Goal: Information Seeking & Learning: Learn about a topic

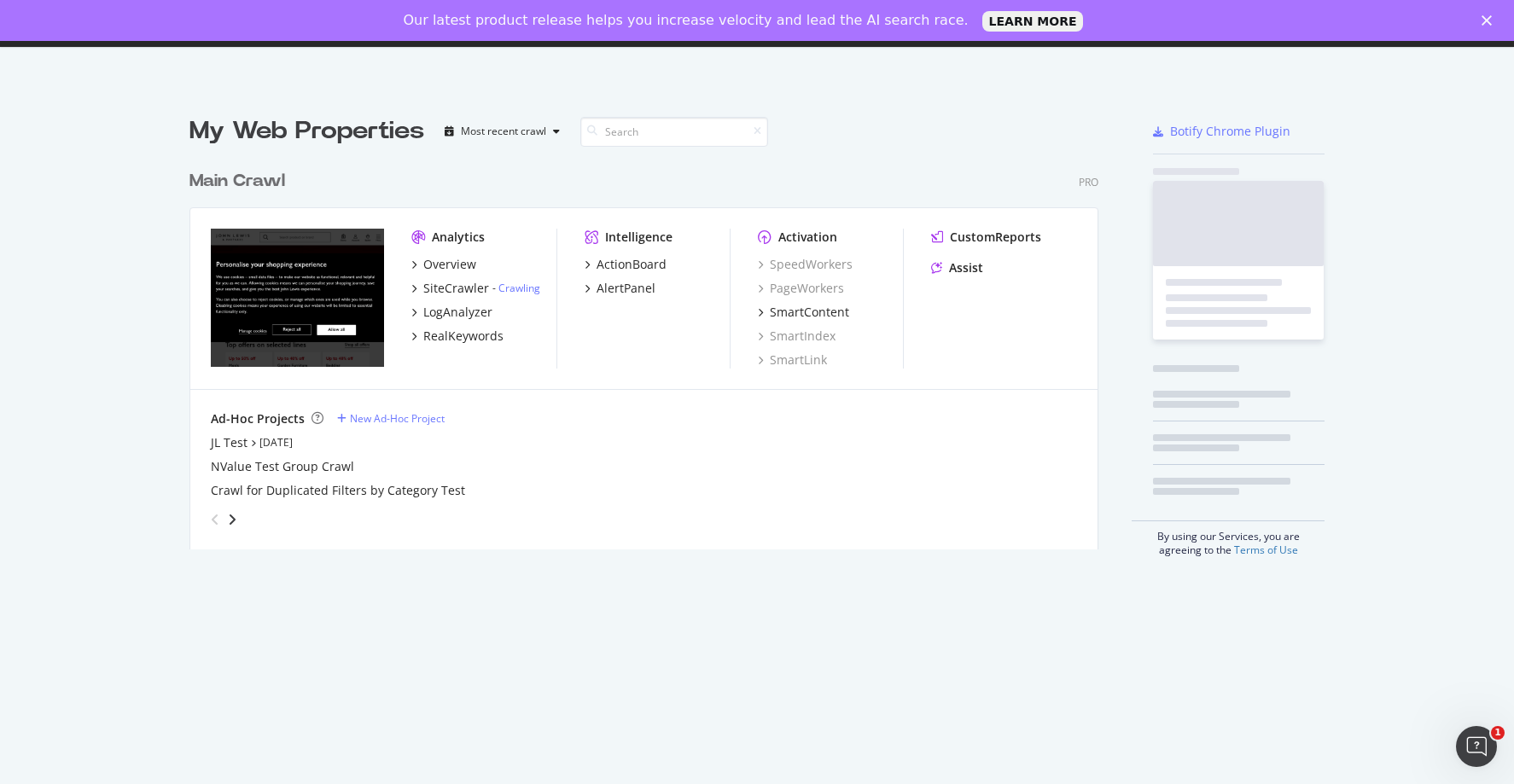
scroll to position [388, 910]
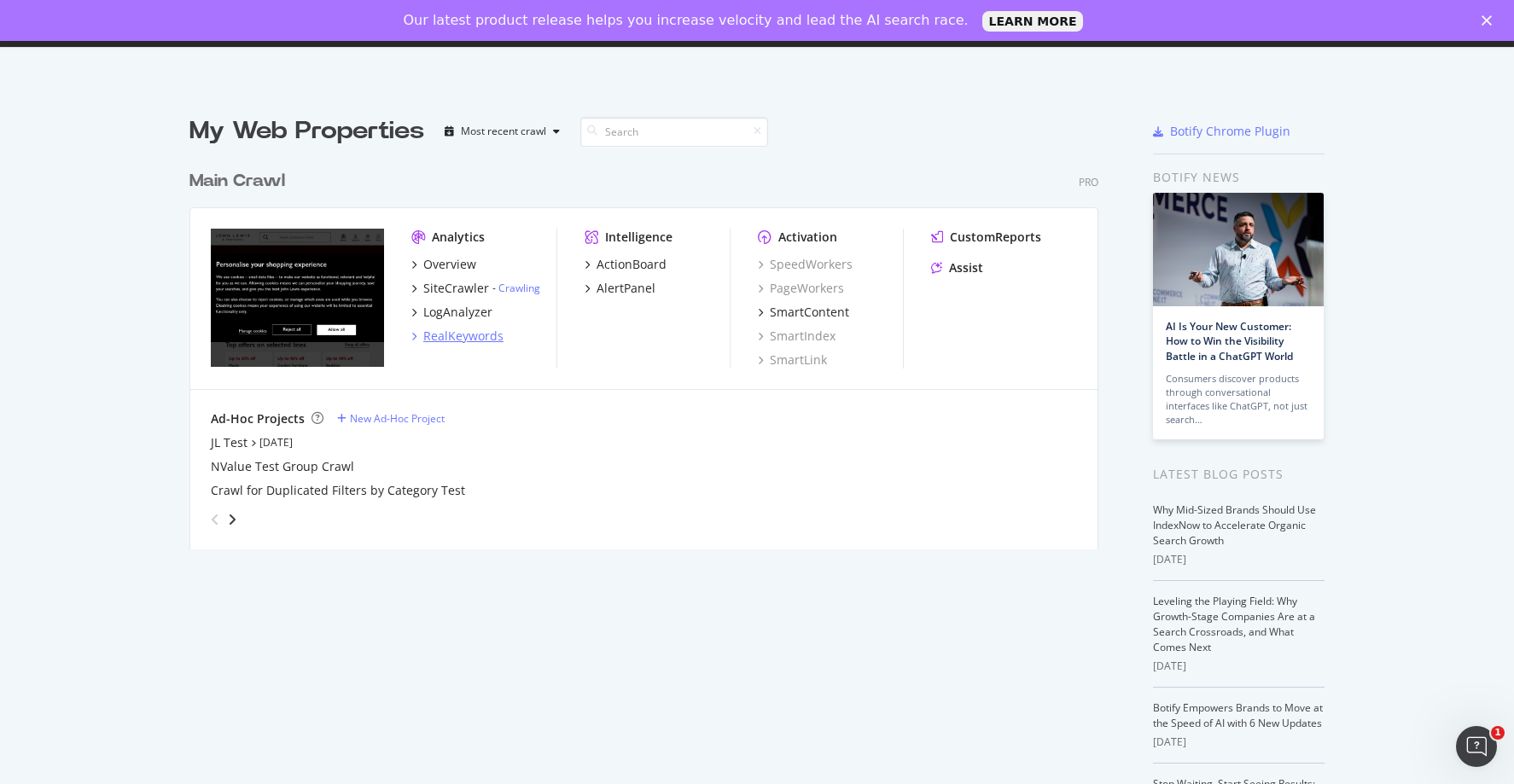
click at [447, 340] on div "RealKeywords" at bounding box center [463, 336] width 80 height 17
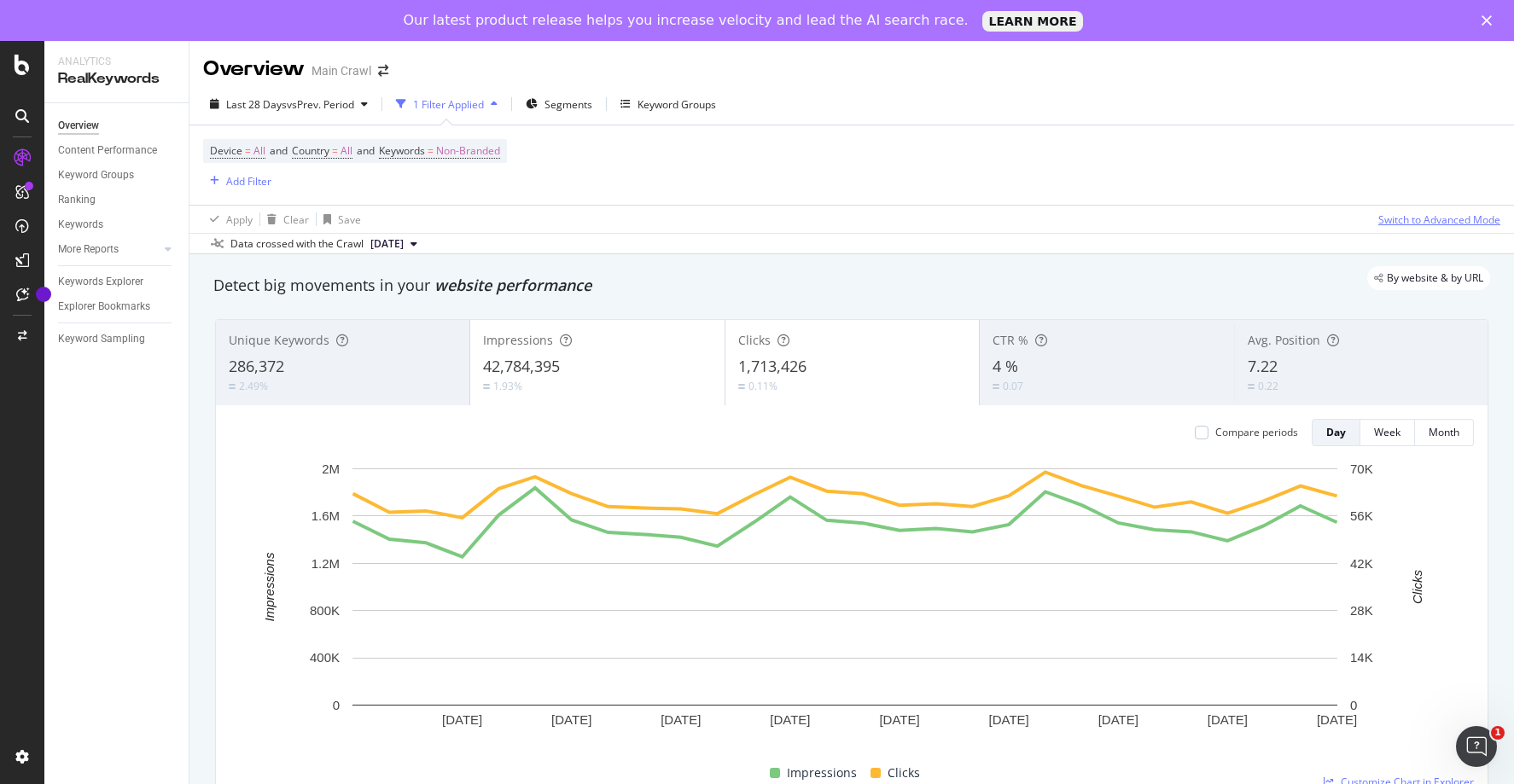
click at [1421, 218] on div "Switch to Advanced Mode" at bounding box center [1439, 219] width 122 height 15
click at [168, 249] on icon at bounding box center [169, 248] width 7 height 10
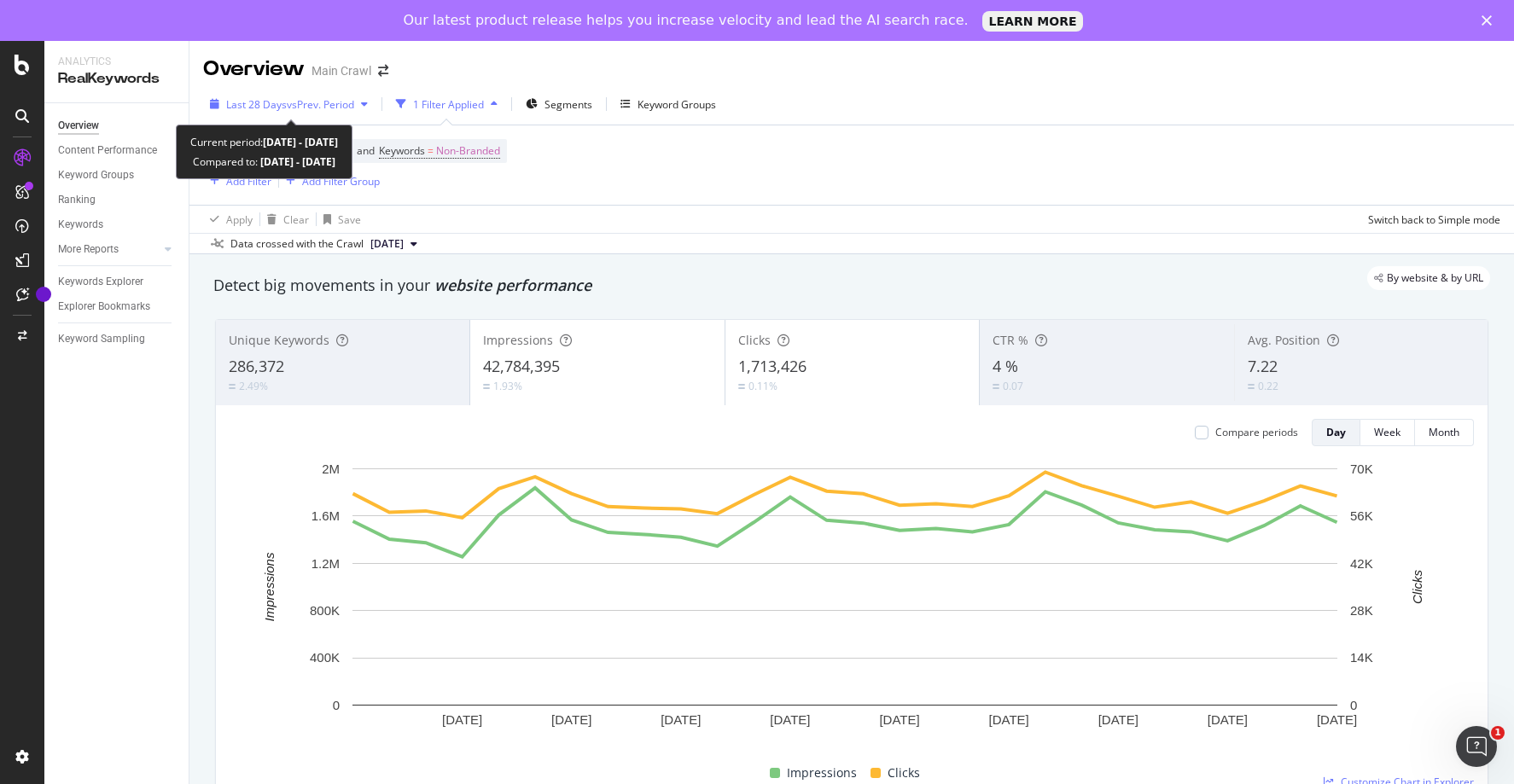
click at [368, 102] on icon "button" at bounding box center [364, 103] width 7 height 10
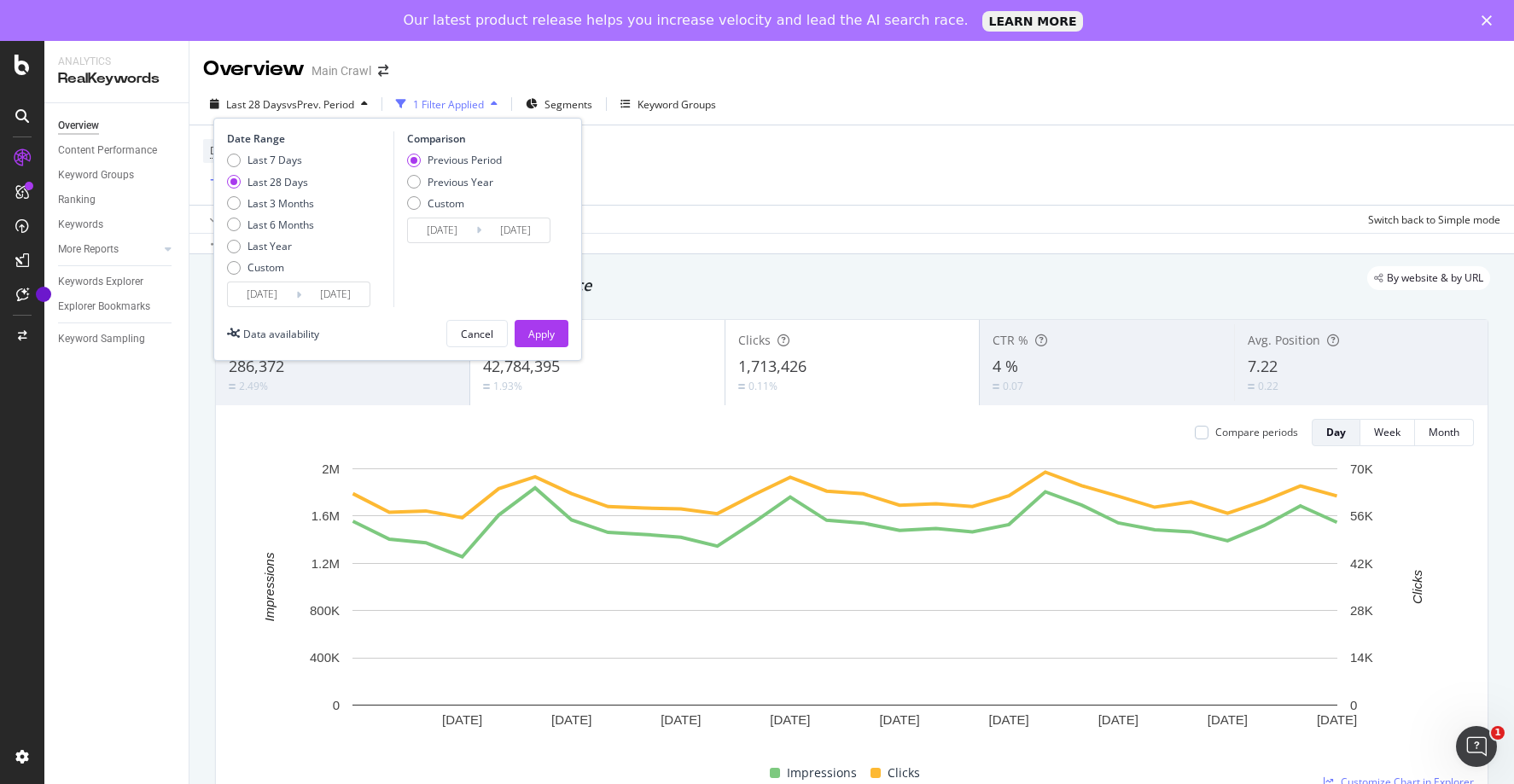
click at [909, 144] on div "Device = All and Country = All and Keywords = Non-Branded Add Filter Add Filter…" at bounding box center [851, 165] width 1297 height 80
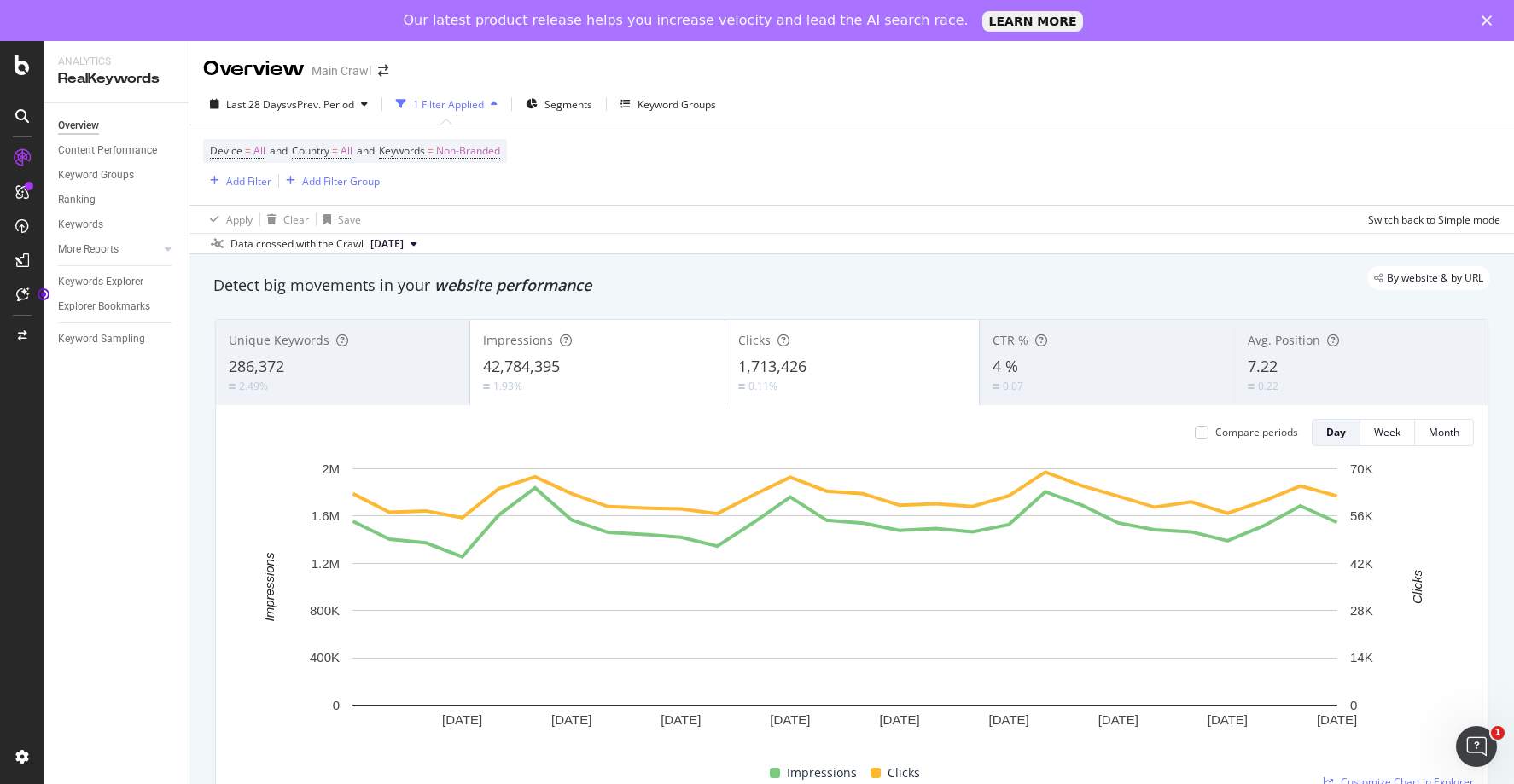
click at [126, 399] on div "Overview Content Performance Keyword Groups Ranking Keywords More Reports Count…" at bounding box center [116, 464] width 144 height 721
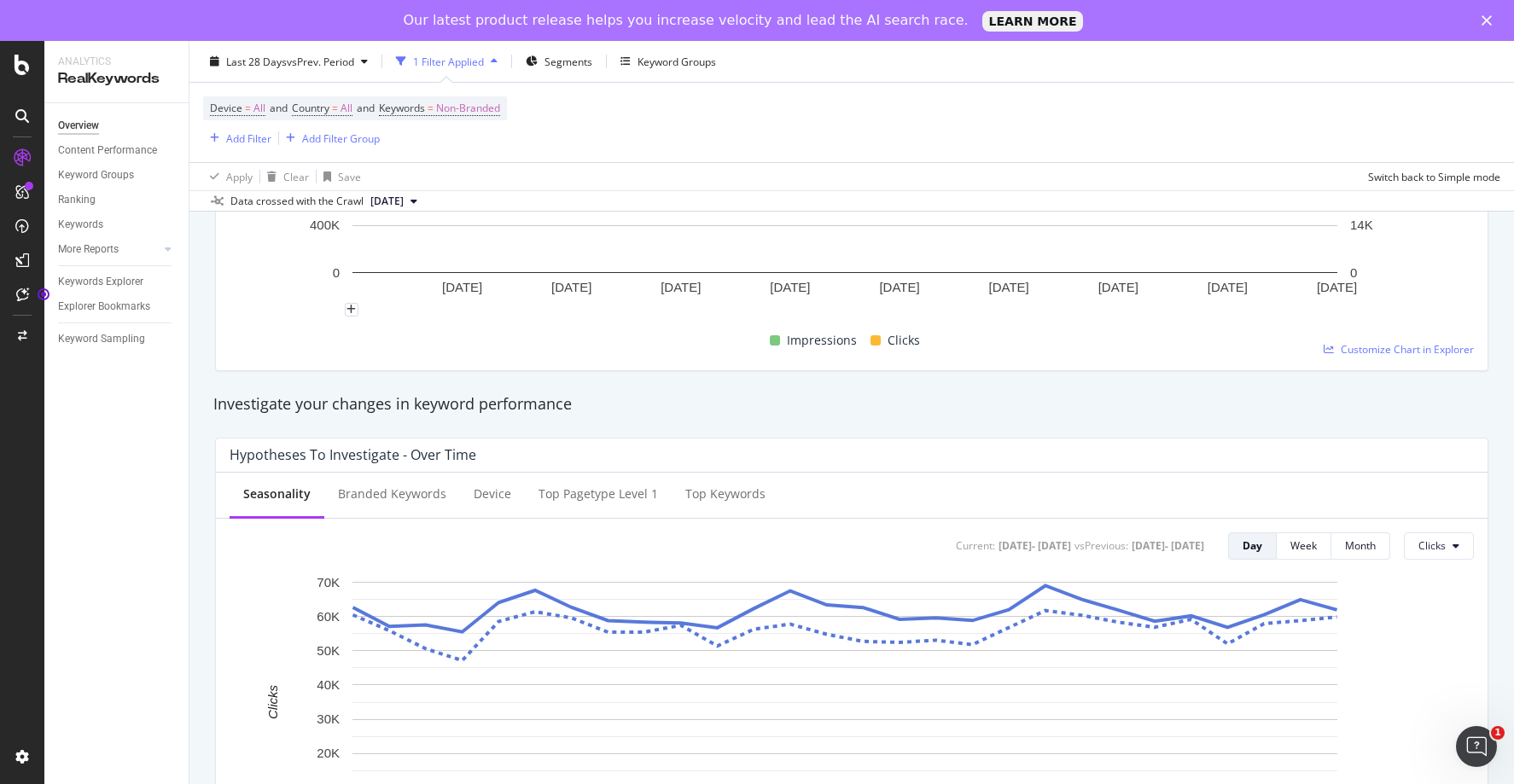
scroll to position [553, 0]
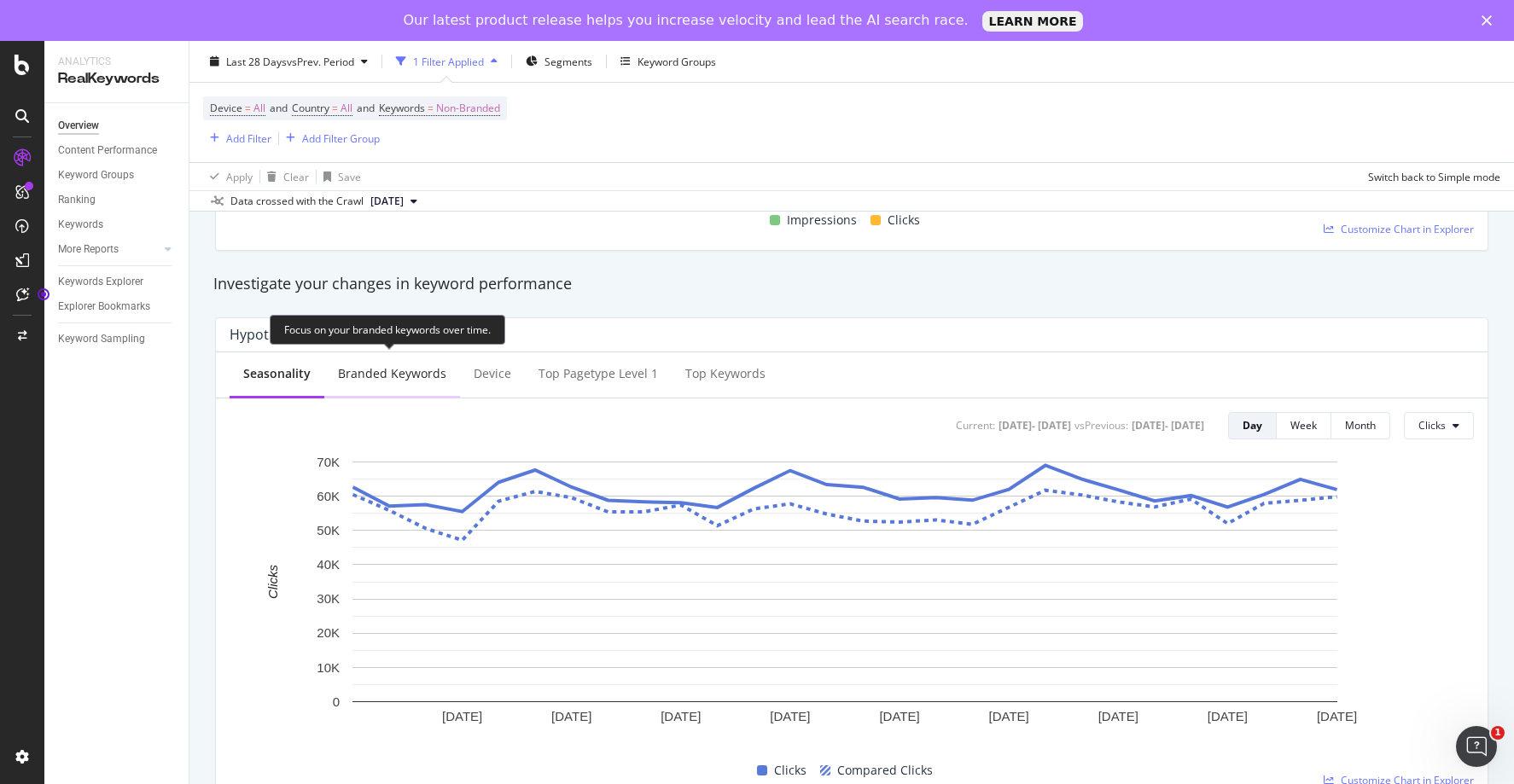
click at [386, 376] on div "Branded Keywords" at bounding box center [393, 373] width 109 height 17
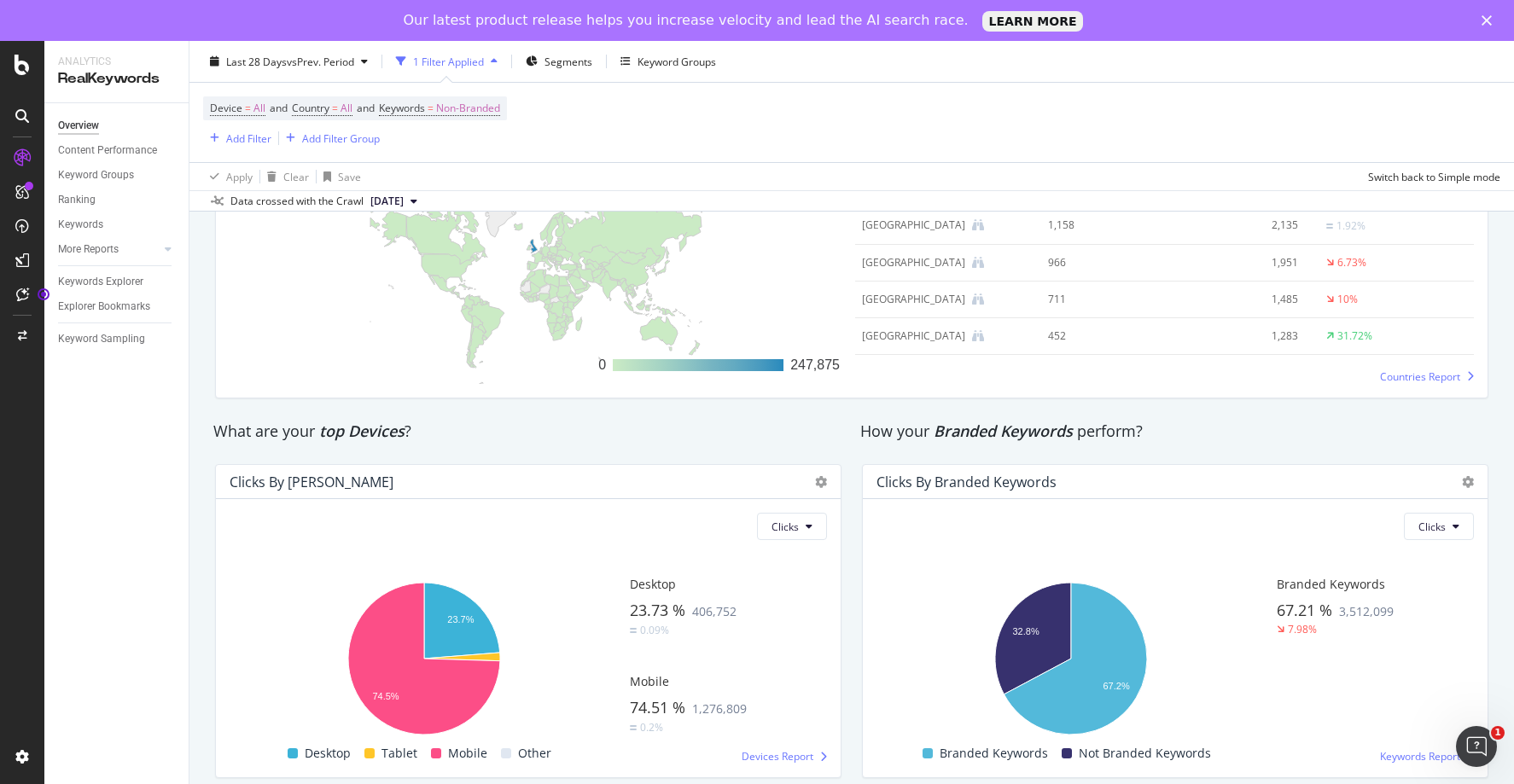
scroll to position [2675, 0]
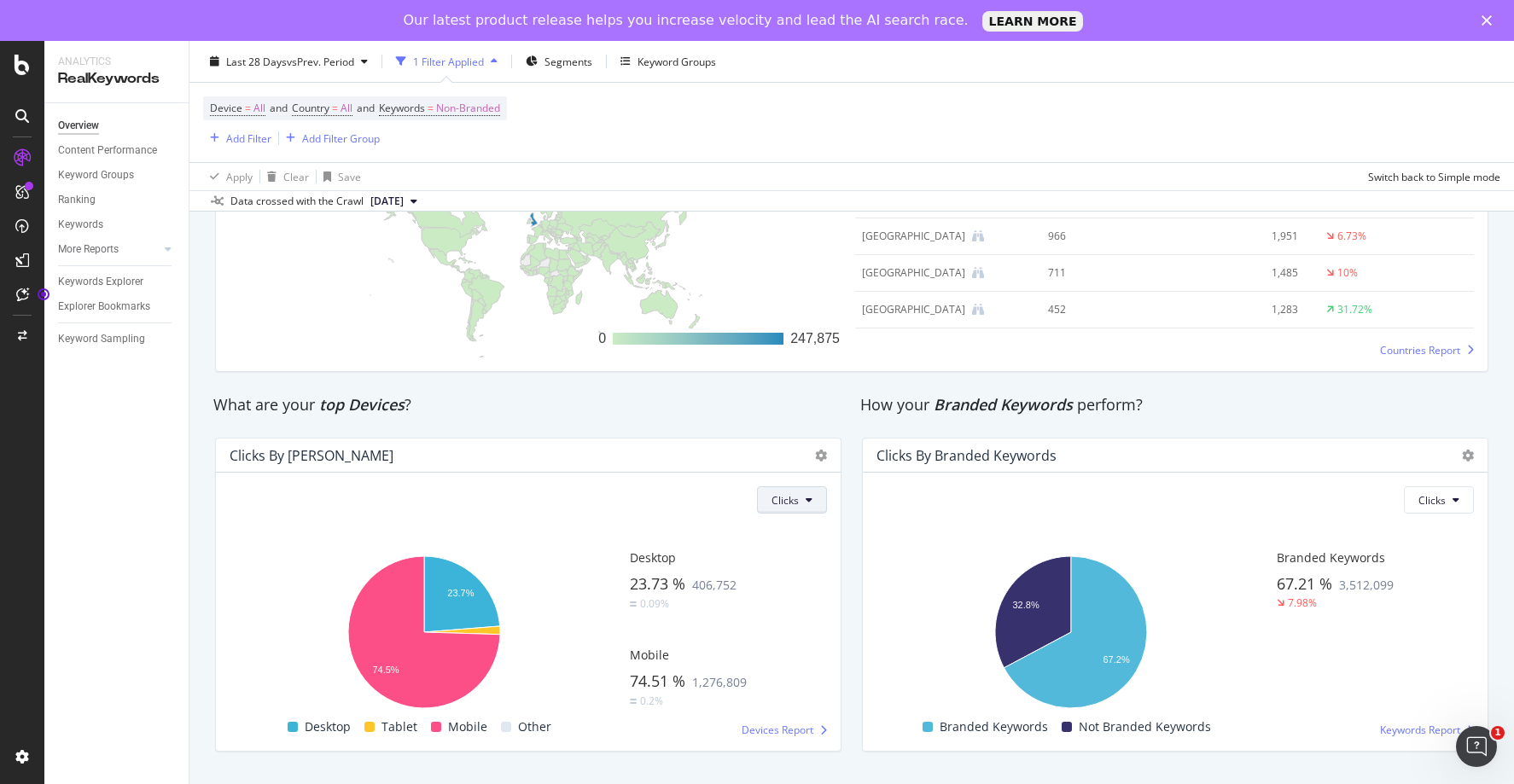
click at [806, 505] on icon at bounding box center [810, 499] width 7 height 10
click at [752, 424] on div "Clicks by Device Clicks Hold CMD (⌘) while clicking to filter the report. 23.7%…" at bounding box center [529, 595] width 647 height 342
click at [817, 456] on icon at bounding box center [820, 455] width 12 height 12
click at [765, 424] on div "Clicks by Device Clicks Hold CMD (⌘) while clicking to filter the report. 23.7%…" at bounding box center [529, 595] width 647 height 342
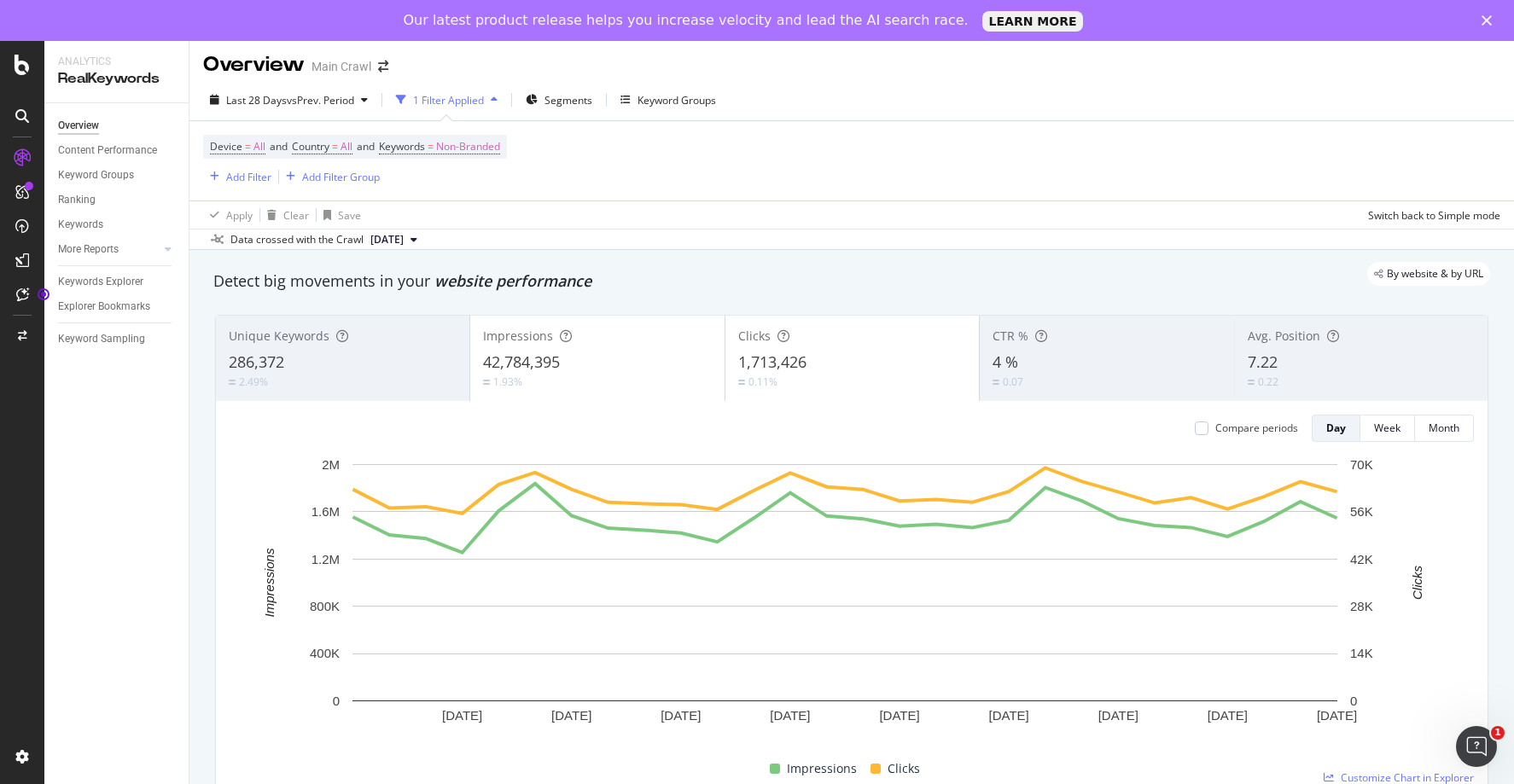
scroll to position [0, 0]
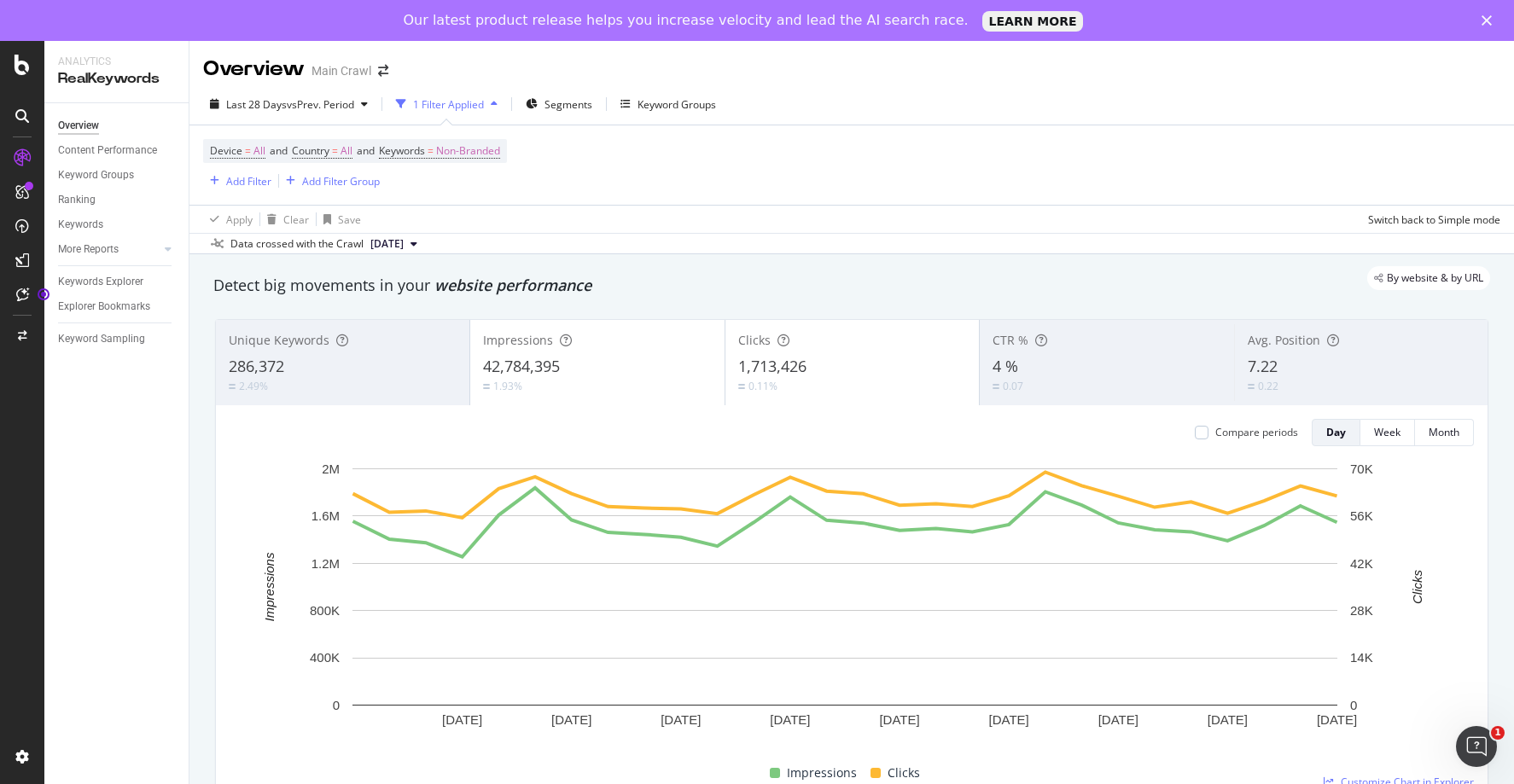
click at [362, 382] on div "2.49%" at bounding box center [342, 386] width 228 height 16
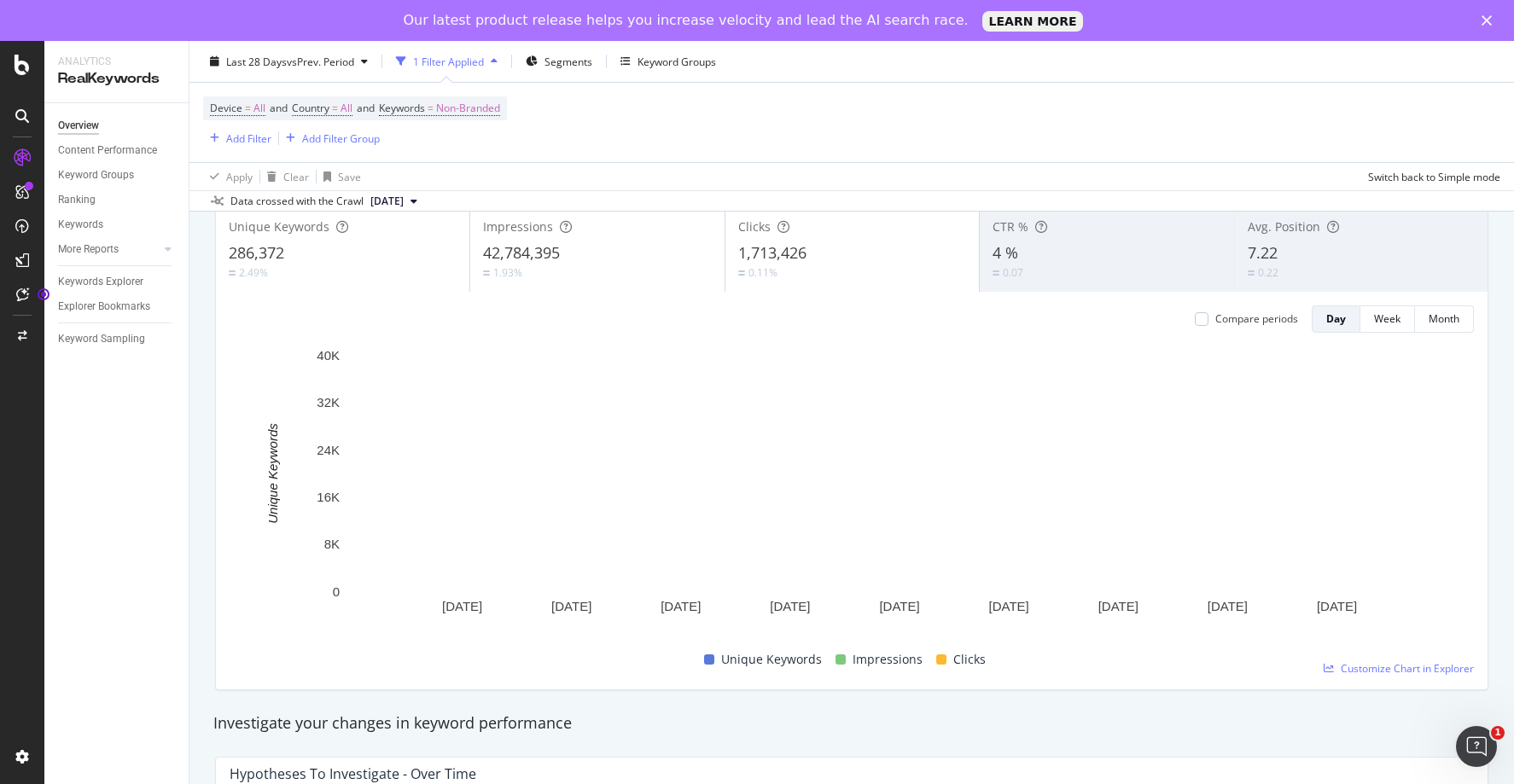
scroll to position [110, 0]
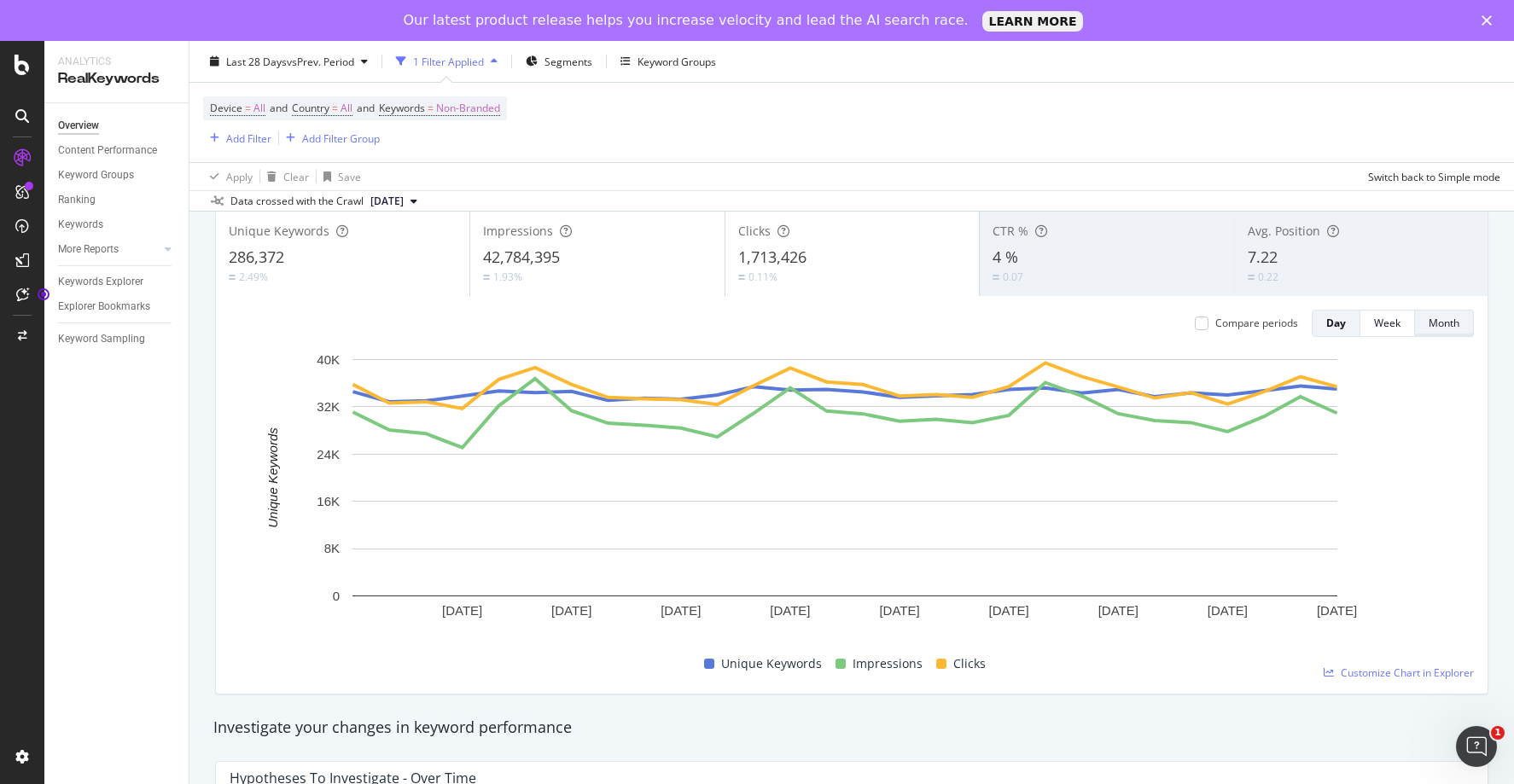
click at [1437, 324] on div "Month" at bounding box center [1444, 323] width 31 height 15
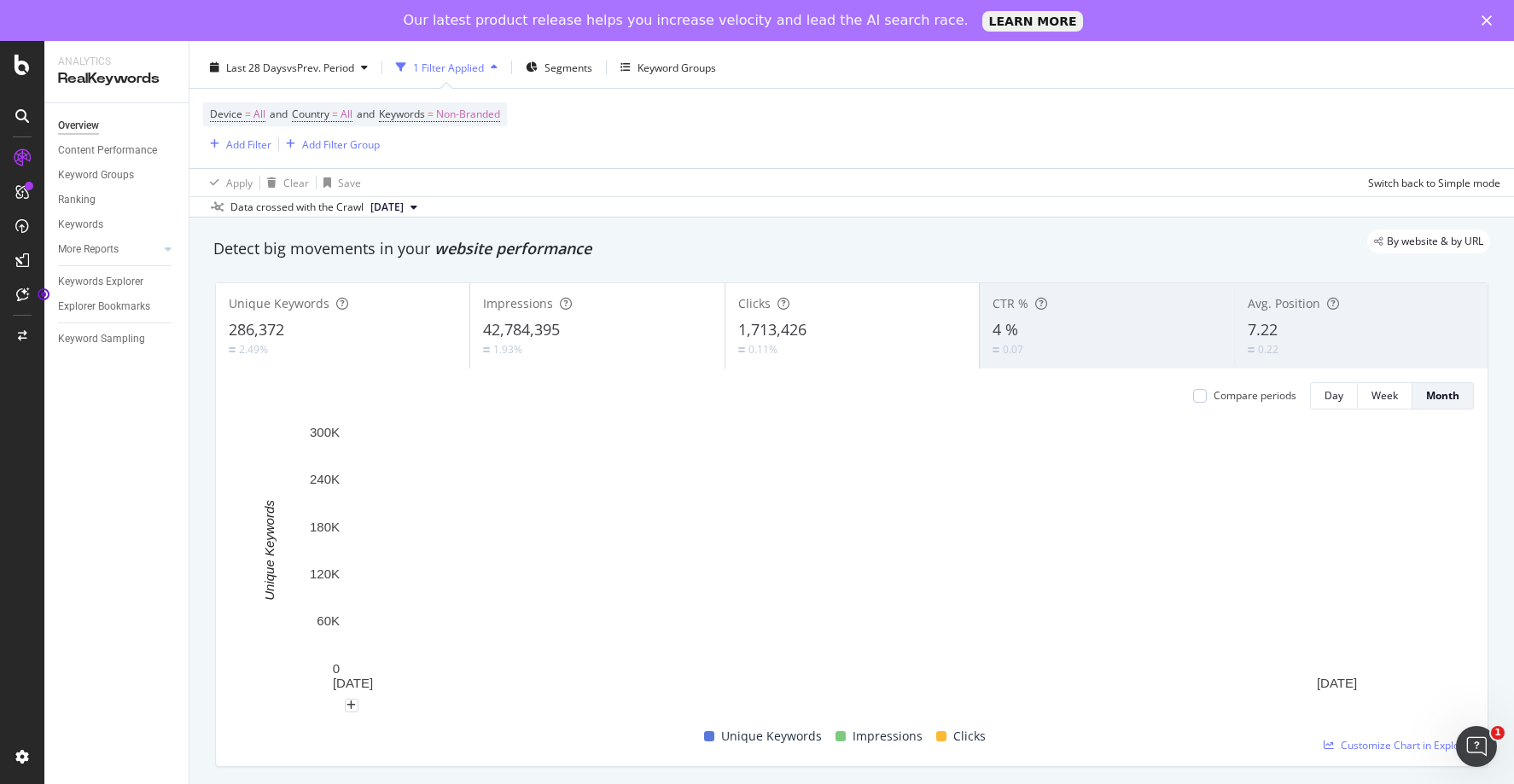
scroll to position [0, 0]
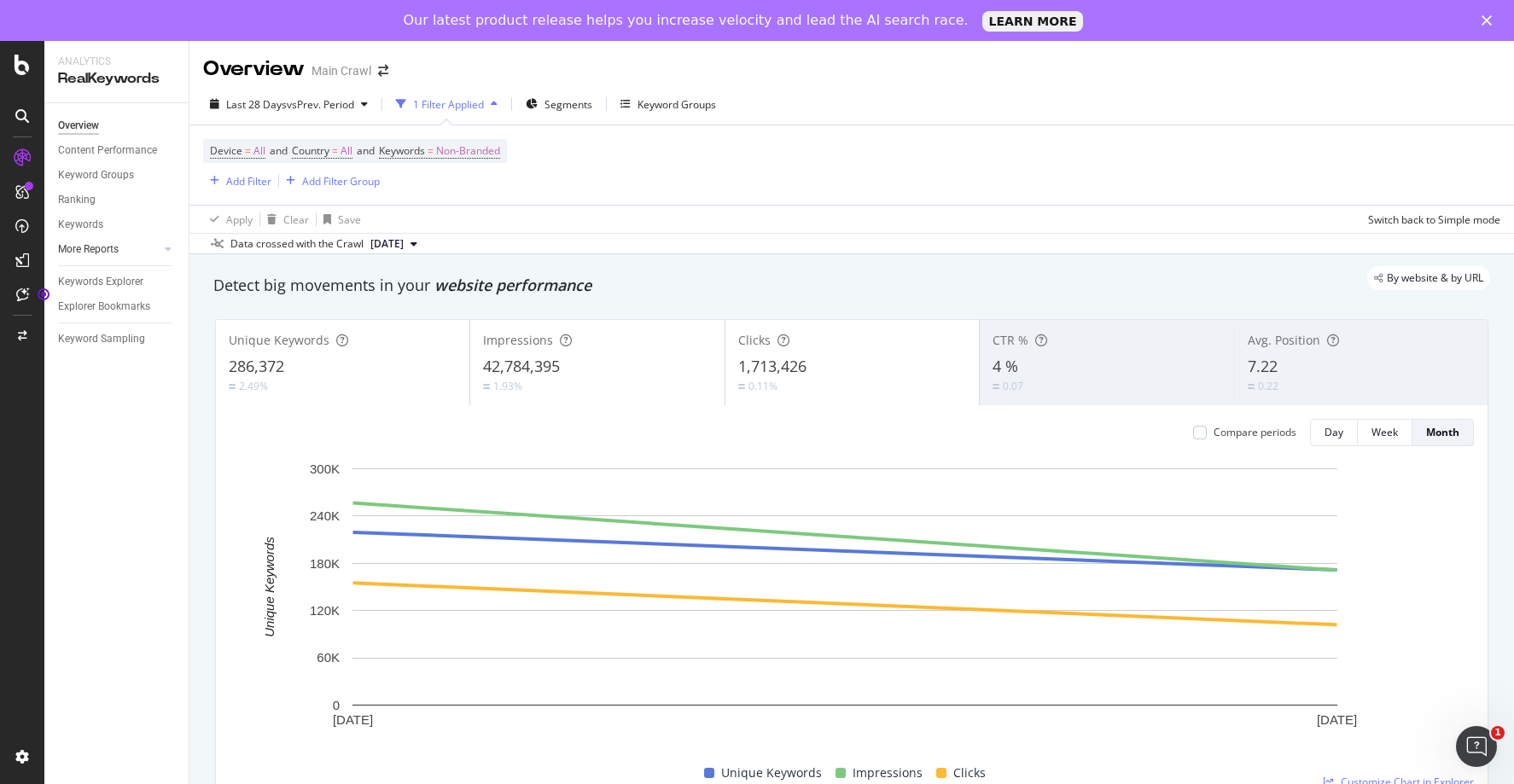
click at [143, 249] on div at bounding box center [150, 248] width 17 height 17
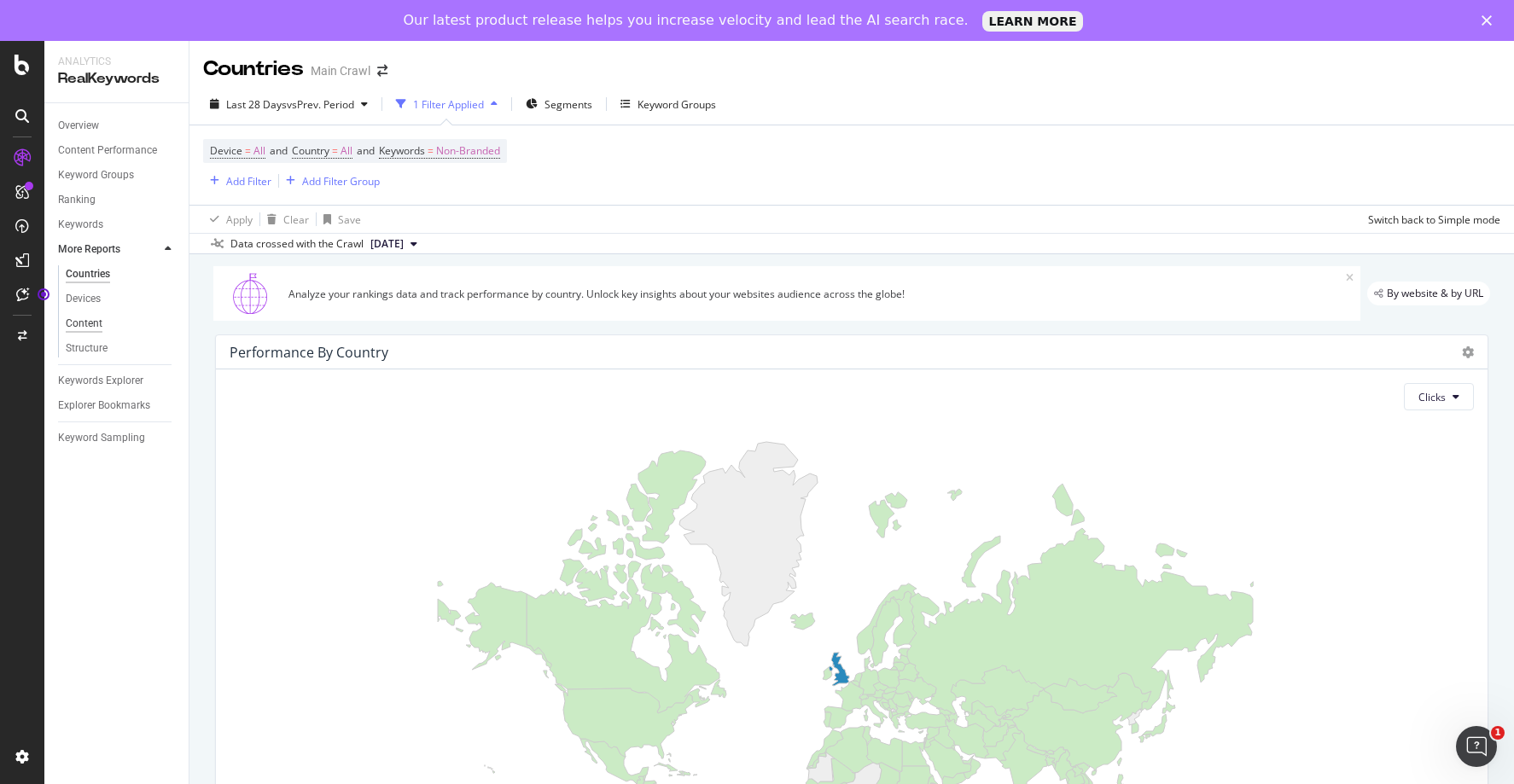
click at [89, 323] on div "Content" at bounding box center [83, 324] width 36 height 18
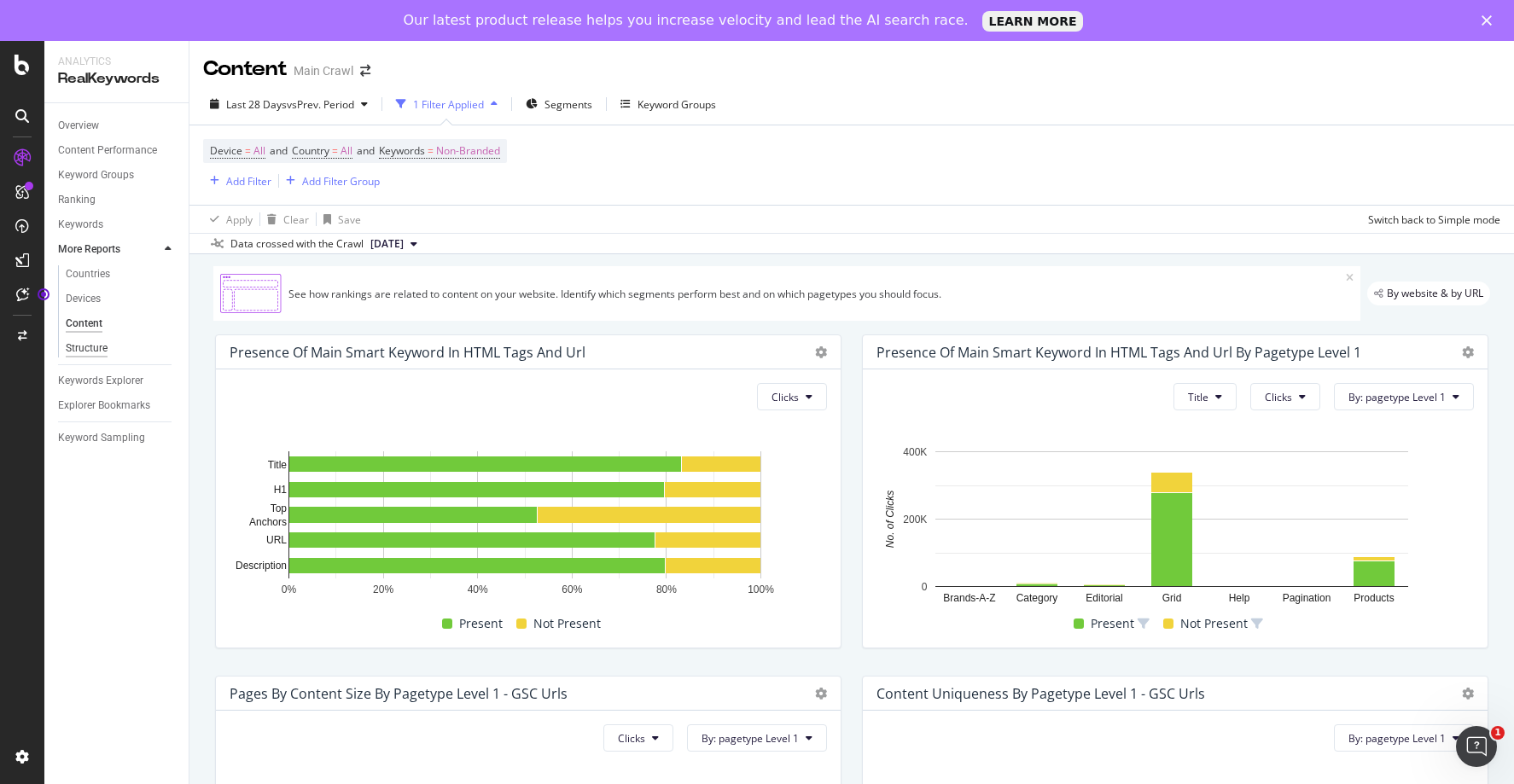
click at [85, 352] on div "Structure" at bounding box center [86, 349] width 42 height 18
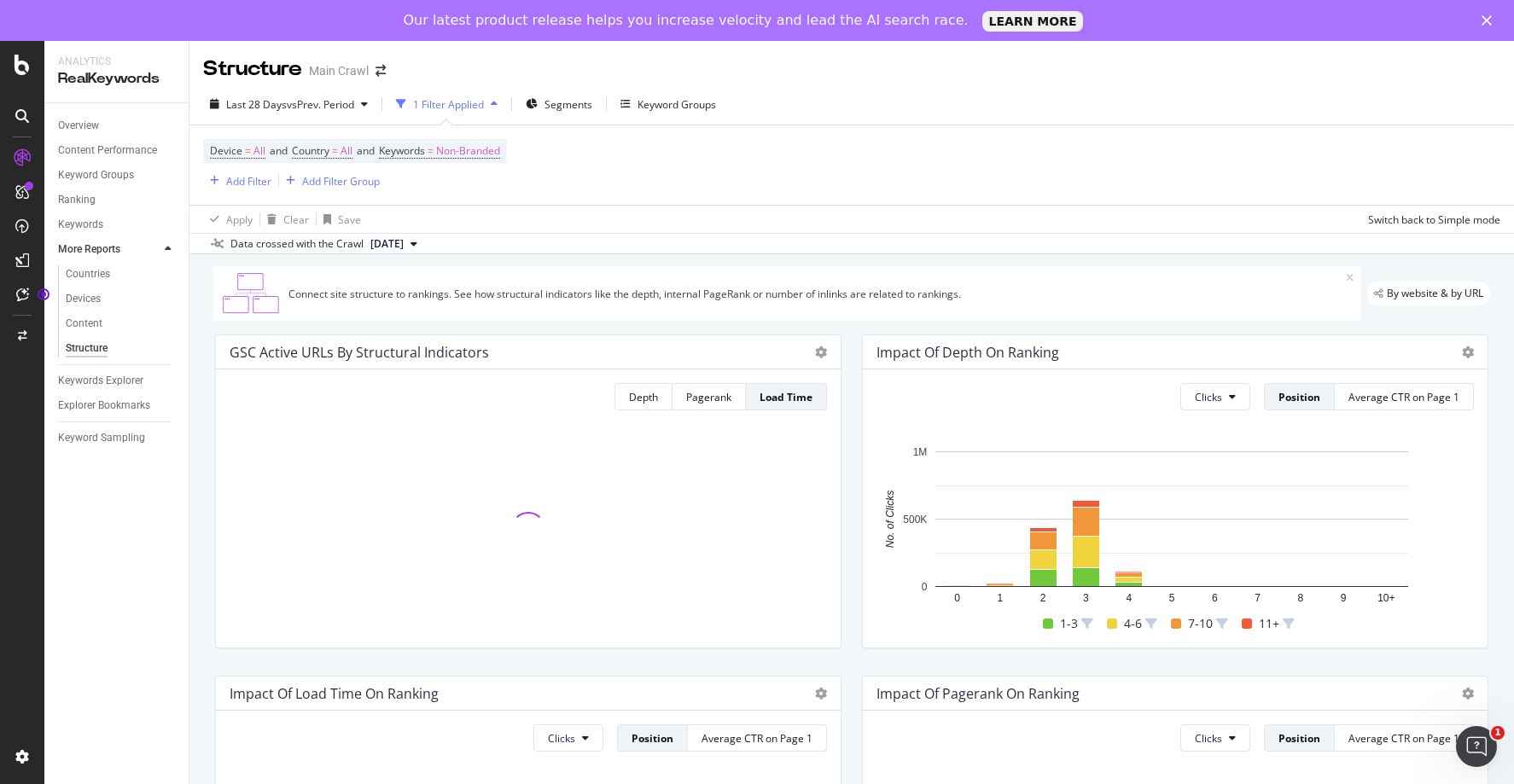
click at [157, 250] on div at bounding box center [150, 248] width 17 height 17
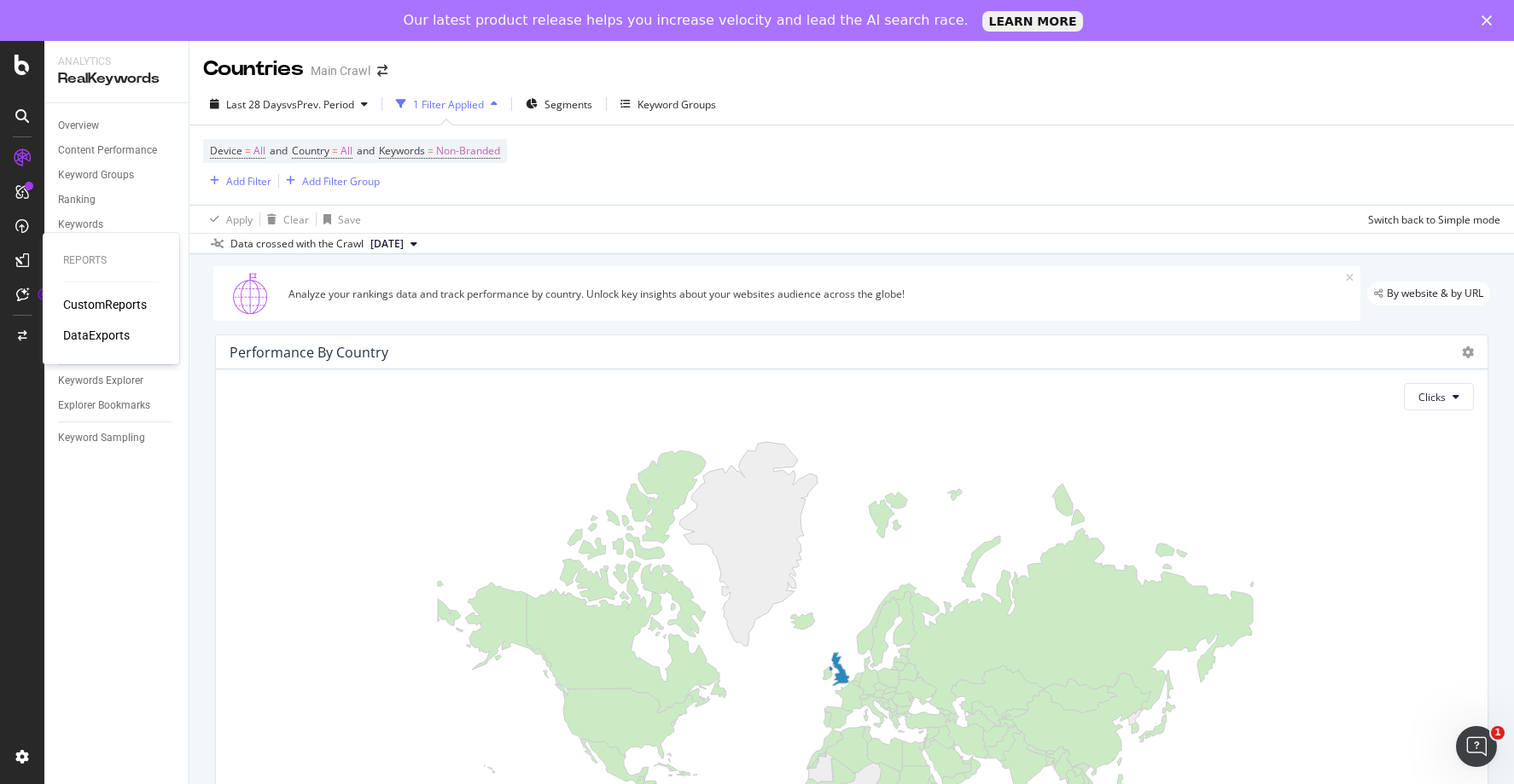
click at [101, 332] on div "DataExports" at bounding box center [96, 335] width 66 height 17
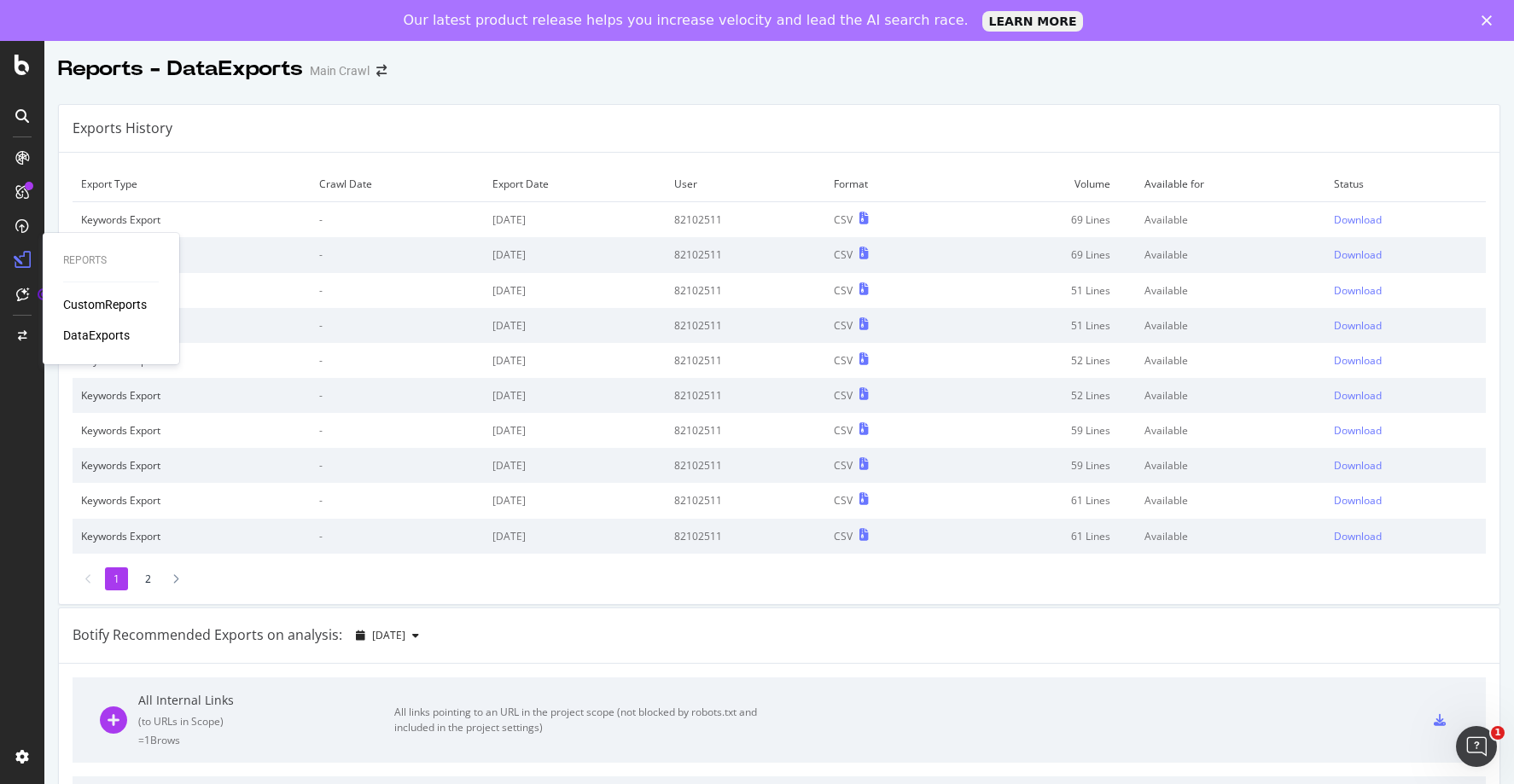
click at [78, 300] on div "CustomReports" at bounding box center [105, 305] width 83 height 17
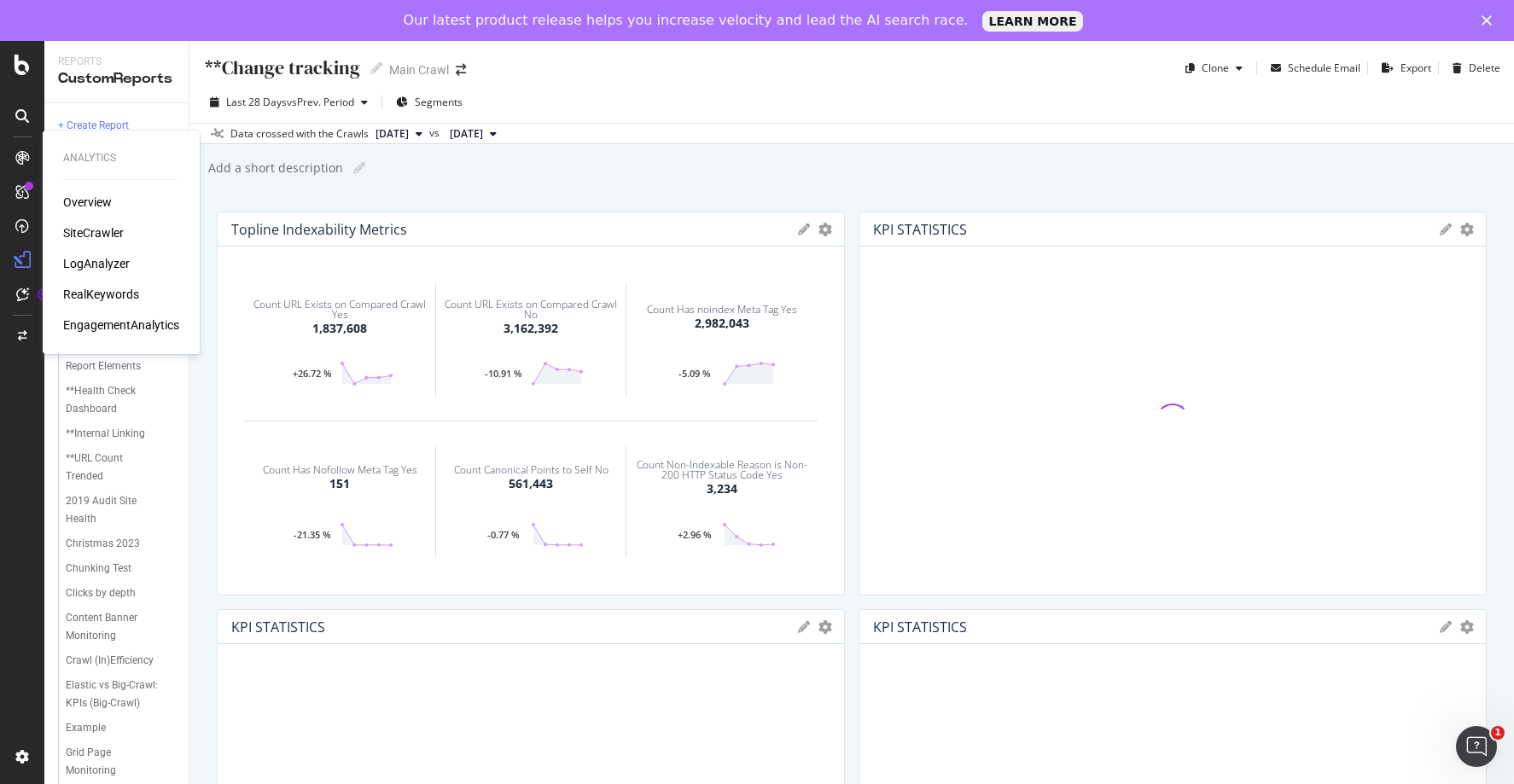
click at [103, 296] on div "RealKeywords" at bounding box center [102, 294] width 76 height 17
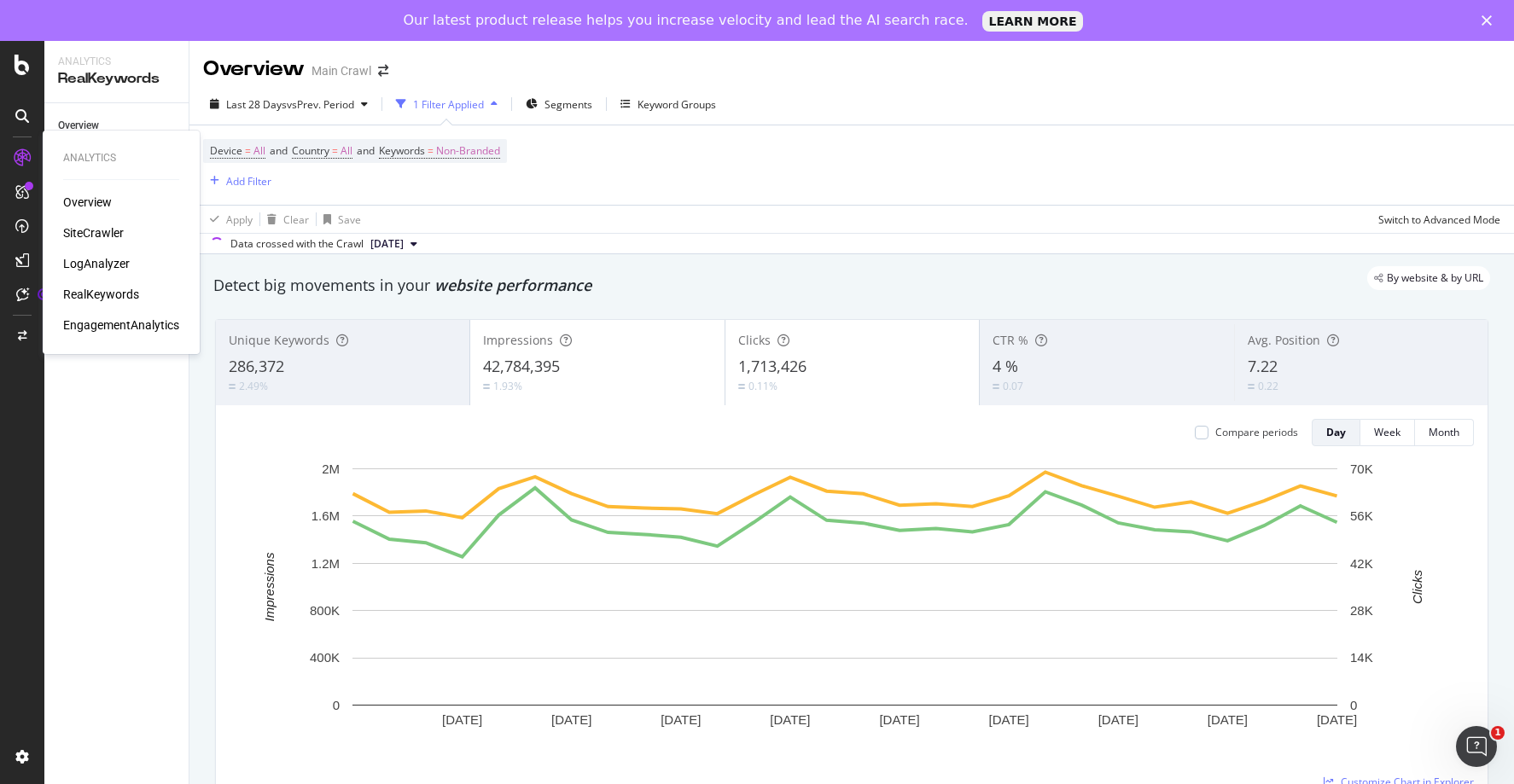
click at [110, 323] on div "EngagementAnalytics" at bounding box center [121, 324] width 116 height 17
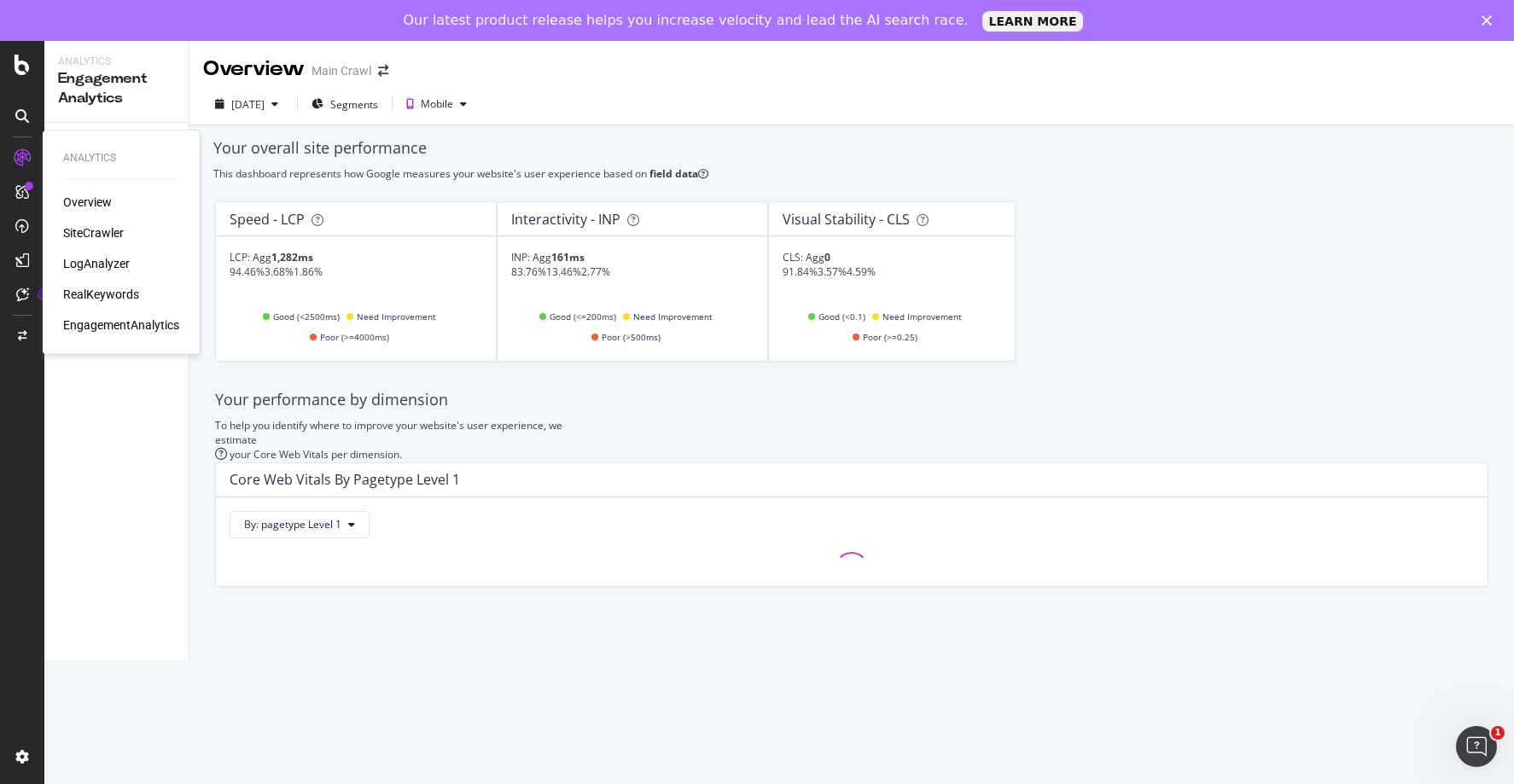
click at [107, 293] on div "RealKeywords" at bounding box center [102, 294] width 76 height 17
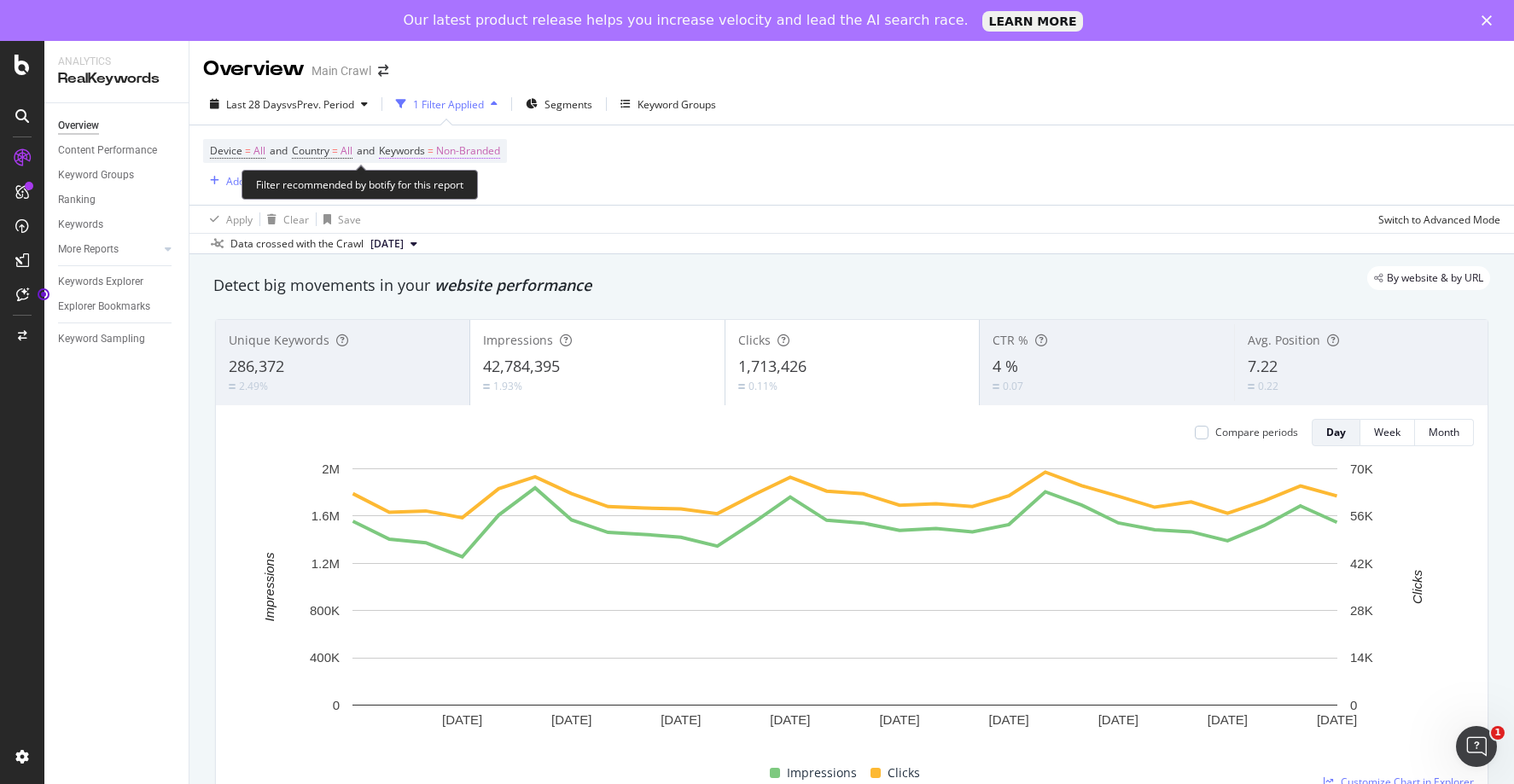
click at [490, 152] on span "Non-Branded" at bounding box center [468, 150] width 64 height 24
click at [697, 158] on div "Device = All and Country = All and Keywords = Non-Branded Add Filter" at bounding box center [851, 165] width 1297 height 80
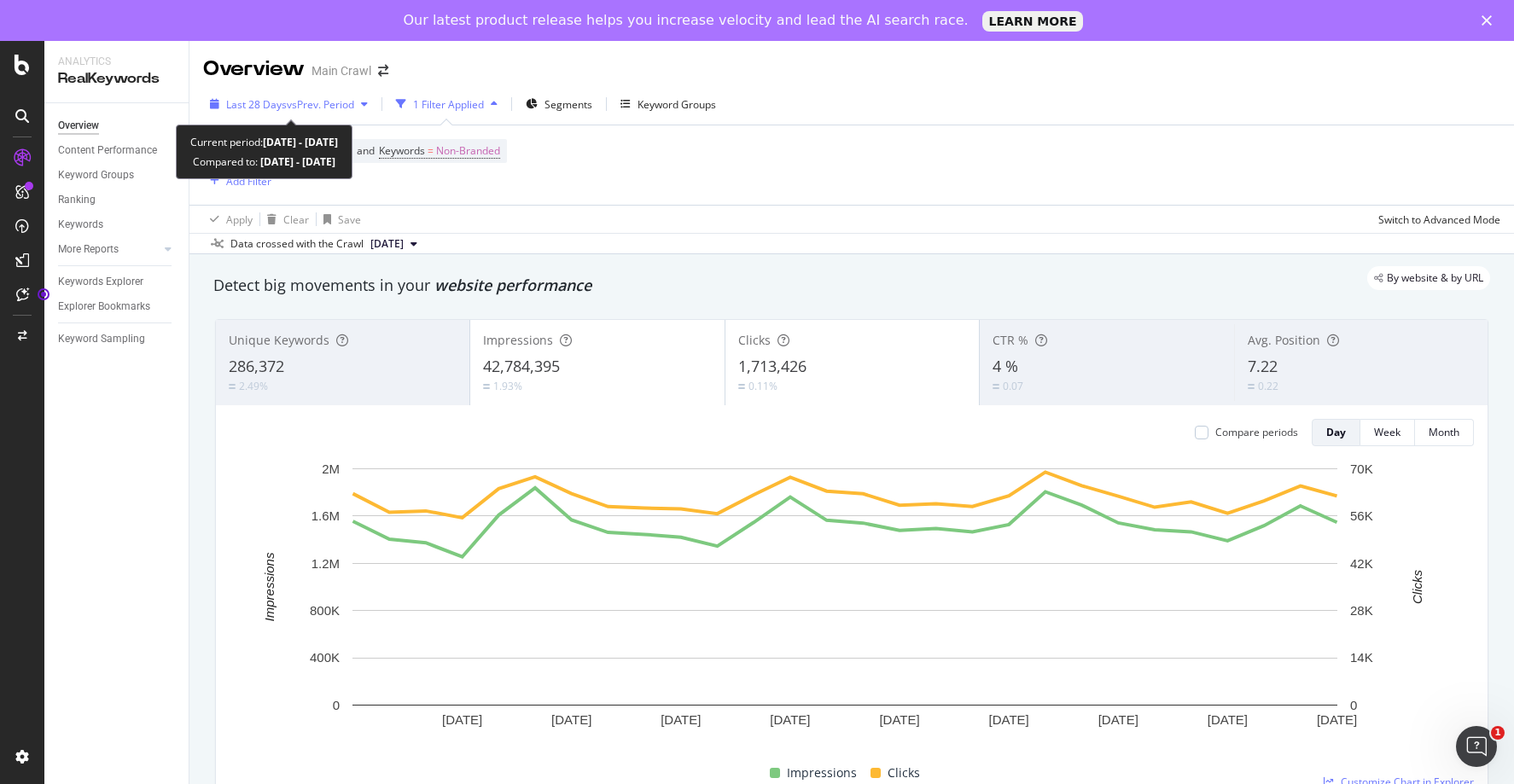
click at [366, 102] on icon "button" at bounding box center [364, 103] width 7 height 10
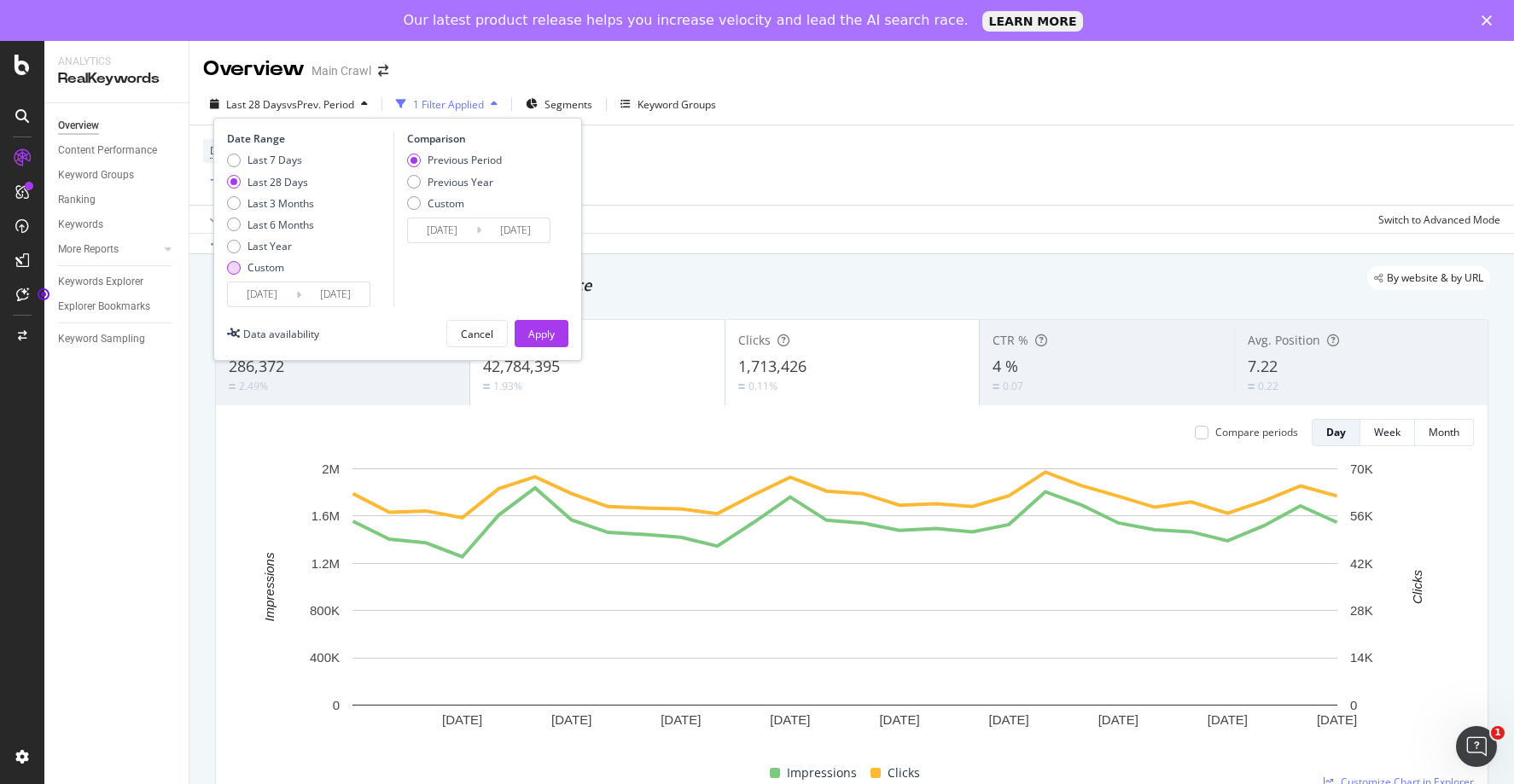
click at [272, 271] on div "Custom" at bounding box center [266, 267] width 36 height 15
click at [277, 295] on input "[DATE]" at bounding box center [261, 295] width 68 height 24
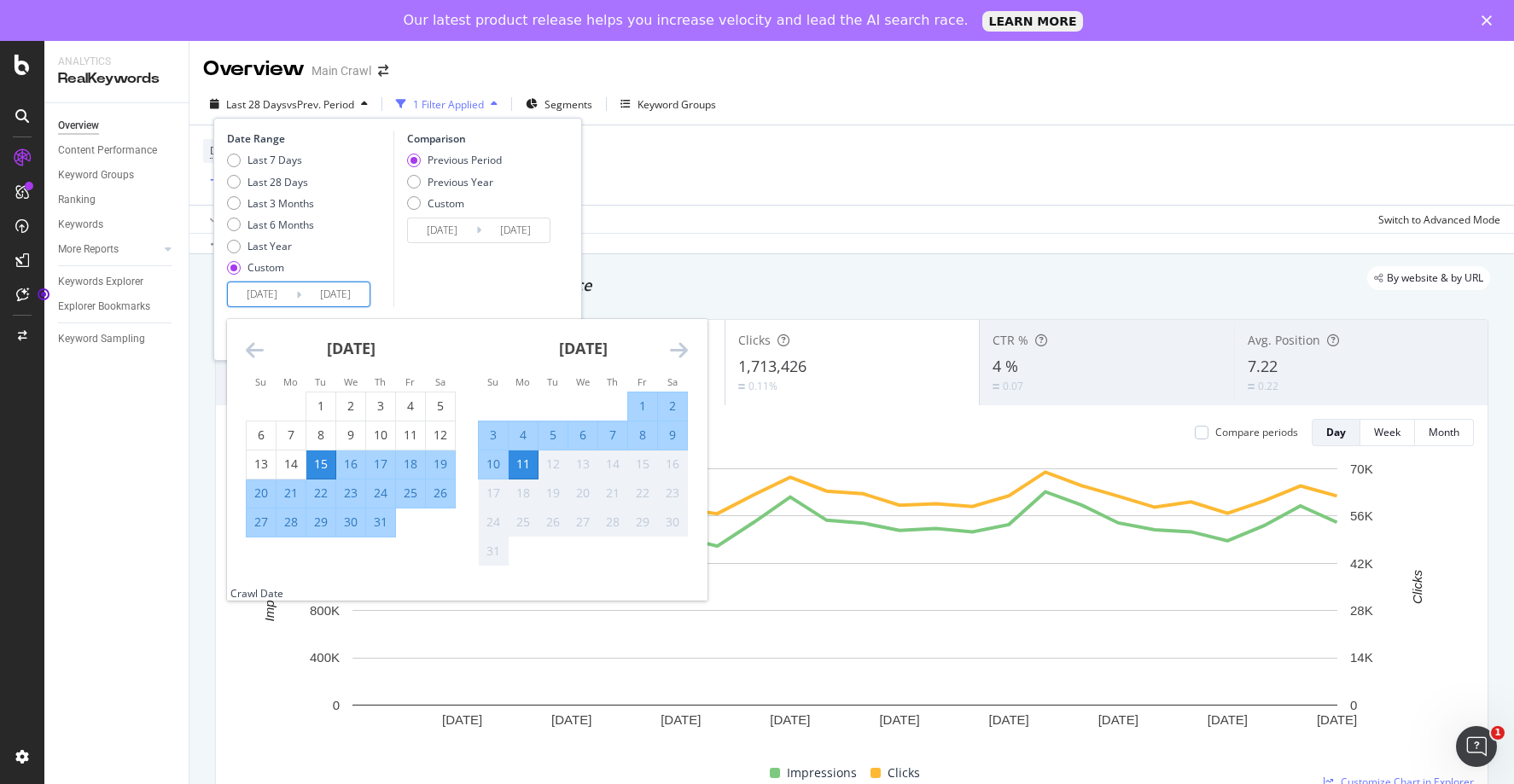
click at [524, 465] on div "11" at bounding box center [523, 464] width 29 height 17
type input "[DATE]"
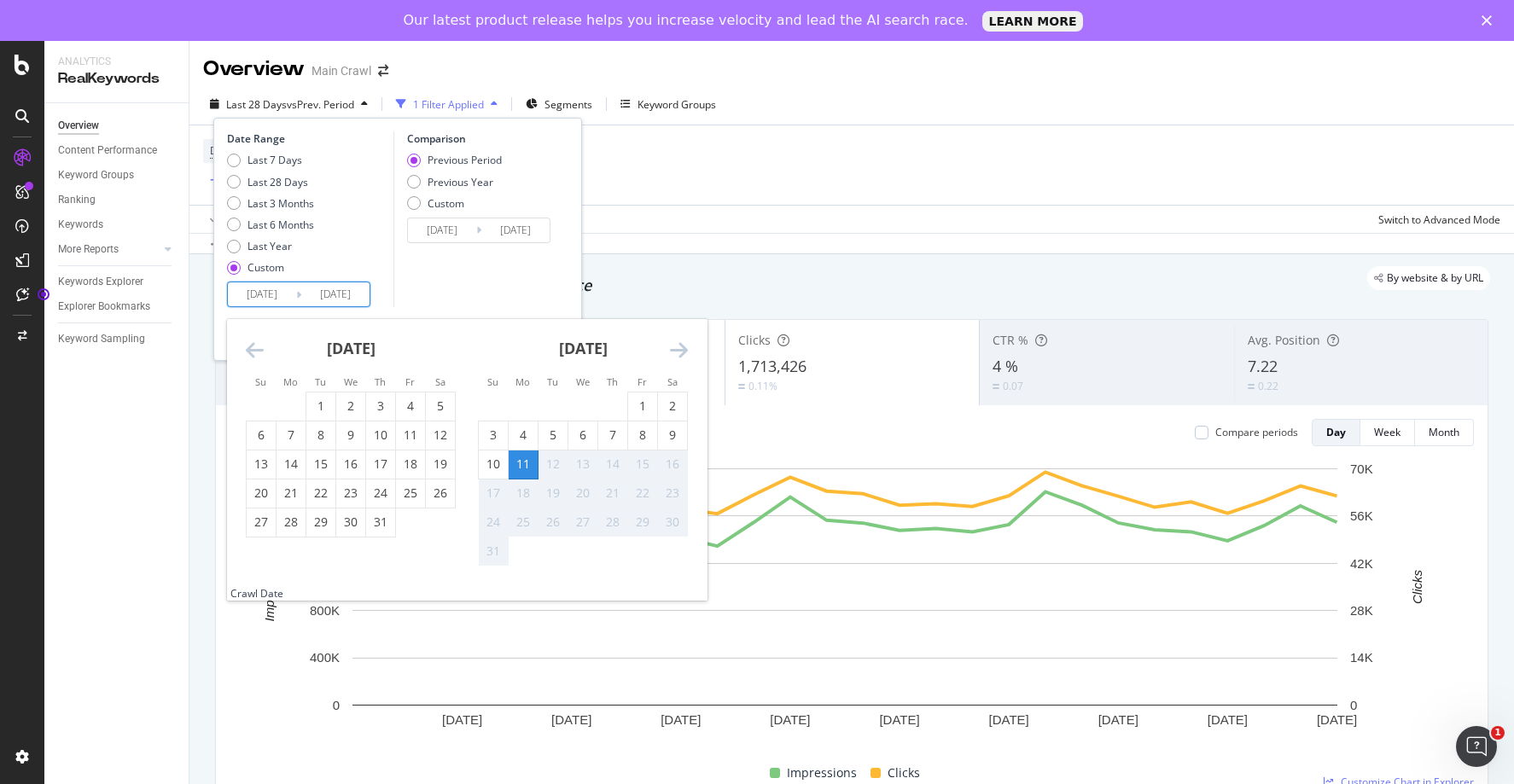
click at [256, 350] on icon "Move backward to switch to the previous month." at bounding box center [255, 350] width 18 height 21
click at [257, 291] on input "[DATE]" at bounding box center [261, 295] width 68 height 24
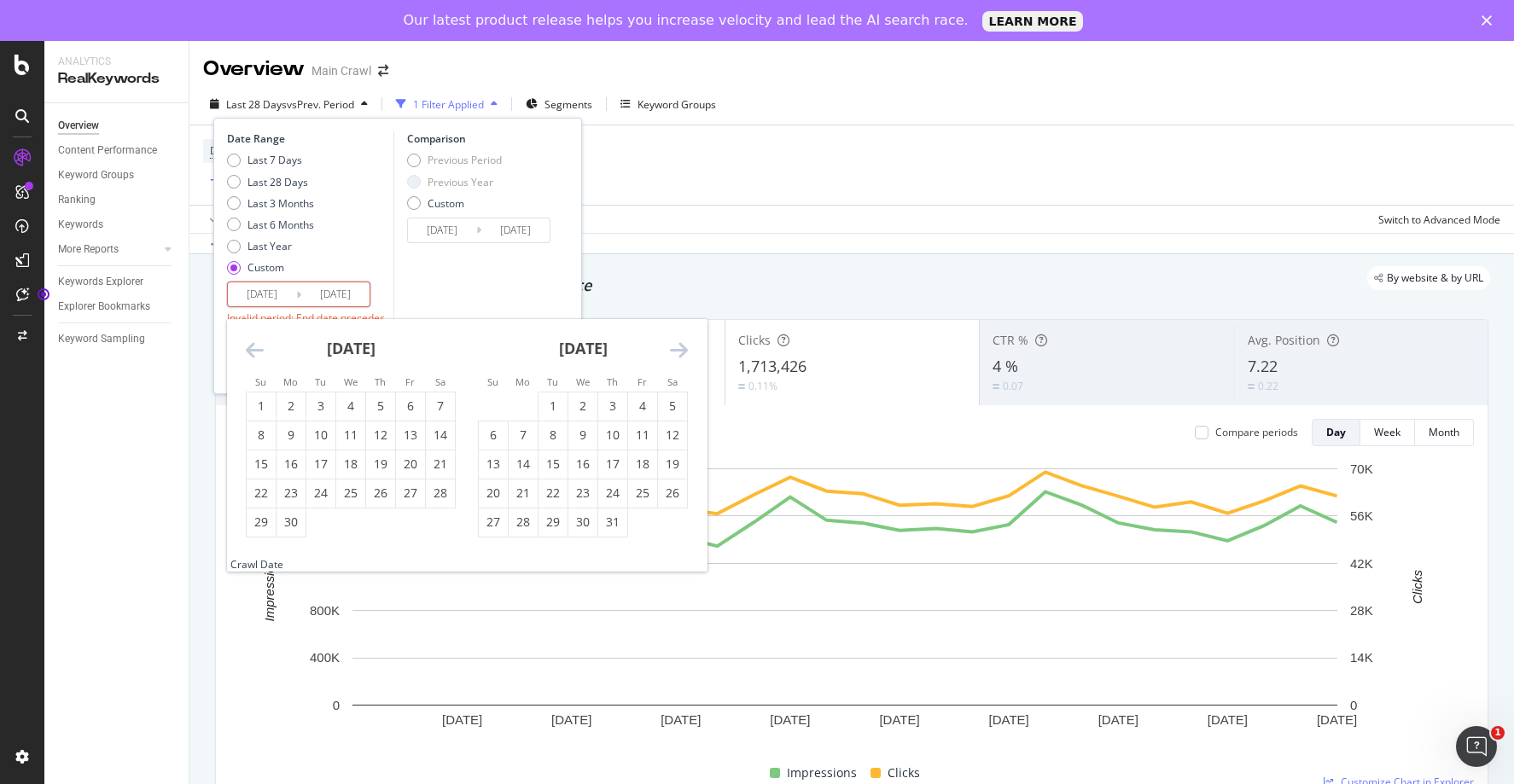
click at [454, 294] on div "Comparison Previous Period Previous Year Custom [DATE] Navigate forward to inte…" at bounding box center [474, 236] width 162 height 208
type input "[DATE]"
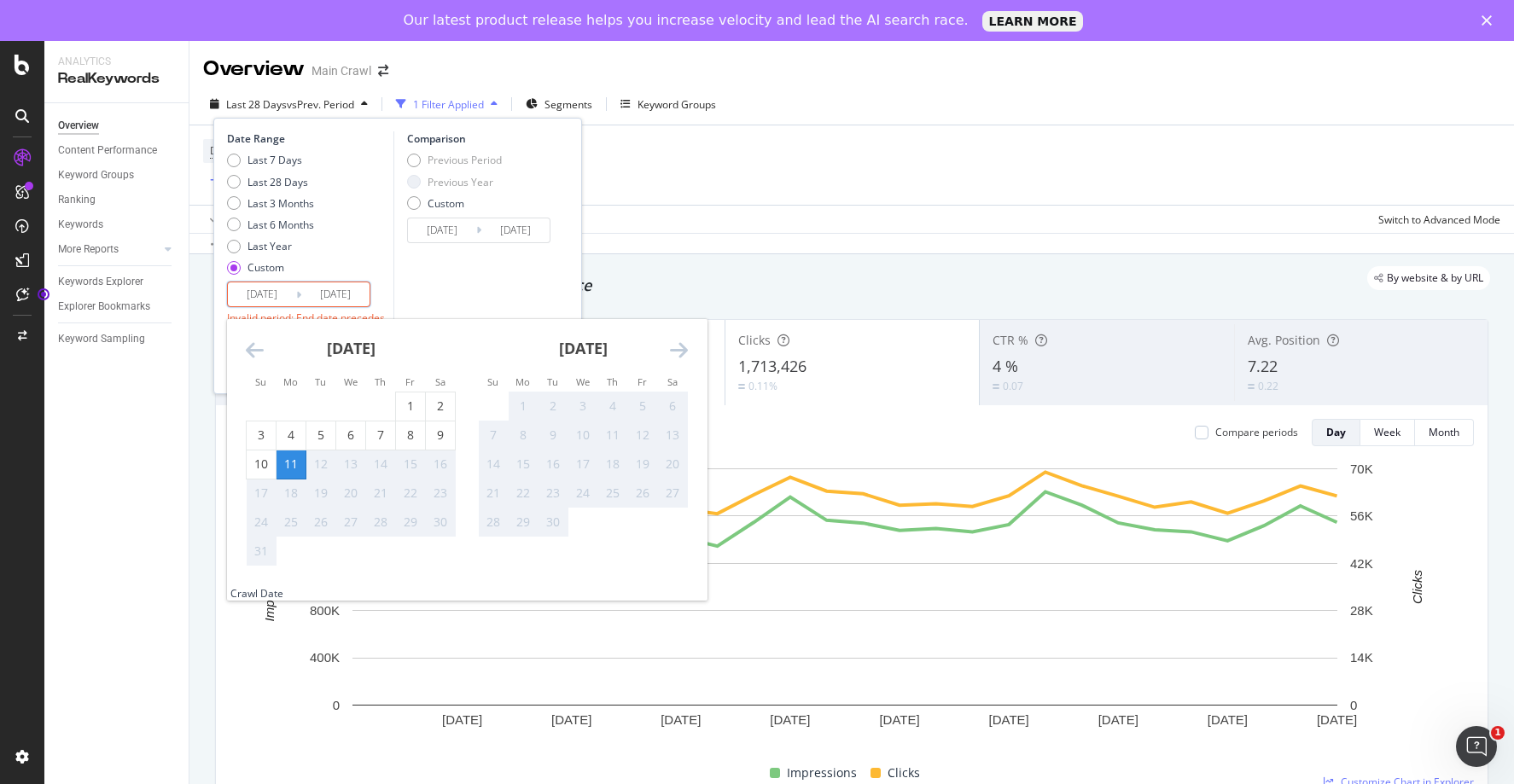
click at [329, 291] on input "[DATE]" at bounding box center [335, 295] width 68 height 24
click at [416, 286] on div "Comparison Previous Period Previous Year Custom [DATE] Navigate forward to inte…" at bounding box center [474, 219] width 162 height 176
type input "[DATE]"
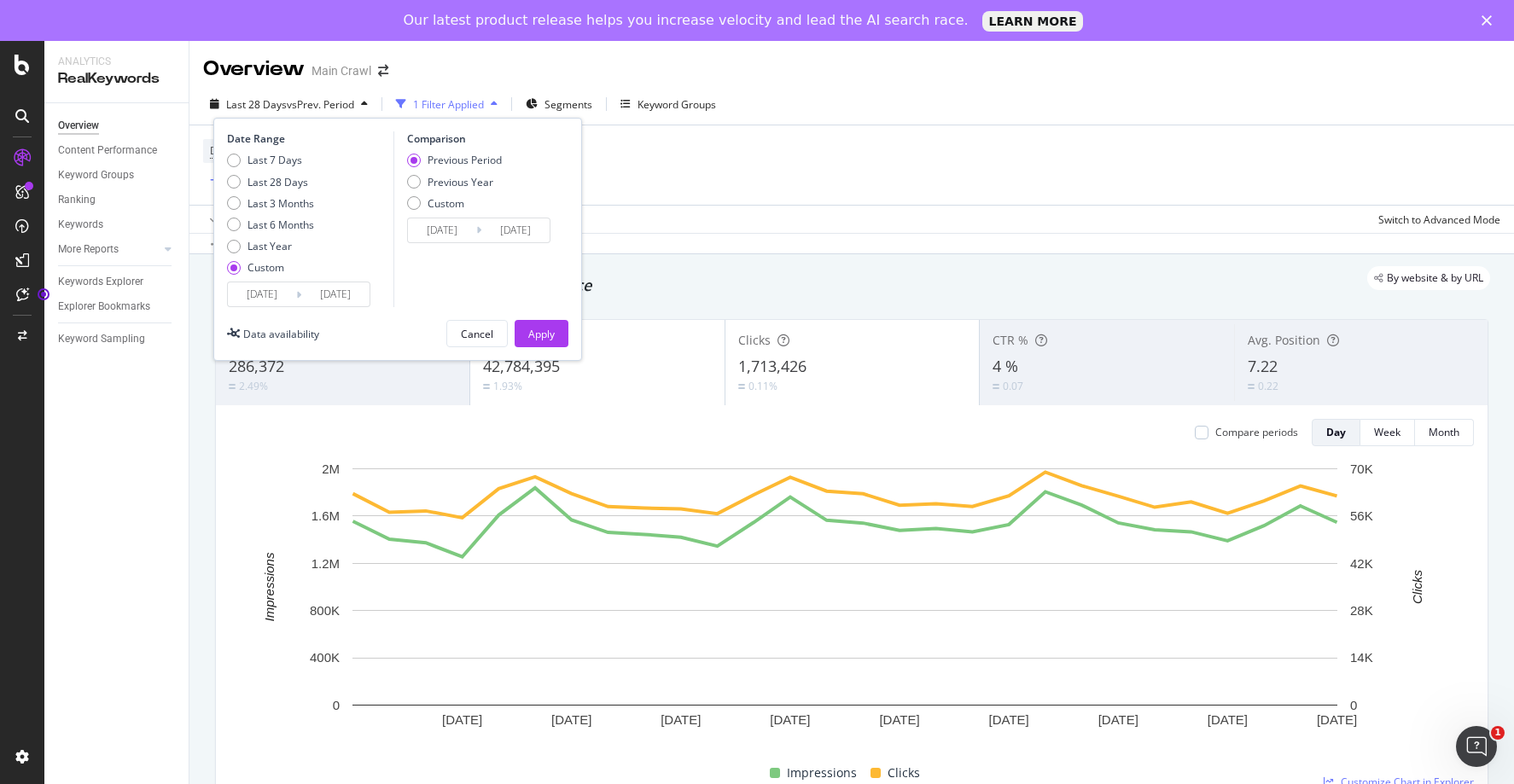
click at [305, 295] on input "[DATE]" at bounding box center [335, 295] width 68 height 24
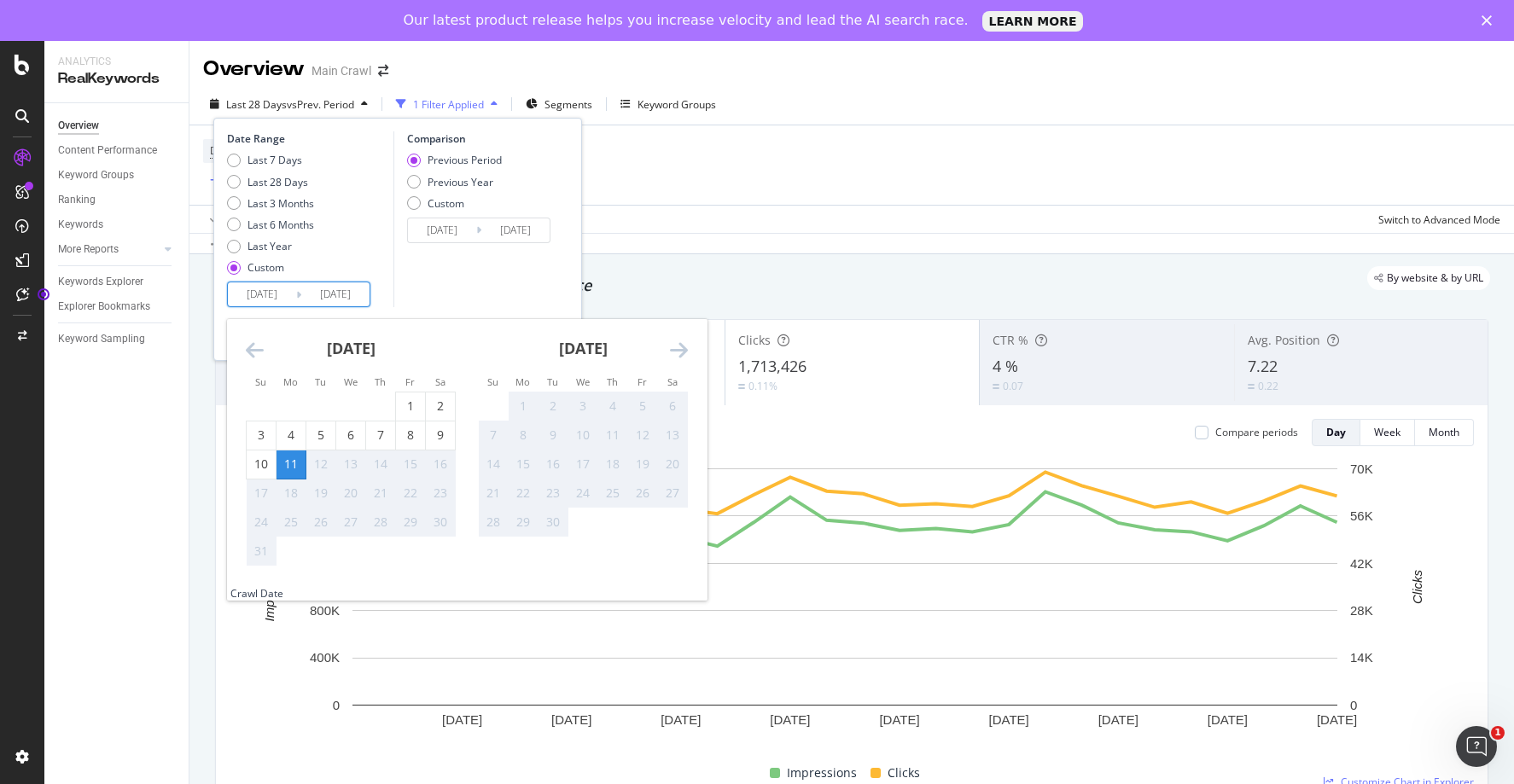
click at [437, 282] on div "Comparison Previous Period Previous Year Custom [DATE] Navigate forward to inte…" at bounding box center [474, 219] width 162 height 176
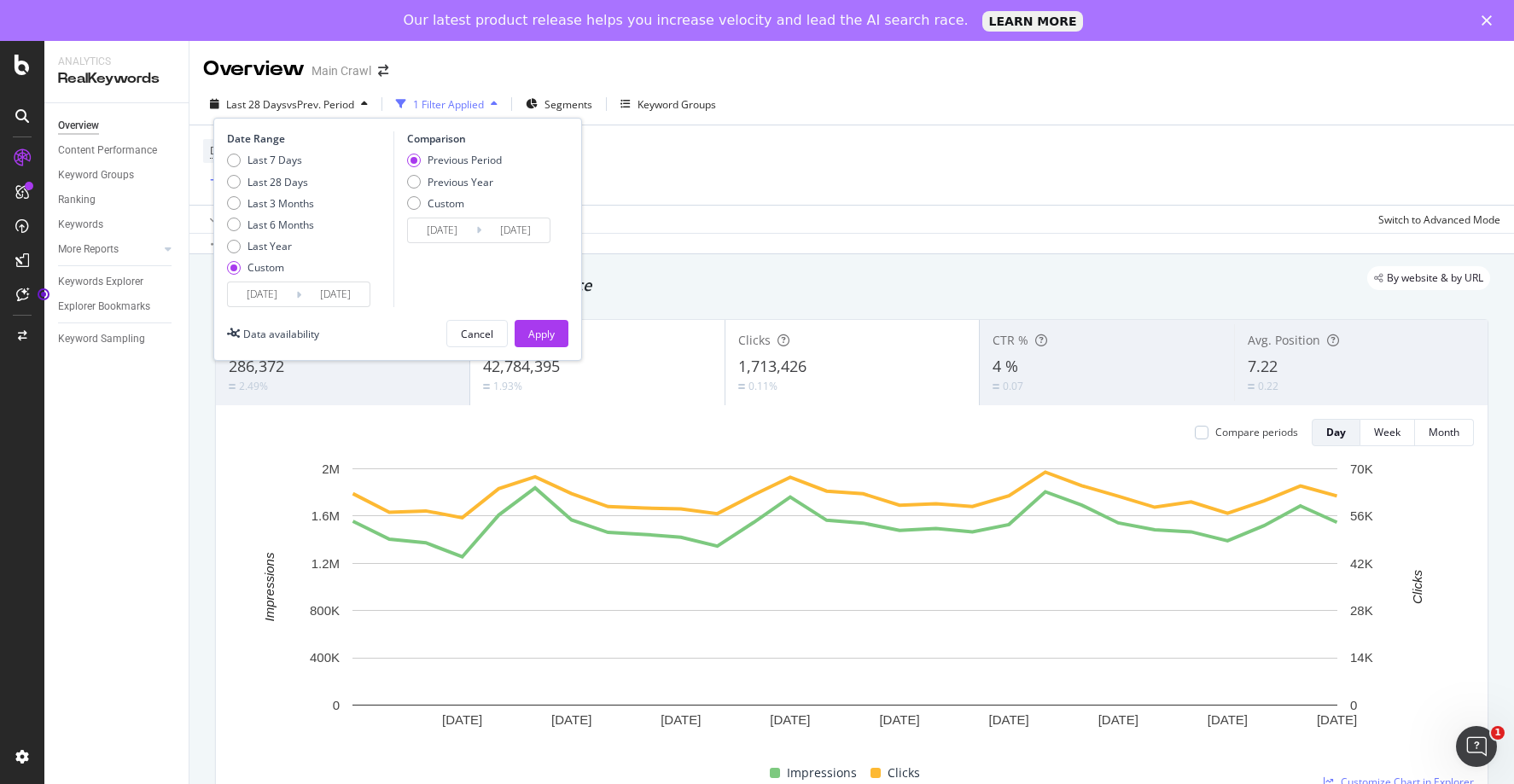
click at [256, 293] on input "[DATE]" at bounding box center [261, 295] width 68 height 24
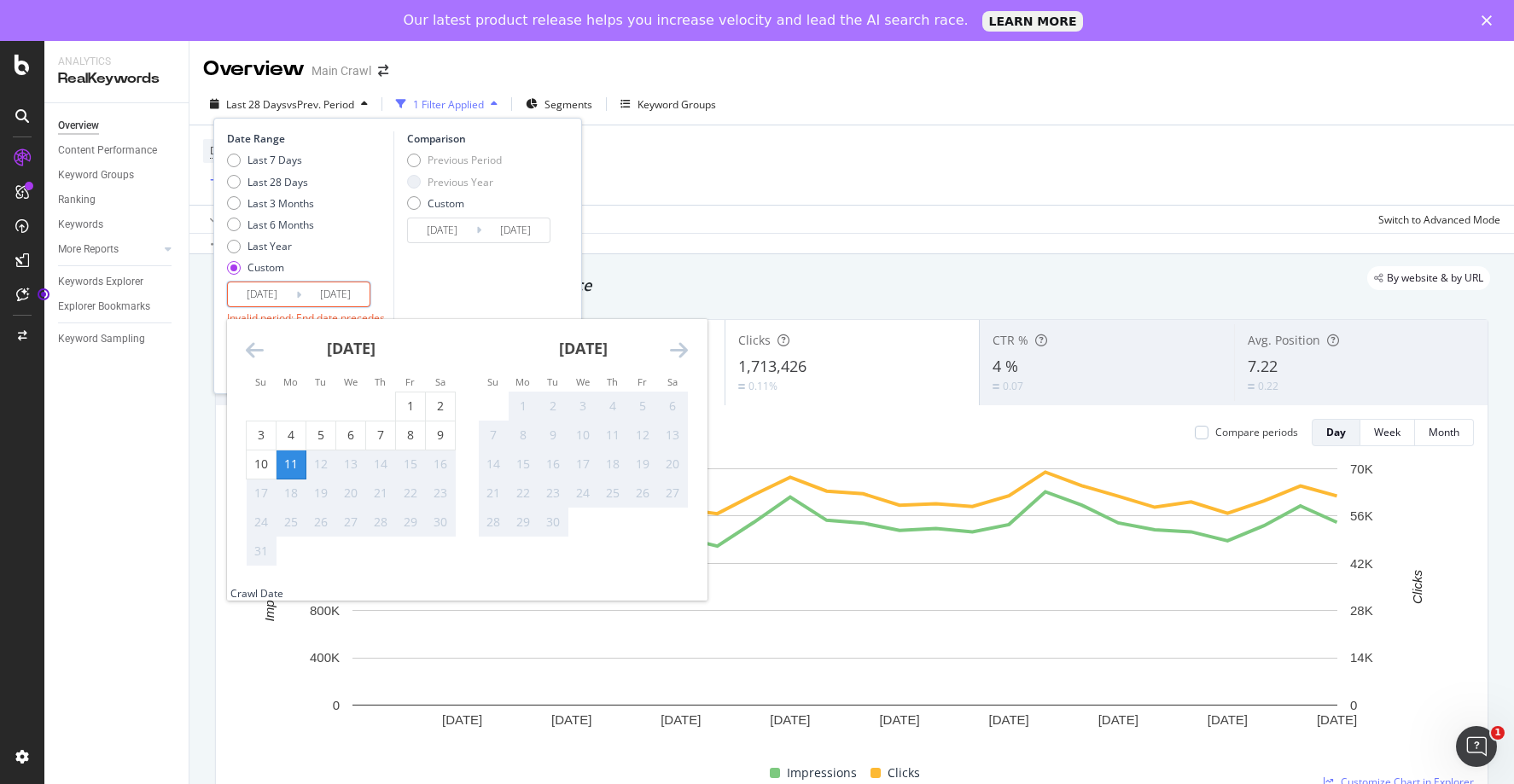
type input "[DATE]"
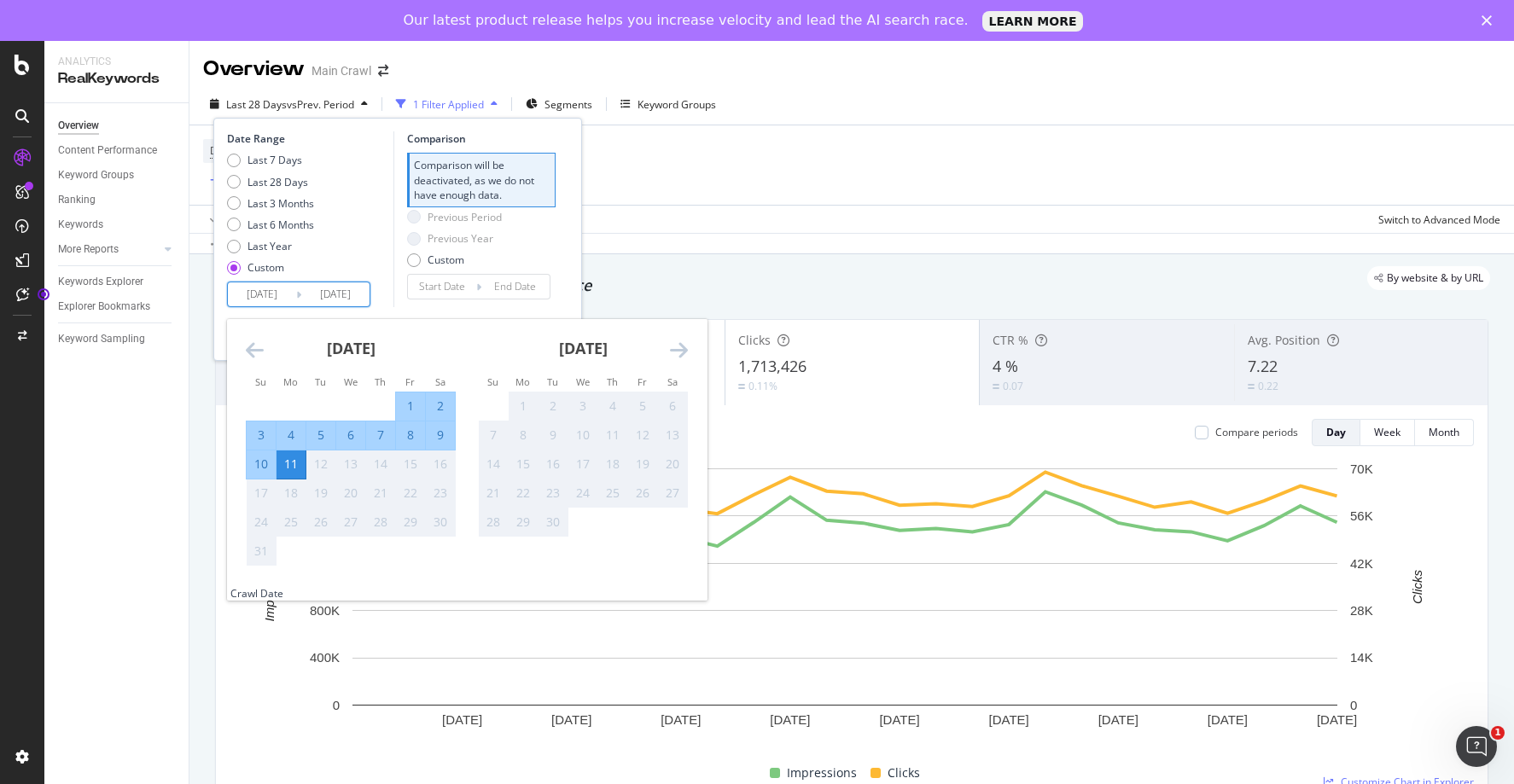
click at [368, 246] on div "Last 7 Days Last 28 Days Last 3 Months Last 6 Months Last Year Custom" at bounding box center [307, 218] width 162 height 129
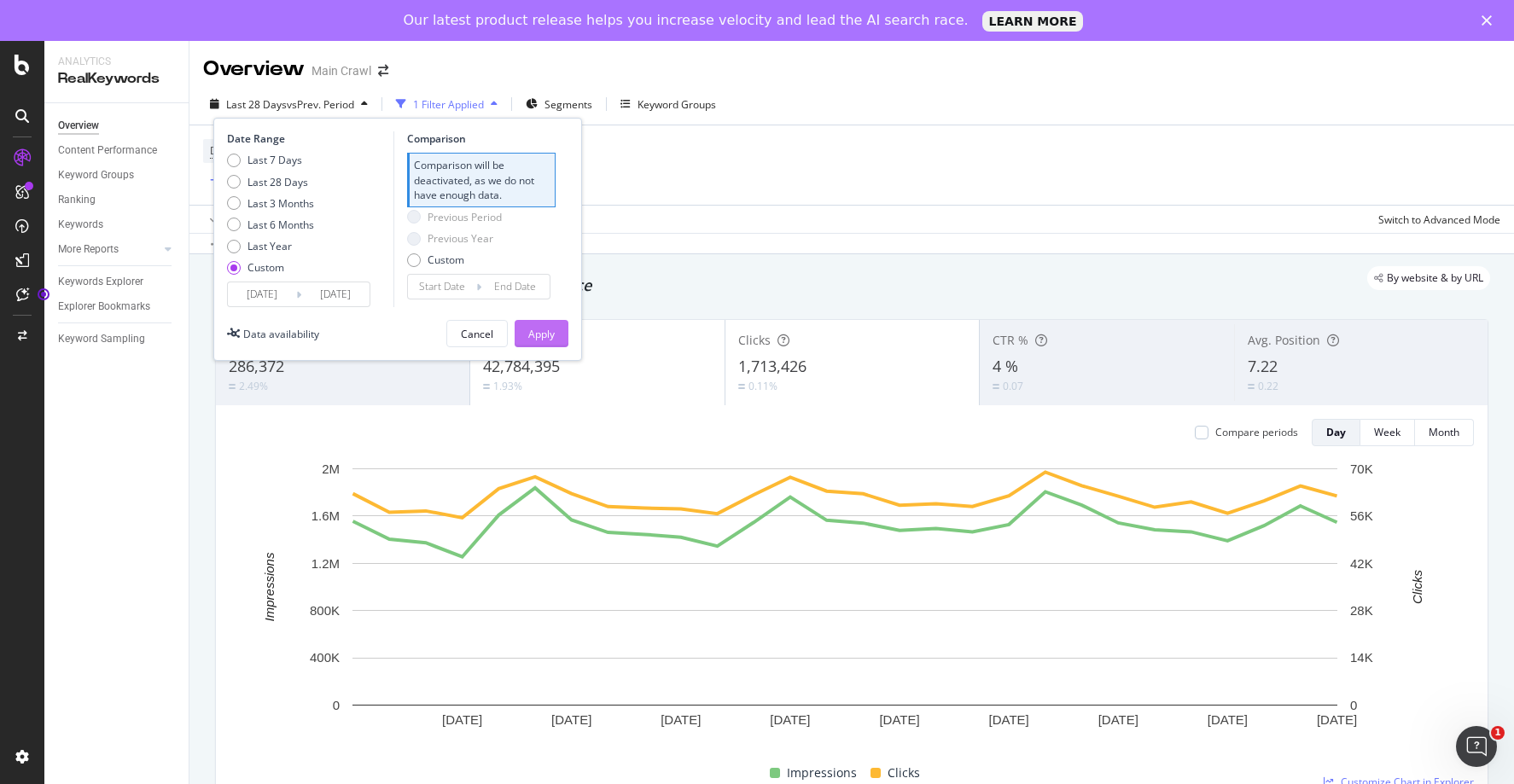
click at [529, 335] on div "Apply" at bounding box center [541, 334] width 26 height 15
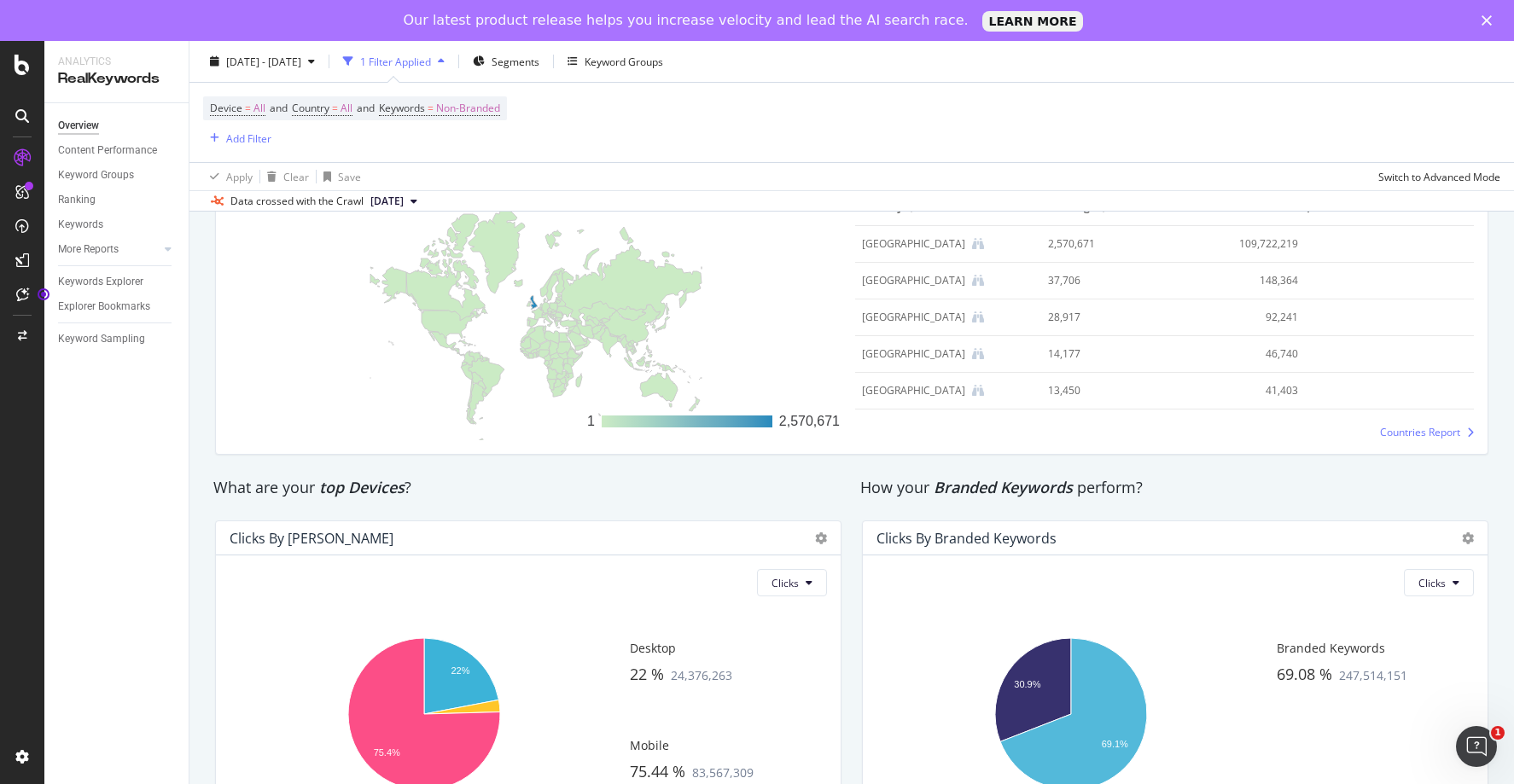
scroll to position [2657, 0]
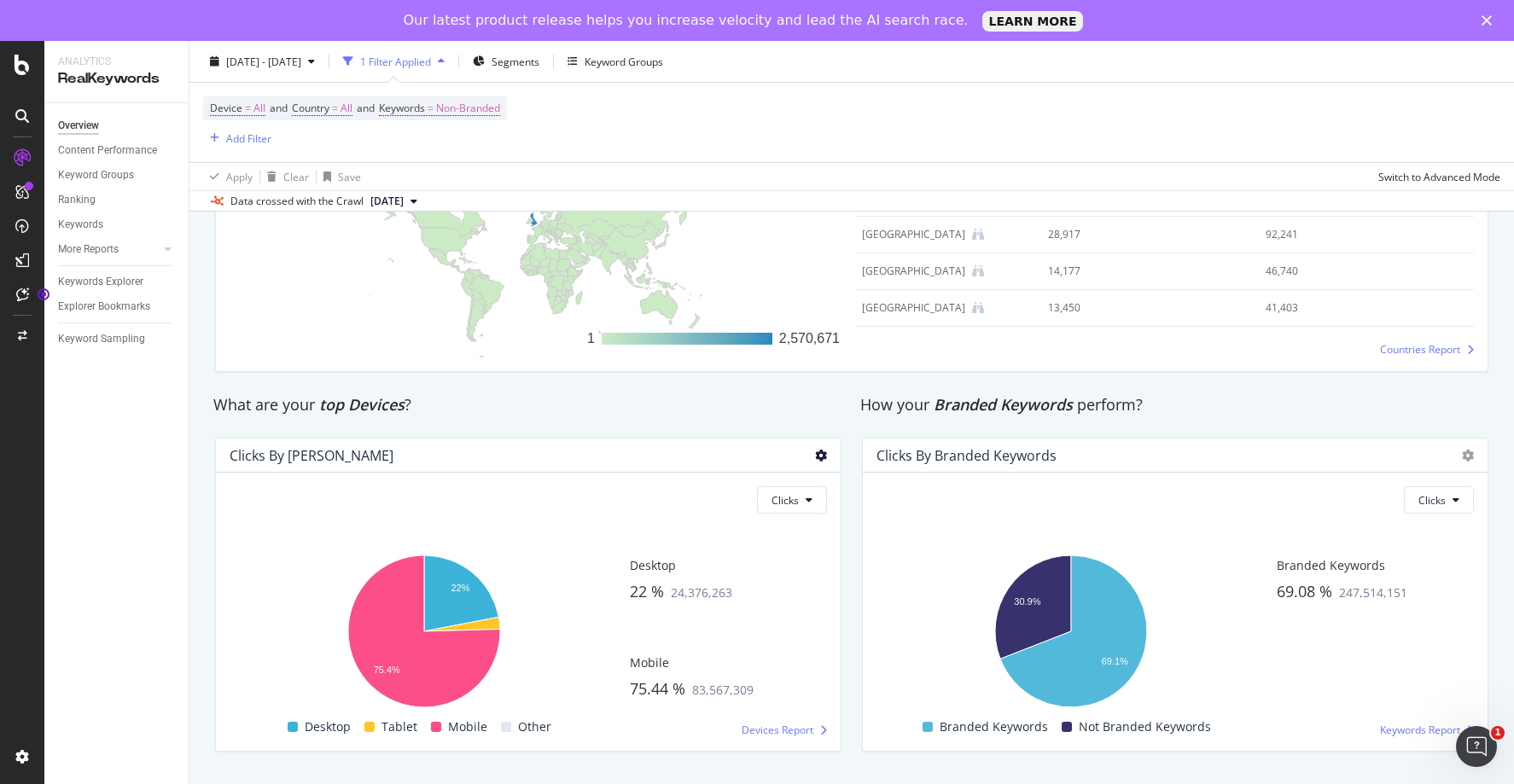
click at [815, 459] on icon at bounding box center [820, 455] width 12 height 12
click at [860, 508] on span "Table" at bounding box center [890, 513] width 79 height 15
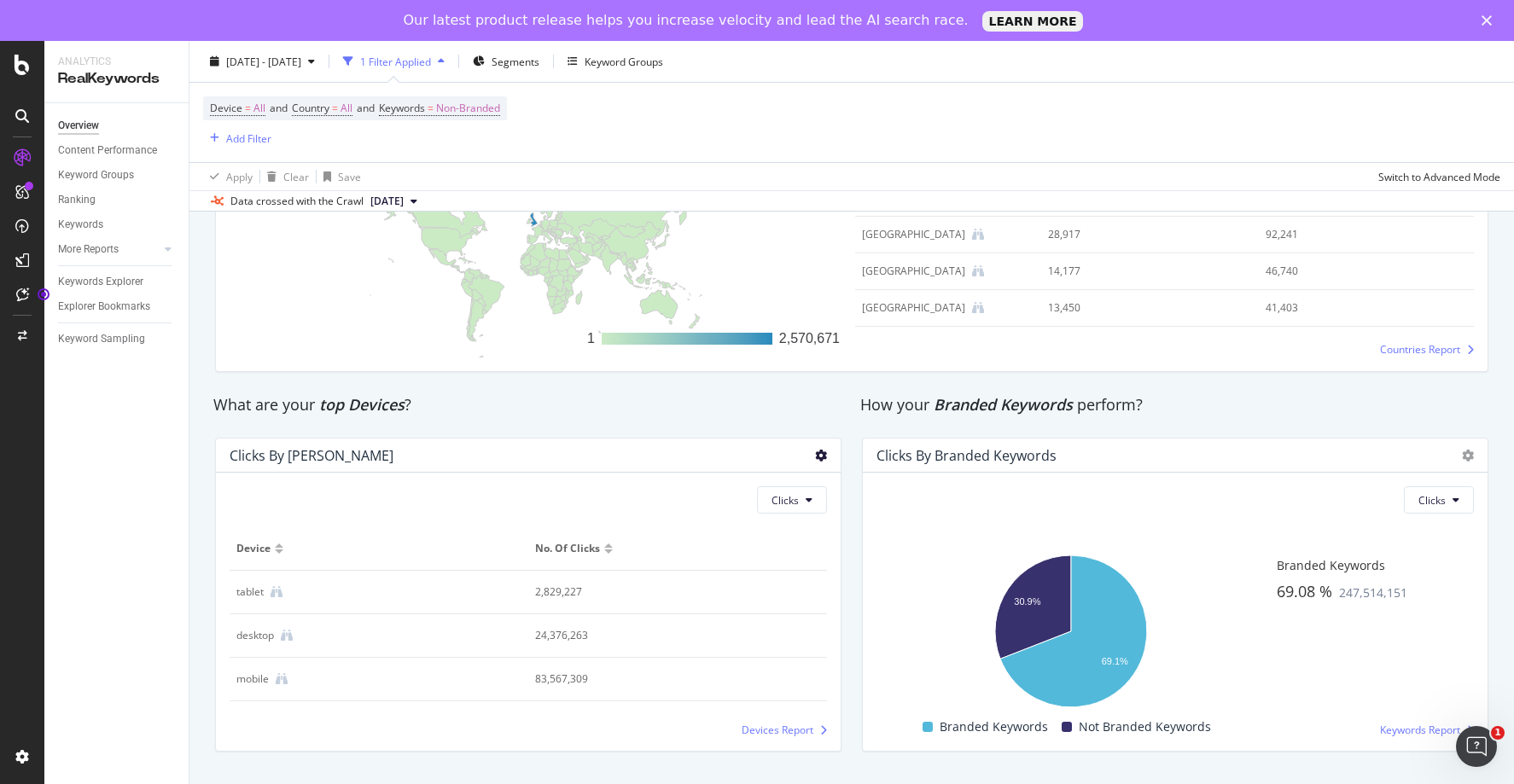
click at [815, 457] on icon at bounding box center [820, 455] width 12 height 12
click at [815, 454] on icon at bounding box center [820, 455] width 12 height 12
click at [815, 459] on icon at bounding box center [820, 455] width 12 height 12
click at [842, 477] on span at bounding box center [834, 482] width 21 height 21
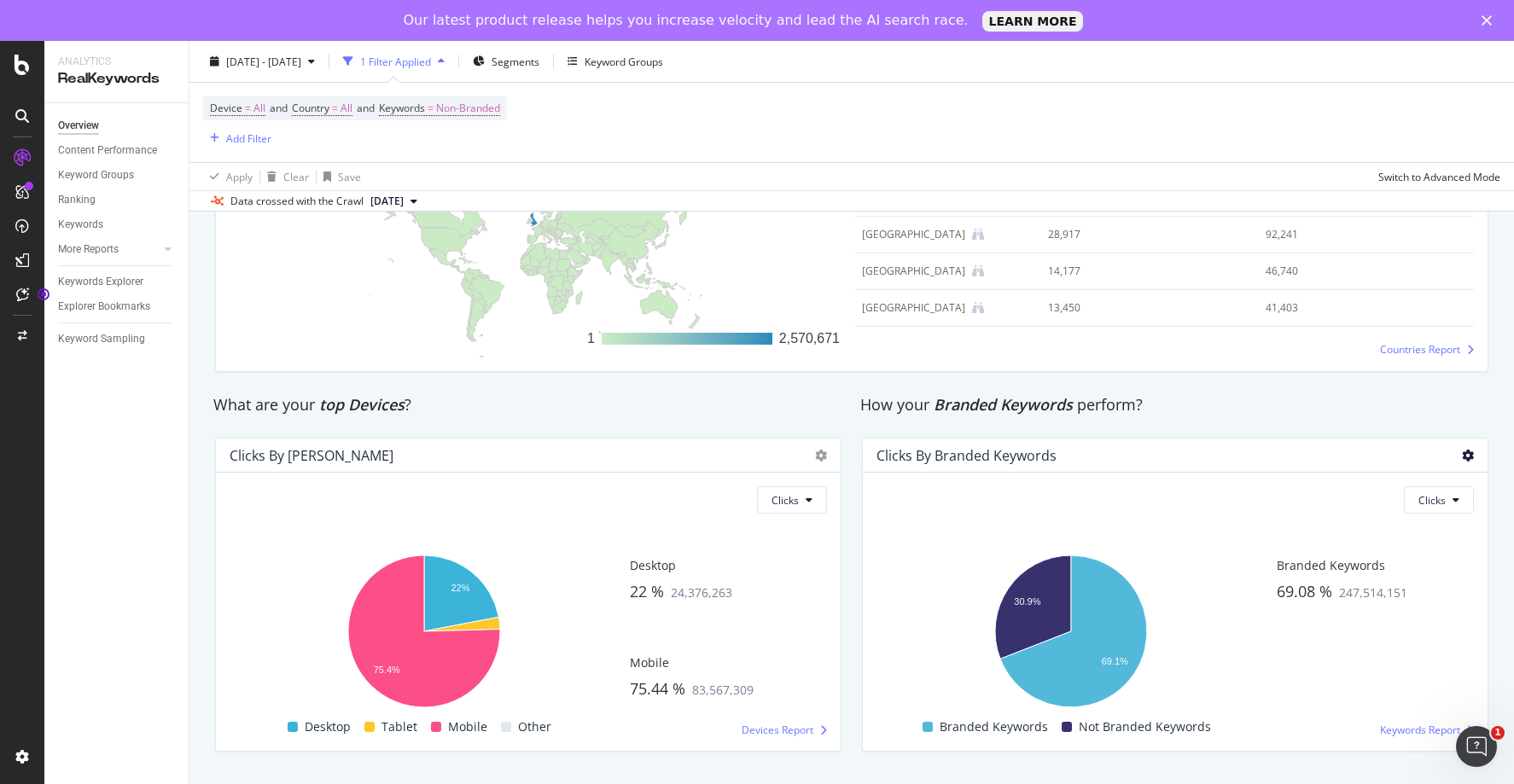
click at [1462, 452] on icon at bounding box center [1468, 455] width 12 height 12
click at [1190, 412] on div "How your Branded Keywords perform?" at bounding box center [1175, 405] width 630 height 22
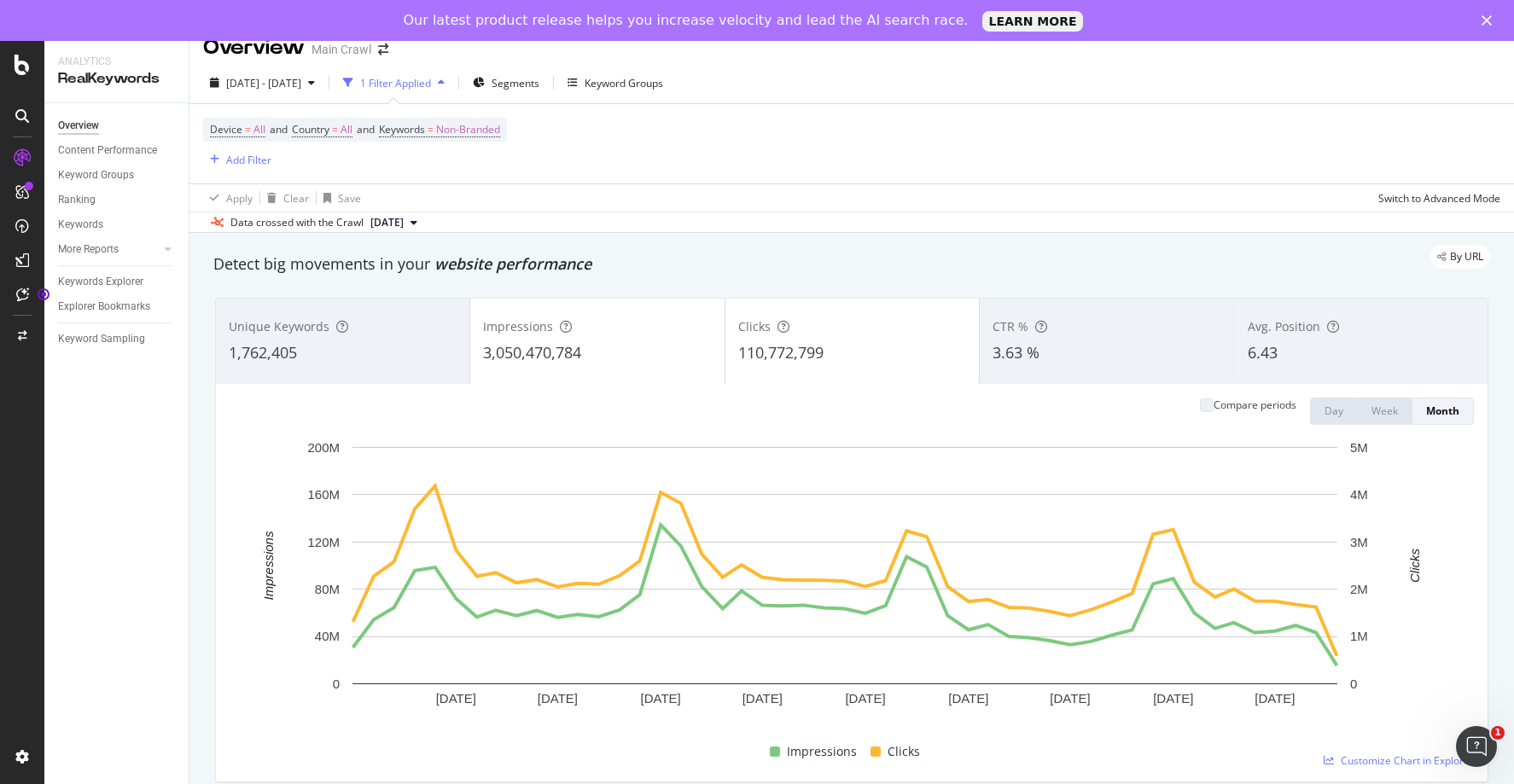
scroll to position [0, 0]
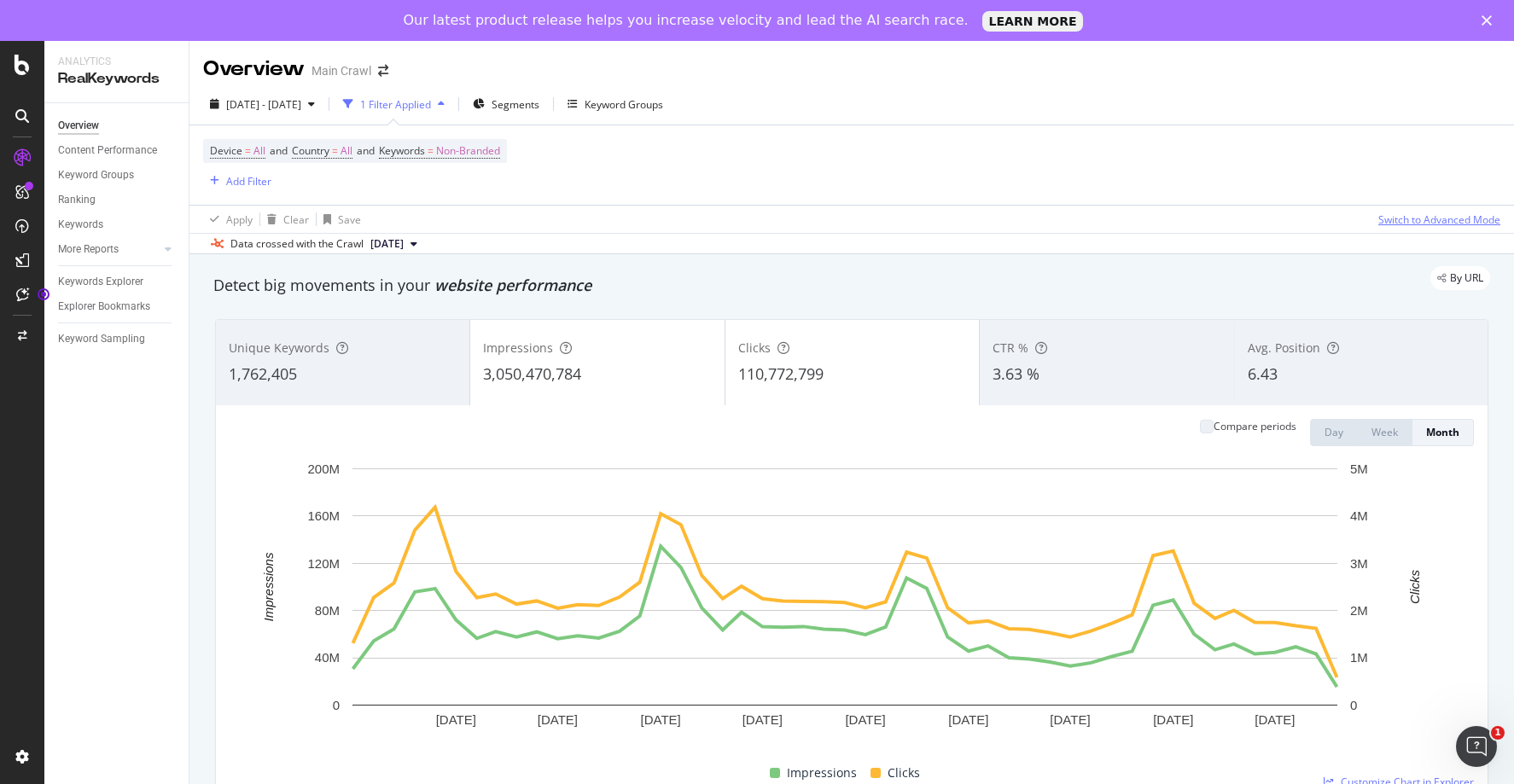
click at [1425, 215] on div "Switch to Advanced Mode" at bounding box center [1439, 219] width 122 height 15
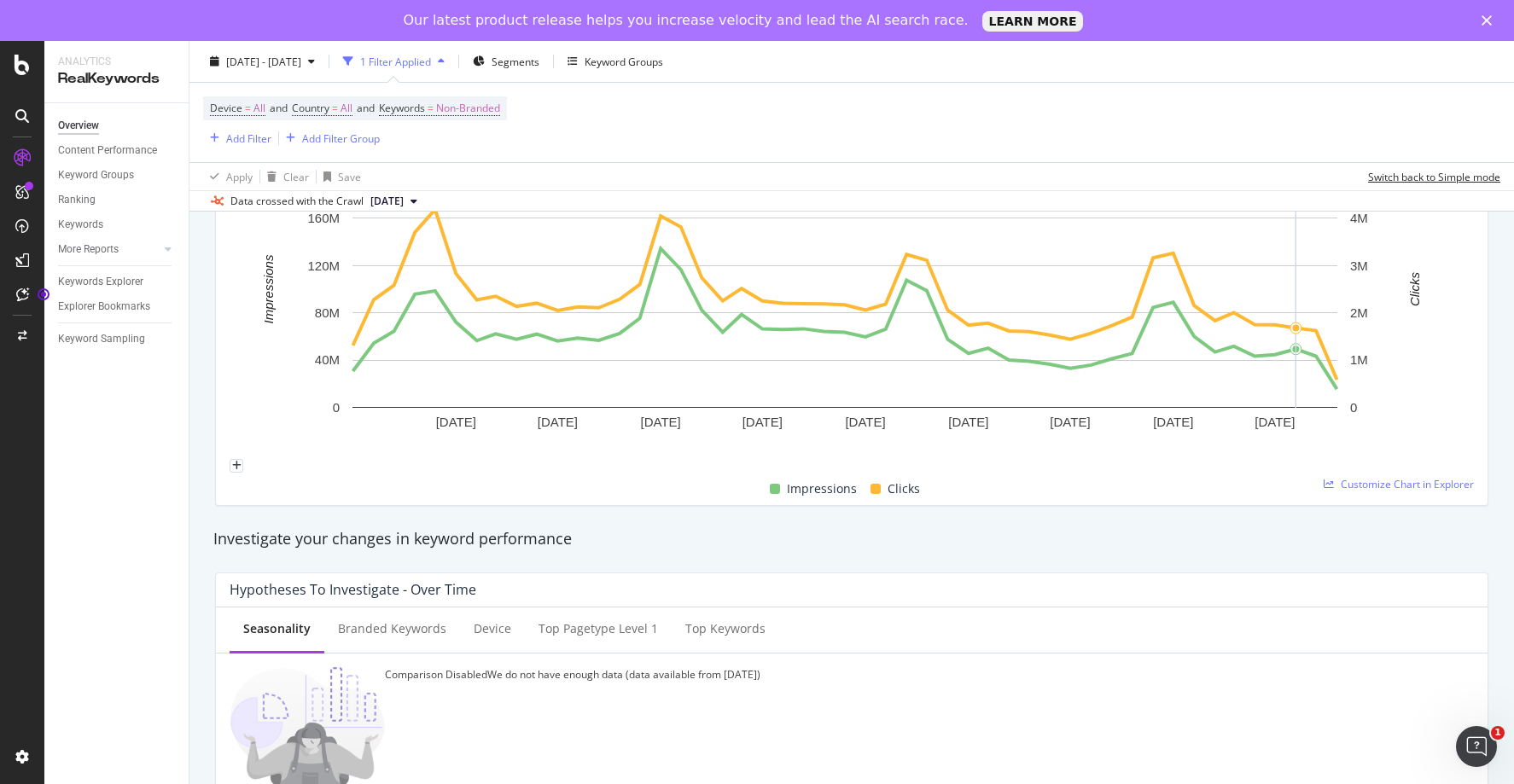
scroll to position [301, 0]
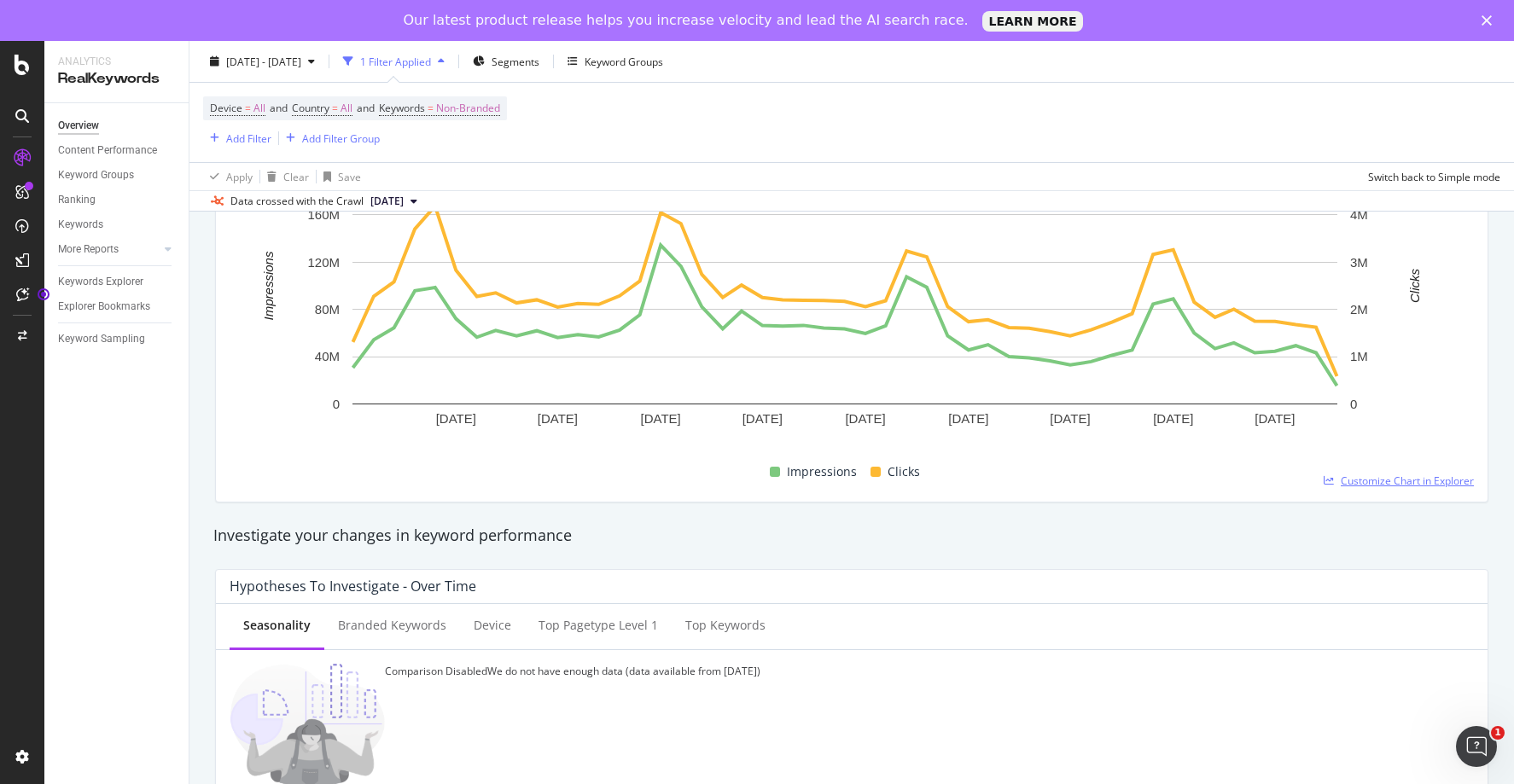
click at [1361, 486] on span "Customize Chart in Explorer" at bounding box center [1407, 481] width 133 height 15
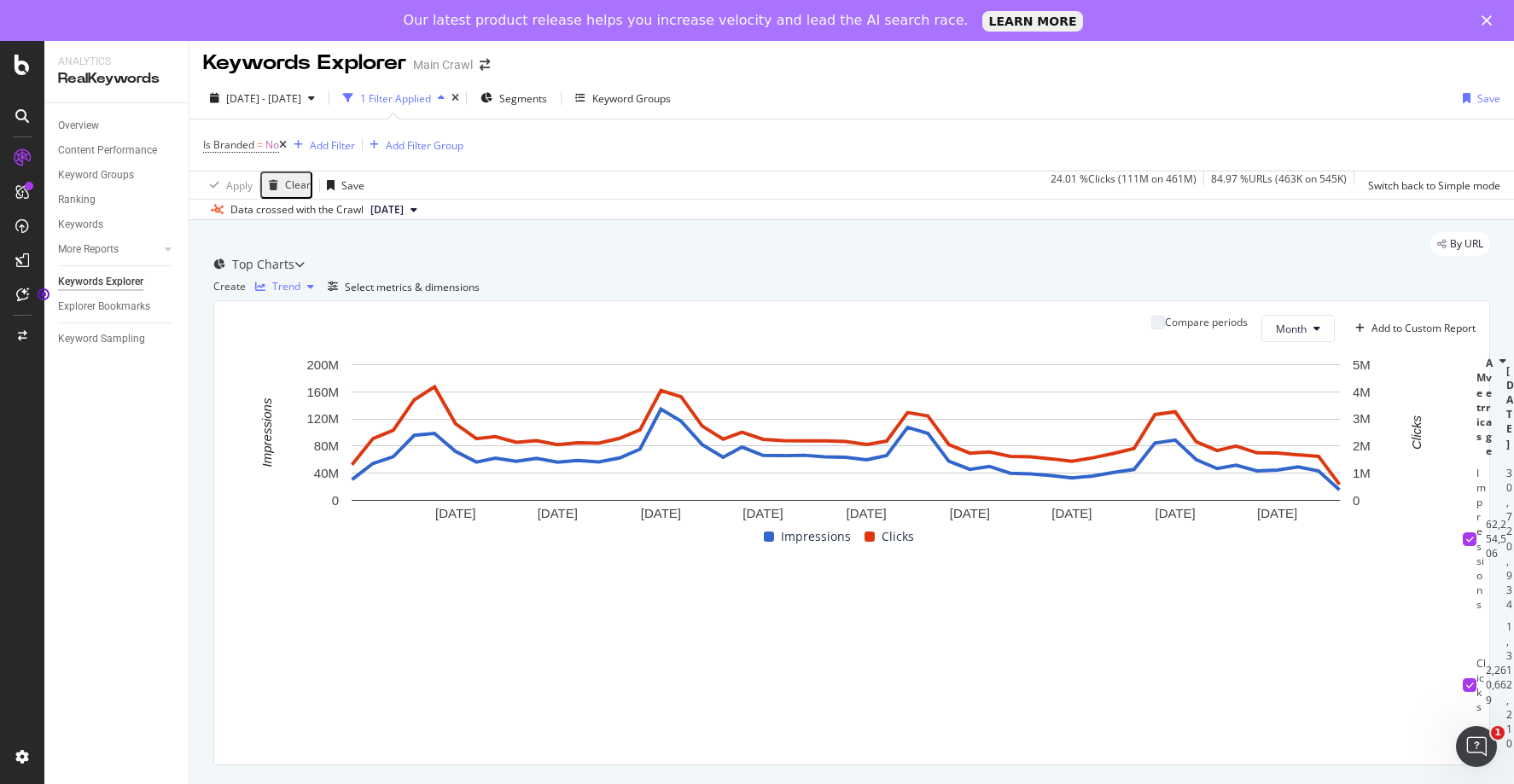
click at [314, 292] on icon "button" at bounding box center [311, 286] width 7 height 10
click at [325, 333] on div "Table" at bounding box center [316, 333] width 26 height 15
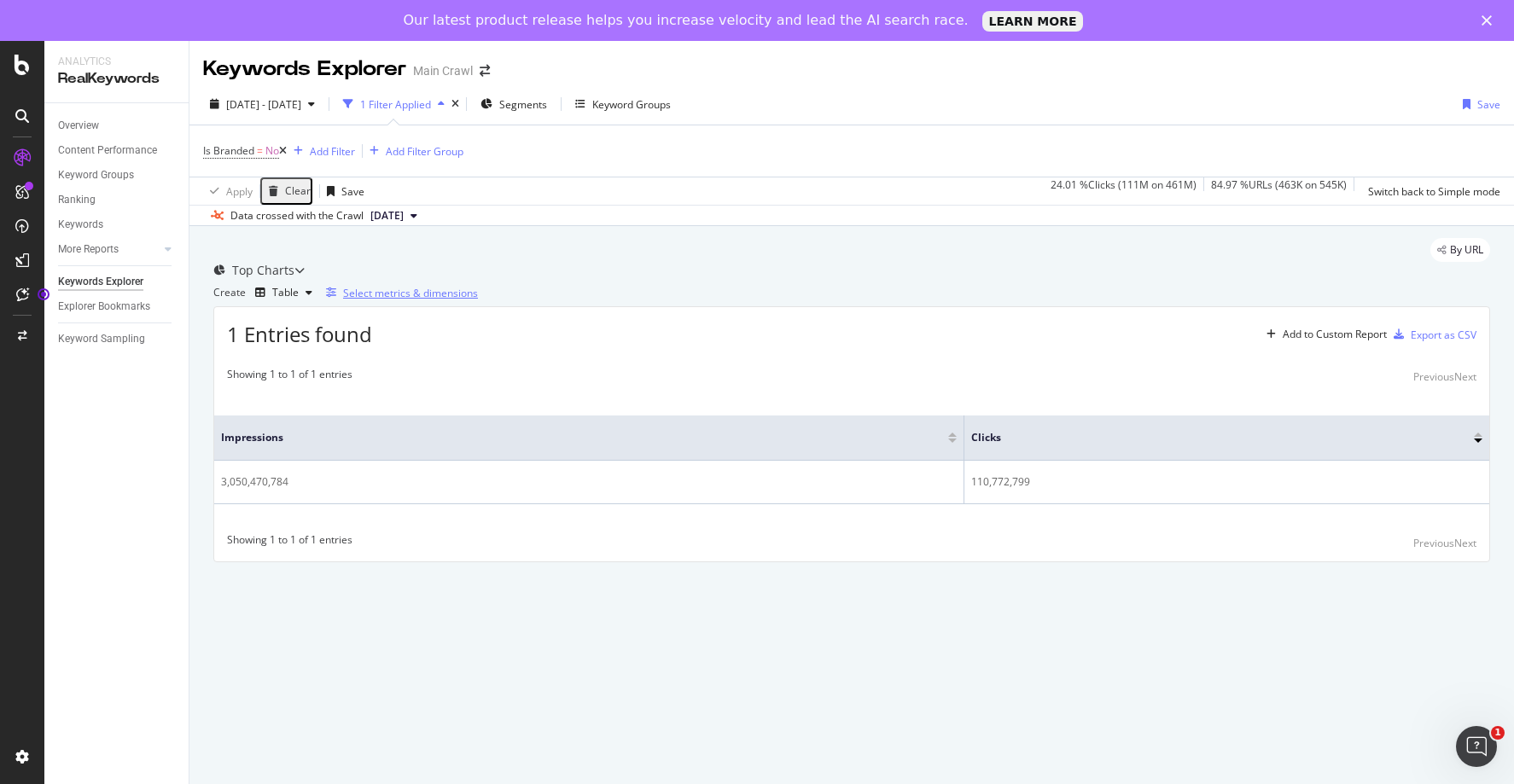
click at [478, 300] on div "Select metrics & dimensions" at bounding box center [410, 293] width 135 height 15
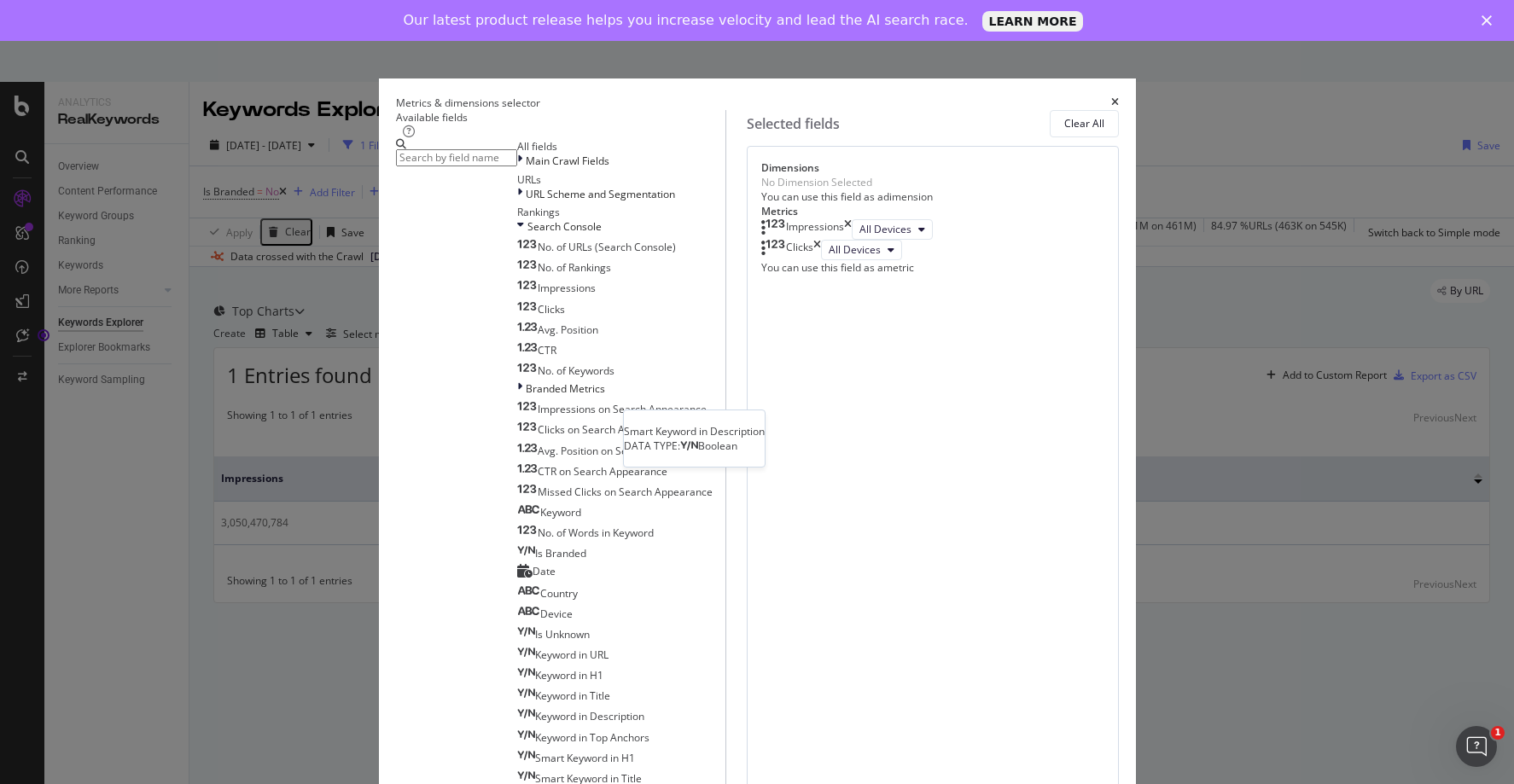
scroll to position [261, 0]
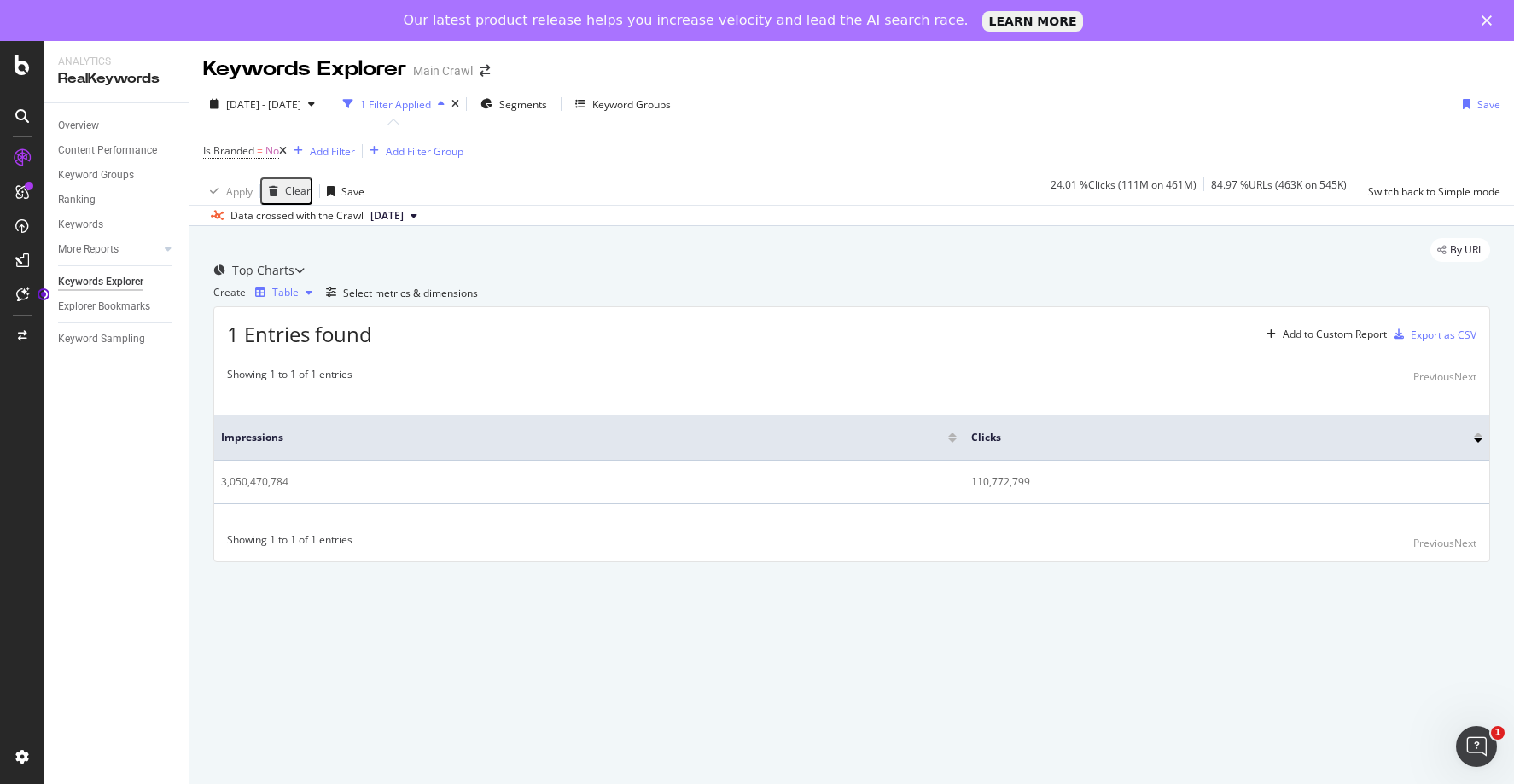
click at [303, 305] on div "Table" at bounding box center [284, 293] width 71 height 25
click at [317, 421] on div "Trend" at bounding box center [317, 415] width 28 height 15
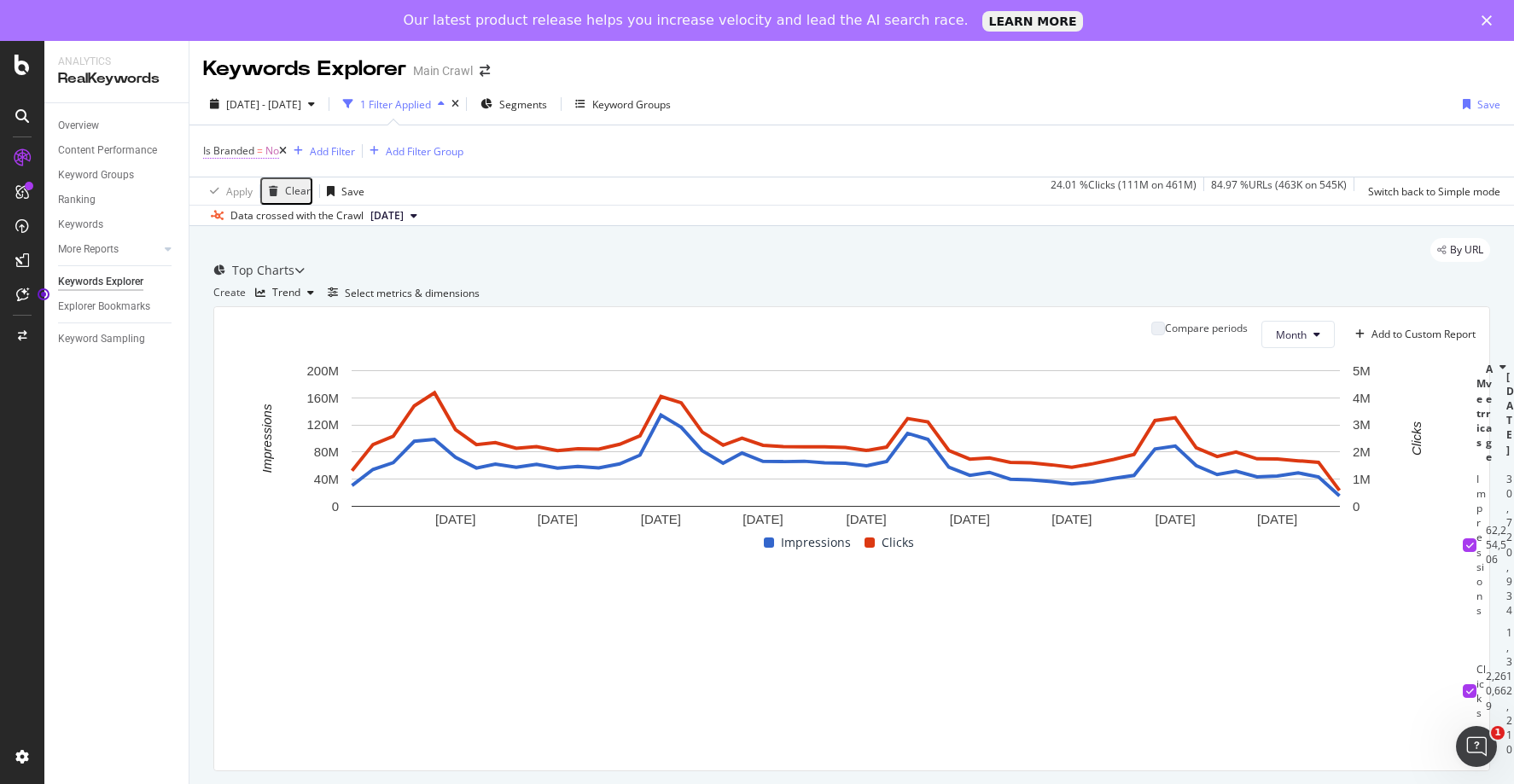
click at [274, 150] on span "No" at bounding box center [272, 150] width 14 height 24
click at [240, 169] on icon at bounding box center [233, 164] width 12 height 10
click at [226, 193] on span "Yes" at bounding box center [218, 186] width 17 height 15
click at [434, 170] on div "Apply" at bounding box center [447, 163] width 26 height 15
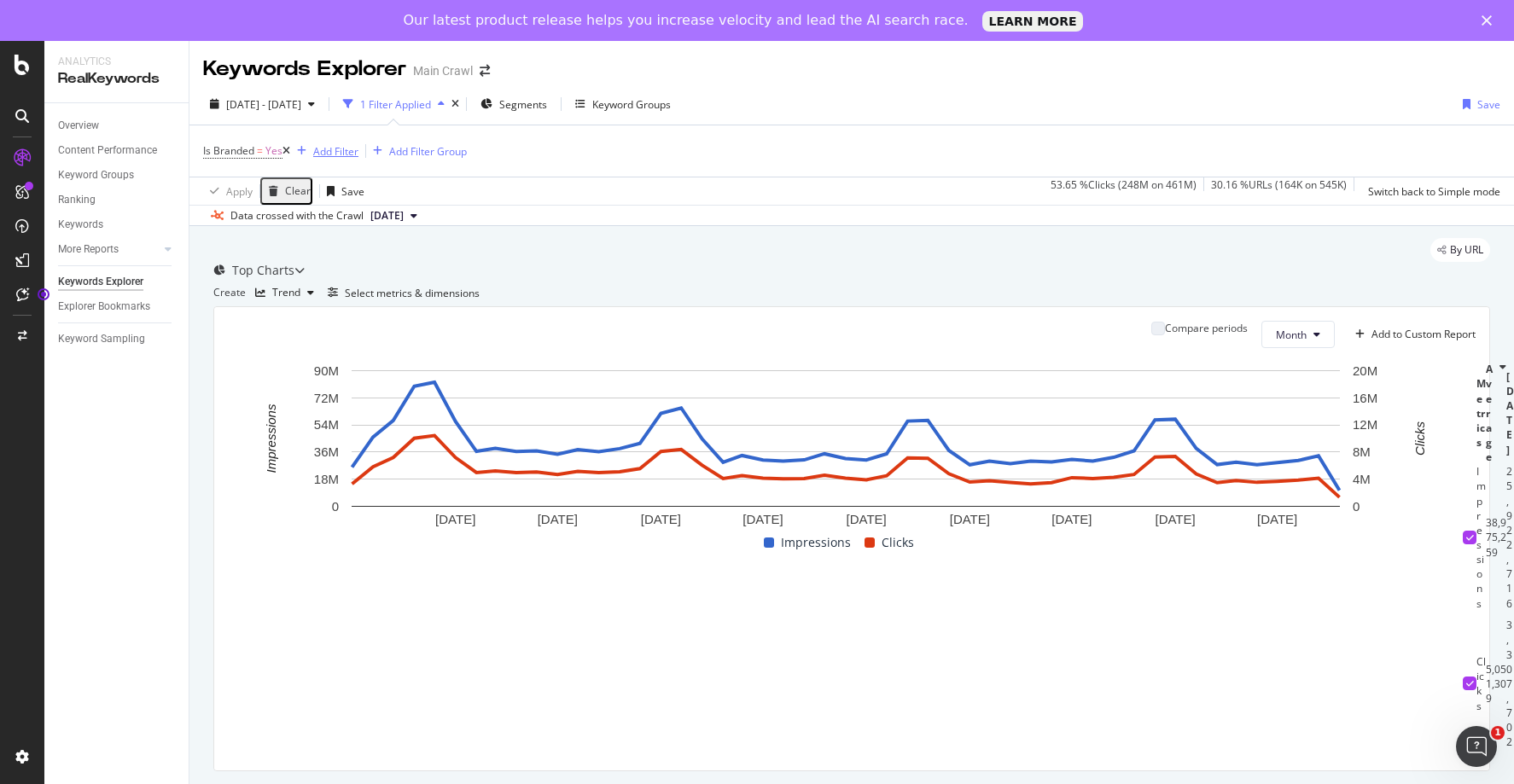
click at [322, 144] on div "Add Filter" at bounding box center [336, 151] width 45 height 15
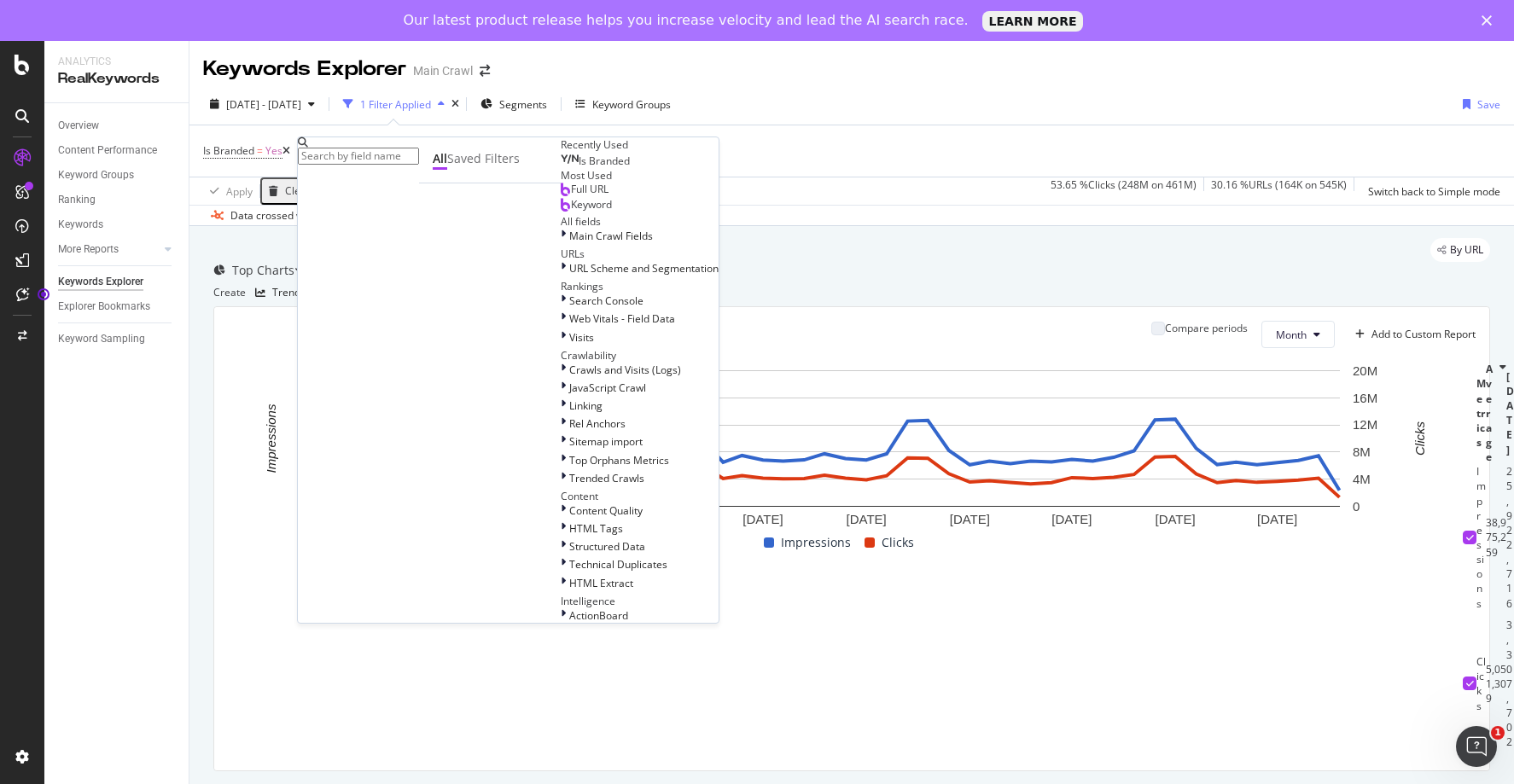
scroll to position [264, 0]
click at [561, 294] on div at bounding box center [565, 301] width 8 height 15
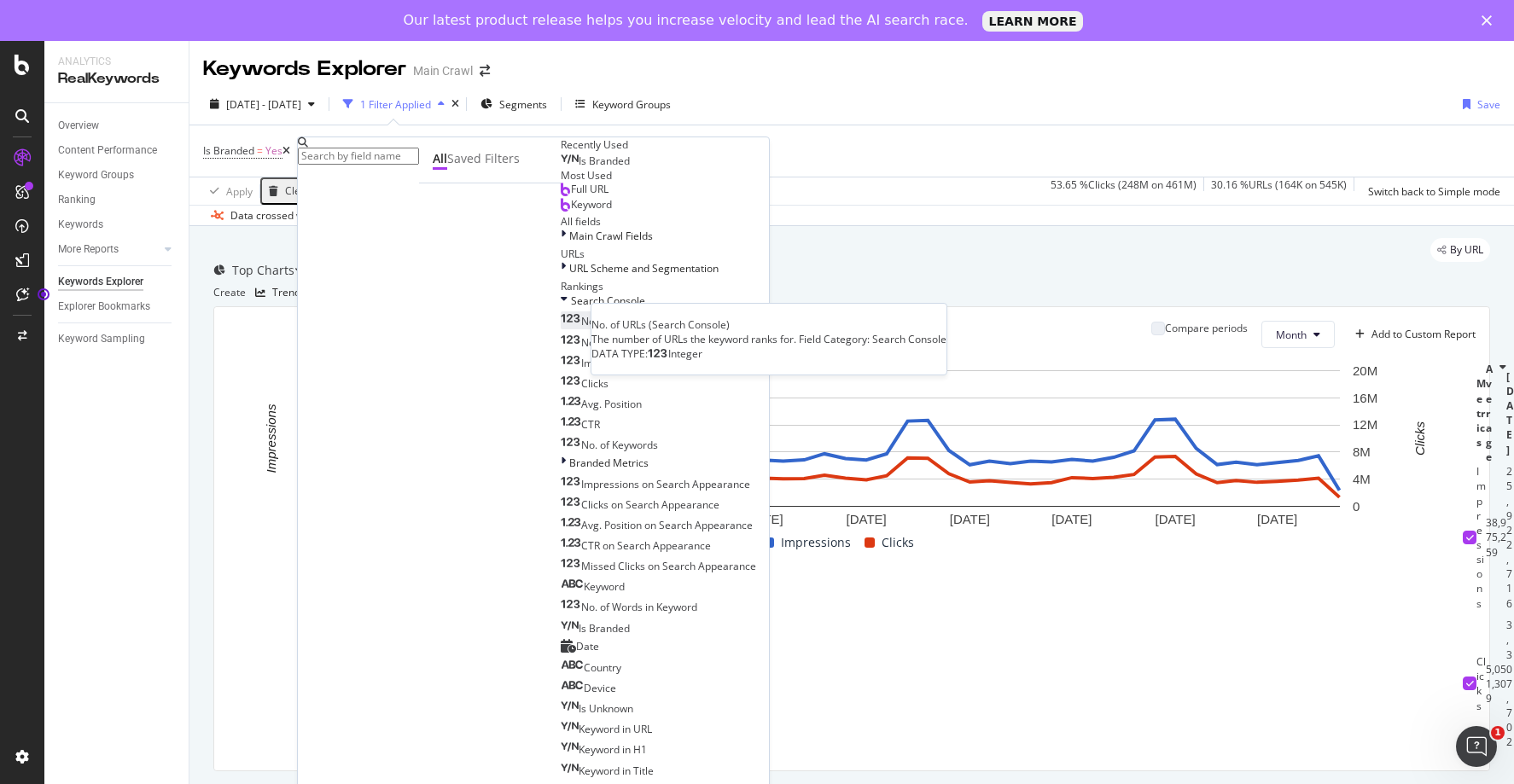
click at [581, 314] on span "No. of URLs (Search Console)" at bounding box center [650, 321] width 139 height 15
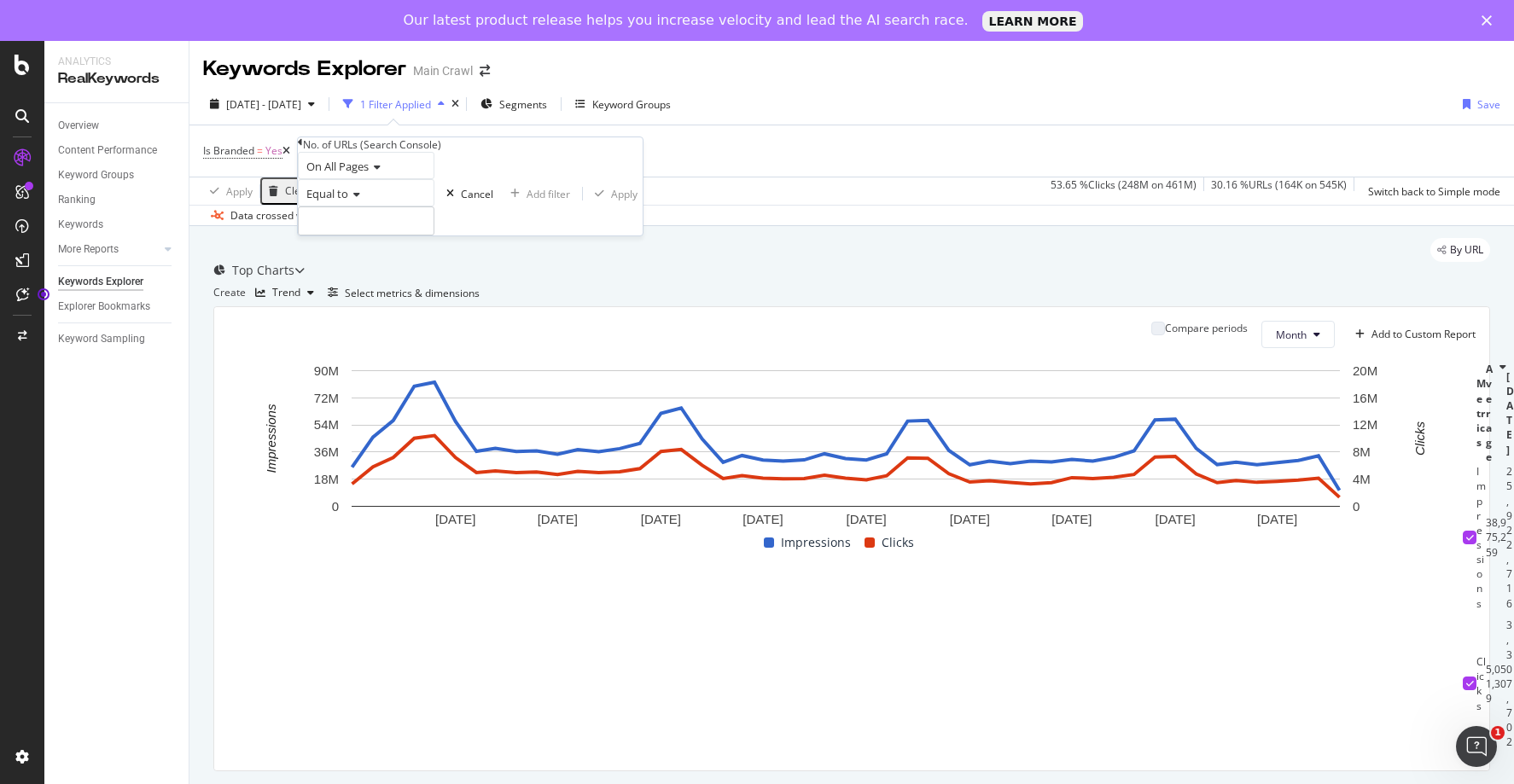
click at [360, 199] on icon at bounding box center [354, 194] width 12 height 10
click at [428, 207] on div "Equal to" at bounding box center [366, 193] width 137 height 27
drag, startPoint x: 432, startPoint y: 207, endPoint x: 372, endPoint y: 189, distance: 62.6
click at [432, 207] on div "Equal to" at bounding box center [366, 193] width 137 height 27
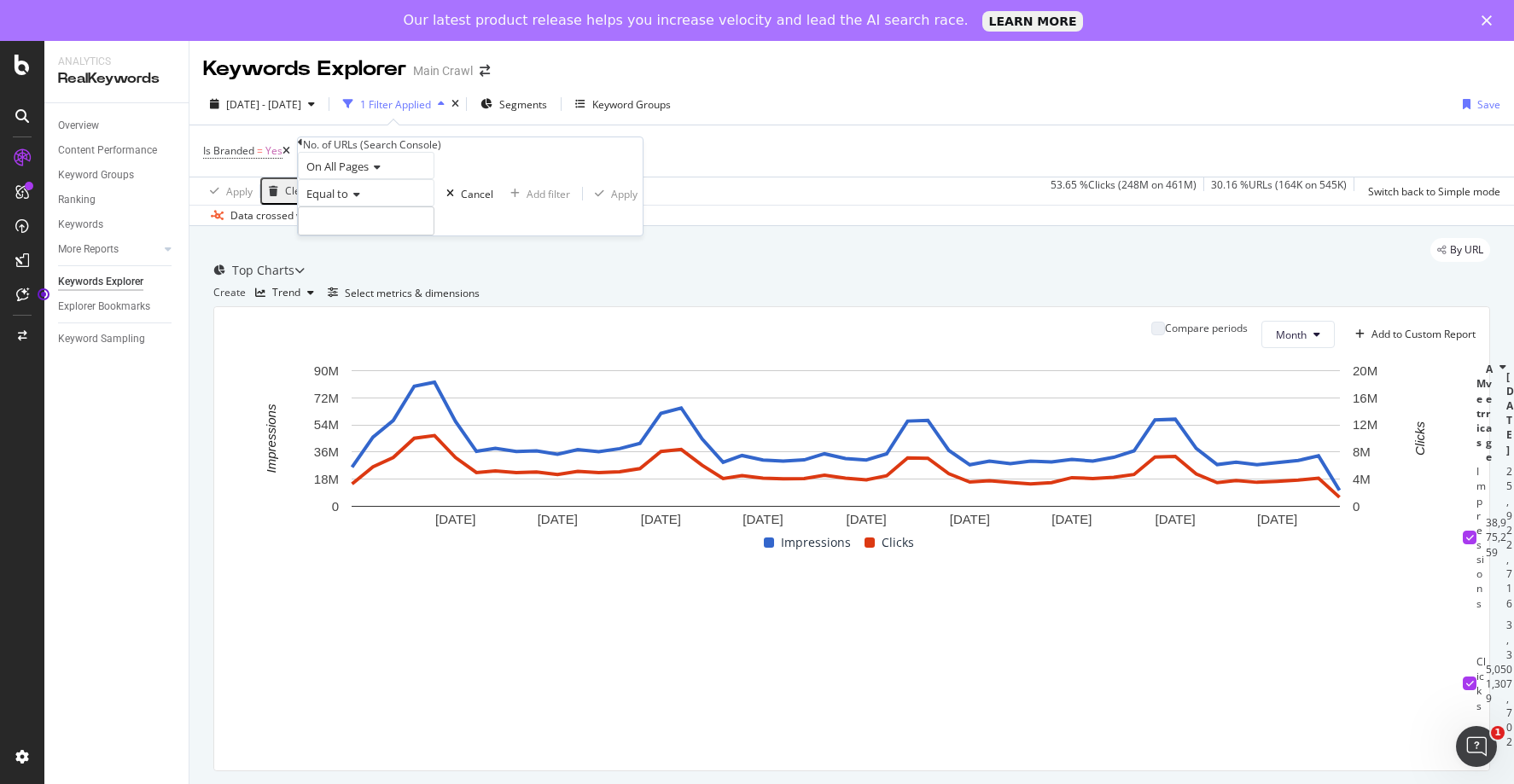
click at [369, 174] on span "On All Pages" at bounding box center [337, 166] width 63 height 15
click at [385, 233] on div "On Pages 2+" at bounding box center [366, 224] width 135 height 18
click at [347, 174] on span "On Pages 2+" at bounding box center [337, 166] width 63 height 15
click at [345, 196] on span "On All Pages" at bounding box center [333, 189] width 60 height 15
click at [347, 236] on input "number" at bounding box center [366, 221] width 137 height 29
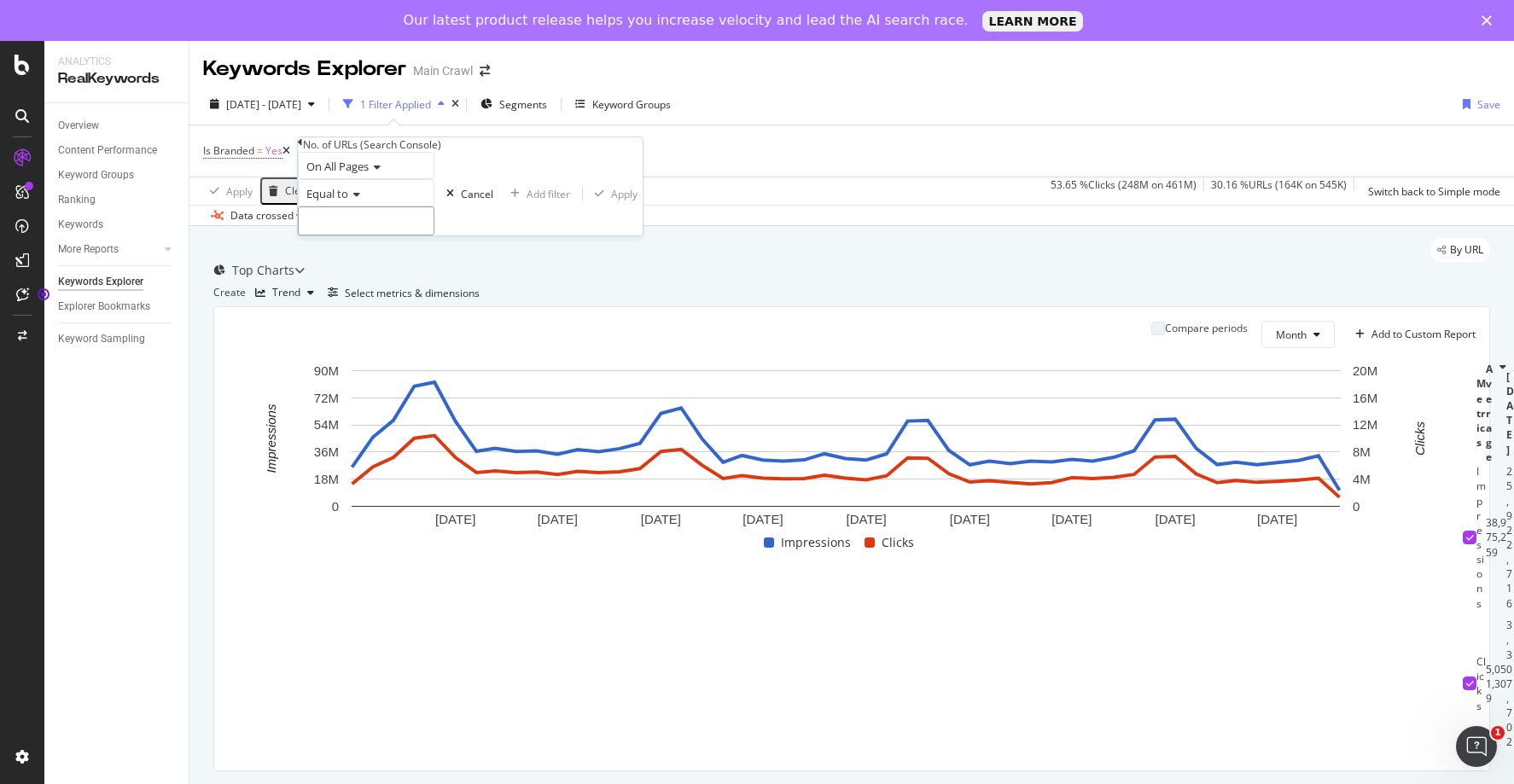
click at [416, 236] on input "number" at bounding box center [366, 221] width 137 height 29
click at [351, 207] on div "Equal to" at bounding box center [366, 193] width 137 height 27
click at [371, 297] on div "Greater than" at bounding box center [366, 288] width 135 height 18
click at [365, 236] on input "number" at bounding box center [366, 221] width 137 height 29
type input "1"
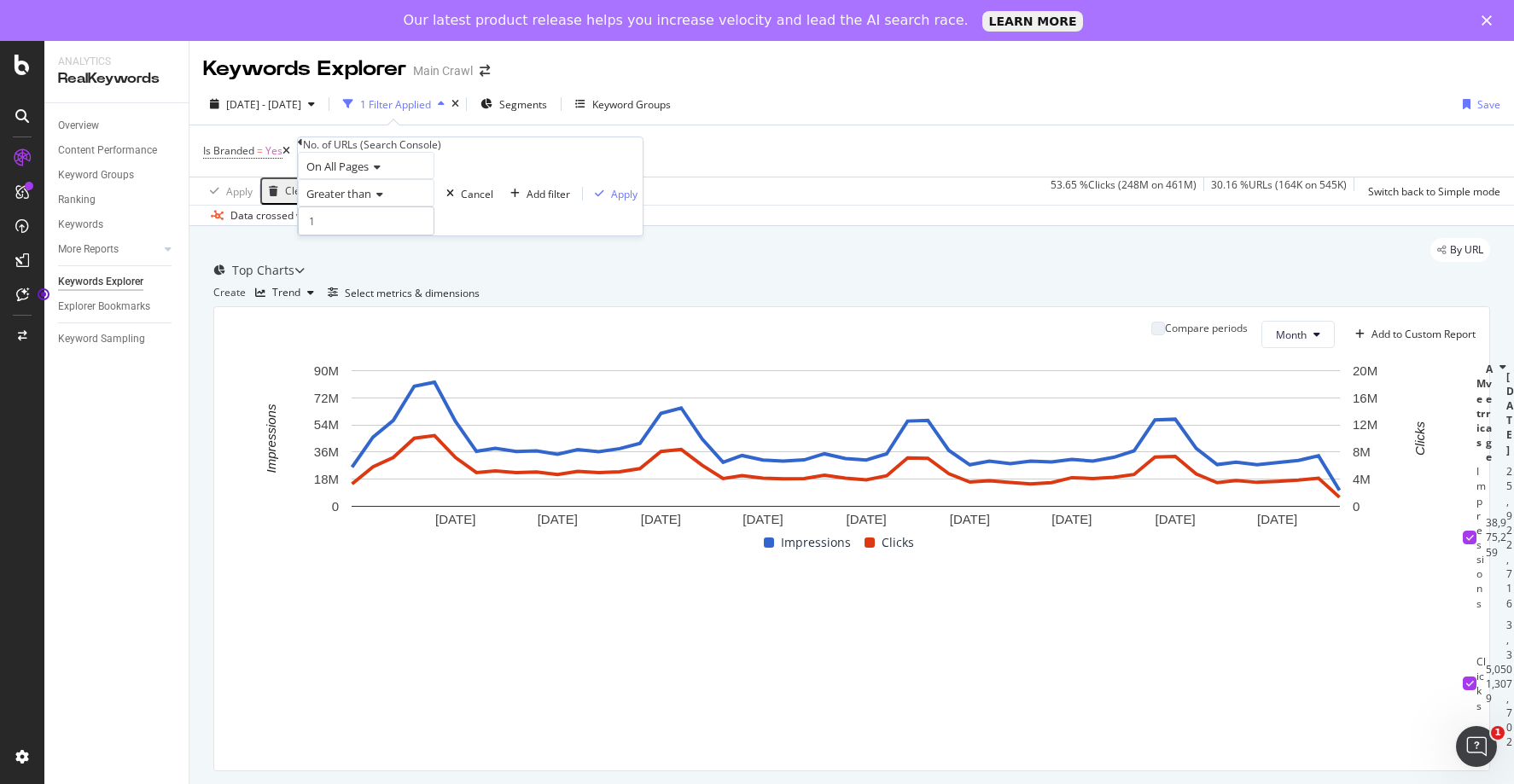
click at [417, 207] on div "Greater than" at bounding box center [366, 193] width 137 height 27
click at [434, 179] on div "On All Pages" at bounding box center [366, 166] width 137 height 27
drag, startPoint x: 585, startPoint y: 226, endPoint x: 576, endPoint y: 227, distance: 9.1
click at [586, 226] on div "[DATE] - [DATE] 1 Filter Applied Segments Keyword Groups Save Is Branded = Yes …" at bounding box center [851, 154] width 1325 height 142
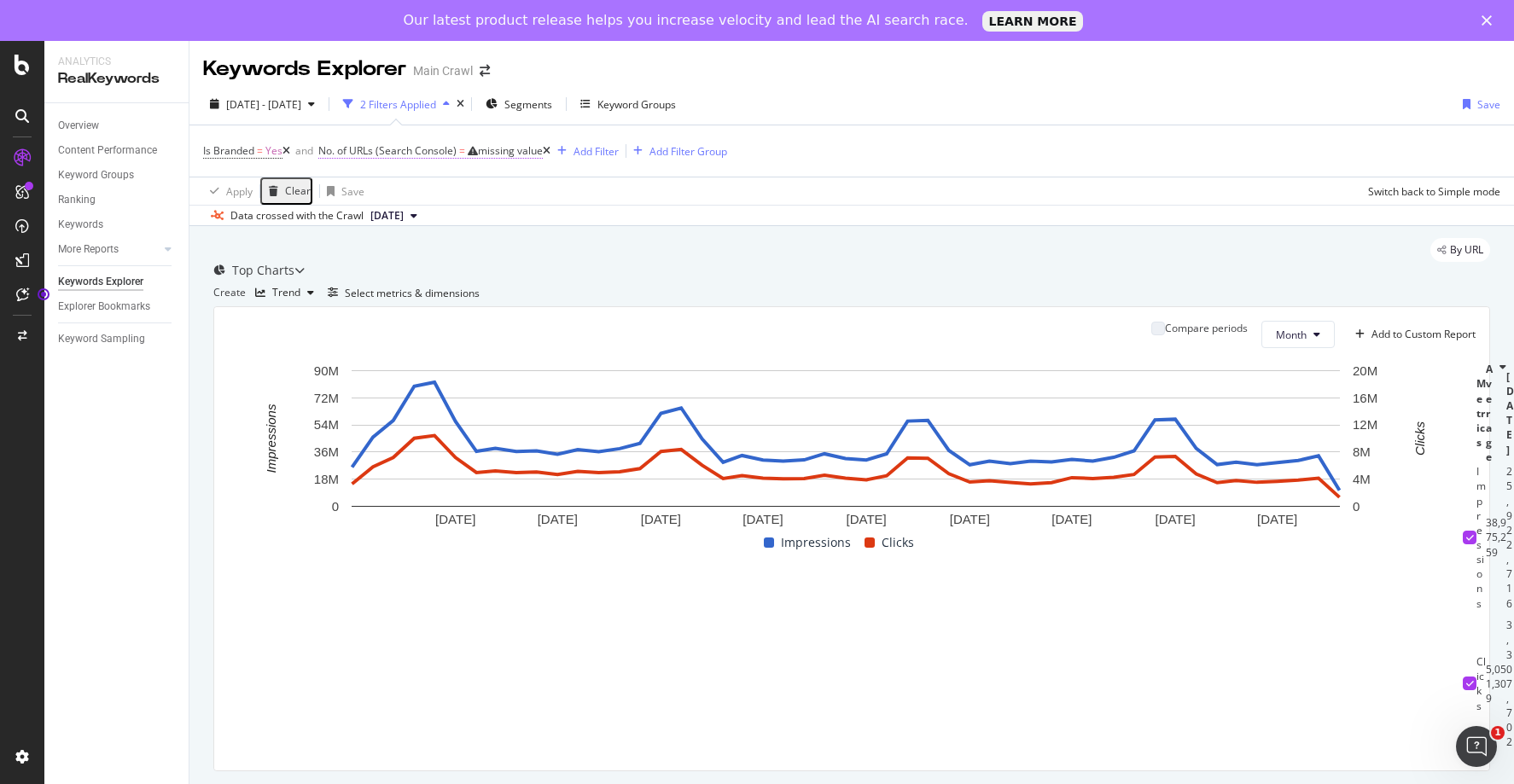
click at [393, 150] on span "No. of URLs (Search Console)" at bounding box center [387, 150] width 139 height 15
click at [434, 233] on input "number" at bounding box center [394, 218] width 137 height 29
click at [388, 197] on icon at bounding box center [382, 191] width 12 height 10
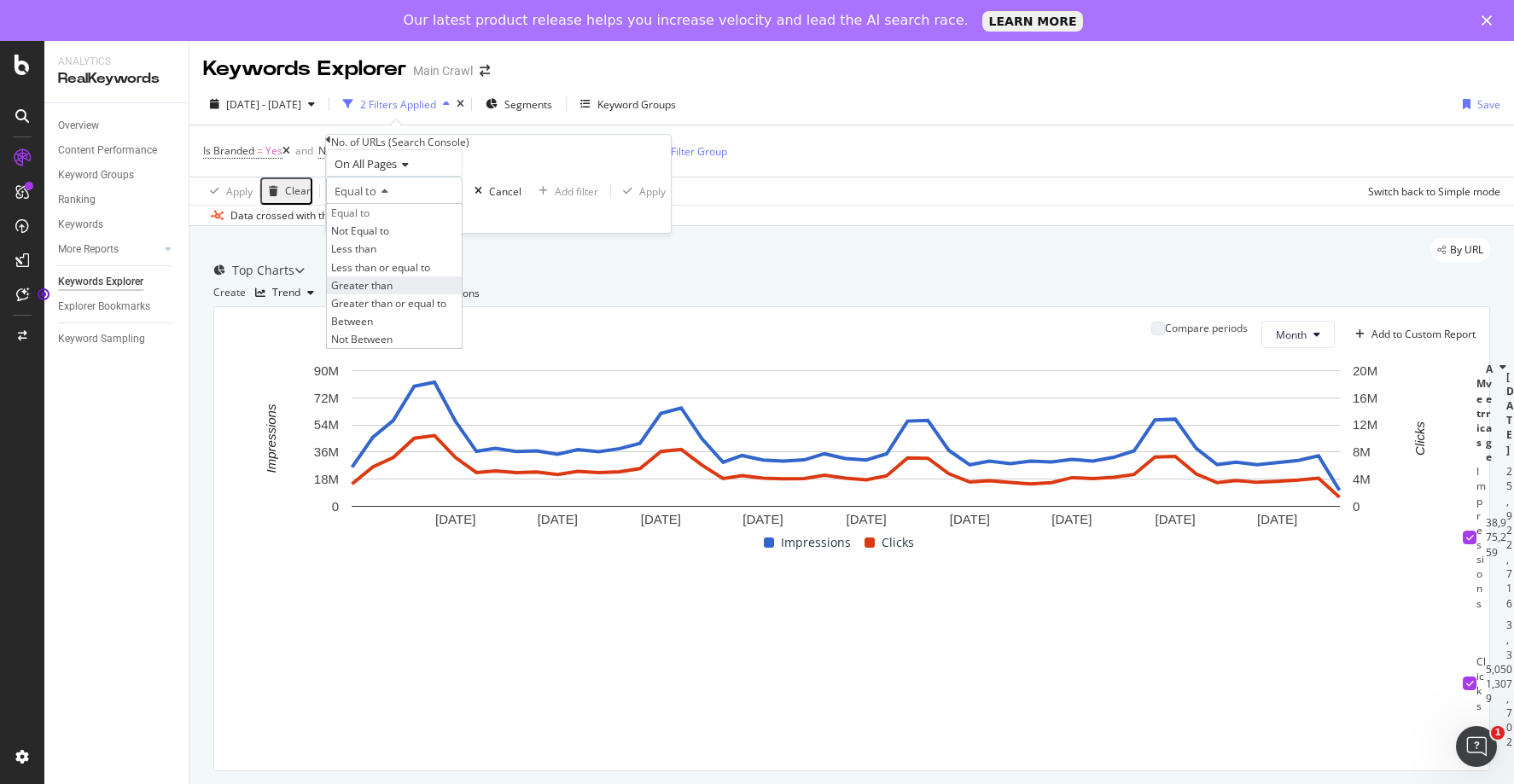
click at [386, 293] on span "Greater than" at bounding box center [362, 286] width 62 height 15
click at [378, 233] on input "number" at bounding box center [394, 218] width 137 height 29
type input "1"
click at [639, 198] on div "Apply" at bounding box center [652, 191] width 26 height 15
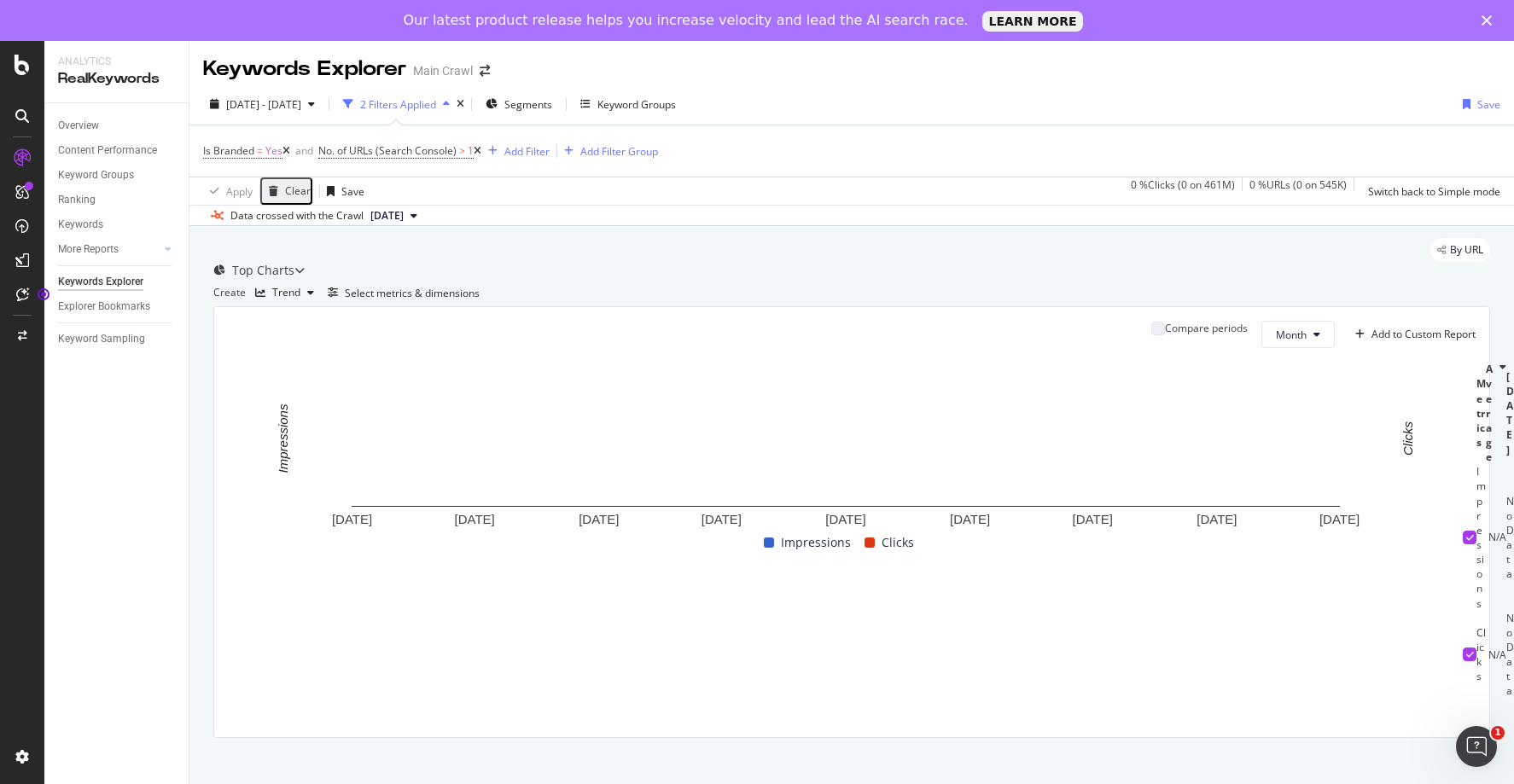
click at [290, 152] on icon at bounding box center [286, 150] width 7 height 10
click at [366, 148] on icon at bounding box center [362, 150] width 7 height 10
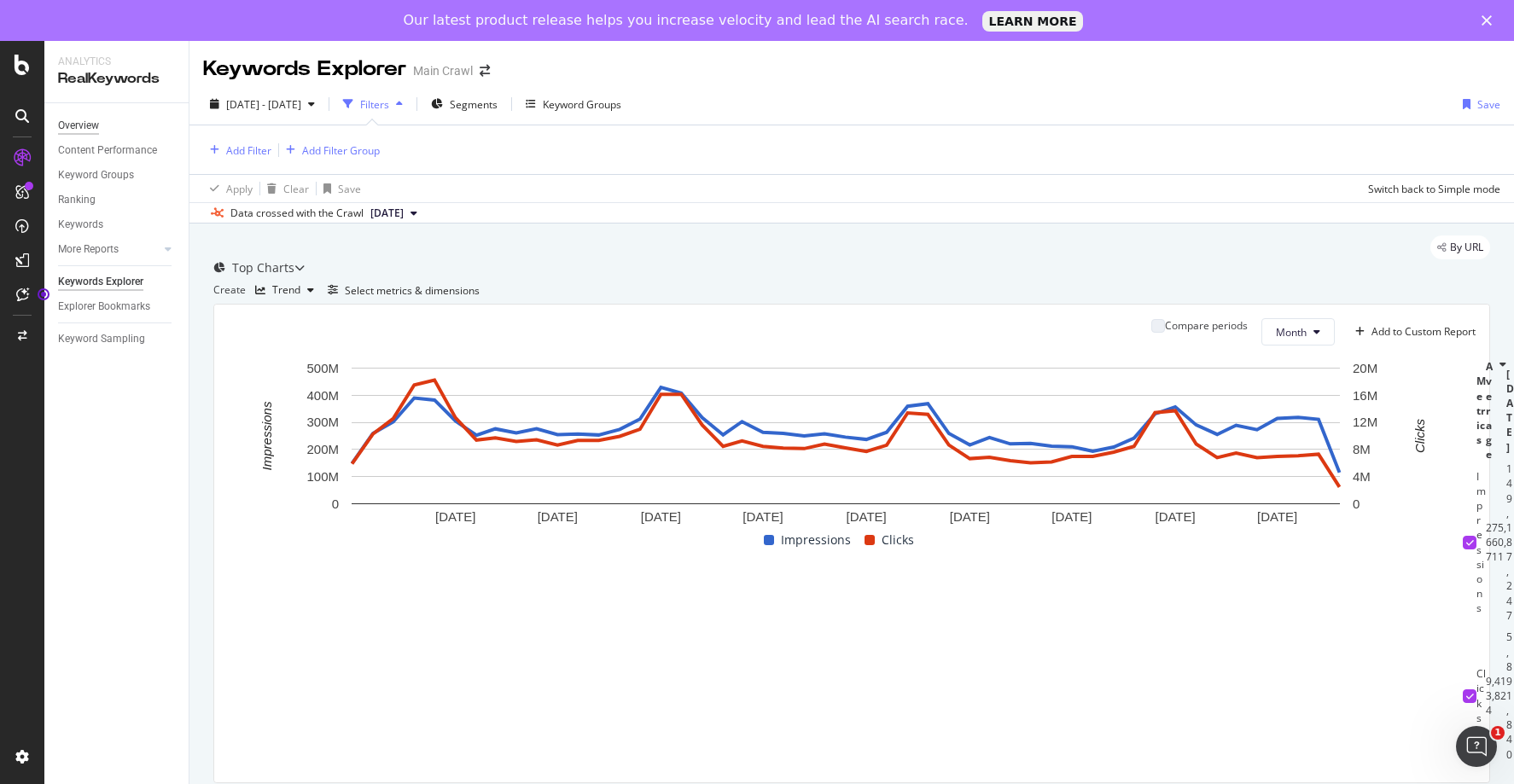
click at [80, 131] on div "Overview" at bounding box center [78, 126] width 41 height 18
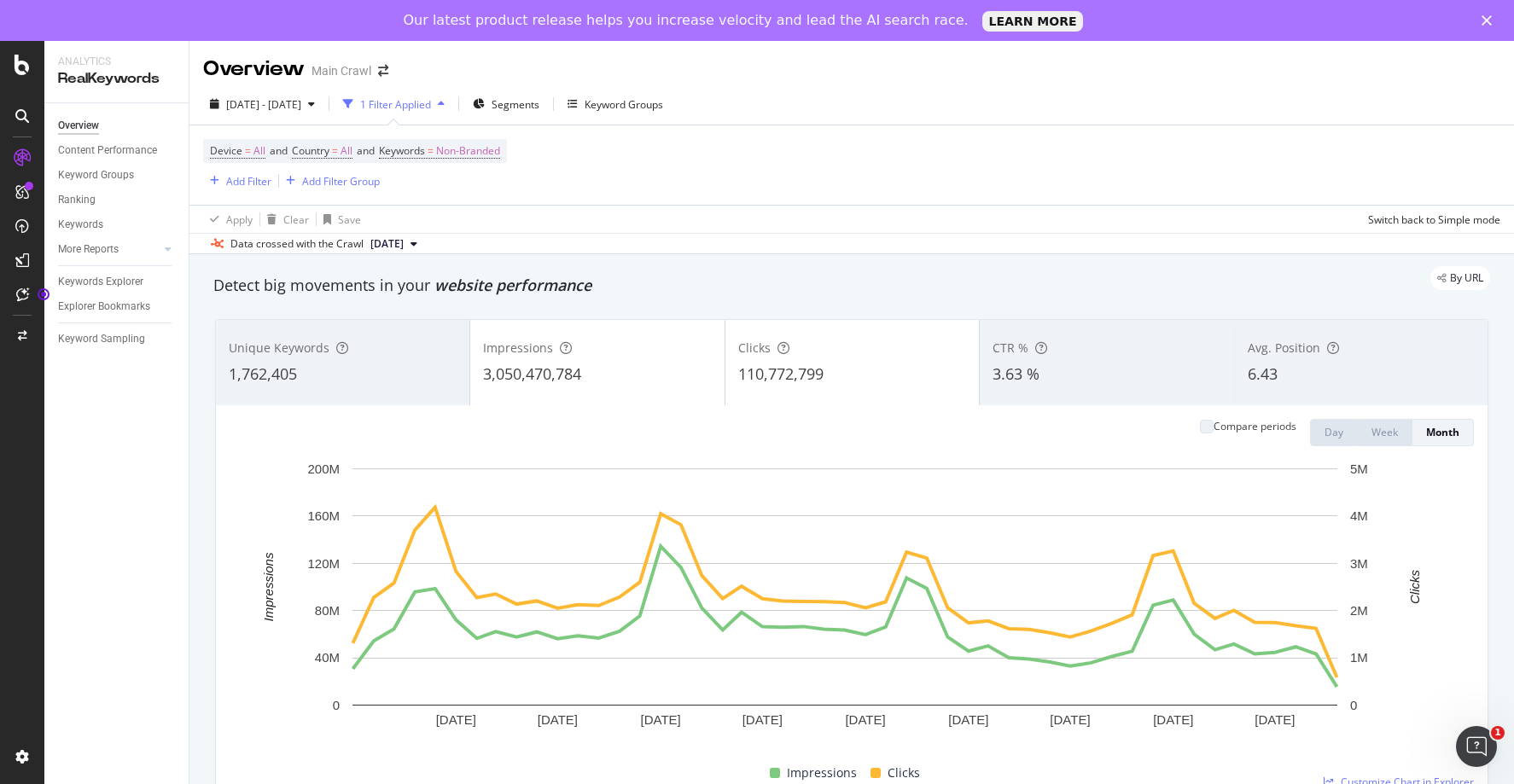
click at [417, 359] on div "Unique Keywords 1,762,405" at bounding box center [343, 363] width 254 height 77
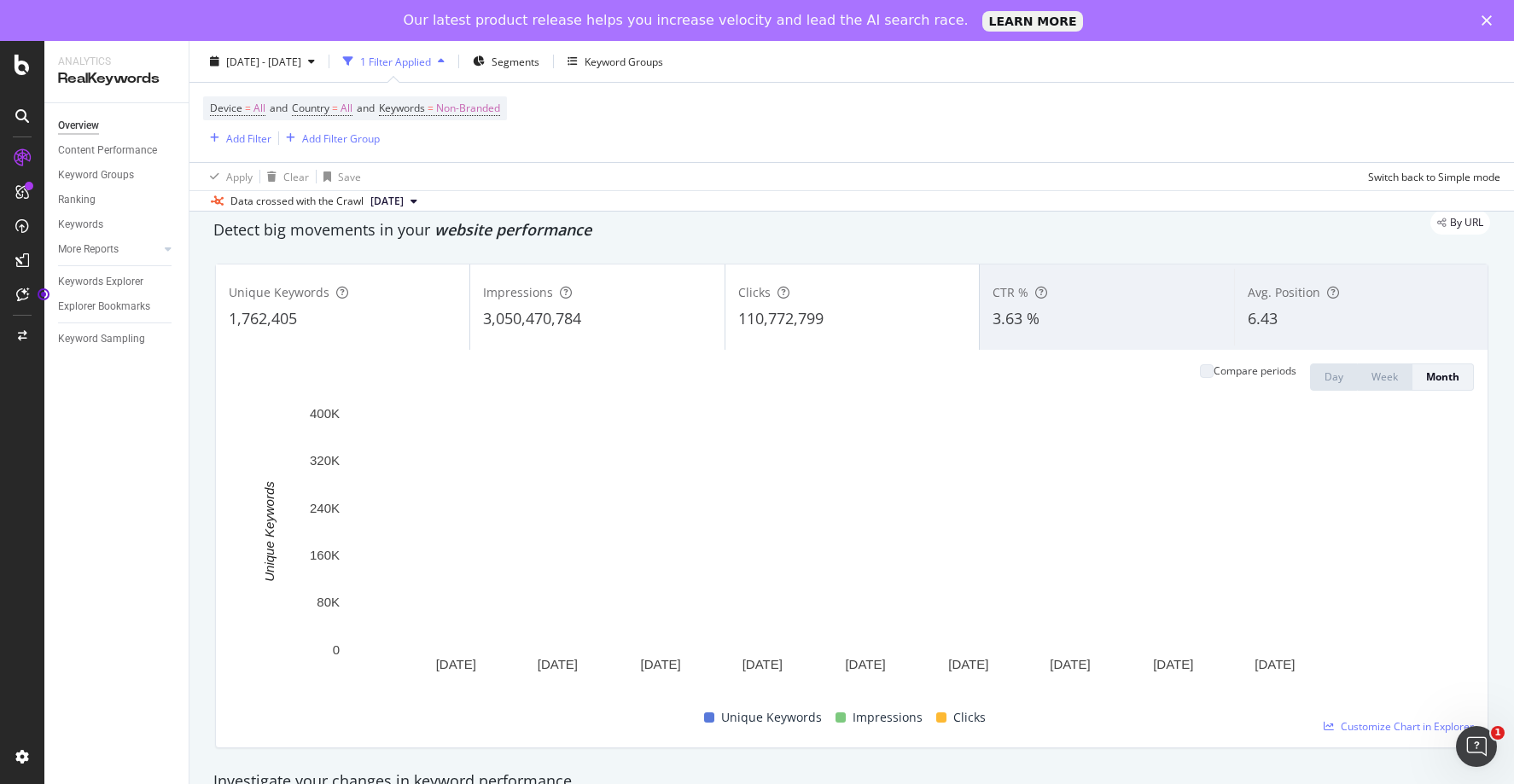
scroll to position [84, 0]
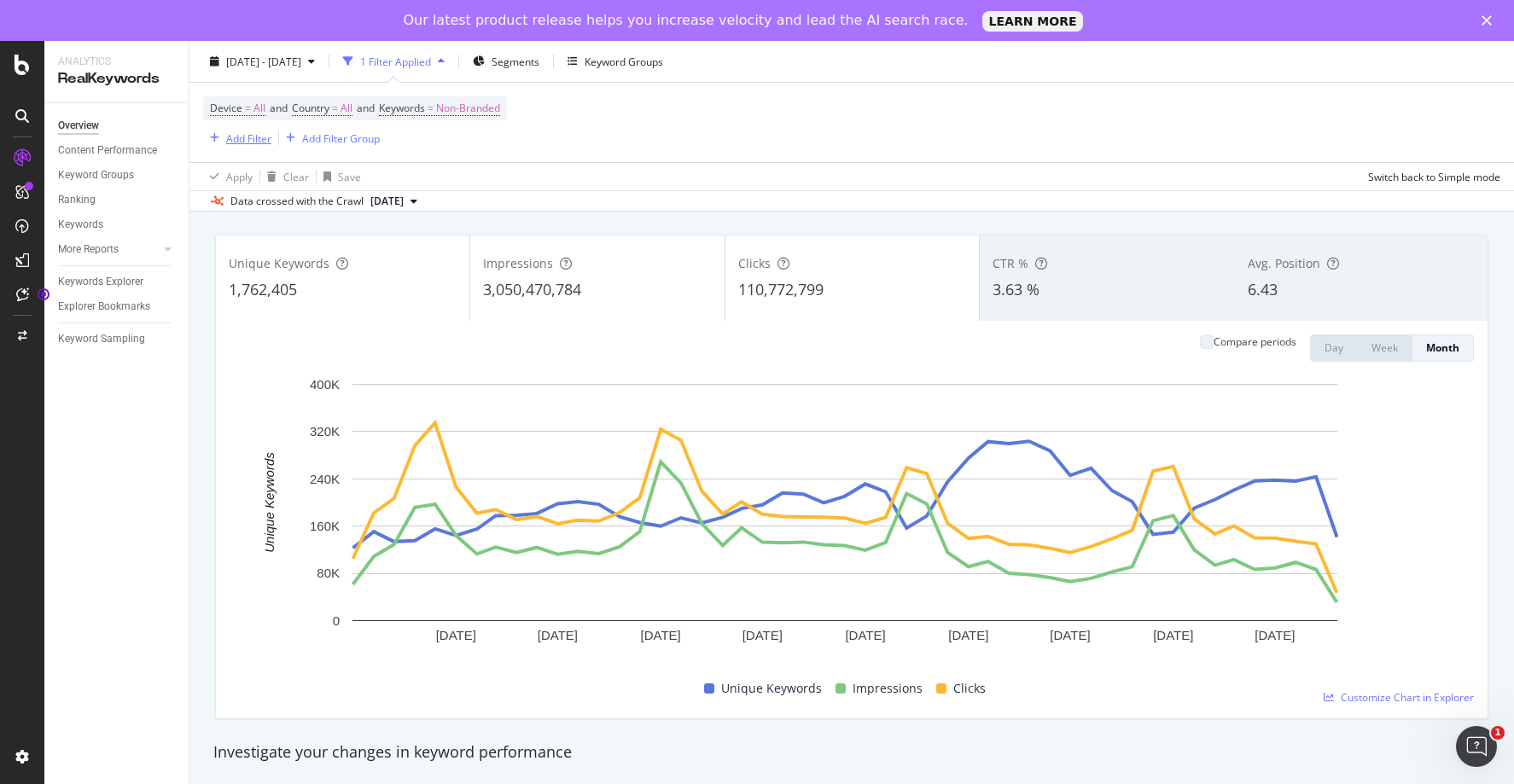
click at [256, 139] on div "Add Filter" at bounding box center [248, 138] width 45 height 15
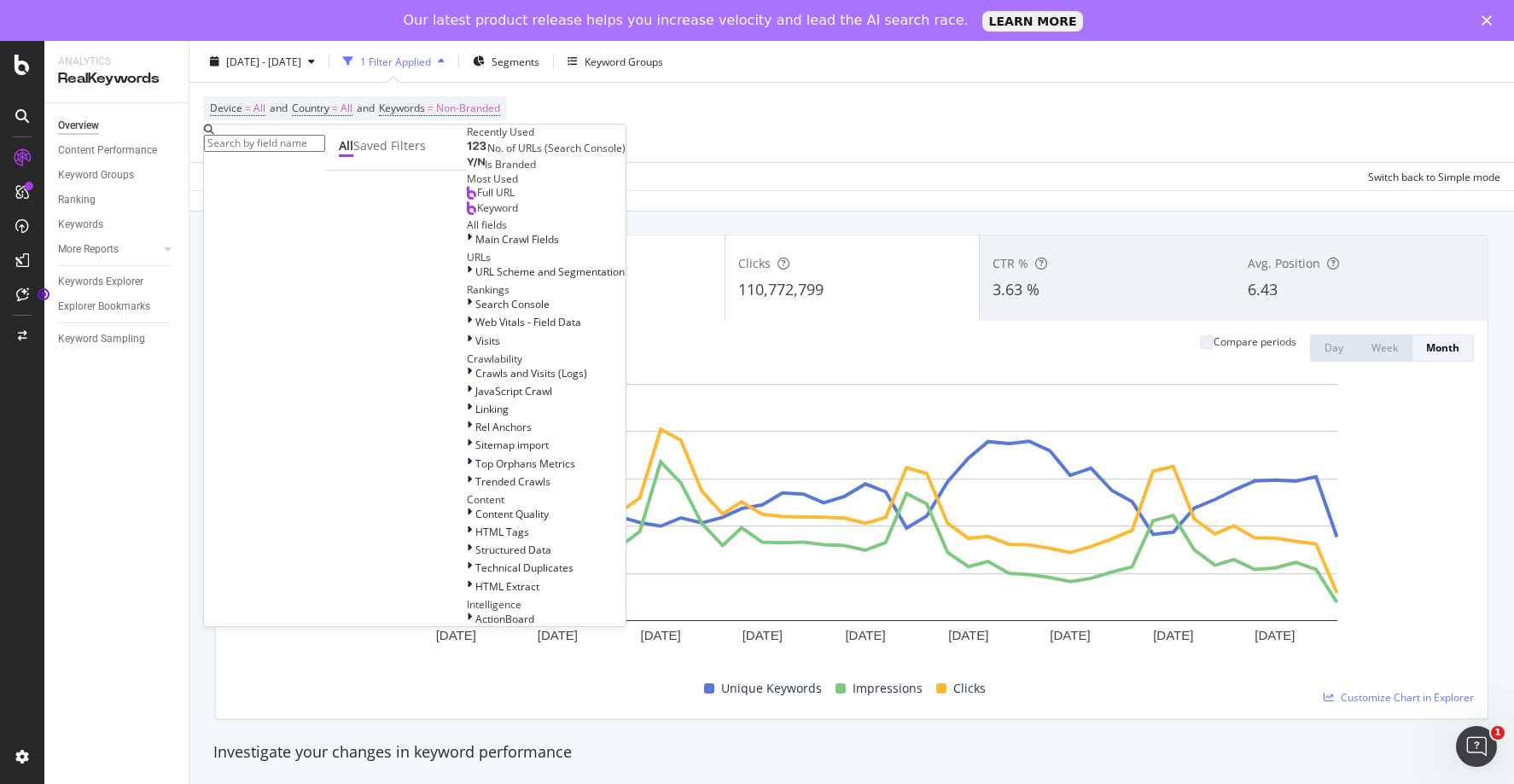
scroll to position [190, 0]
click at [467, 312] on div "Search Console" at bounding box center [546, 305] width 159 height 15
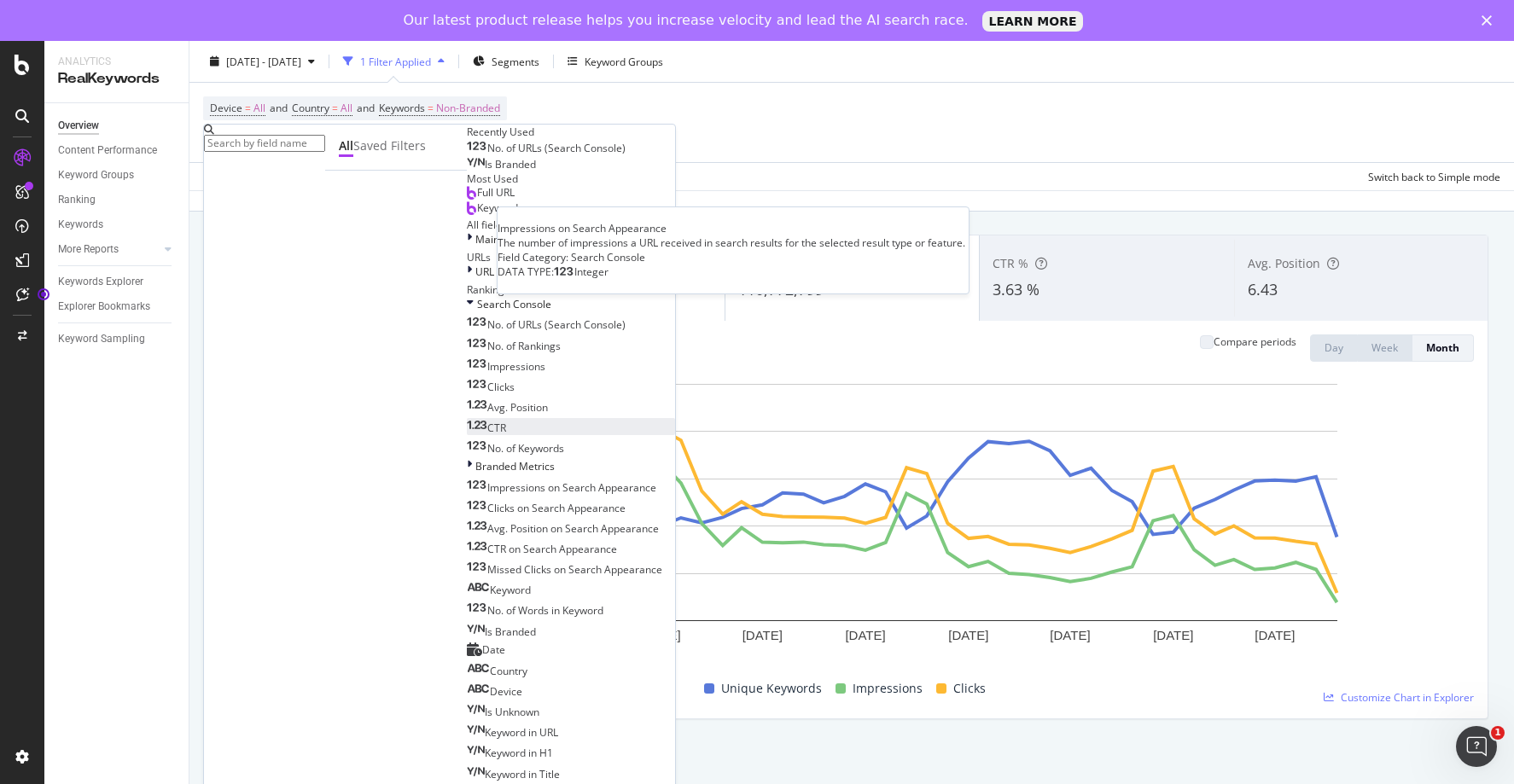
scroll to position [540, 0]
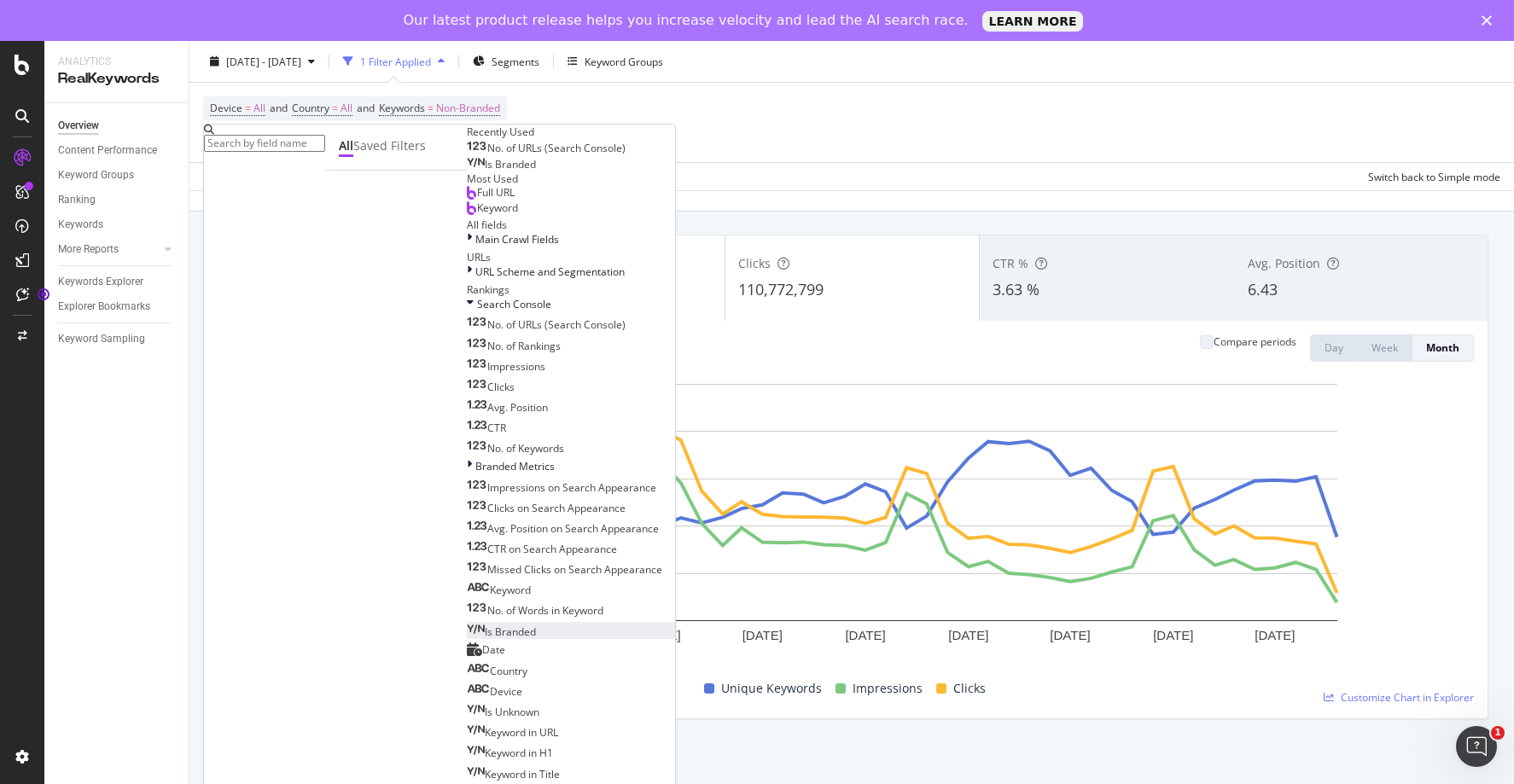
click at [485, 624] on span "Is Branded" at bounding box center [510, 632] width 51 height 15
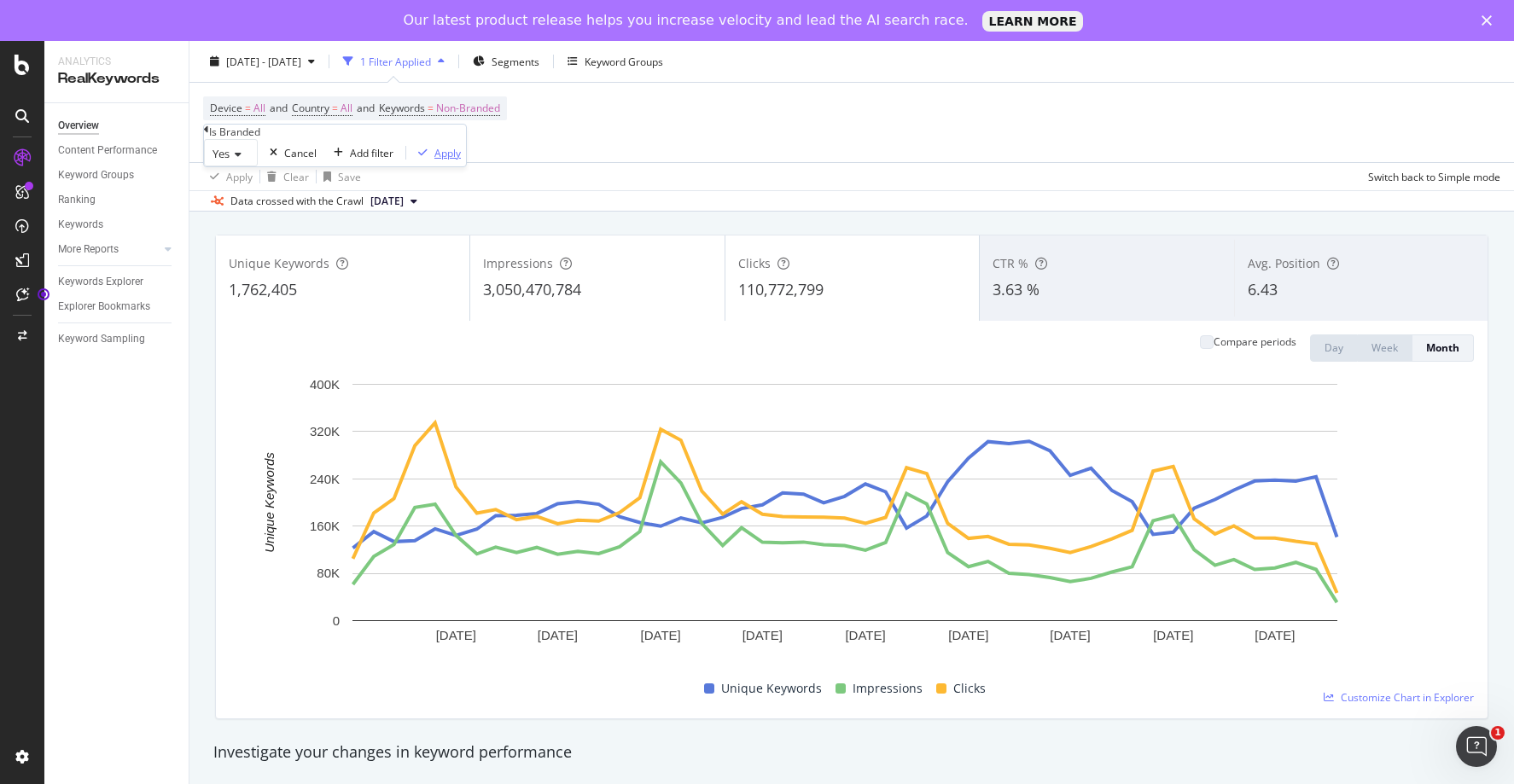
click at [434, 160] on div "Apply" at bounding box center [447, 153] width 26 height 15
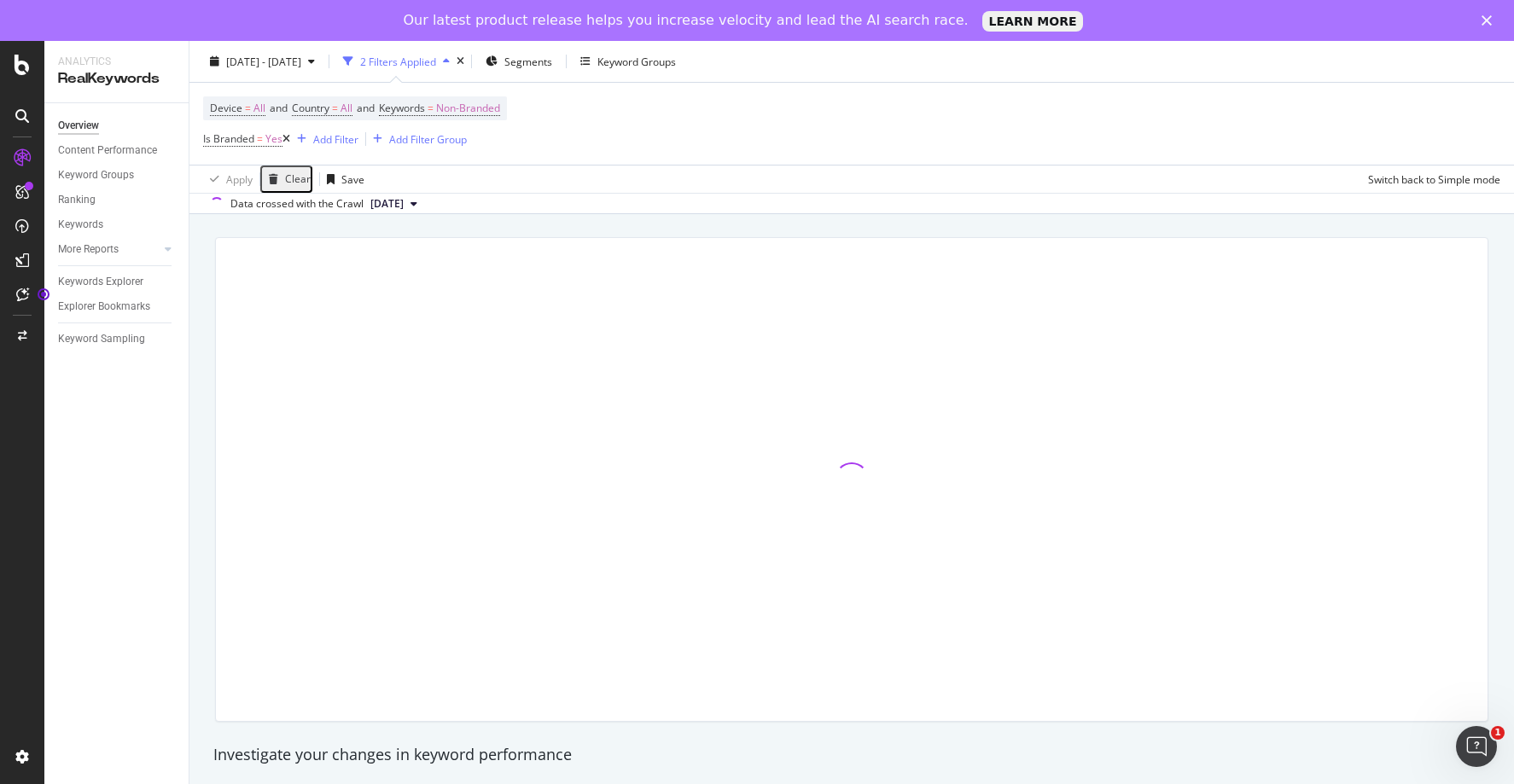
scroll to position [87, 0]
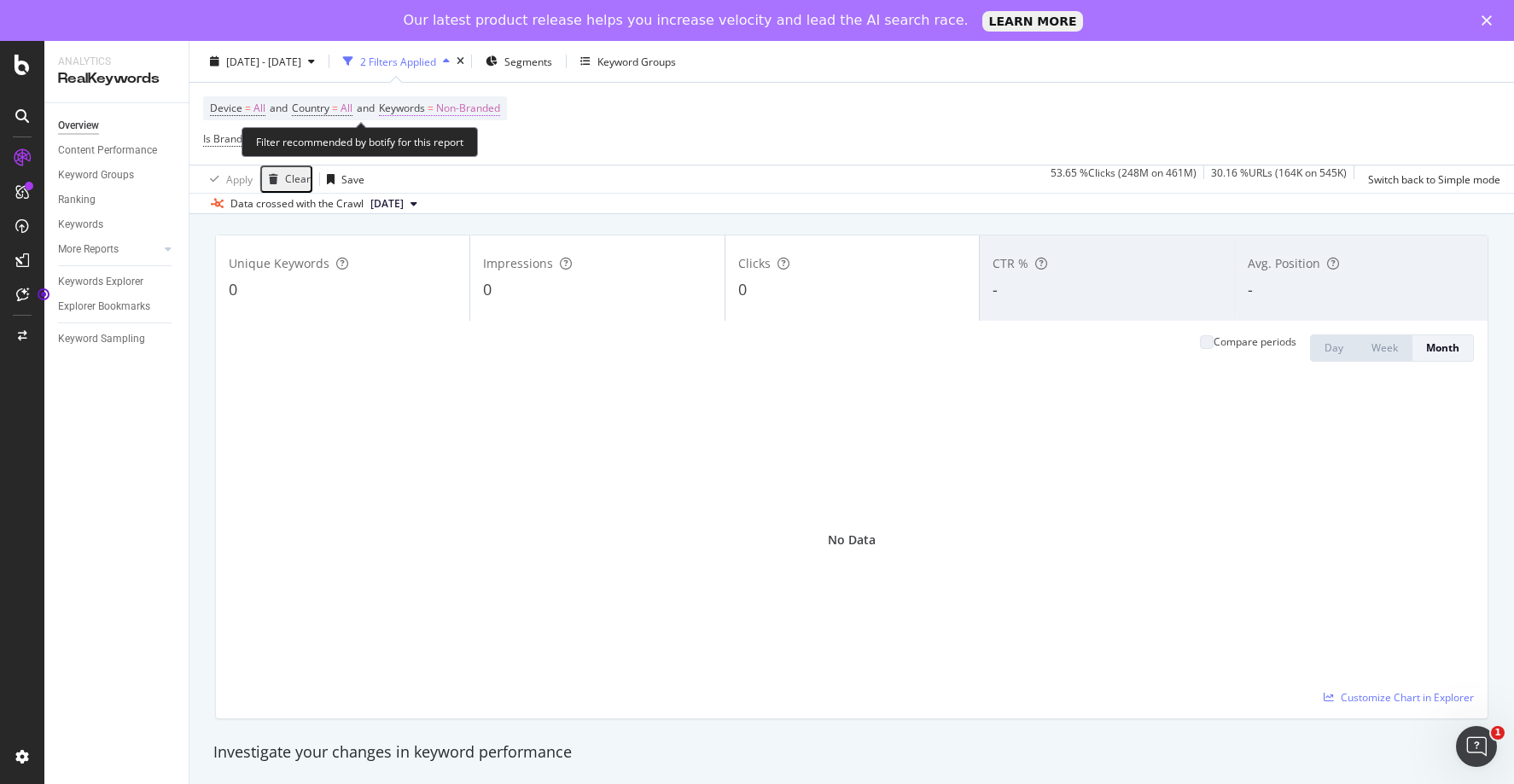
click at [422, 108] on span "Keywords" at bounding box center [402, 108] width 46 height 15
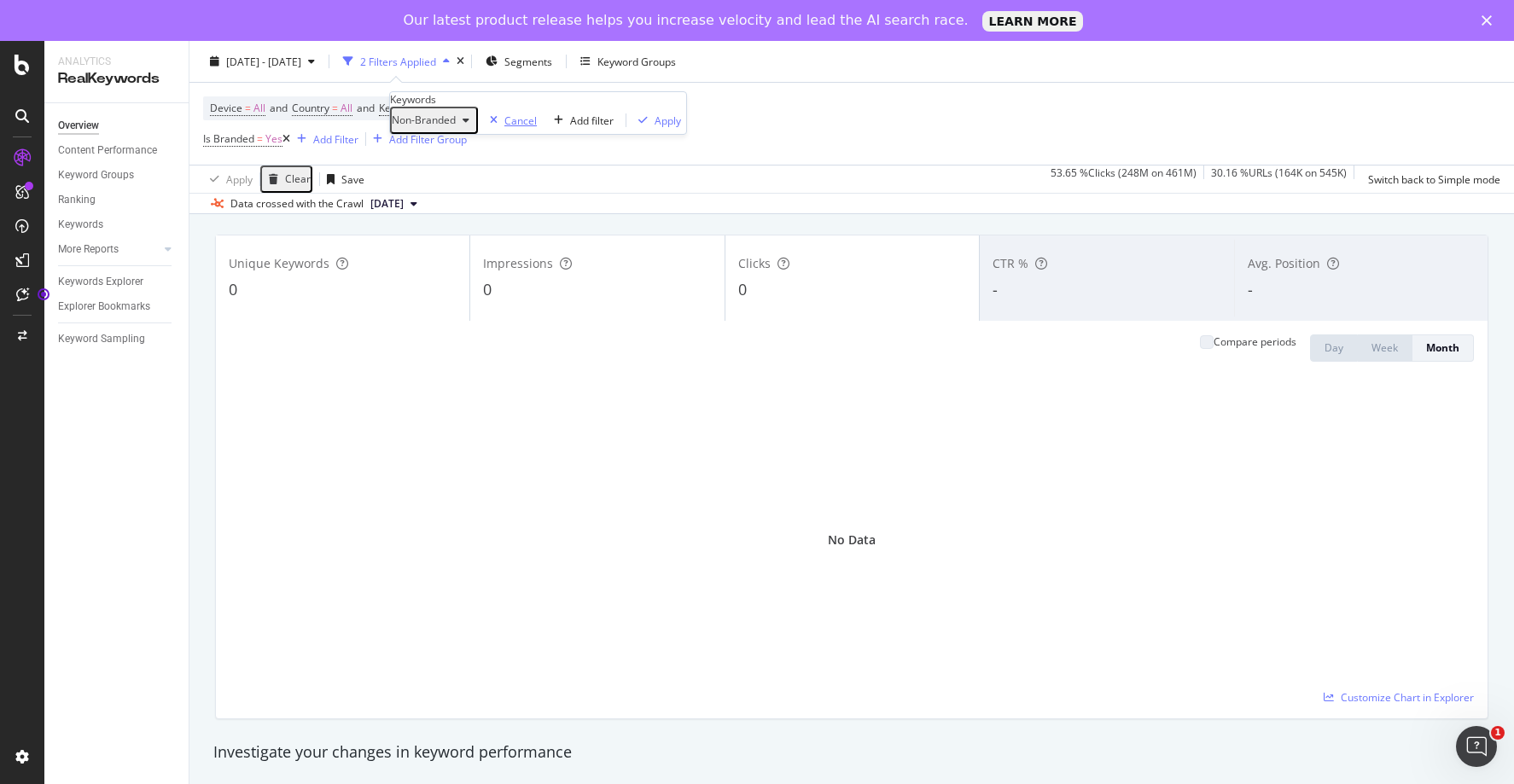
click at [504, 128] on div "Cancel" at bounding box center [520, 121] width 33 height 15
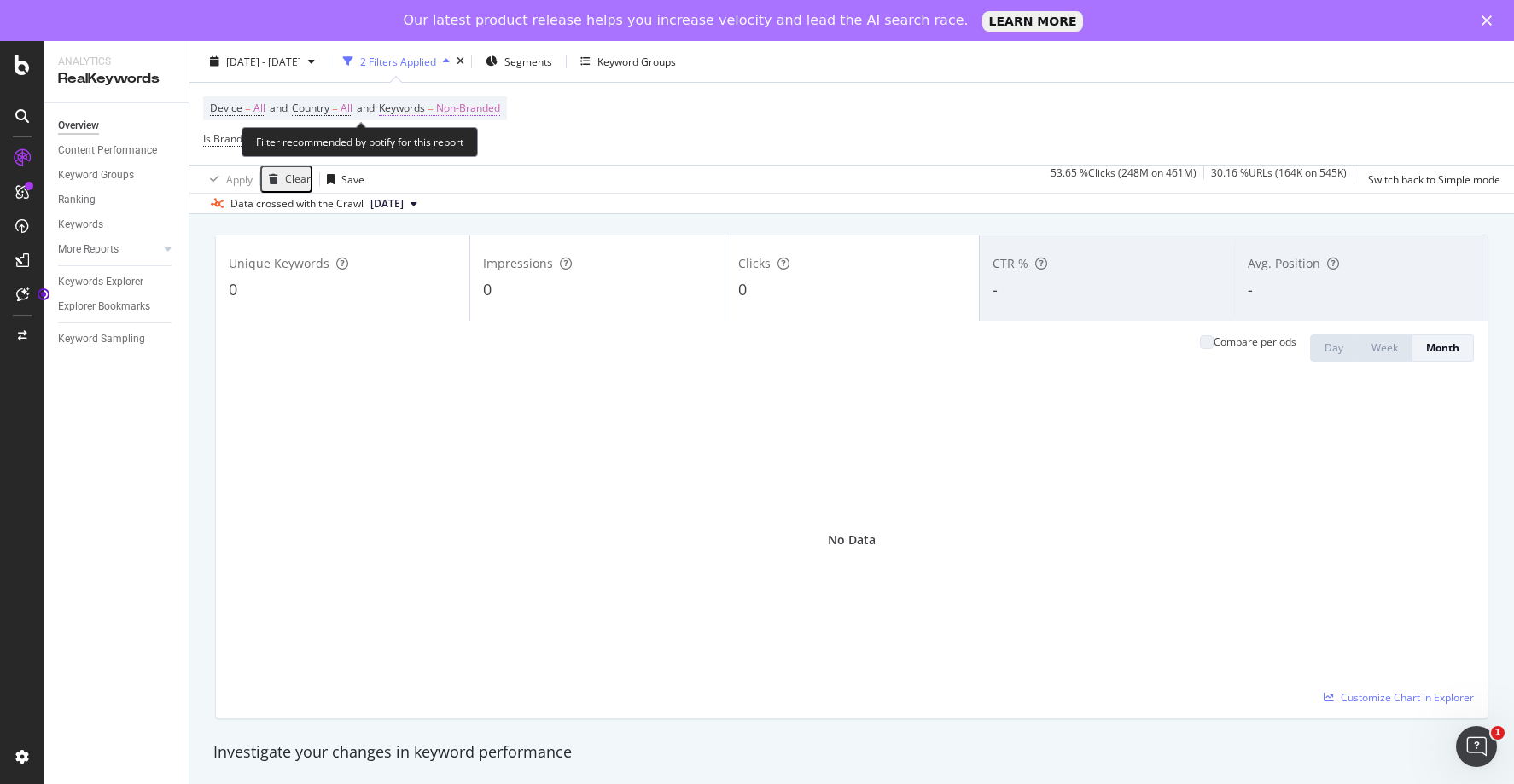
click at [465, 114] on span "Non-Branded" at bounding box center [468, 108] width 64 height 24
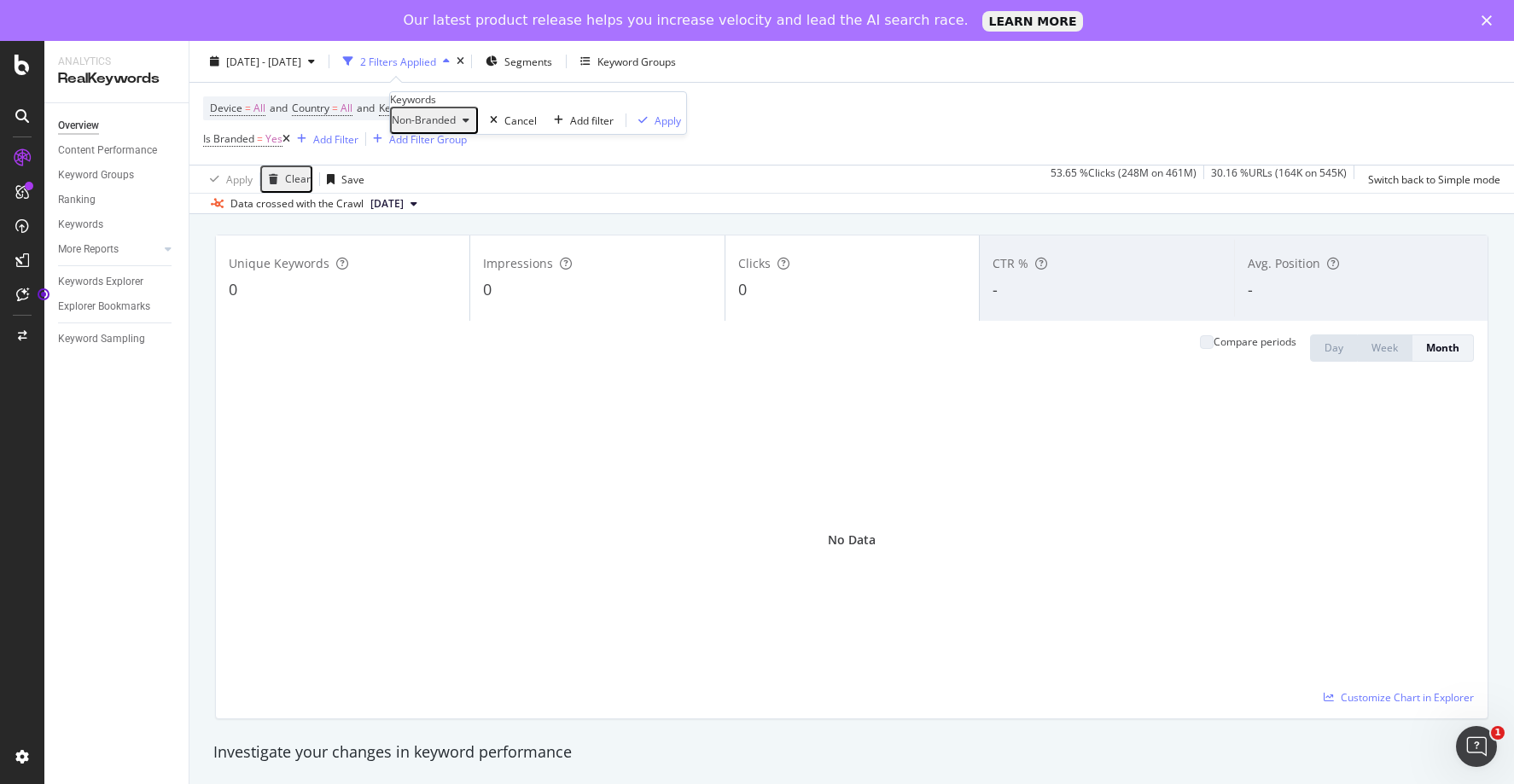
click at [470, 125] on icon "button" at bounding box center [466, 120] width 7 height 10
click at [285, 136] on icon at bounding box center [286, 139] width 7 height 10
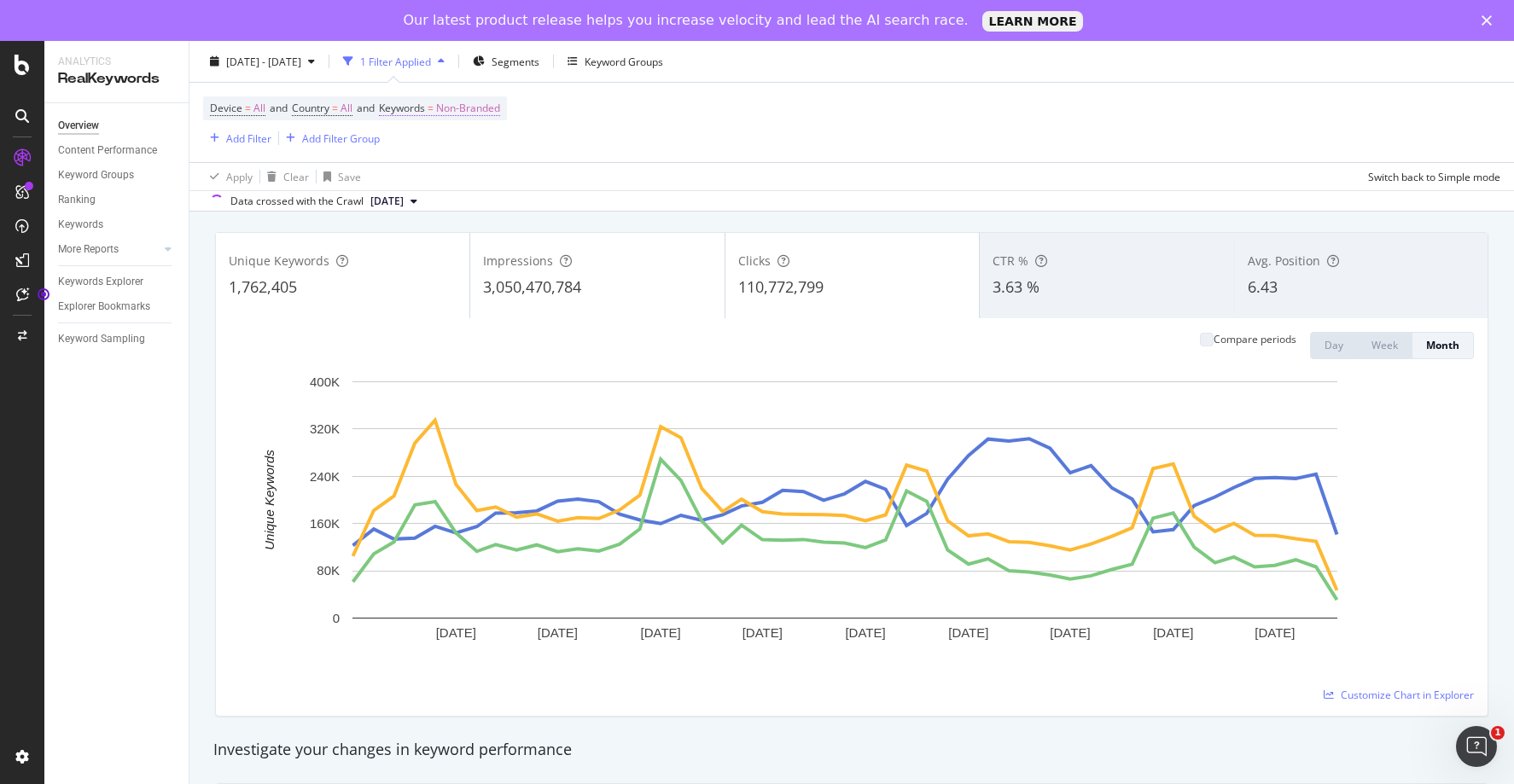
scroll to position [84, 0]
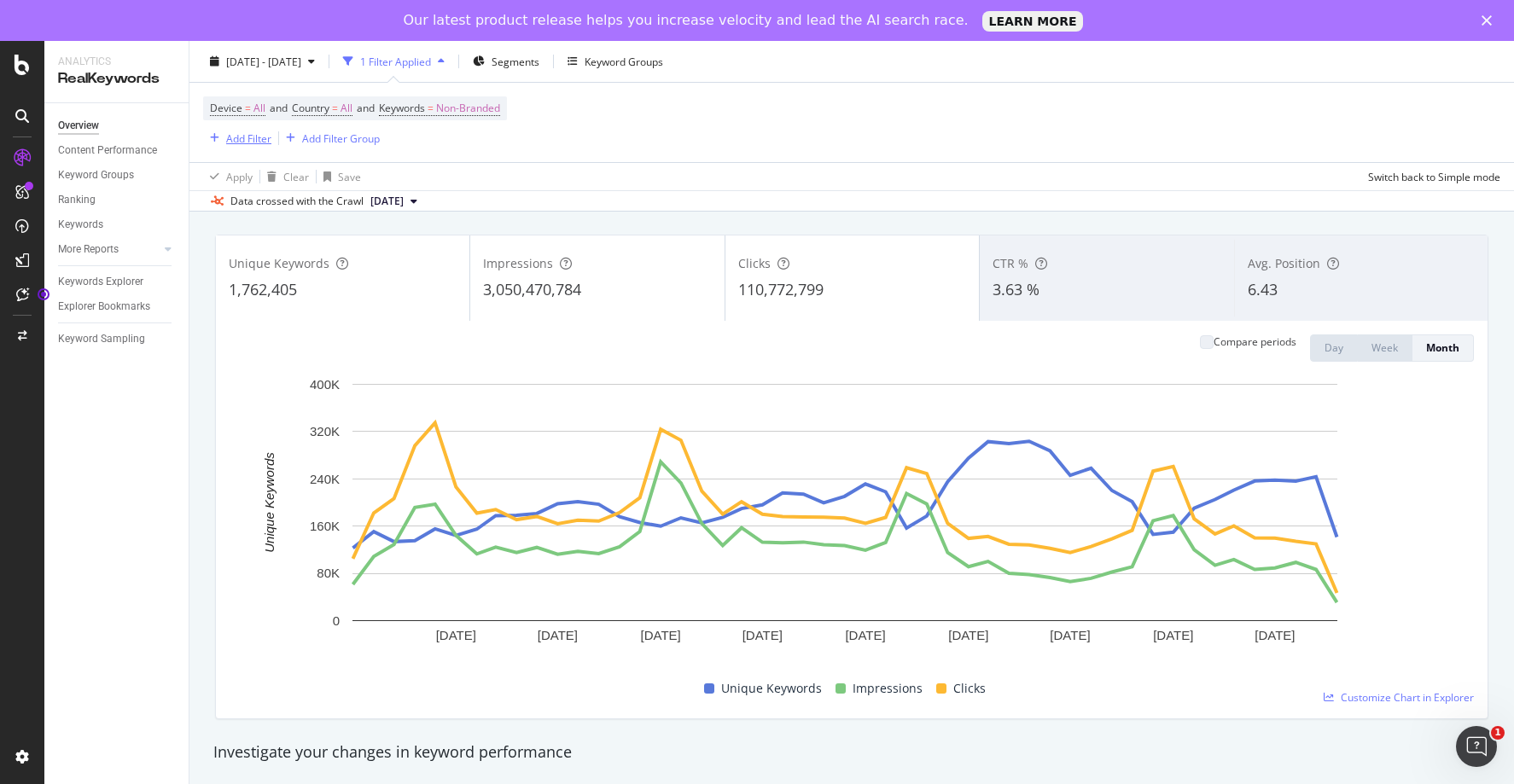
click at [254, 138] on div "Add Filter" at bounding box center [248, 138] width 45 height 15
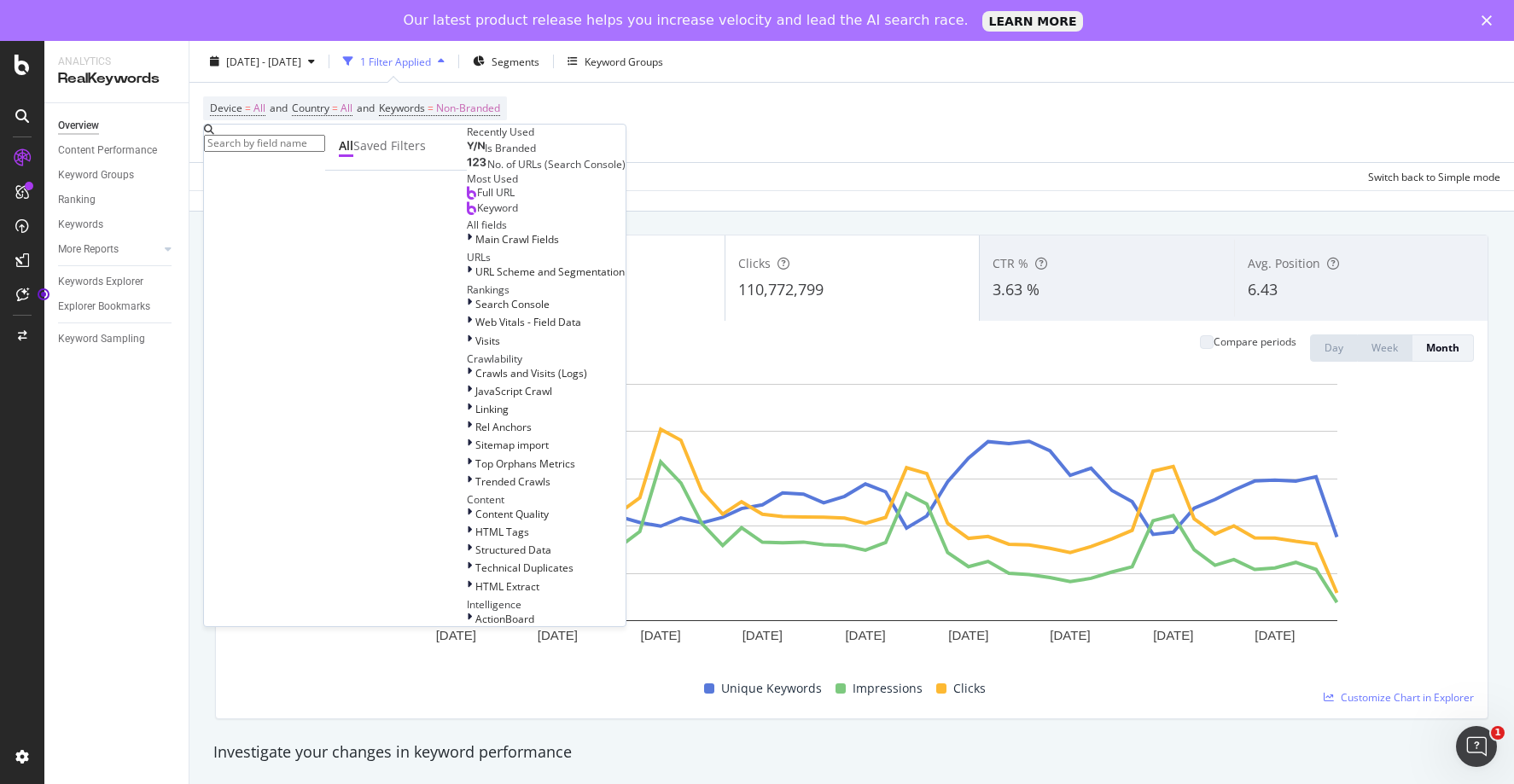
scroll to position [227, 0]
click at [475, 312] on span "Search Console" at bounding box center [512, 305] width 74 height 15
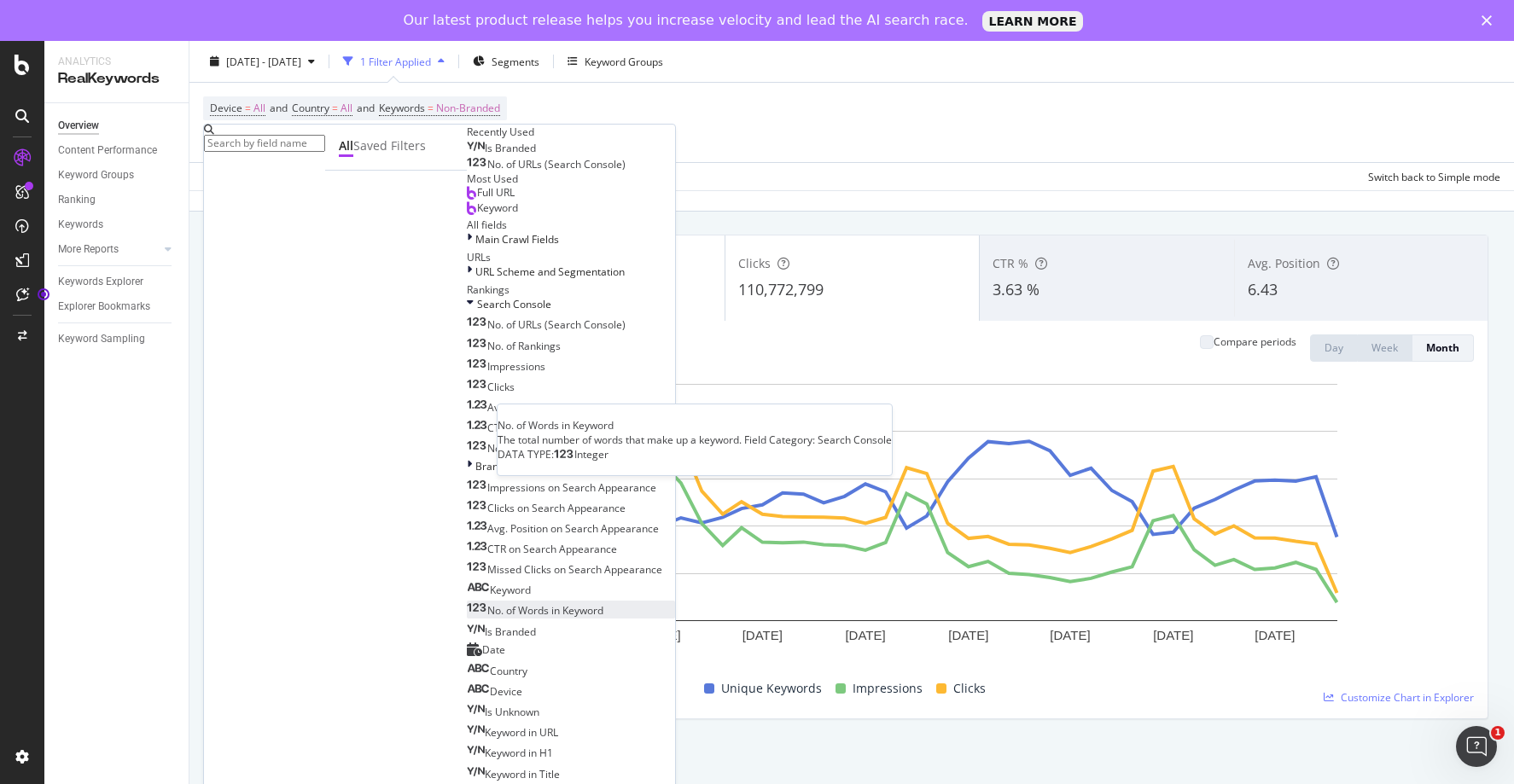
scroll to position [464, 0]
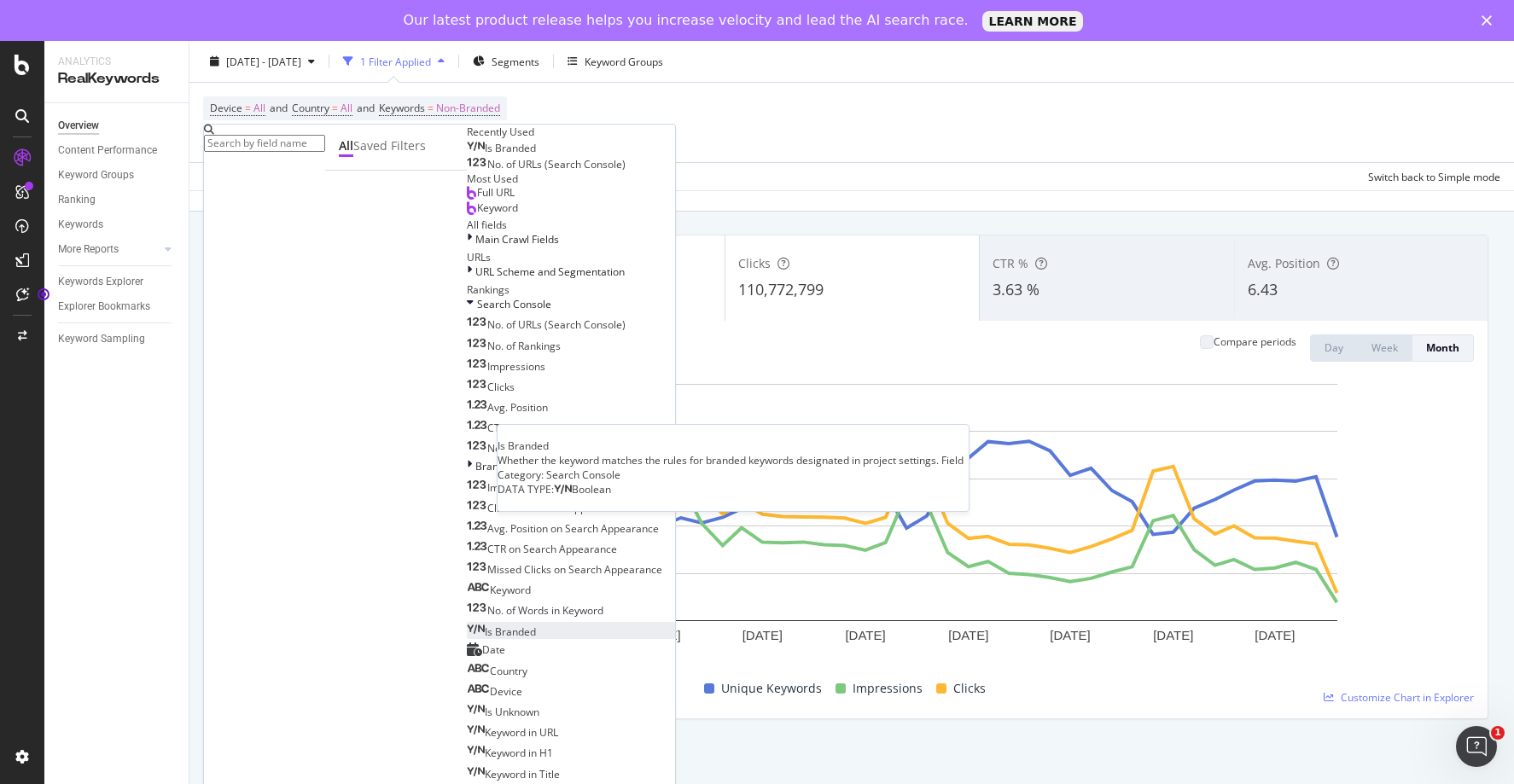
click at [485, 624] on span "Is Branded" at bounding box center [510, 632] width 51 height 15
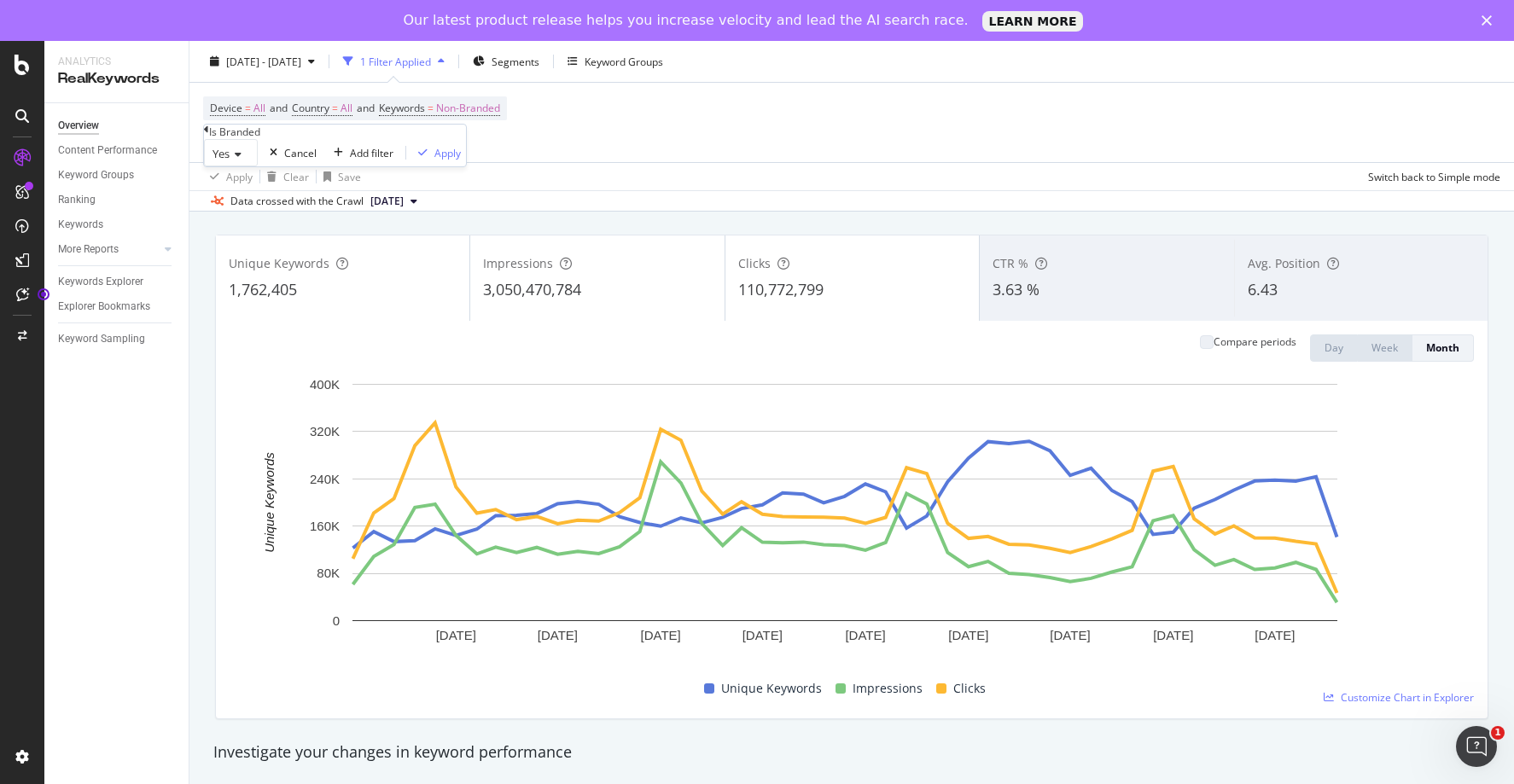
click at [241, 160] on icon at bounding box center [235, 154] width 12 height 10
click at [242, 202] on div "No" at bounding box center [230, 193] width 52 height 18
click at [432, 160] on div "Apply" at bounding box center [445, 153] width 26 height 15
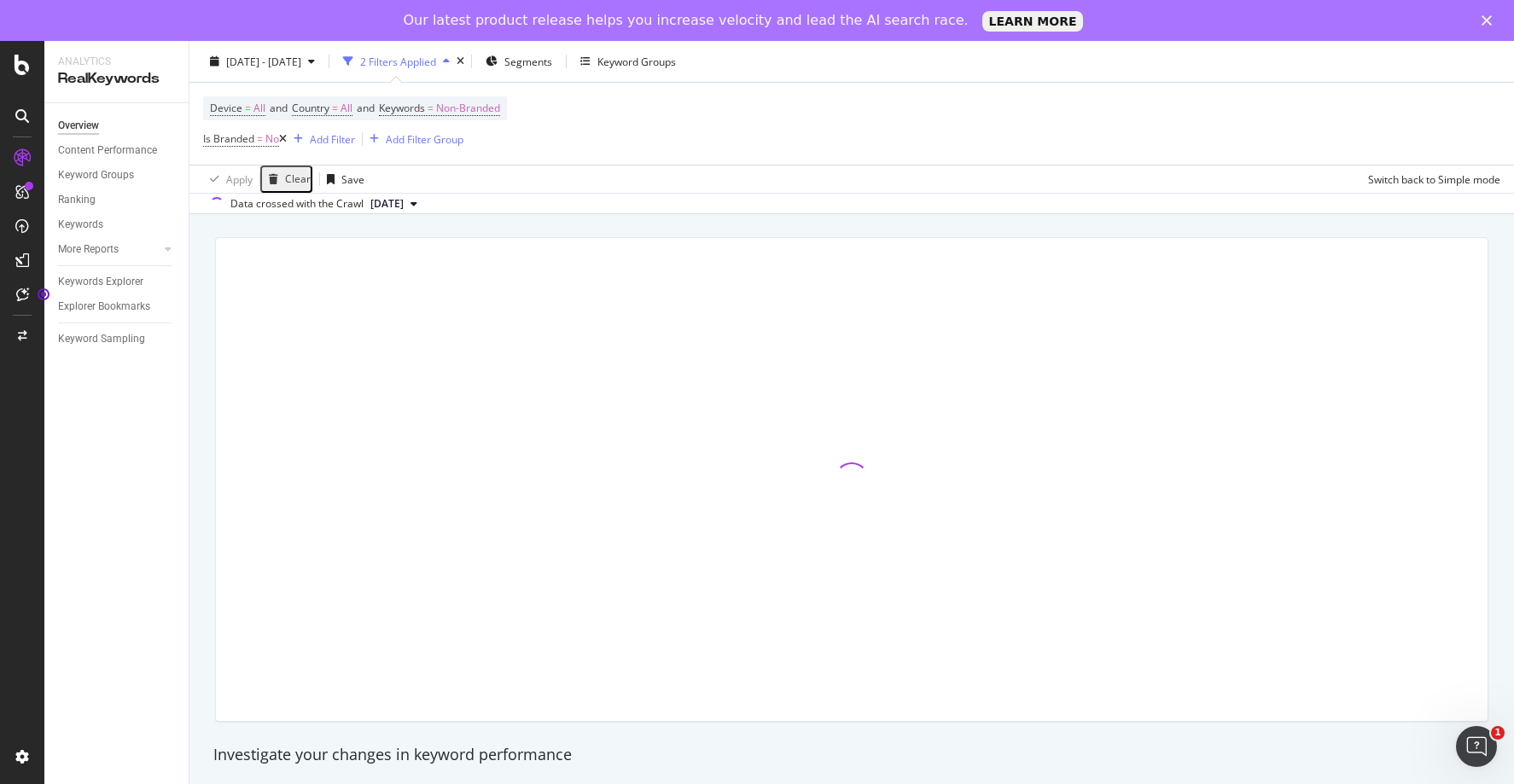
scroll to position [87, 0]
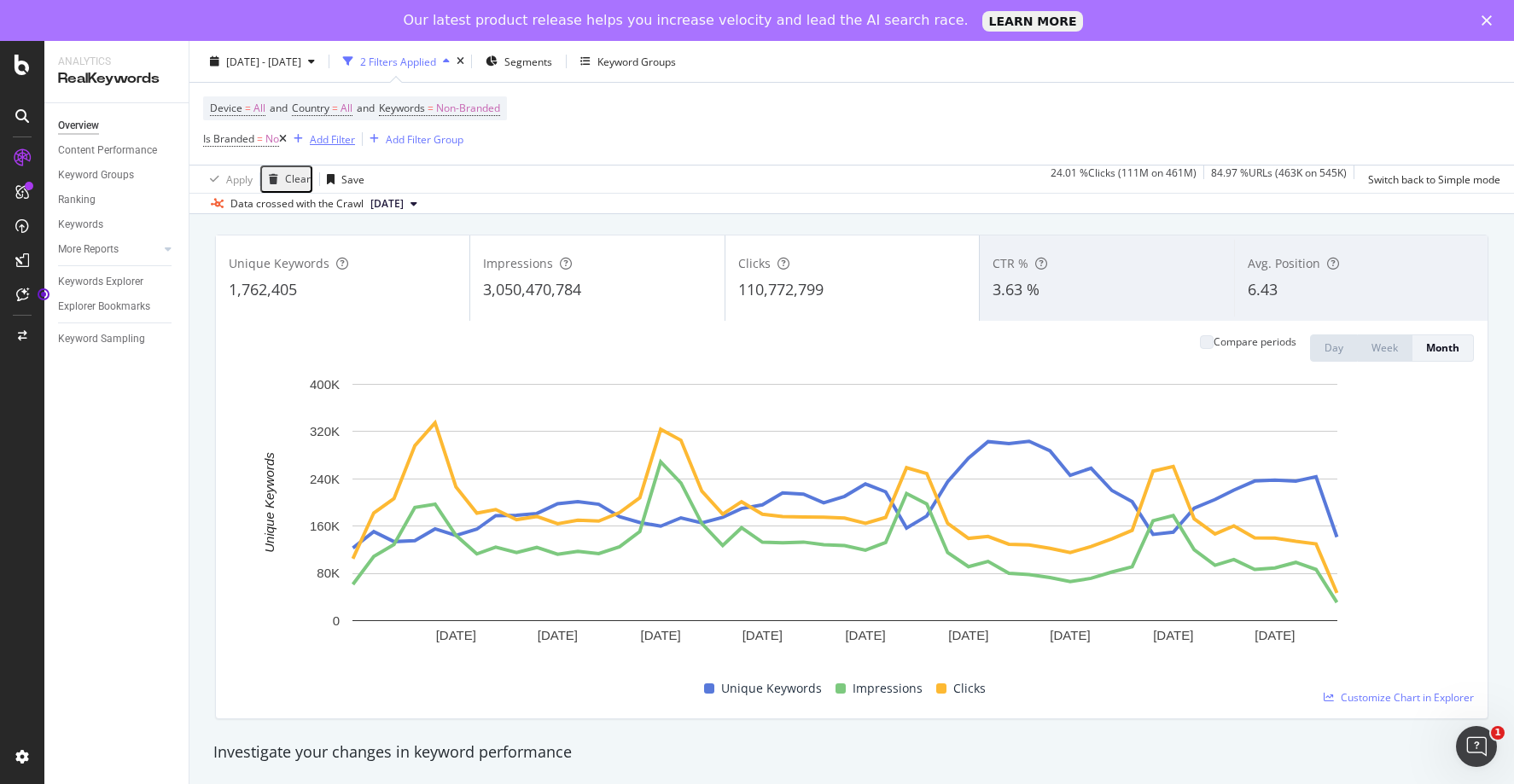
click at [336, 139] on div "Add Filter" at bounding box center [333, 139] width 45 height 15
click at [286, 140] on icon at bounding box center [283, 139] width 7 height 10
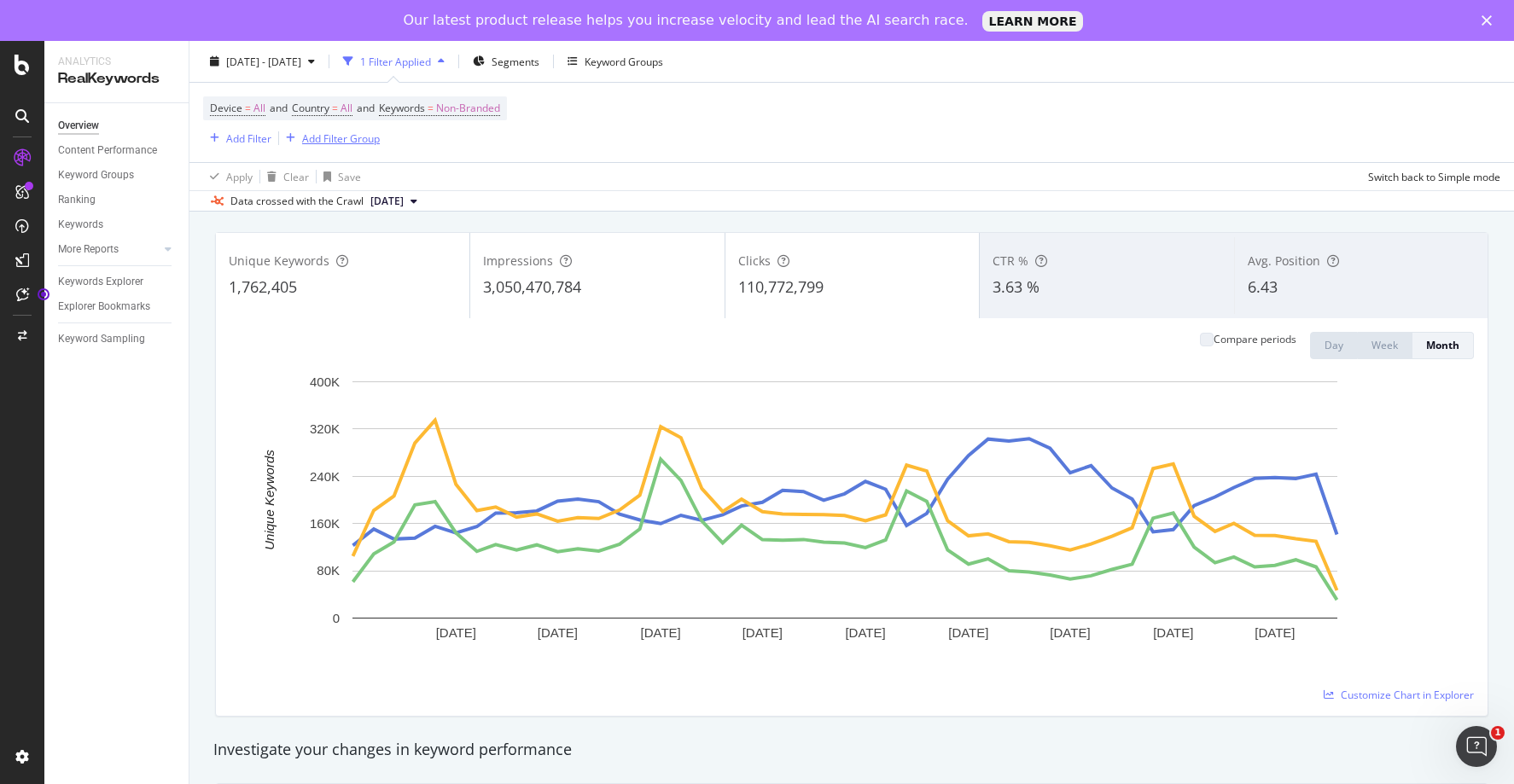
click at [287, 139] on icon "button" at bounding box center [290, 138] width 9 height 10
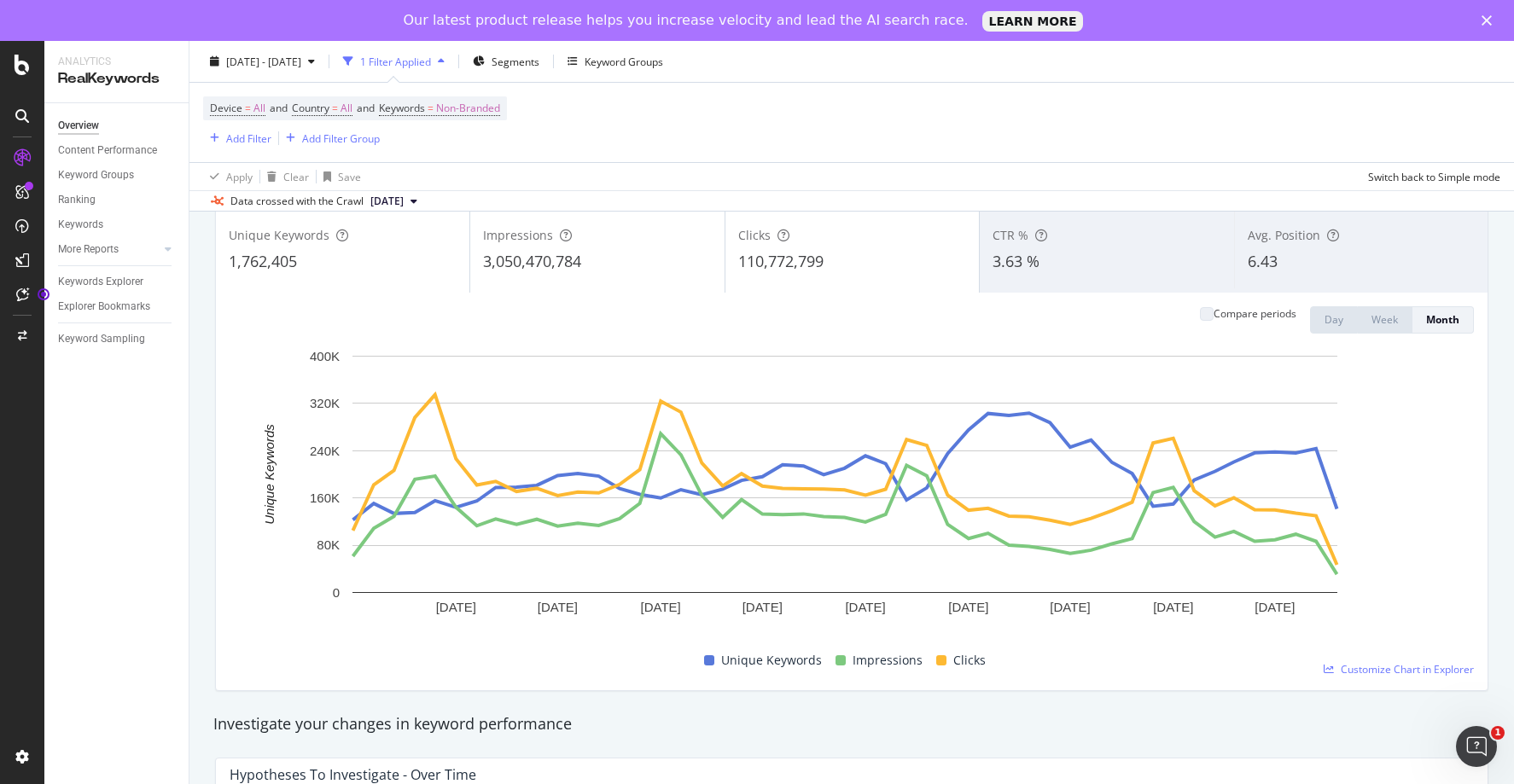
scroll to position [84, 0]
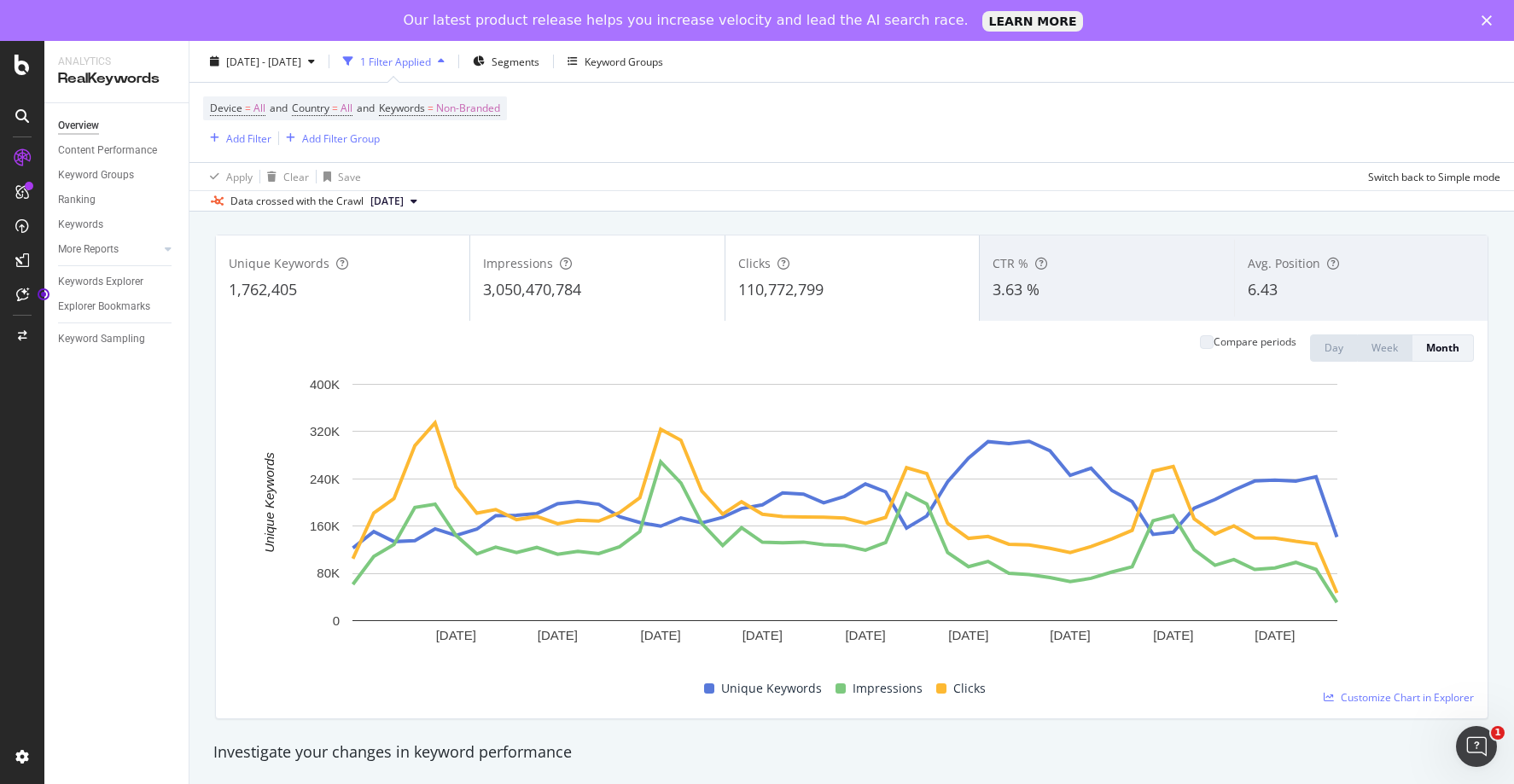
click at [317, 136] on div "Device = All and Country = All and Keywords = Non-Branded Add Filter Add Filter…" at bounding box center [354, 121] width 304 height 52
click at [247, 139] on div "Add Filter" at bounding box center [248, 138] width 45 height 15
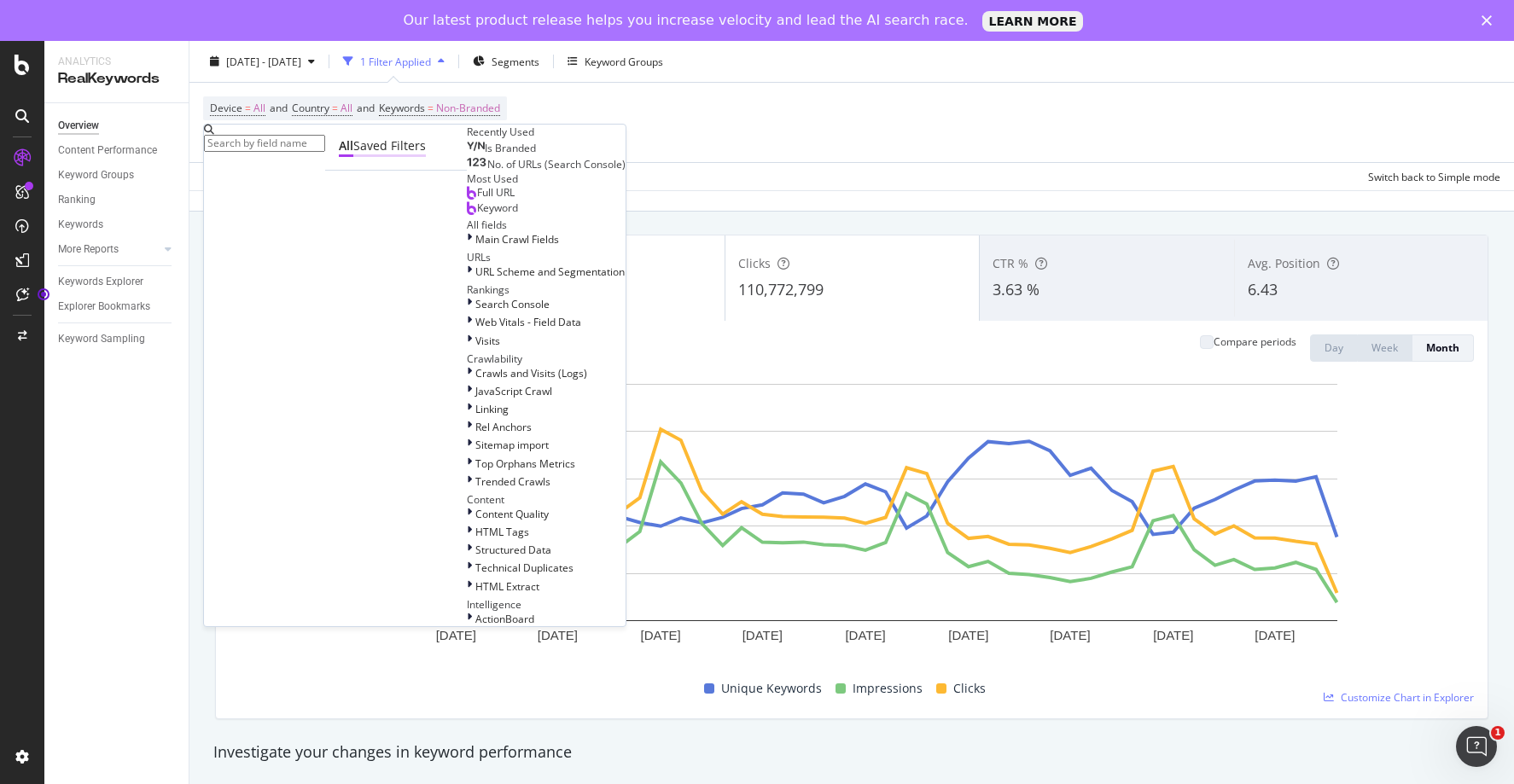
click at [354, 154] on div "Saved Filters" at bounding box center [390, 146] width 73 height 17
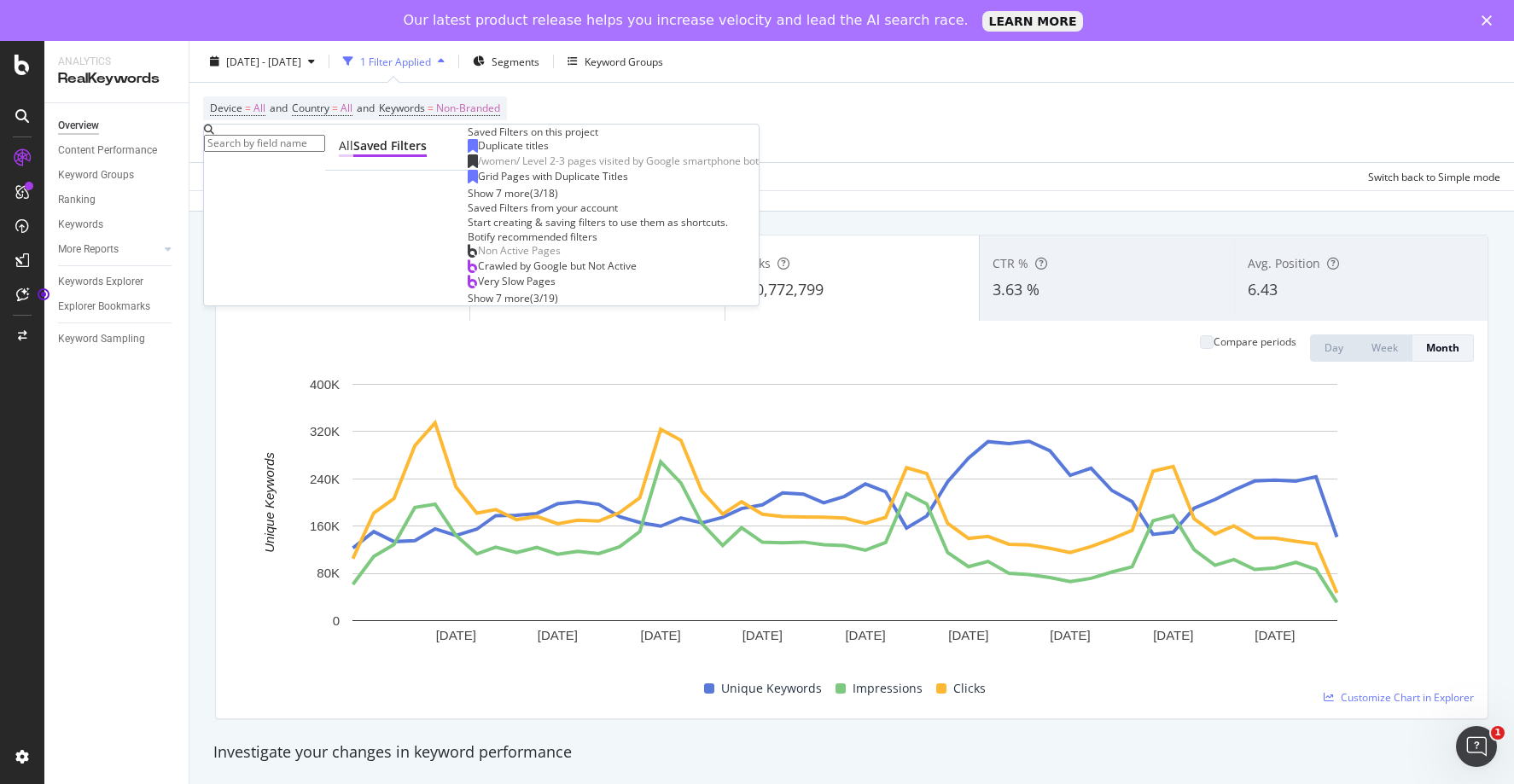
click at [339, 154] on div "All" at bounding box center [346, 146] width 15 height 17
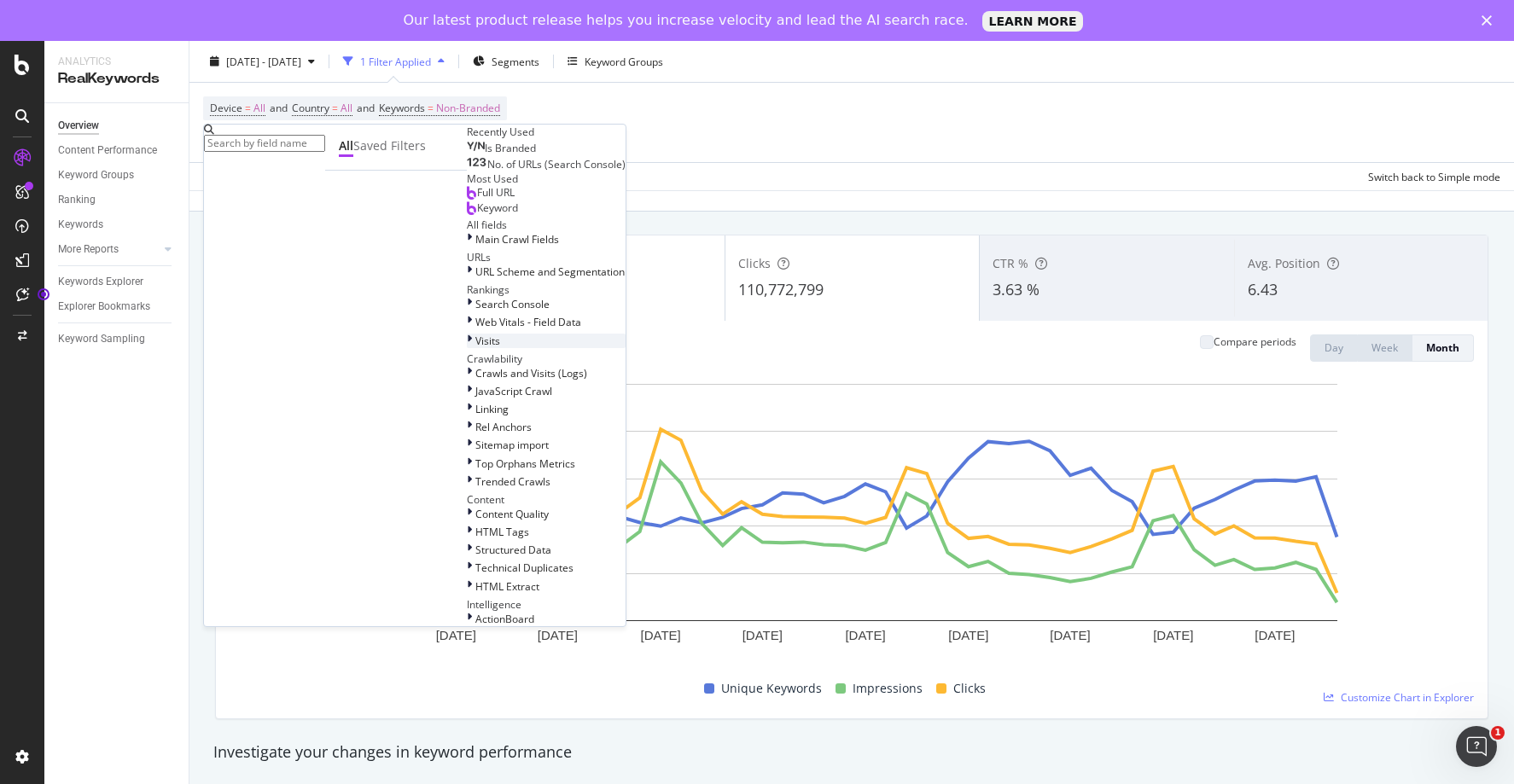
scroll to position [312, 0]
click at [467, 297] on div at bounding box center [471, 305] width 8 height 15
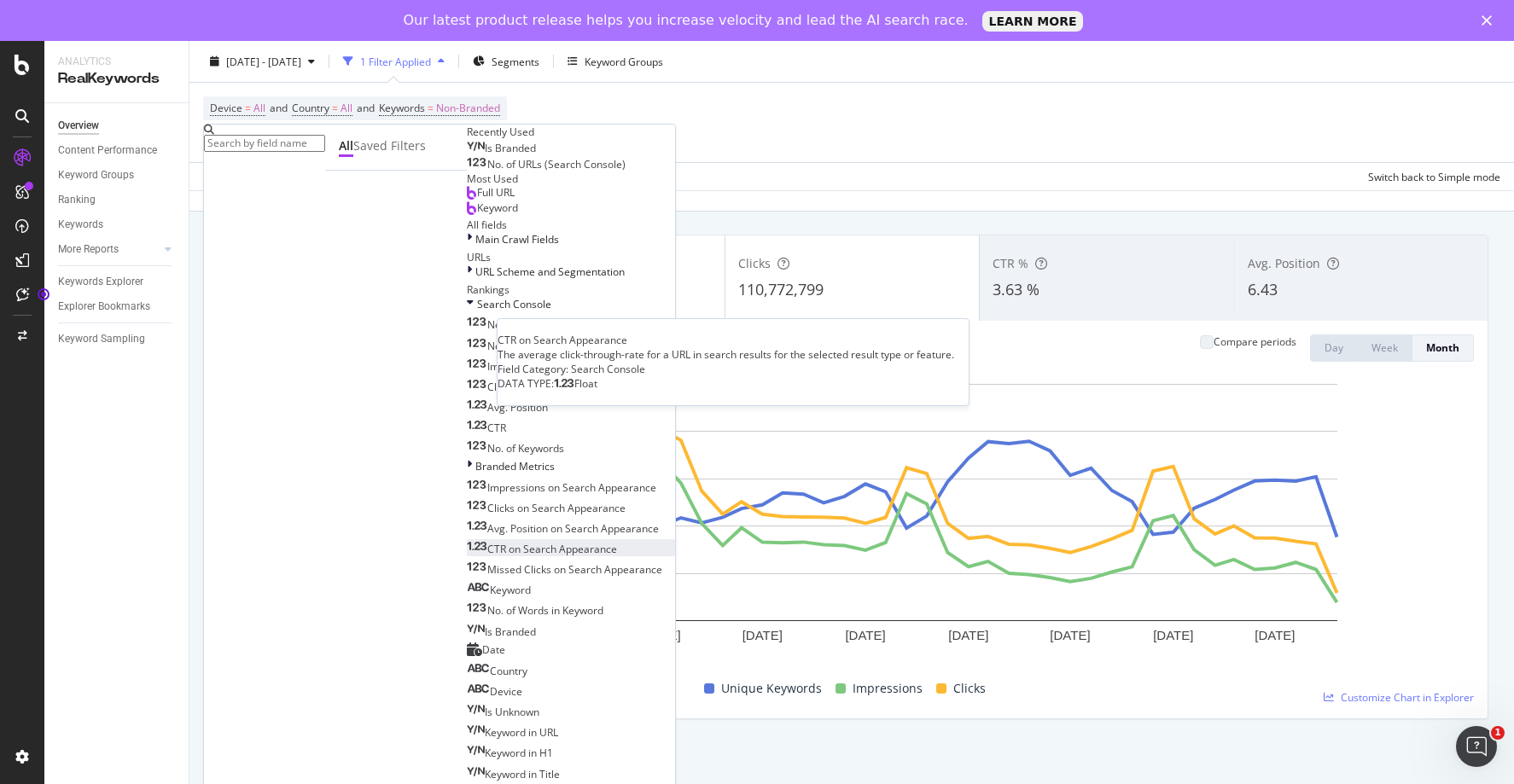
scroll to position [493, 0]
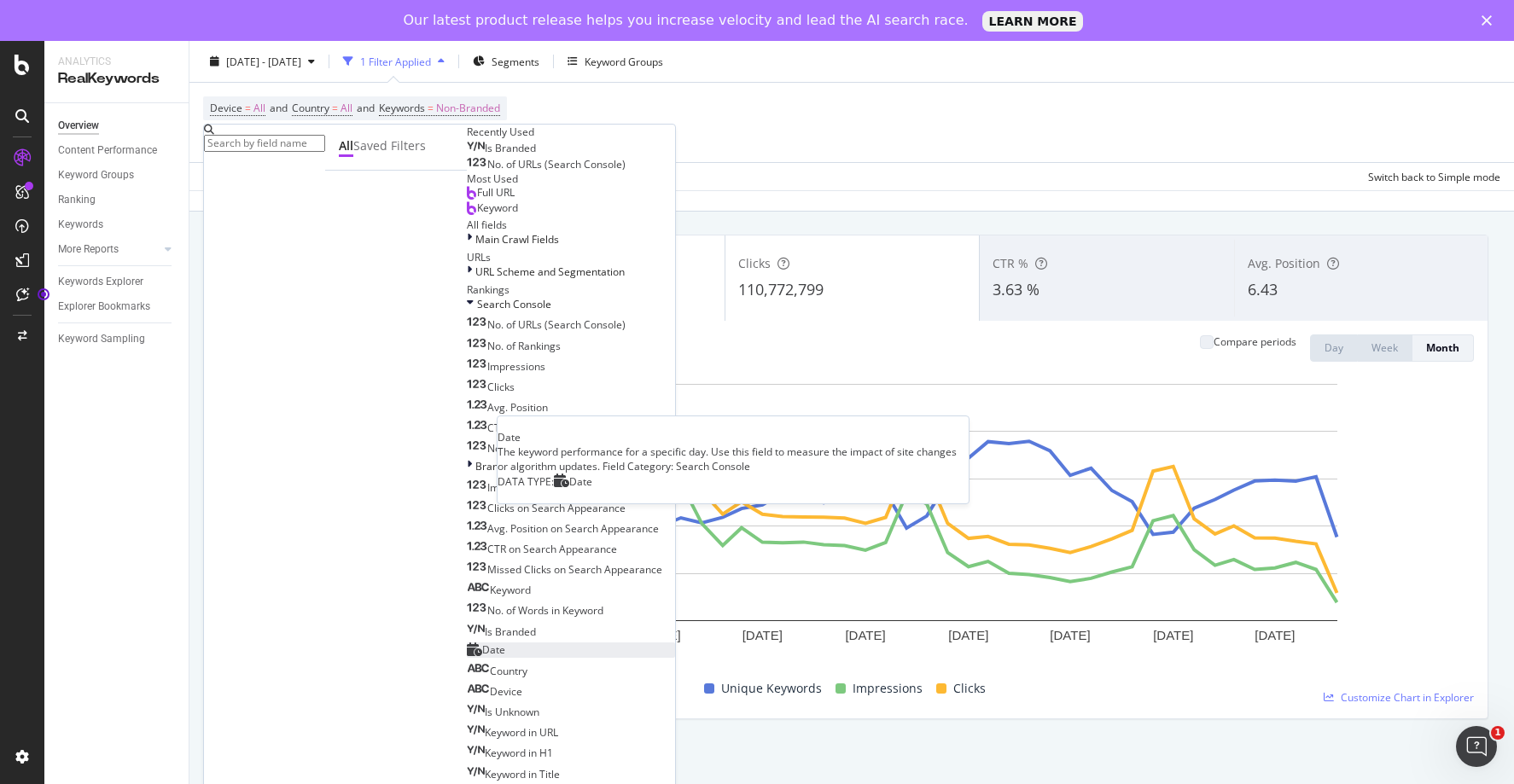
click at [482, 643] on span "Date" at bounding box center [493, 650] width 23 height 15
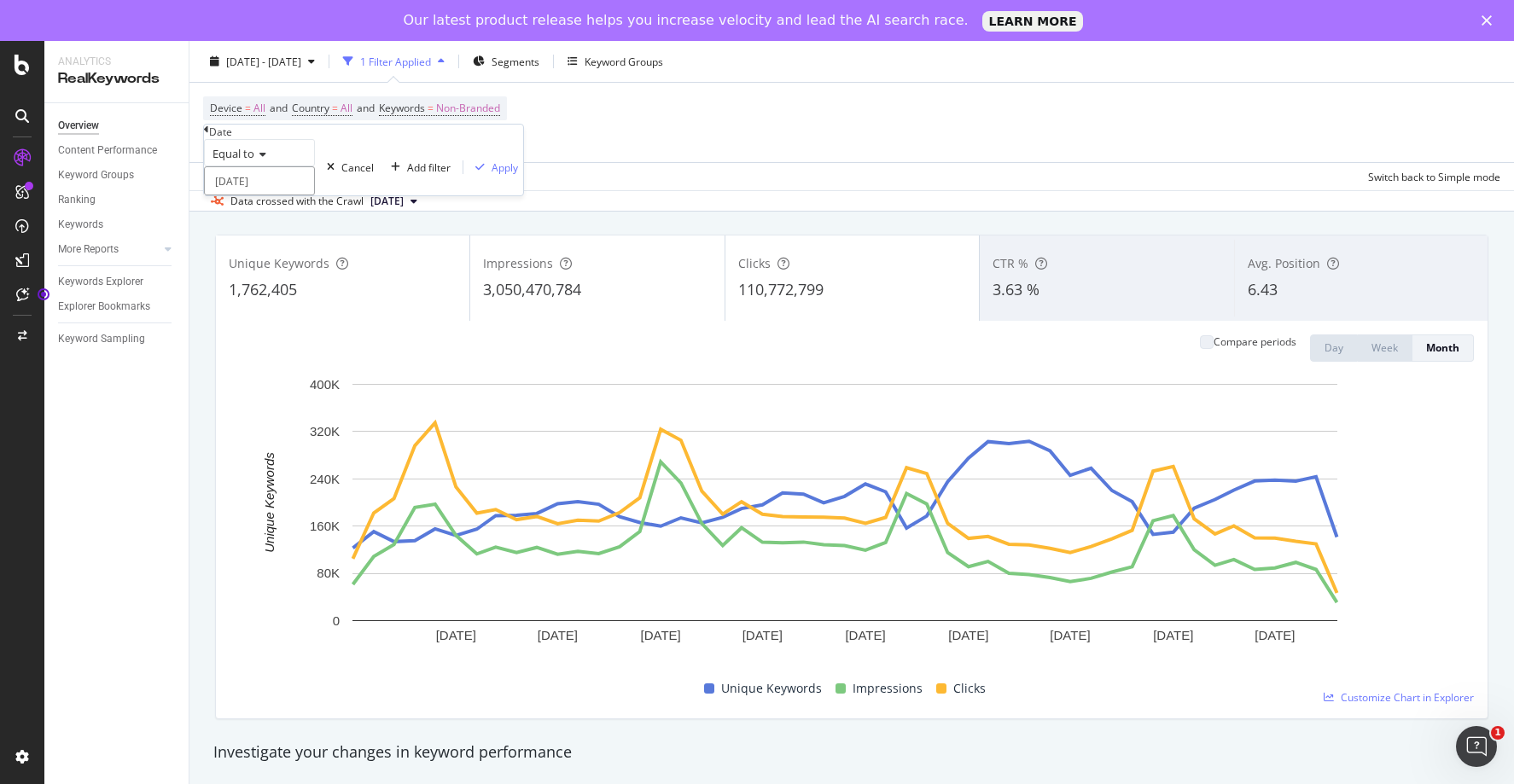
click at [295, 196] on input "[DATE]" at bounding box center [259, 181] width 111 height 29
click at [267, 160] on icon at bounding box center [260, 154] width 12 height 10
click at [303, 162] on div "Equal to [DATE] Cancel Add filter Apply" at bounding box center [364, 167] width 319 height 56
click at [342, 175] on div "Cancel" at bounding box center [358, 168] width 33 height 15
click at [250, 140] on div "Add Filter" at bounding box center [248, 138] width 45 height 15
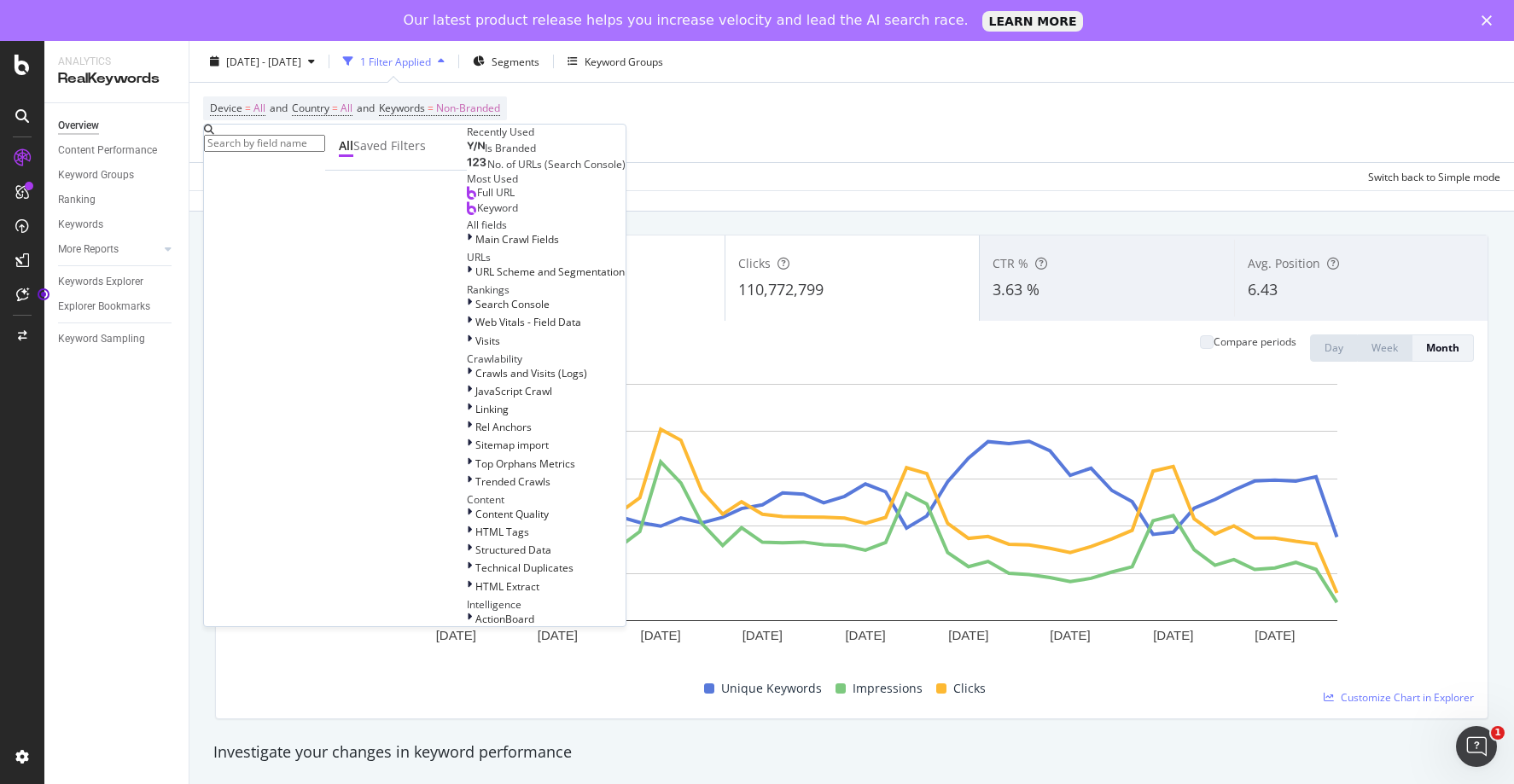
scroll to position [268, 0]
click at [475, 299] on span "Search Console" at bounding box center [512, 305] width 74 height 15
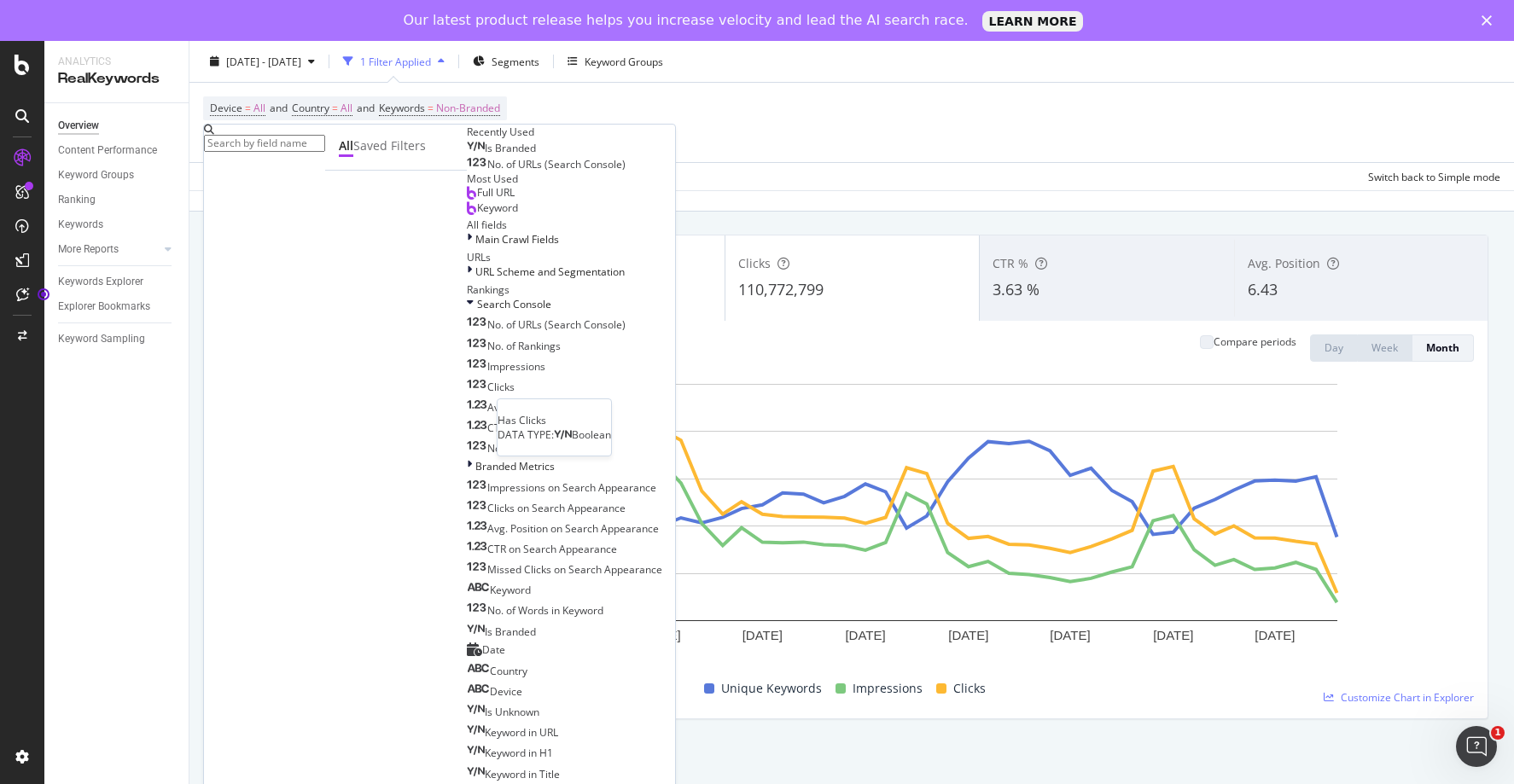
scroll to position [889, 0]
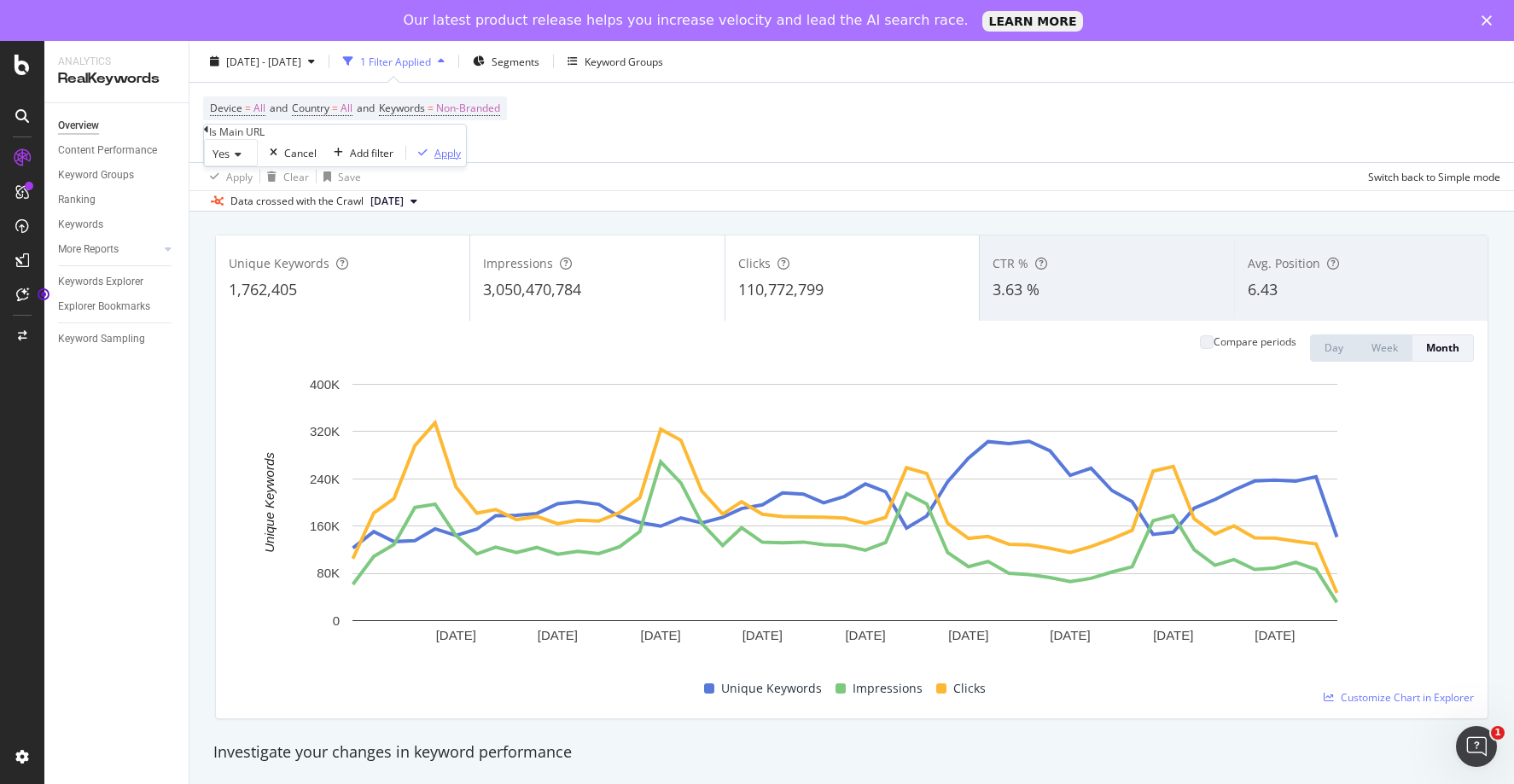
click at [434, 160] on div "Apply" at bounding box center [447, 153] width 26 height 15
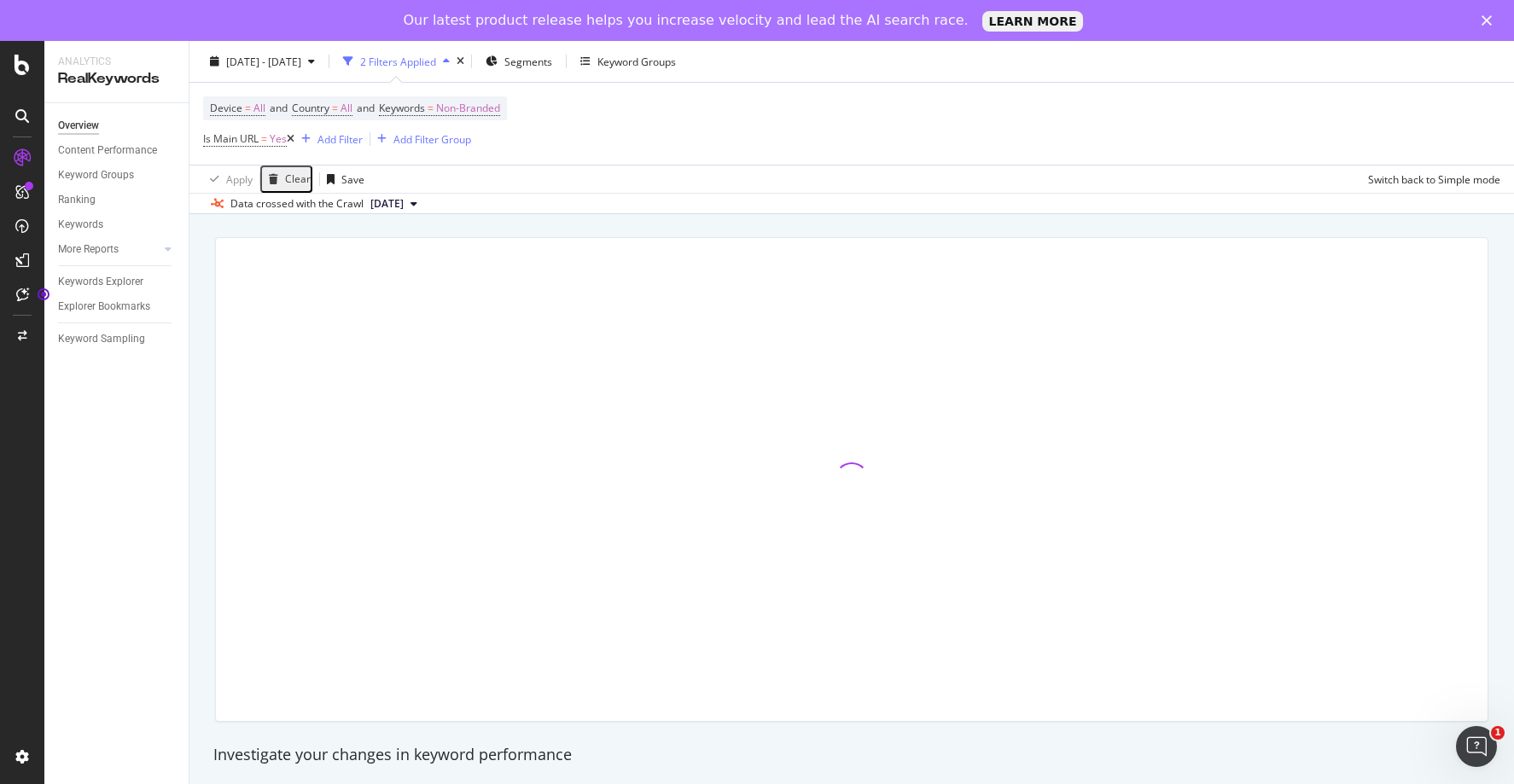
scroll to position [87, 0]
click at [350, 108] on span "All" at bounding box center [346, 108] width 12 height 24
click at [329, 127] on icon at bounding box center [323, 121] width 12 height 10
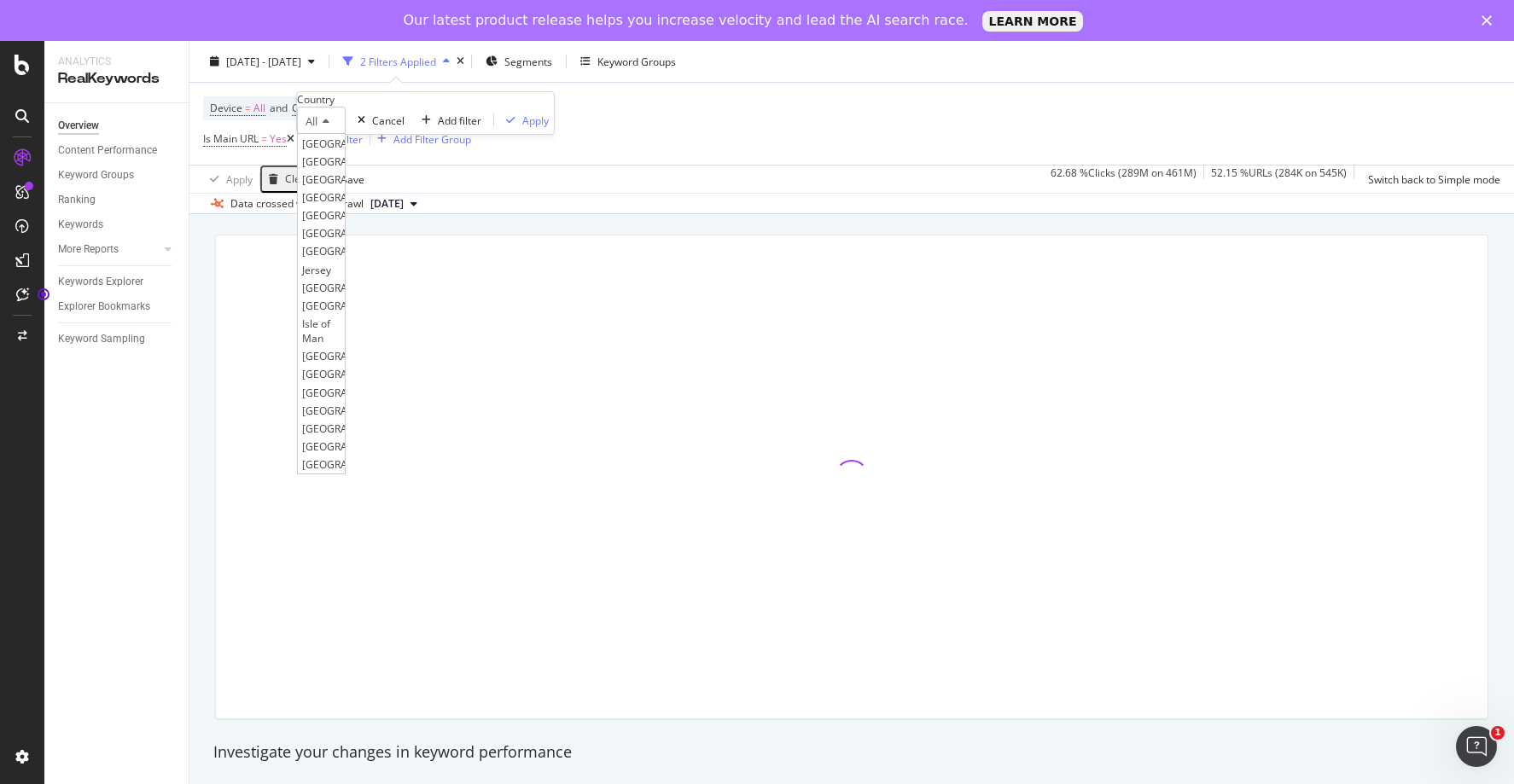
scroll to position [0, 0]
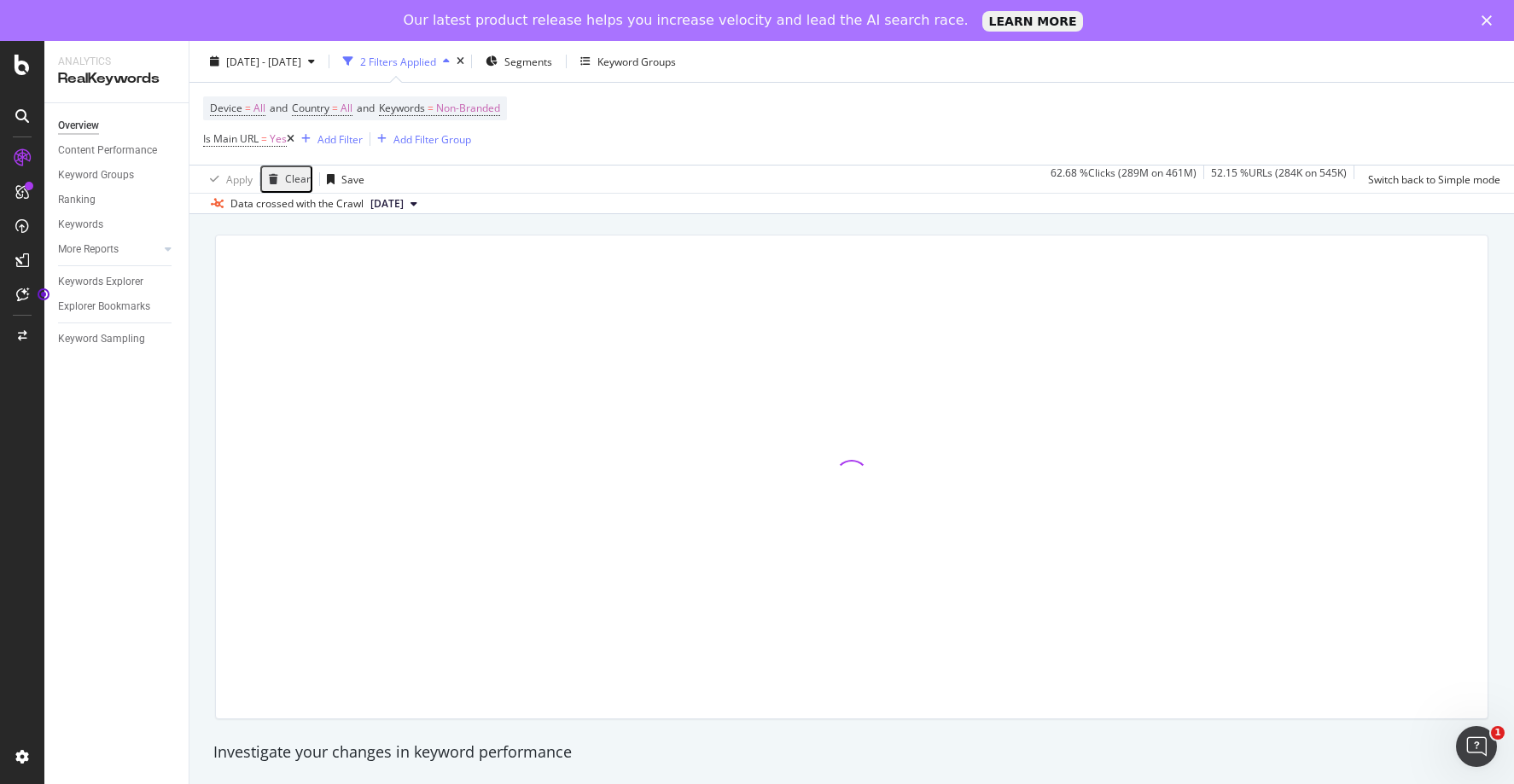
click at [559, 110] on div "Device = All and Country = All and Keywords = Non-Branded Is Main URL = Yes Add…" at bounding box center [851, 123] width 1297 height 82
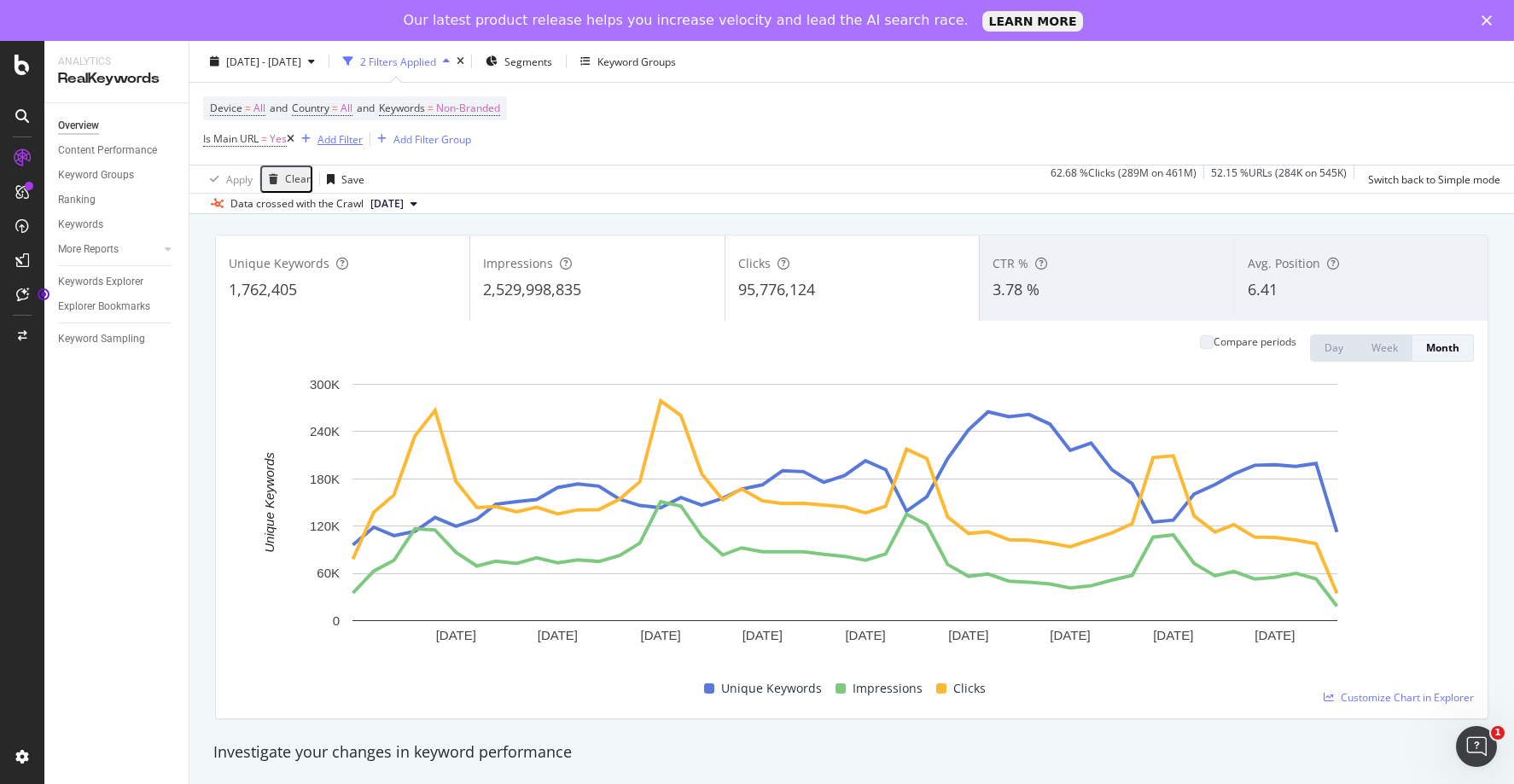
click at [329, 139] on div "Add Filter" at bounding box center [340, 139] width 45 height 15
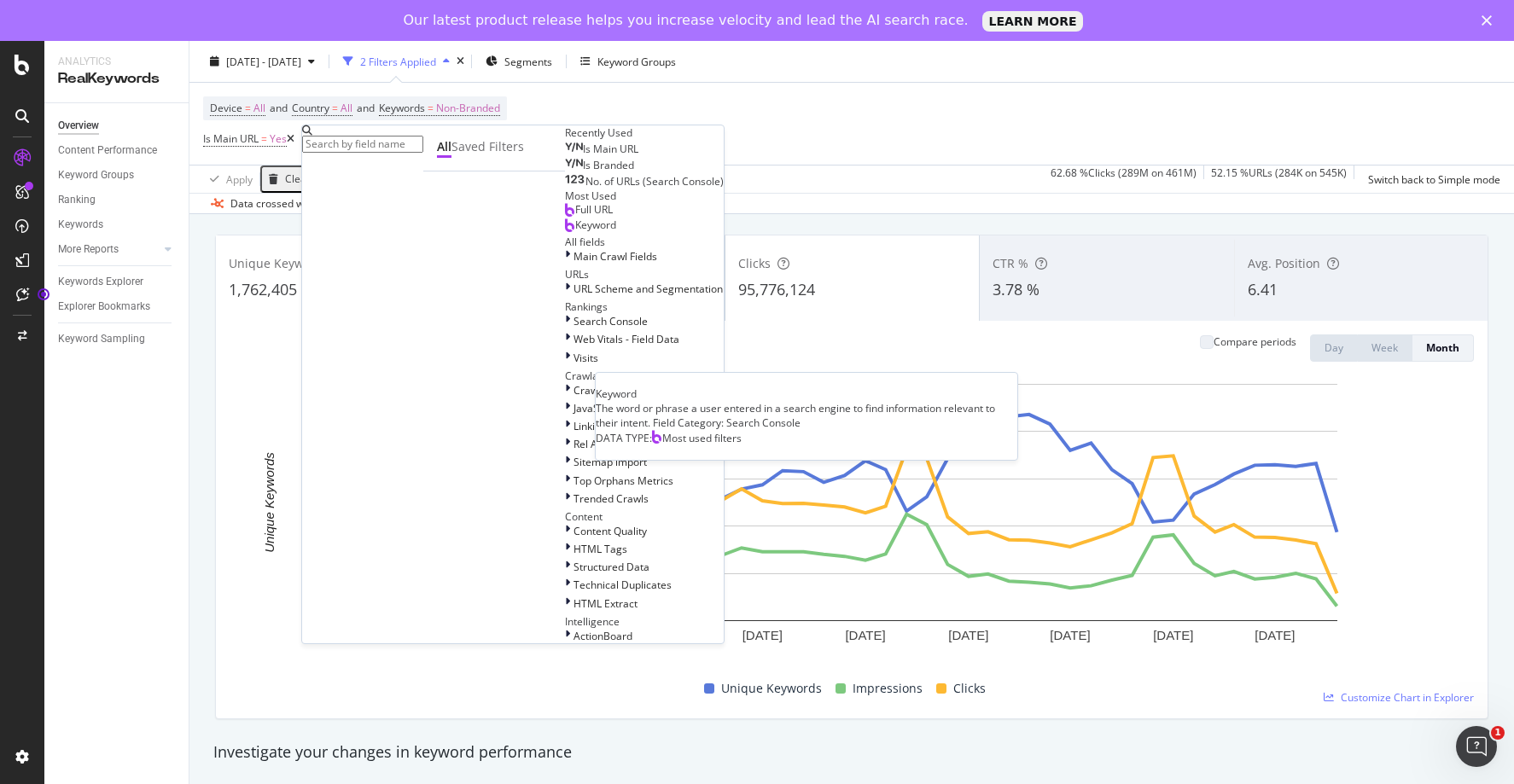
scroll to position [325, 0]
click at [565, 314] on icon at bounding box center [568, 321] width 5 height 15
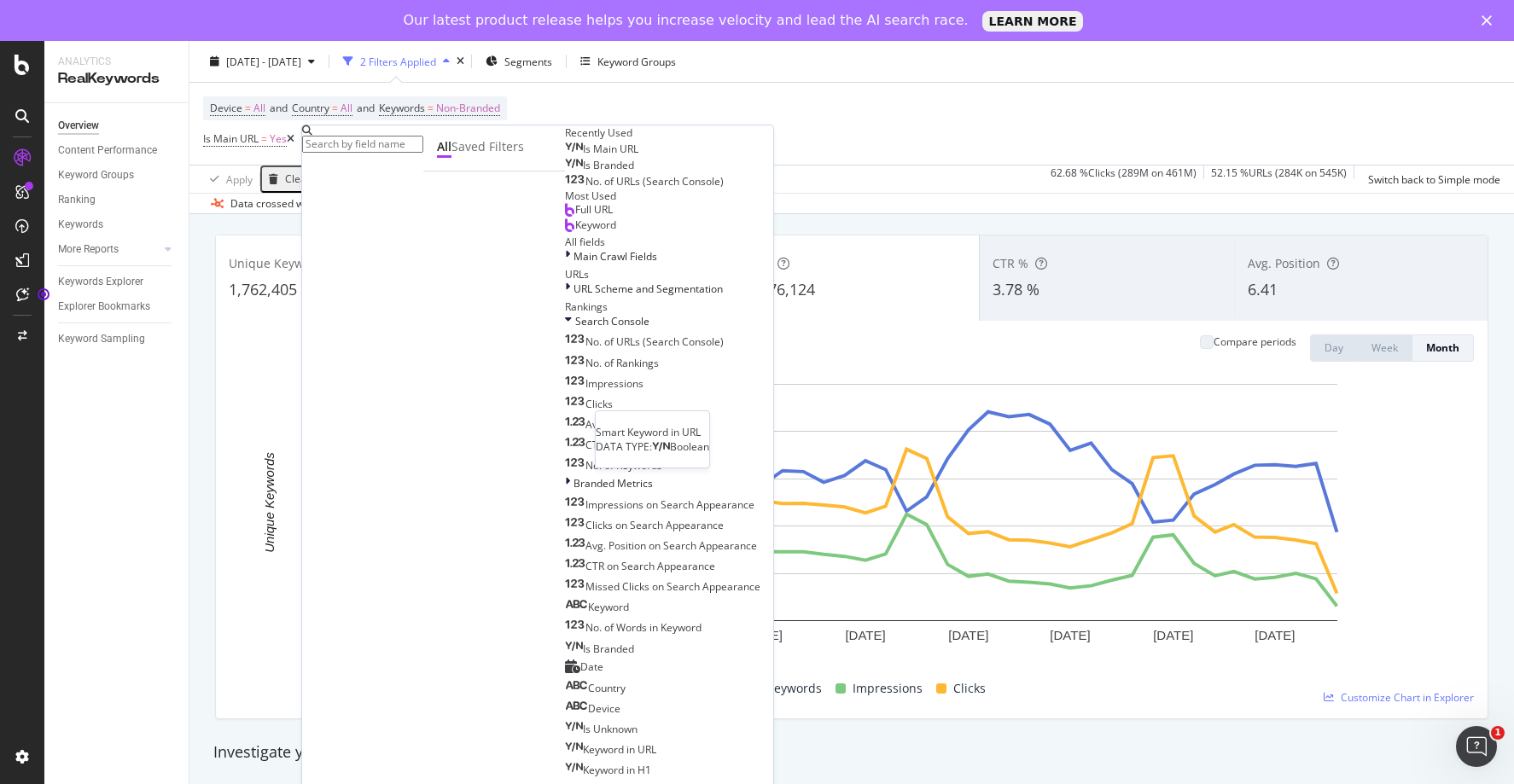
scroll to position [788, 0]
click at [102, 424] on div "Overview Content Performance Keyword Groups Ranking Keywords More Reports Count…" at bounding box center [116, 464] width 144 height 721
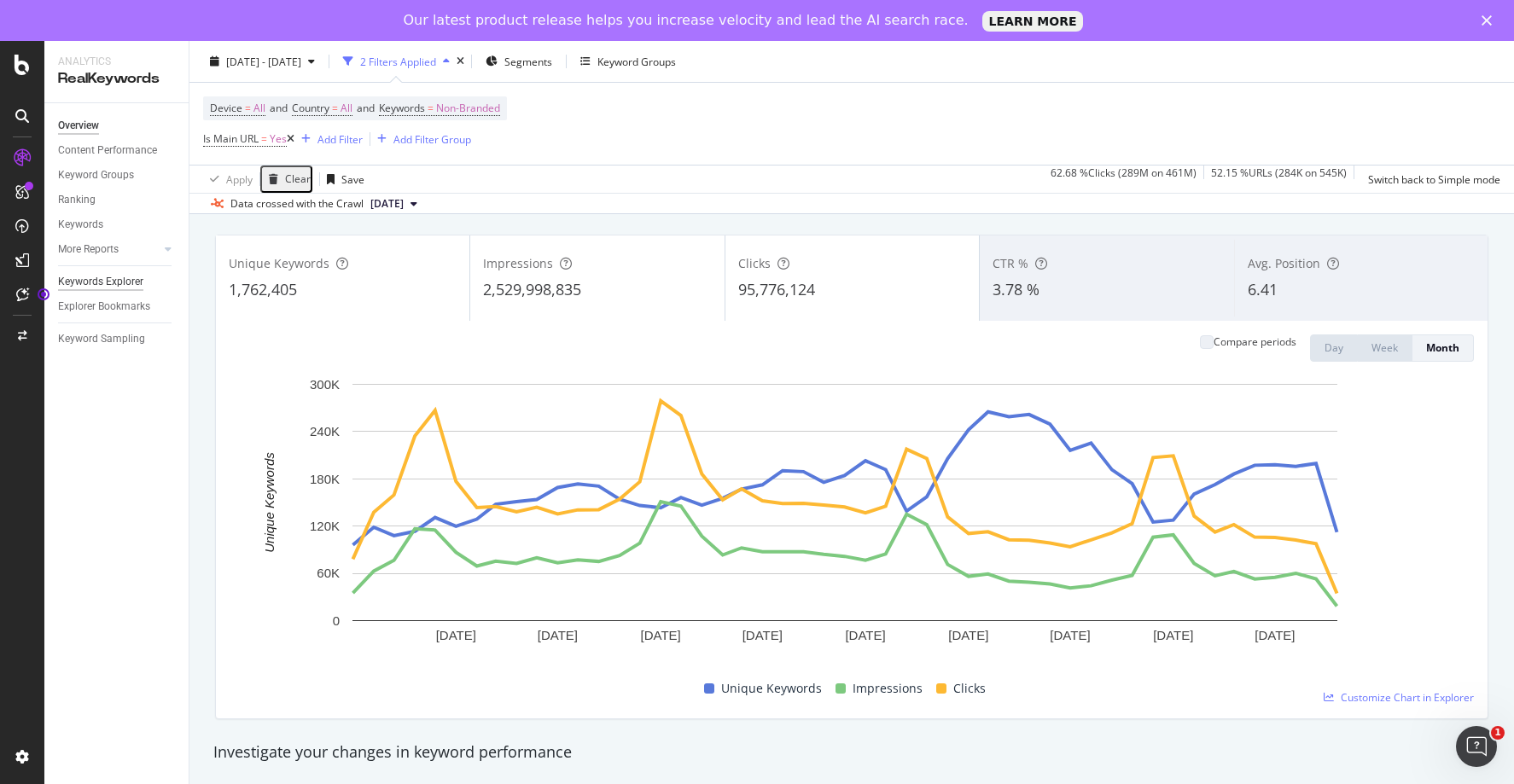
click at [121, 277] on div "Keywords Explorer" at bounding box center [101, 282] width 85 height 18
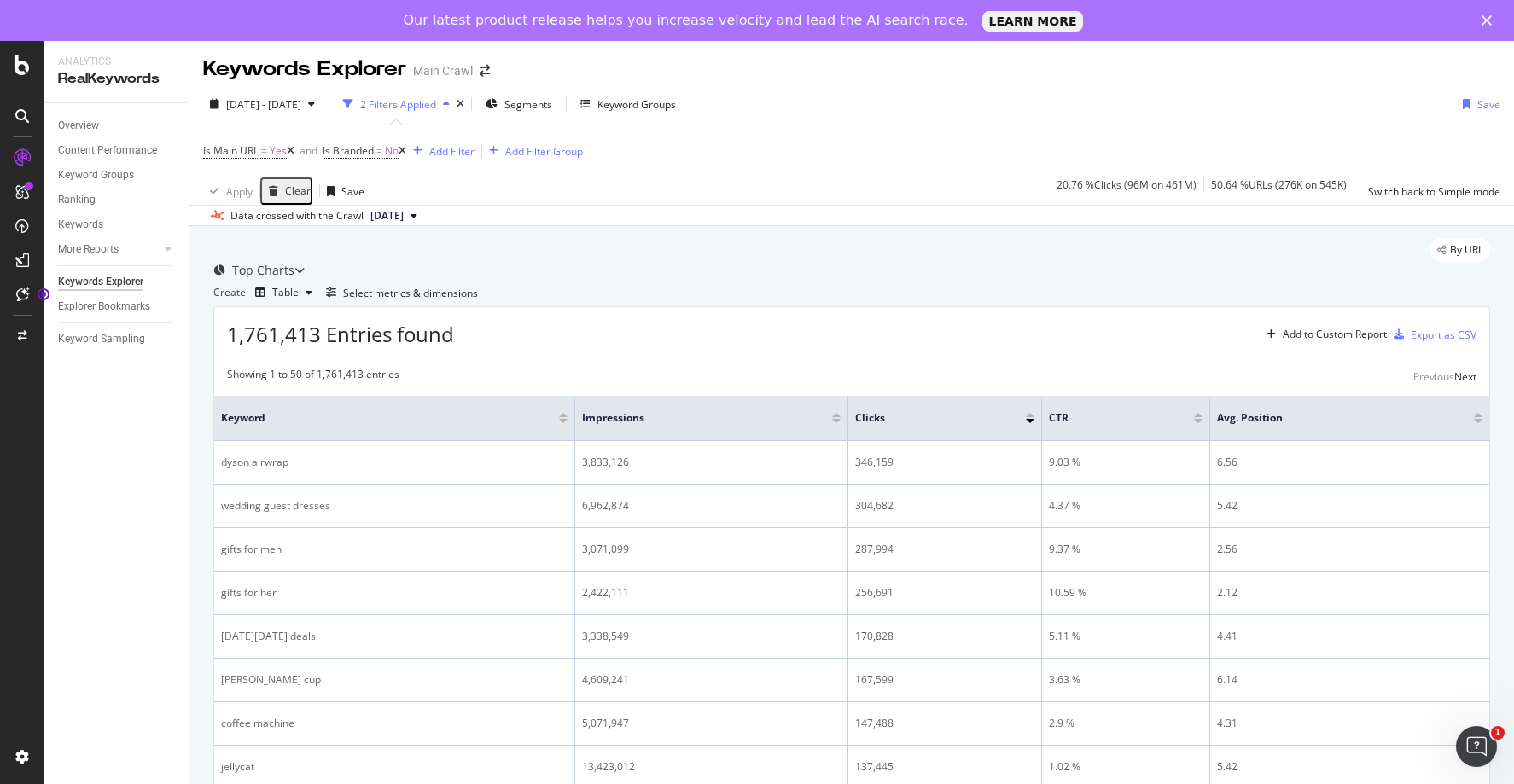
click at [294, 150] on icon at bounding box center [290, 150] width 7 height 10
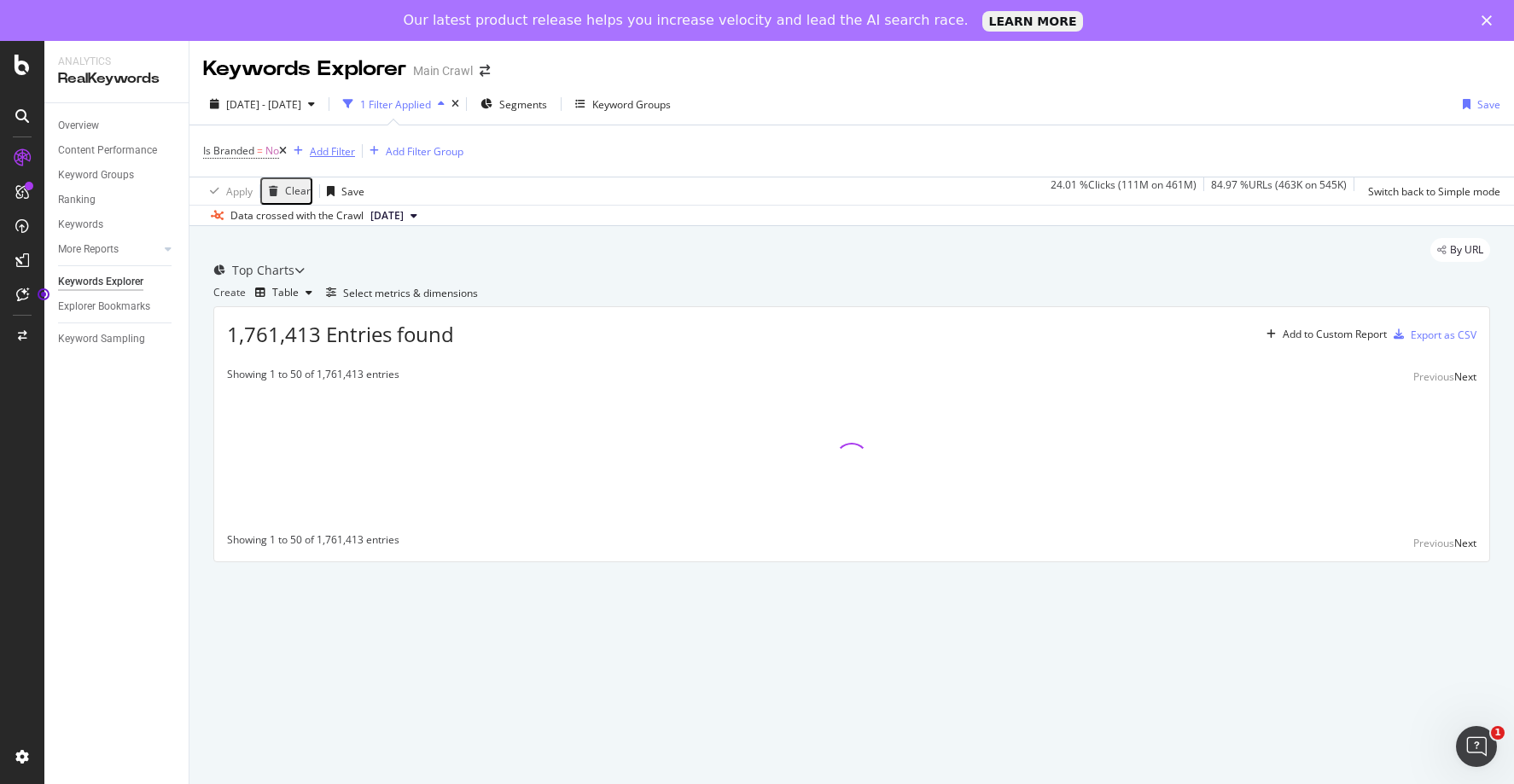
click at [331, 152] on div "Add Filter" at bounding box center [333, 151] width 45 height 15
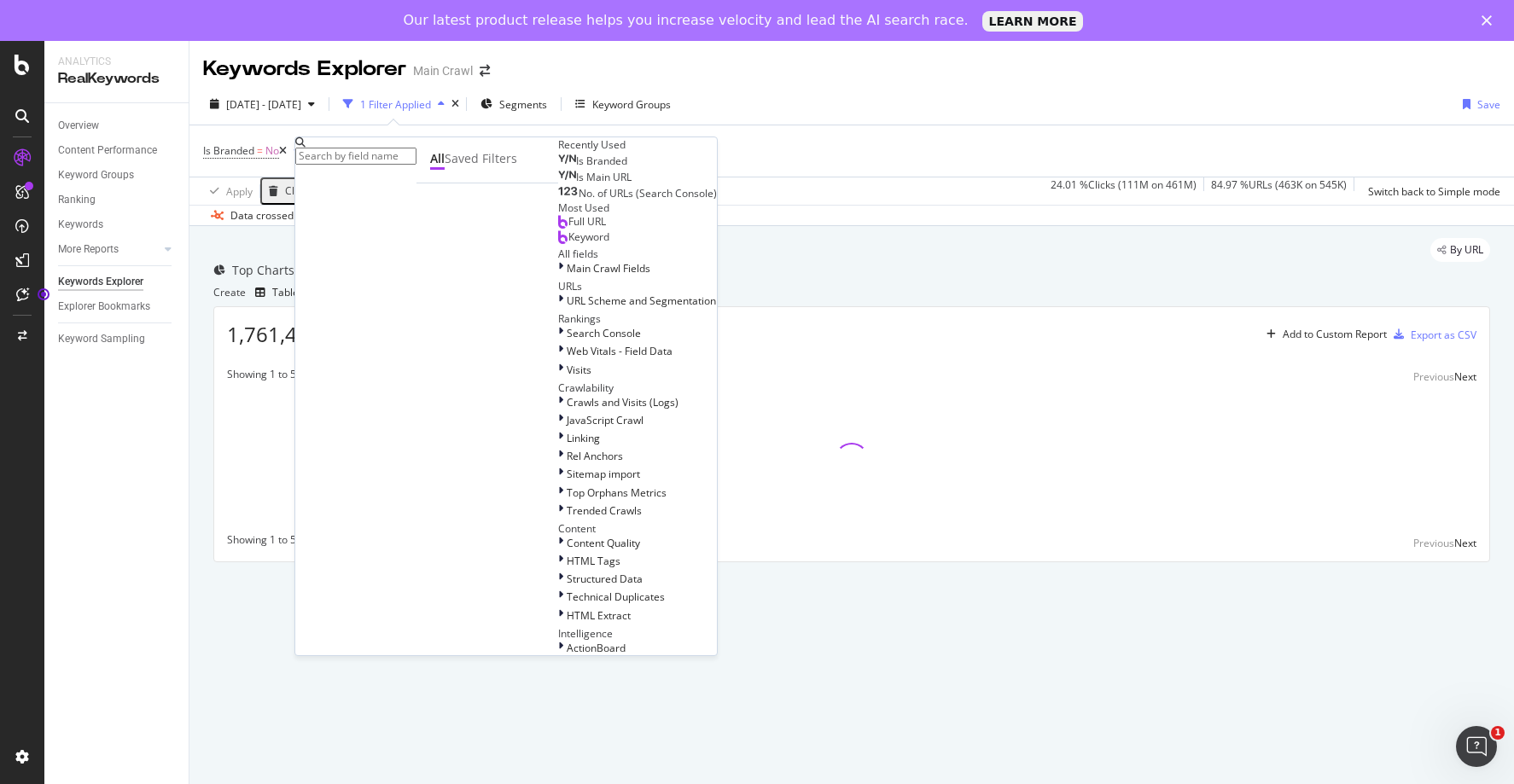
scroll to position [289, 0]
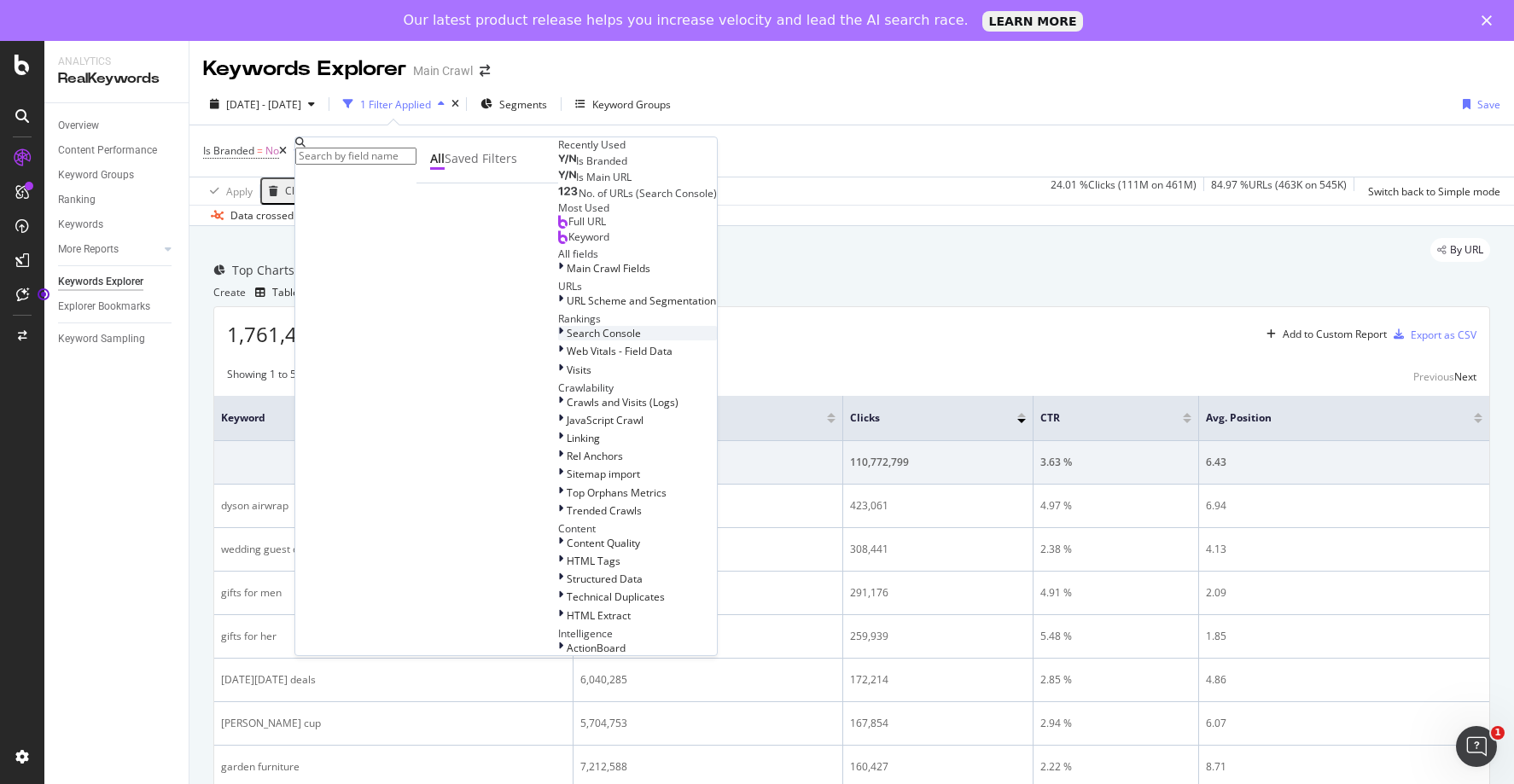
click at [558, 326] on div at bounding box center [562, 334] width 8 height 15
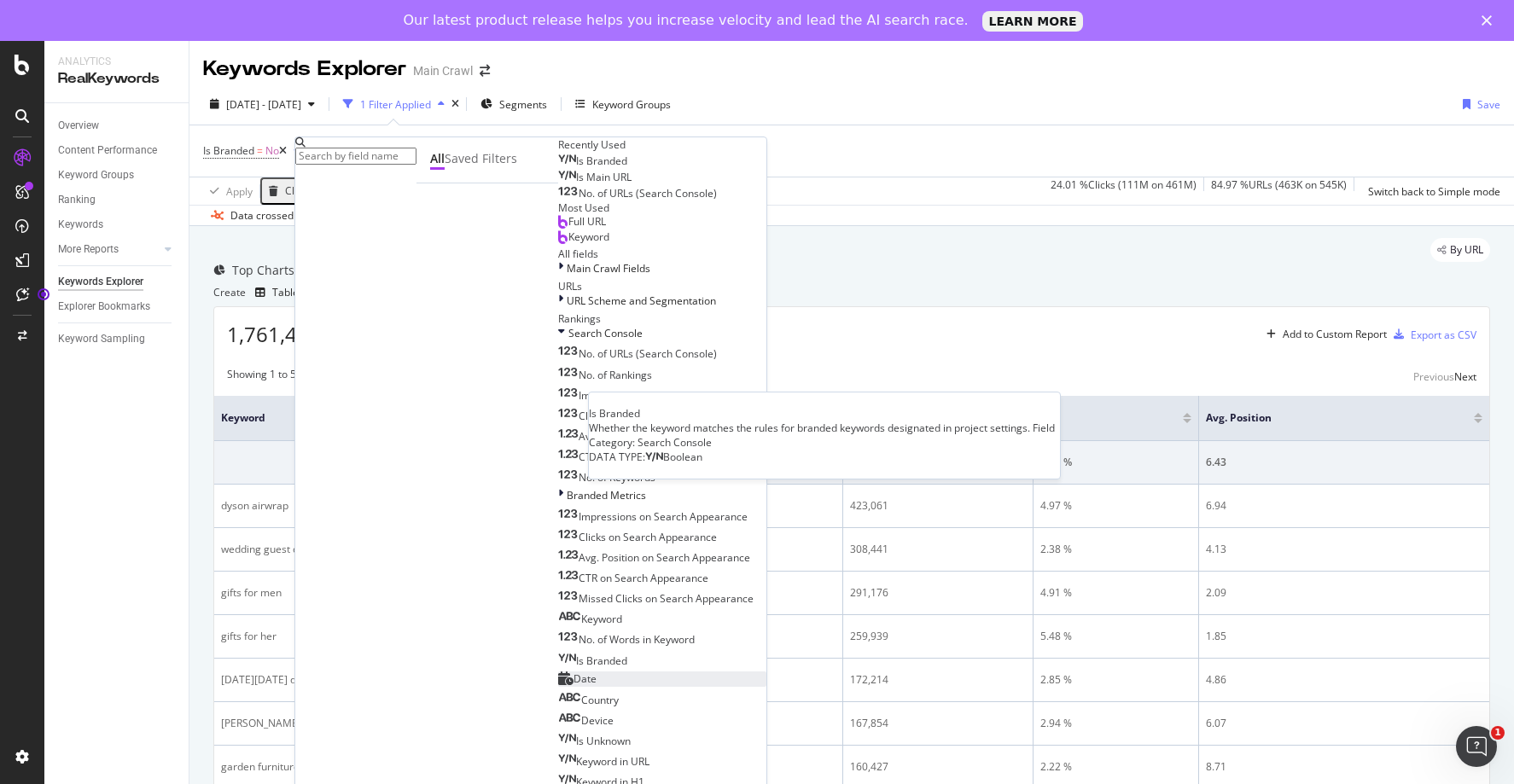
scroll to position [540, 0]
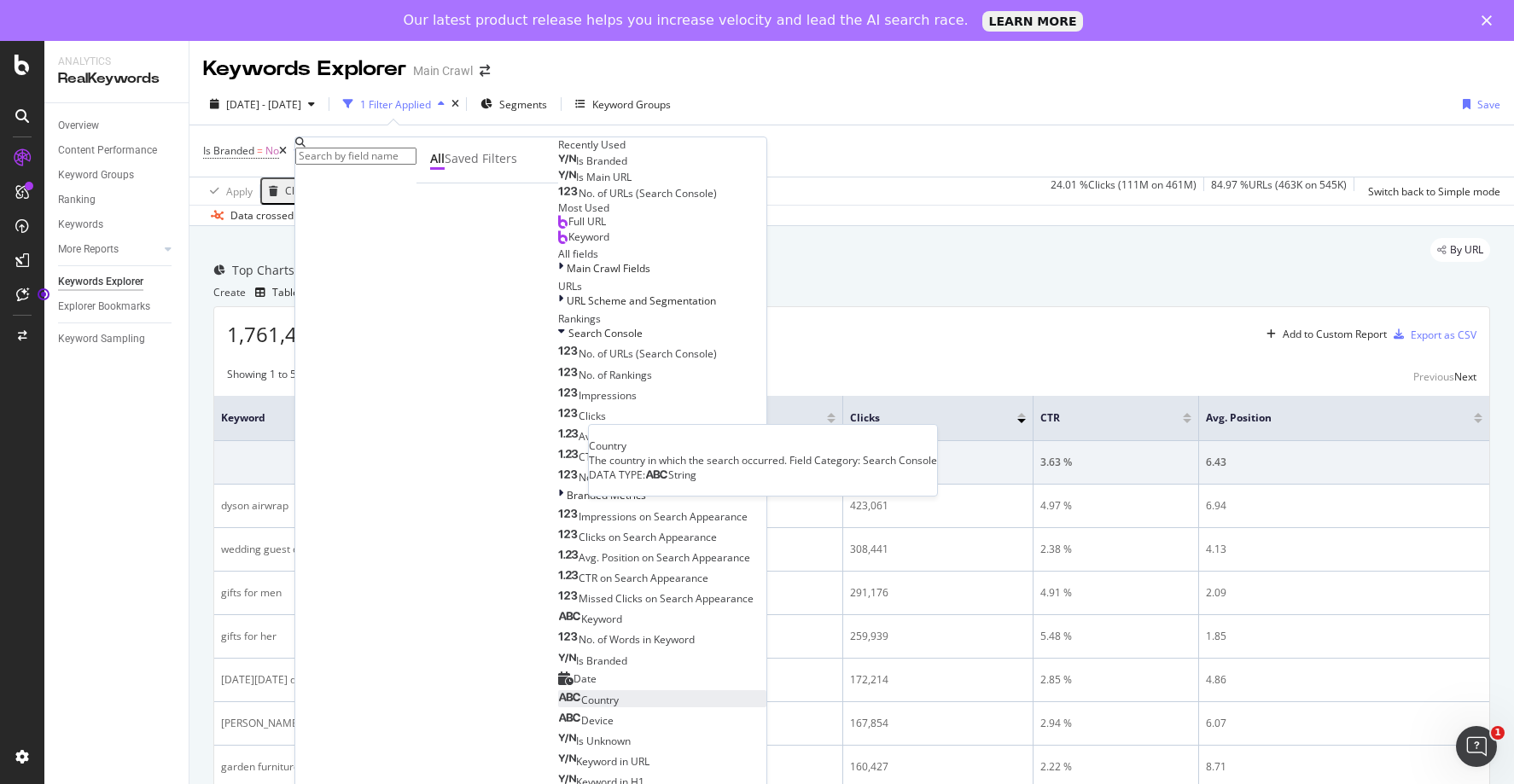
click at [581, 692] on span "Country" at bounding box center [599, 700] width 37 height 15
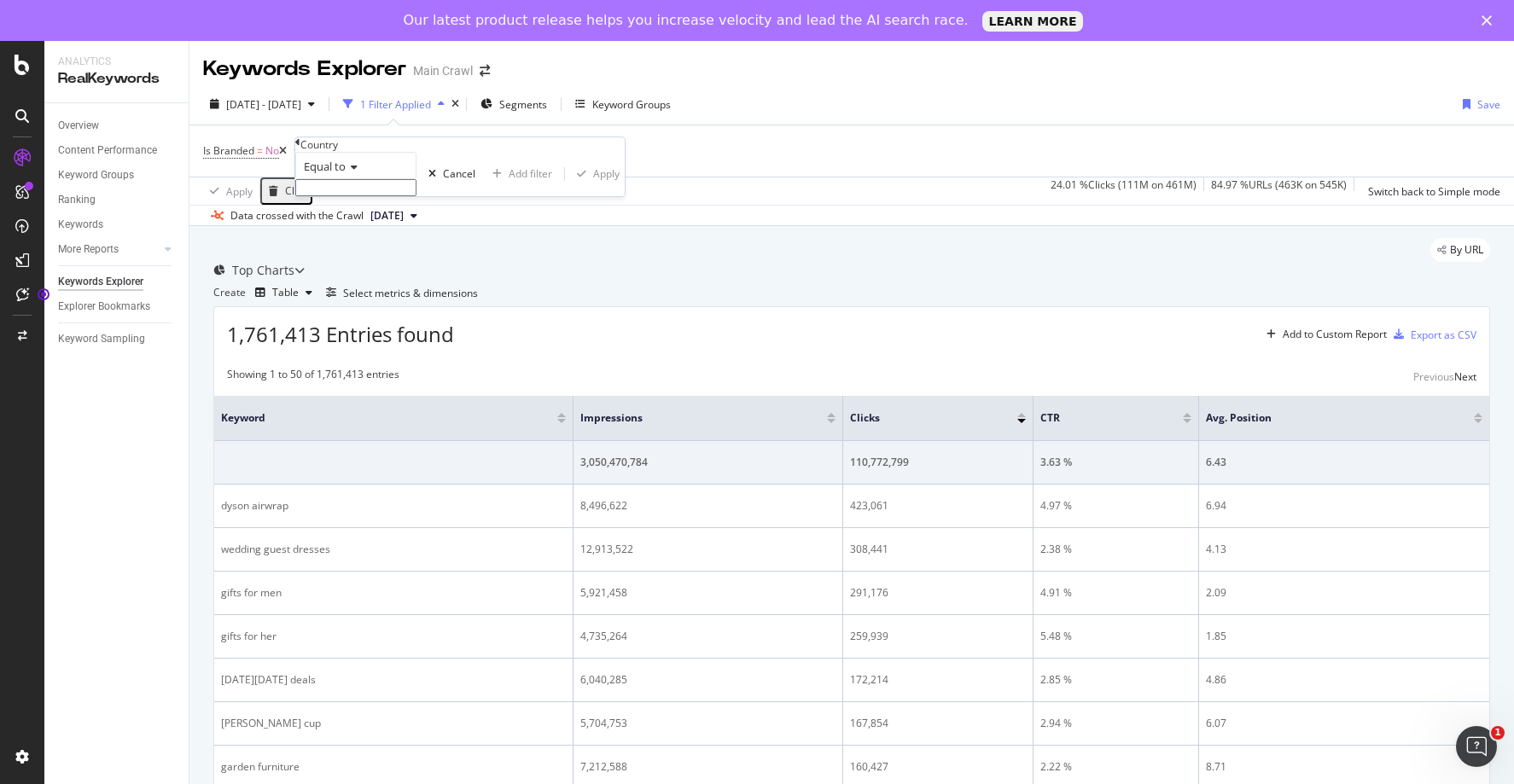
click at [357, 172] on icon at bounding box center [351, 167] width 12 height 10
click at [399, 179] on div "Equal to" at bounding box center [356, 166] width 121 height 27
click at [562, 152] on div "Is Branded = No and Country = missing value Add Filter Add Filter Group" at bounding box center [851, 150] width 1297 height 51
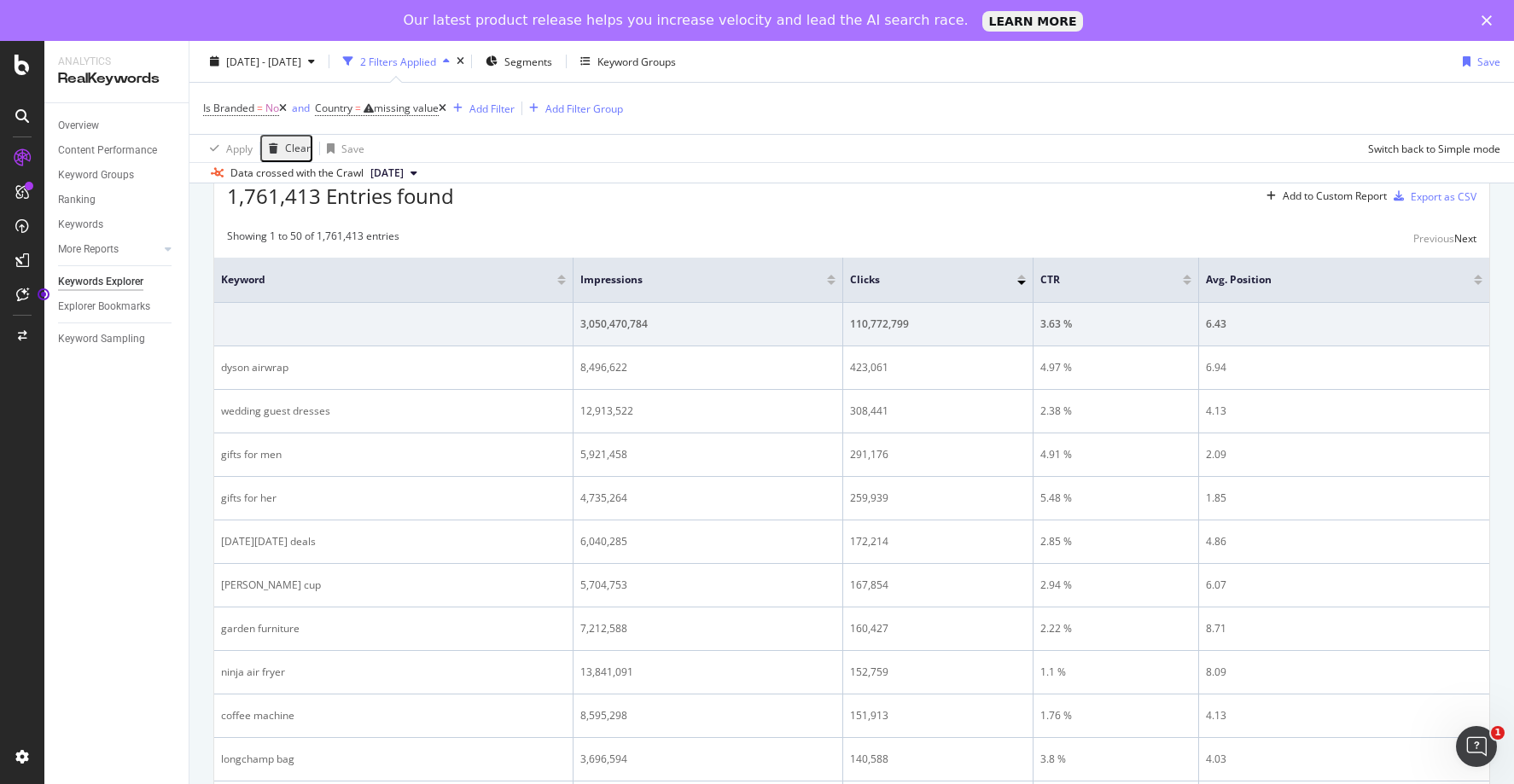
scroll to position [0, 0]
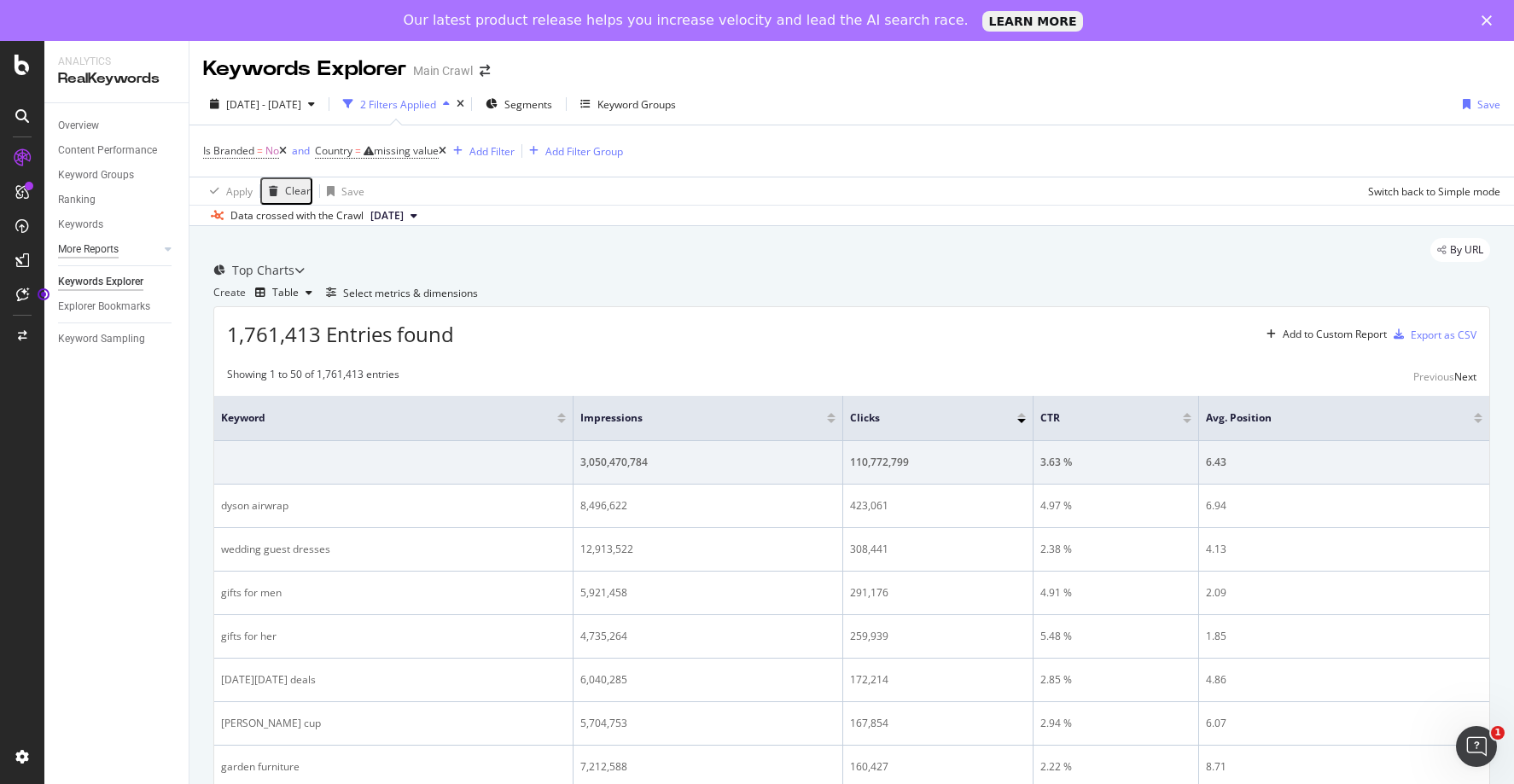
click at [116, 251] on div "More Reports" at bounding box center [88, 249] width 61 height 18
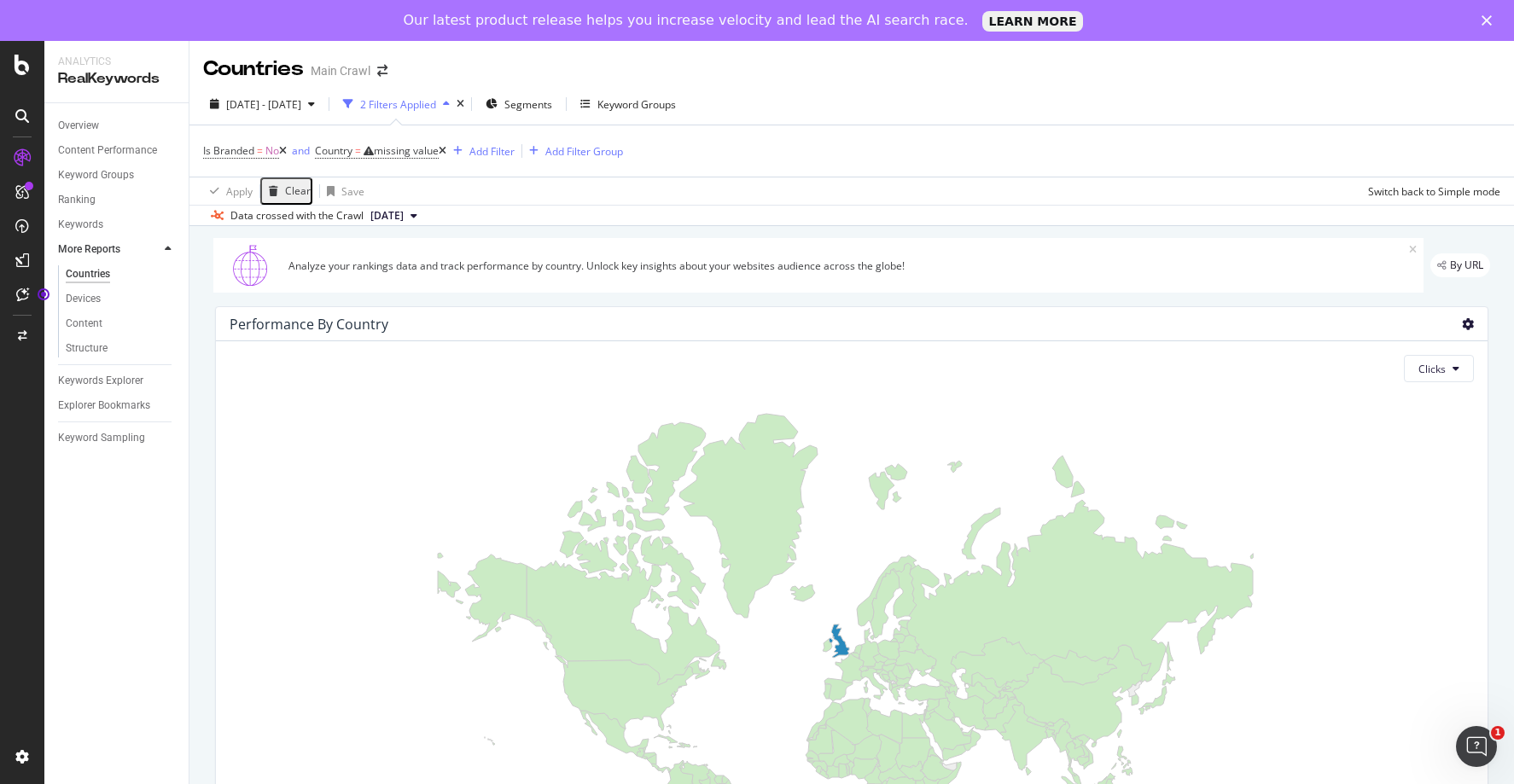
click at [1462, 323] on icon at bounding box center [1468, 324] width 12 height 12
click at [1432, 369] on span "Clicks" at bounding box center [1432, 369] width 27 height 15
click at [1368, 299] on div "Performance by country Clicks 1 109,722,219" at bounding box center [851, 634] width 1294 height 682
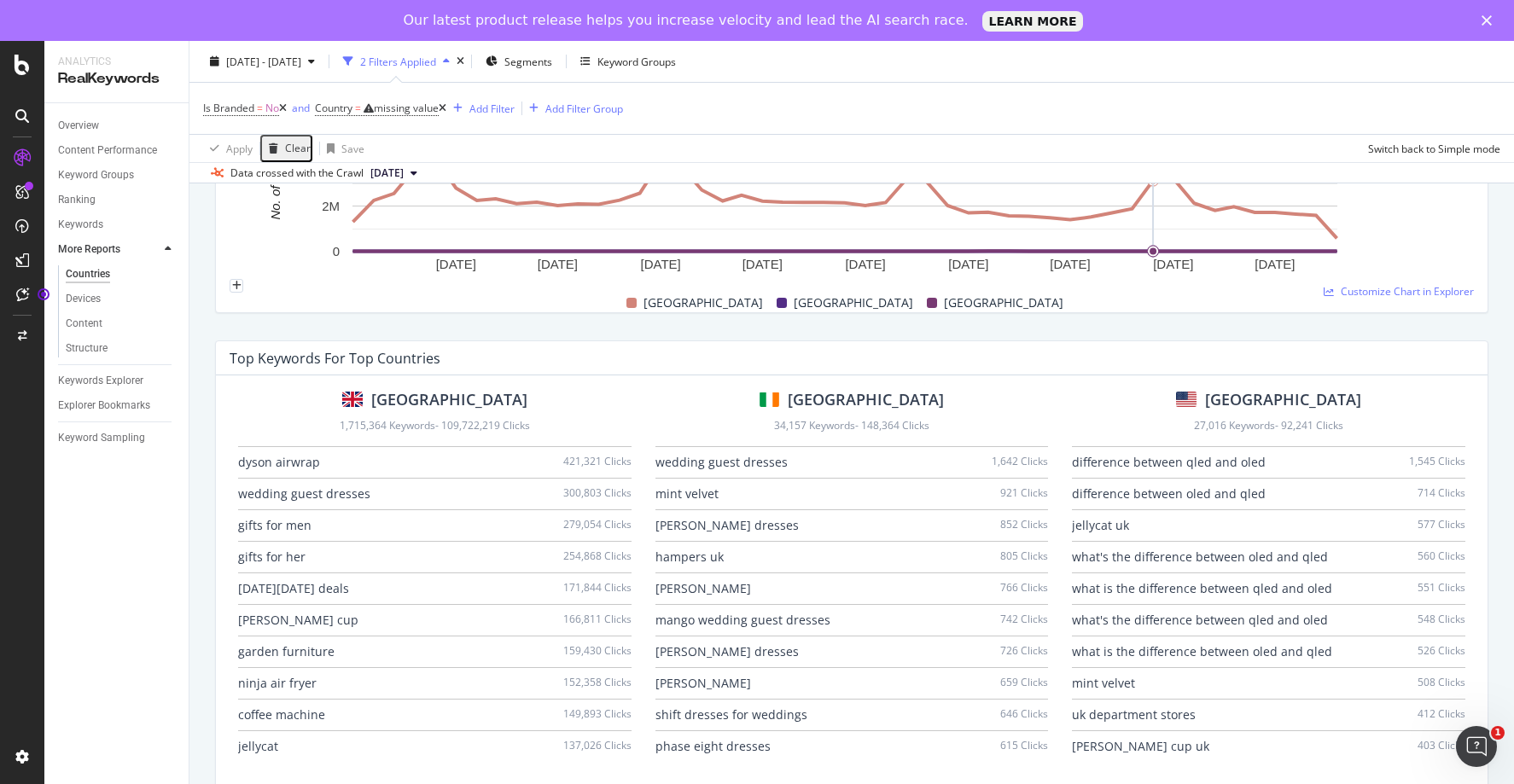
scroll to position [1034, 0]
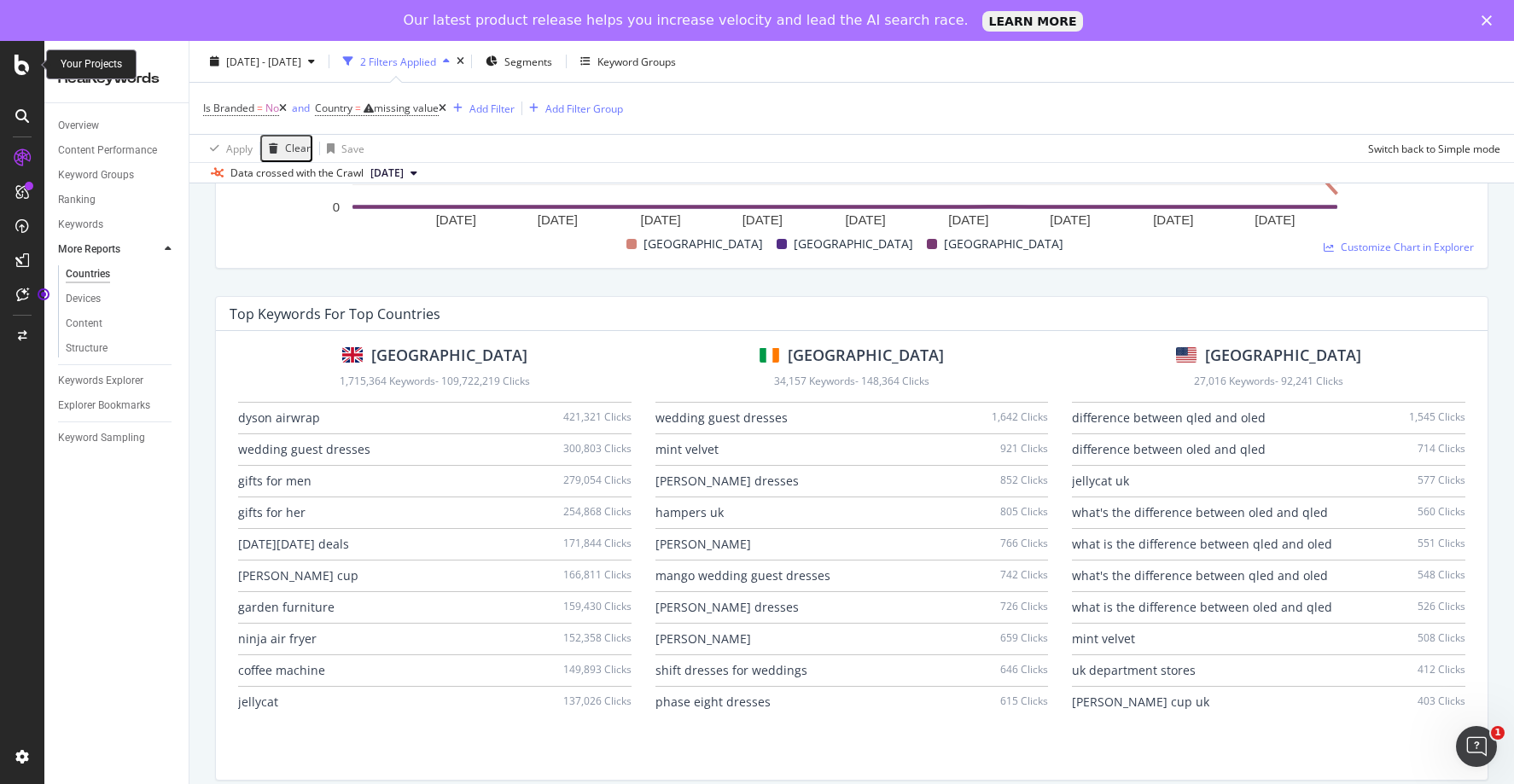
click at [24, 70] on icon at bounding box center [22, 64] width 15 height 21
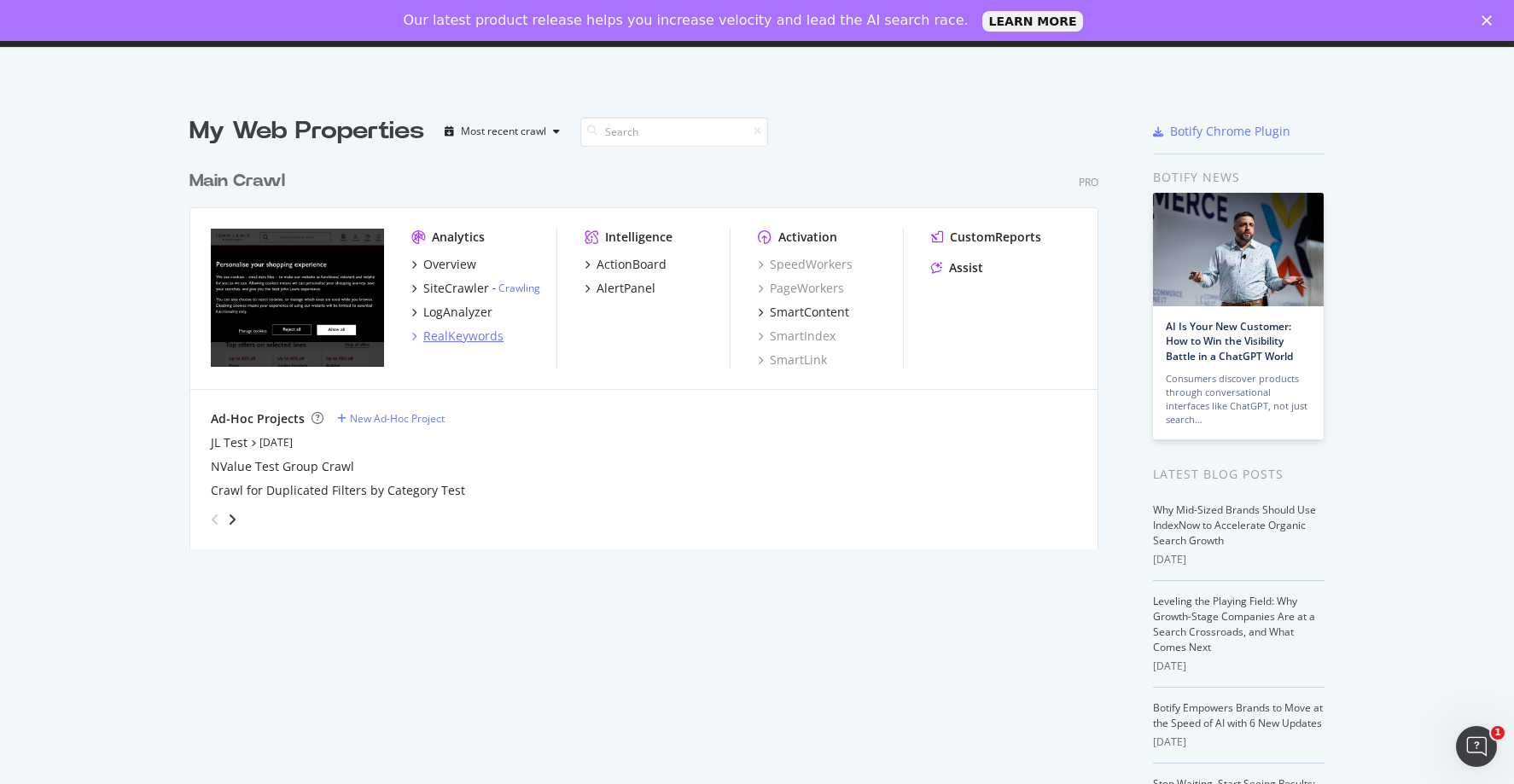
click at [473, 334] on div "RealKeywords" at bounding box center [463, 336] width 80 height 17
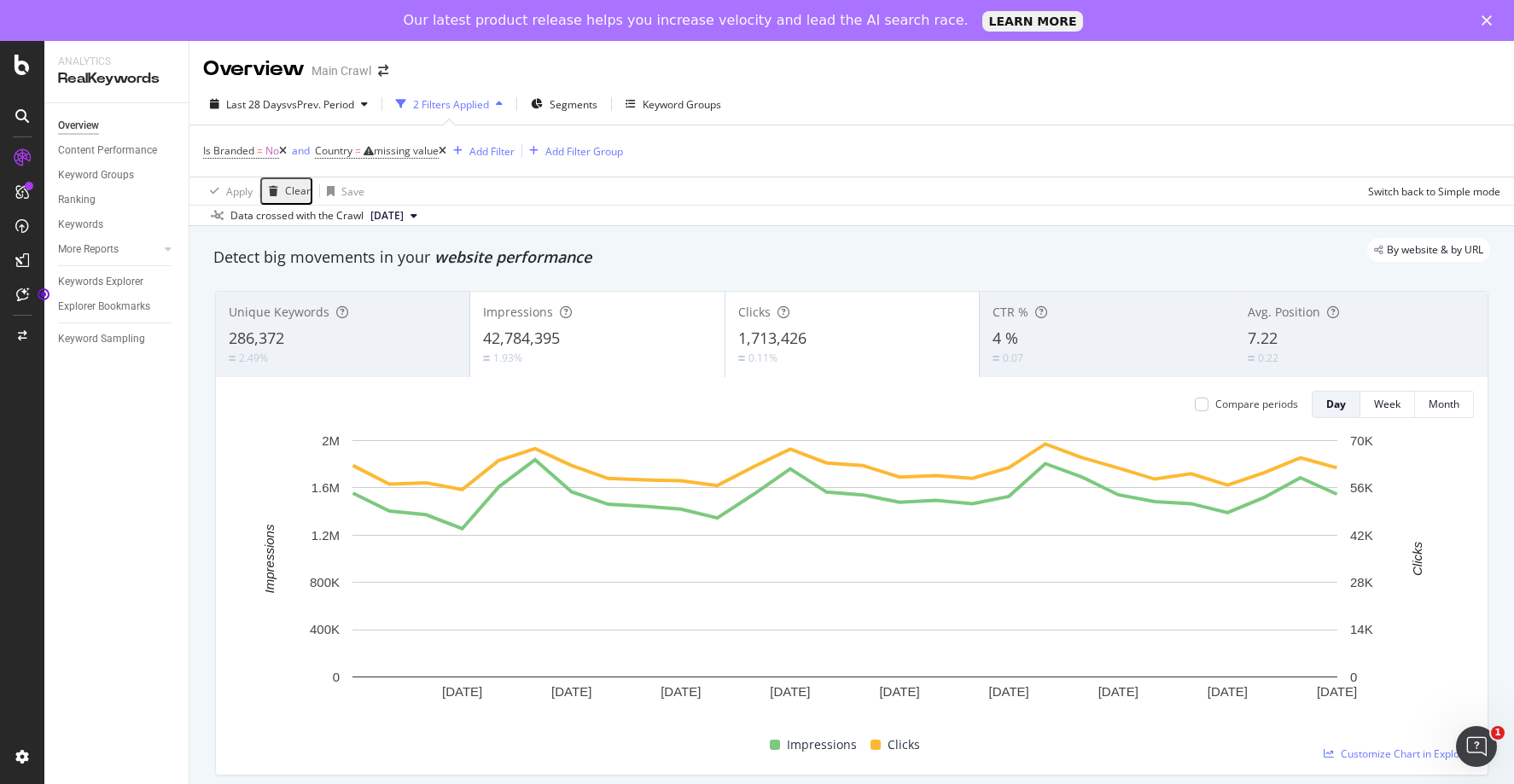
click at [1486, 20] on polygon "Close" at bounding box center [1486, 20] width 10 height 10
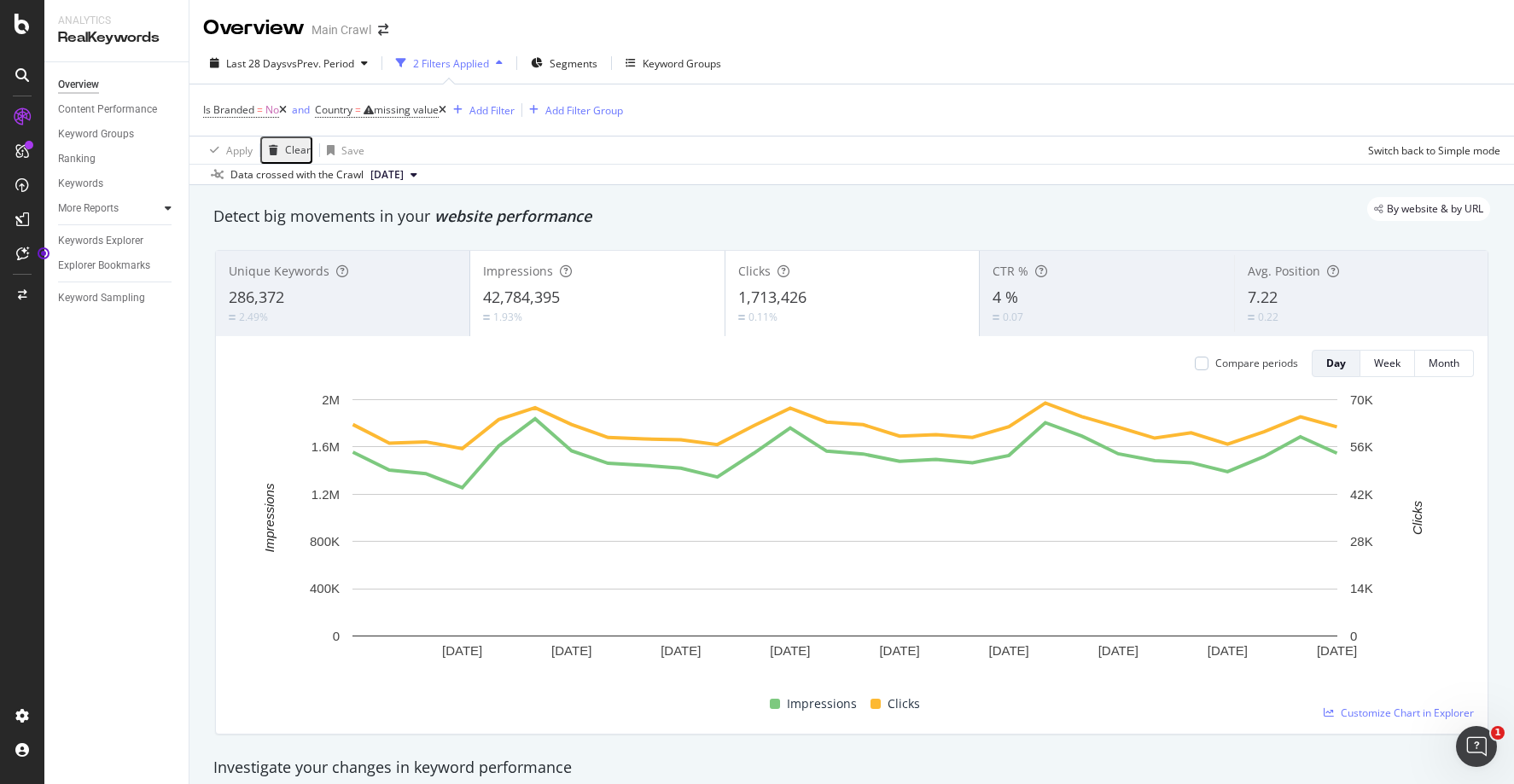
click at [165, 208] on icon at bounding box center [169, 208] width 7 height 10
click at [167, 207] on icon at bounding box center [169, 208] width 7 height 10
click at [22, 24] on icon at bounding box center [22, 24] width 15 height 21
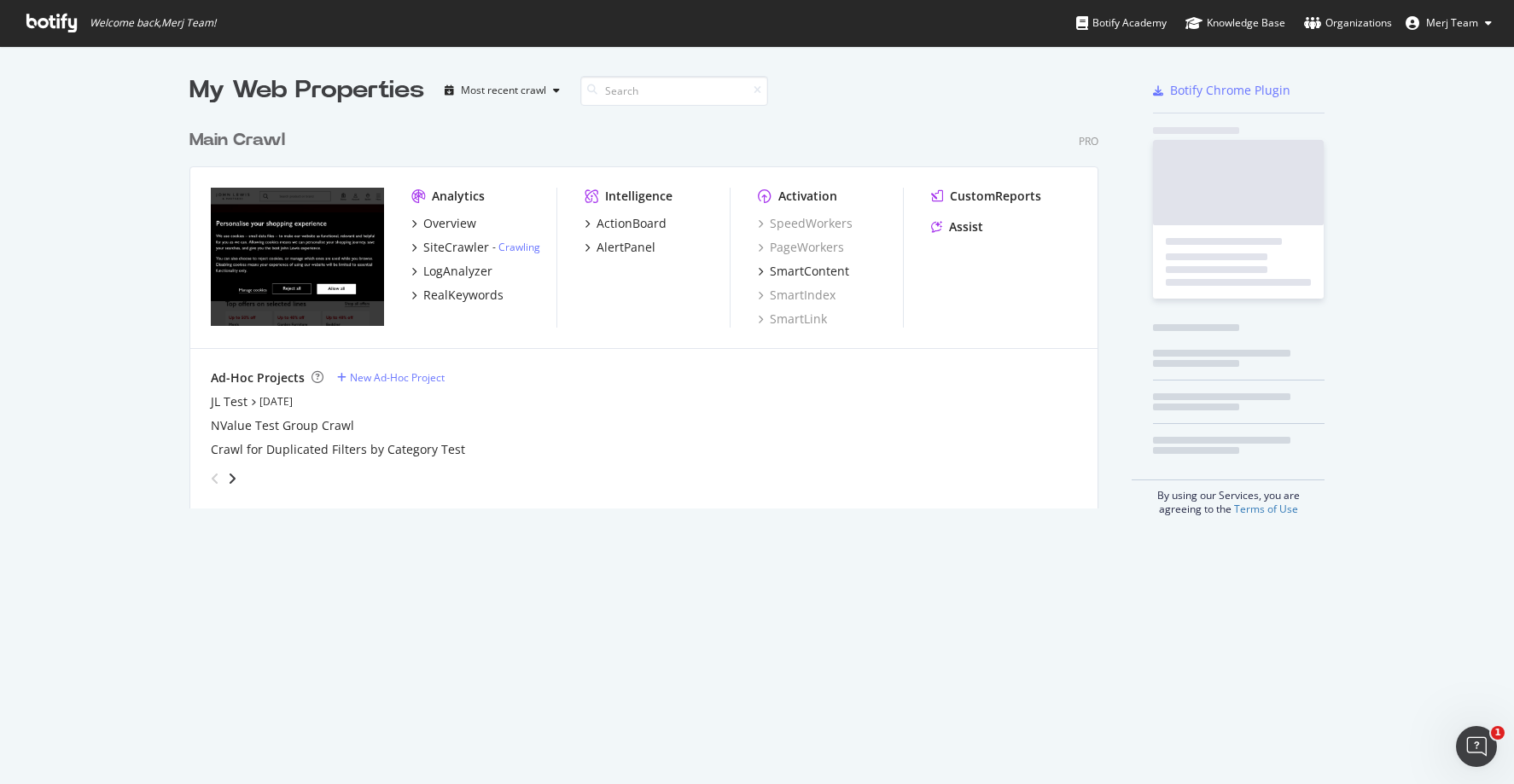
scroll to position [771, 1489]
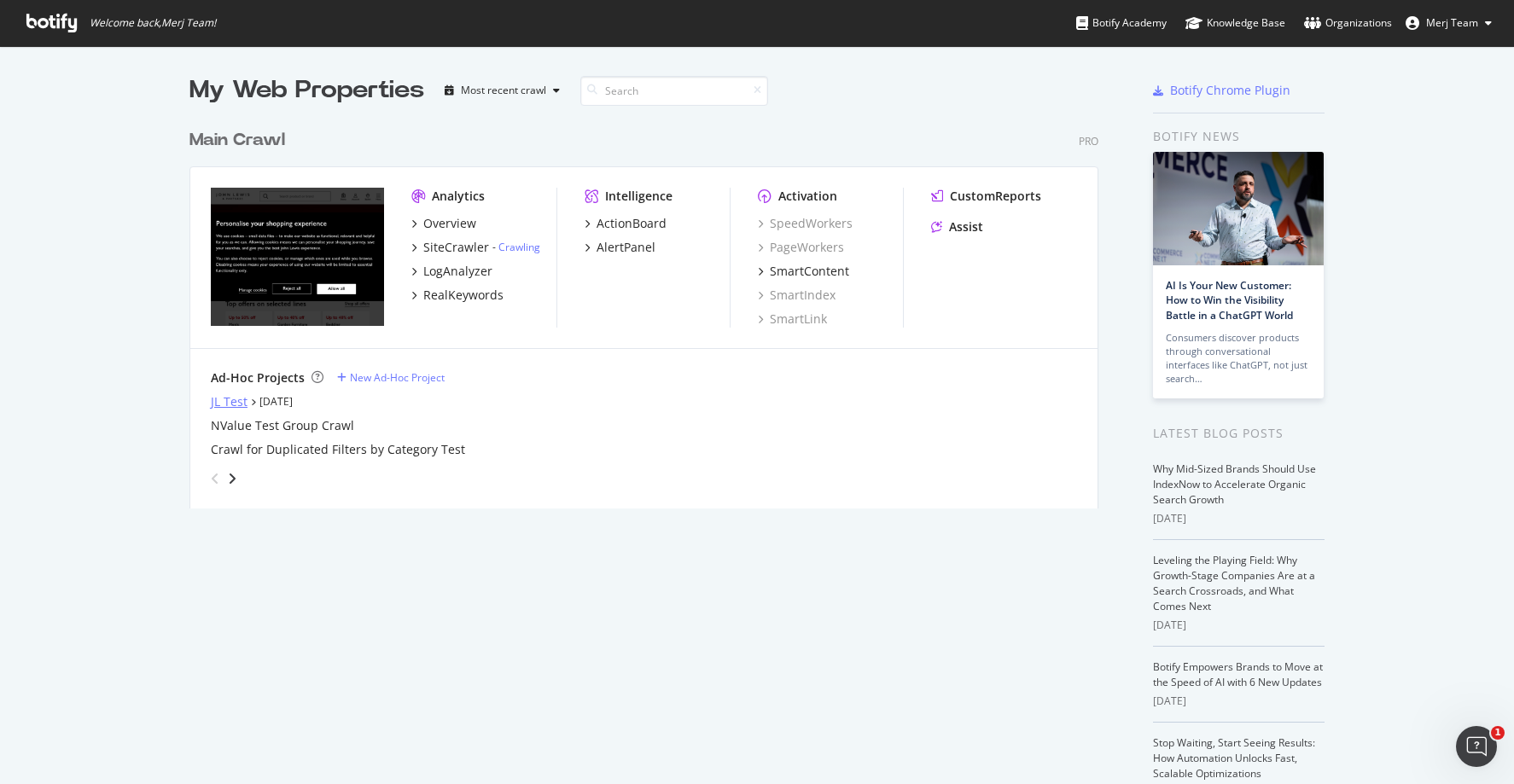
click at [228, 402] on div "JL Test" at bounding box center [229, 402] width 36 height 17
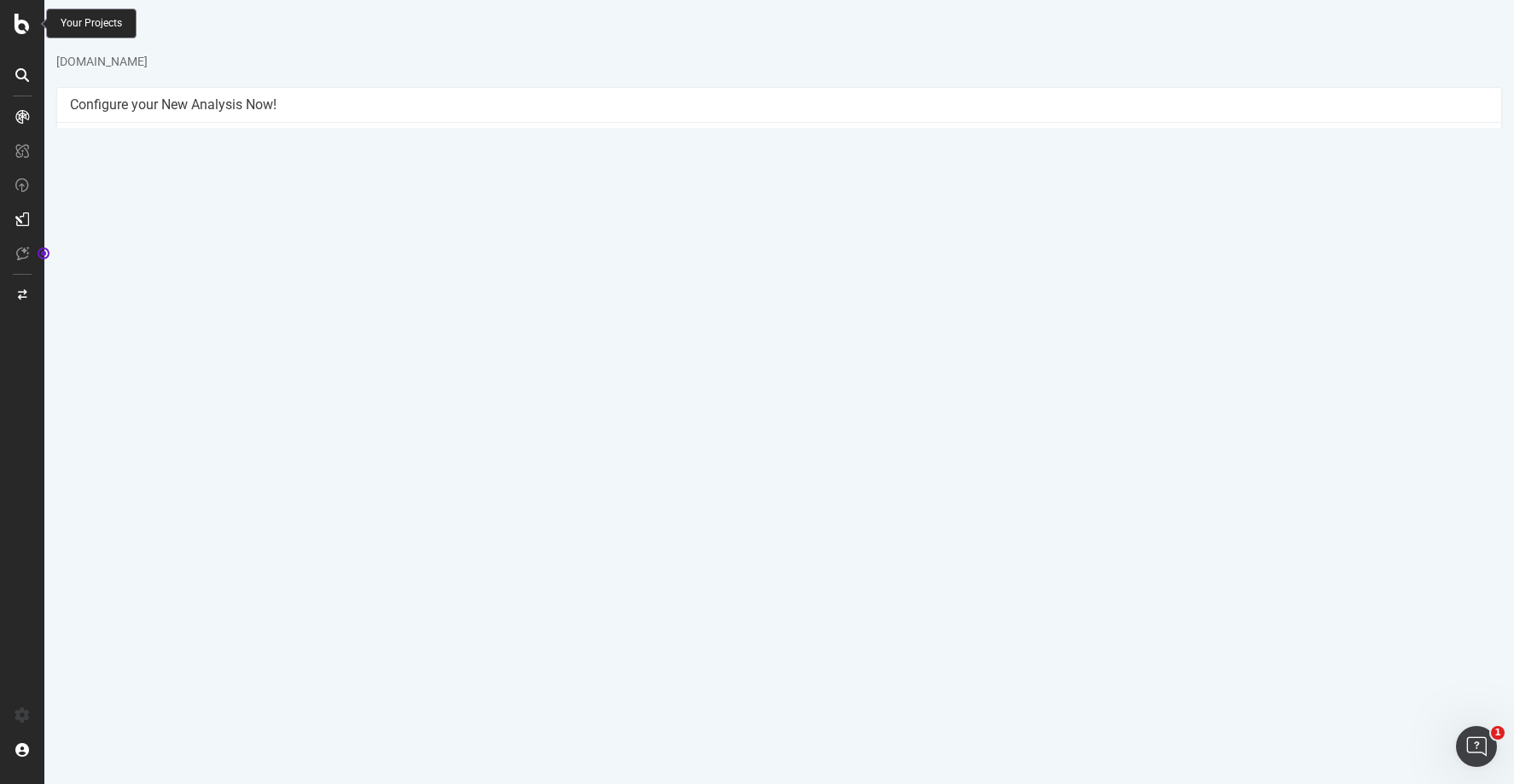
click at [21, 23] on icon at bounding box center [22, 24] width 15 height 21
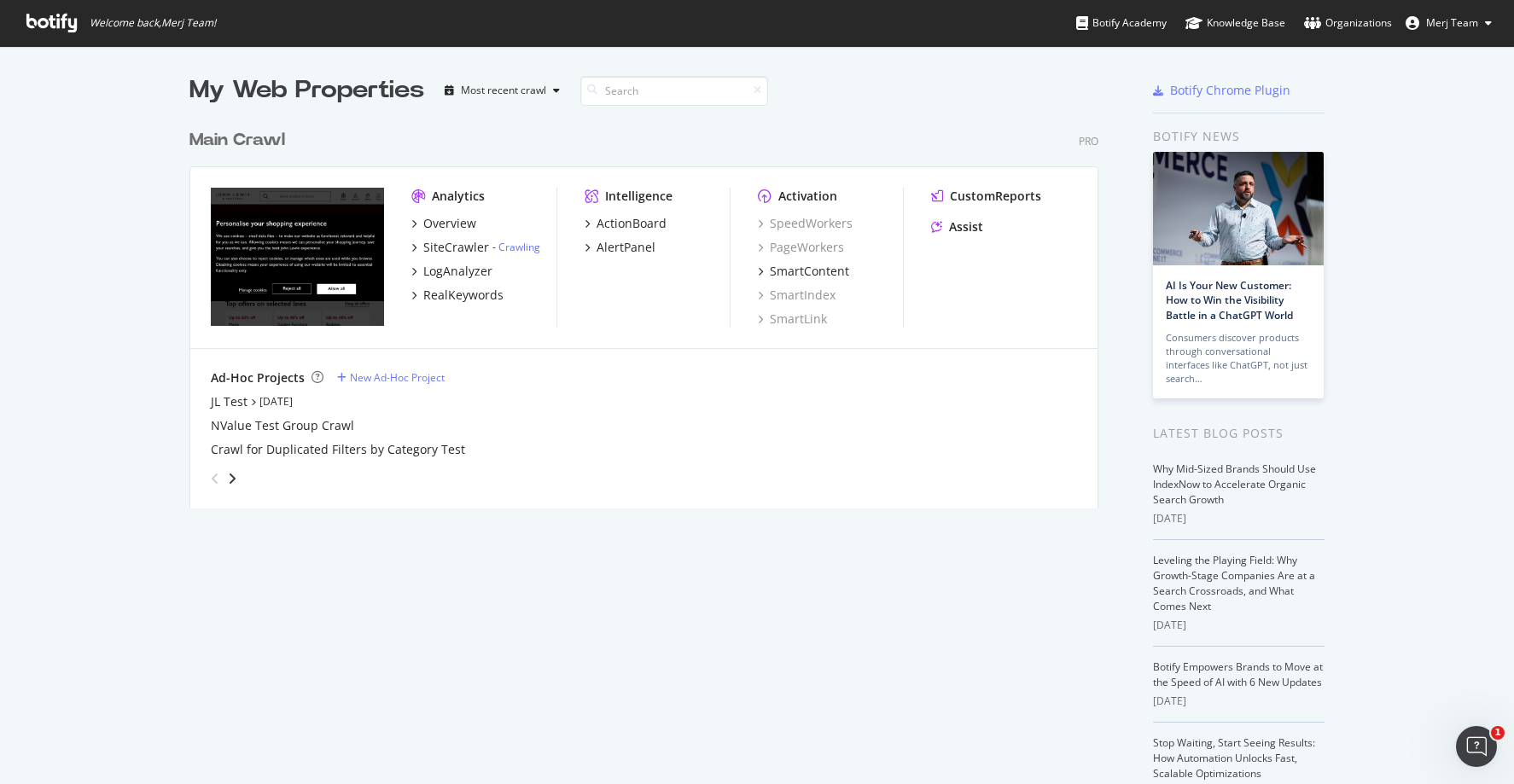
scroll to position [771, 1489]
click at [462, 295] on div "RealKeywords" at bounding box center [463, 295] width 80 height 17
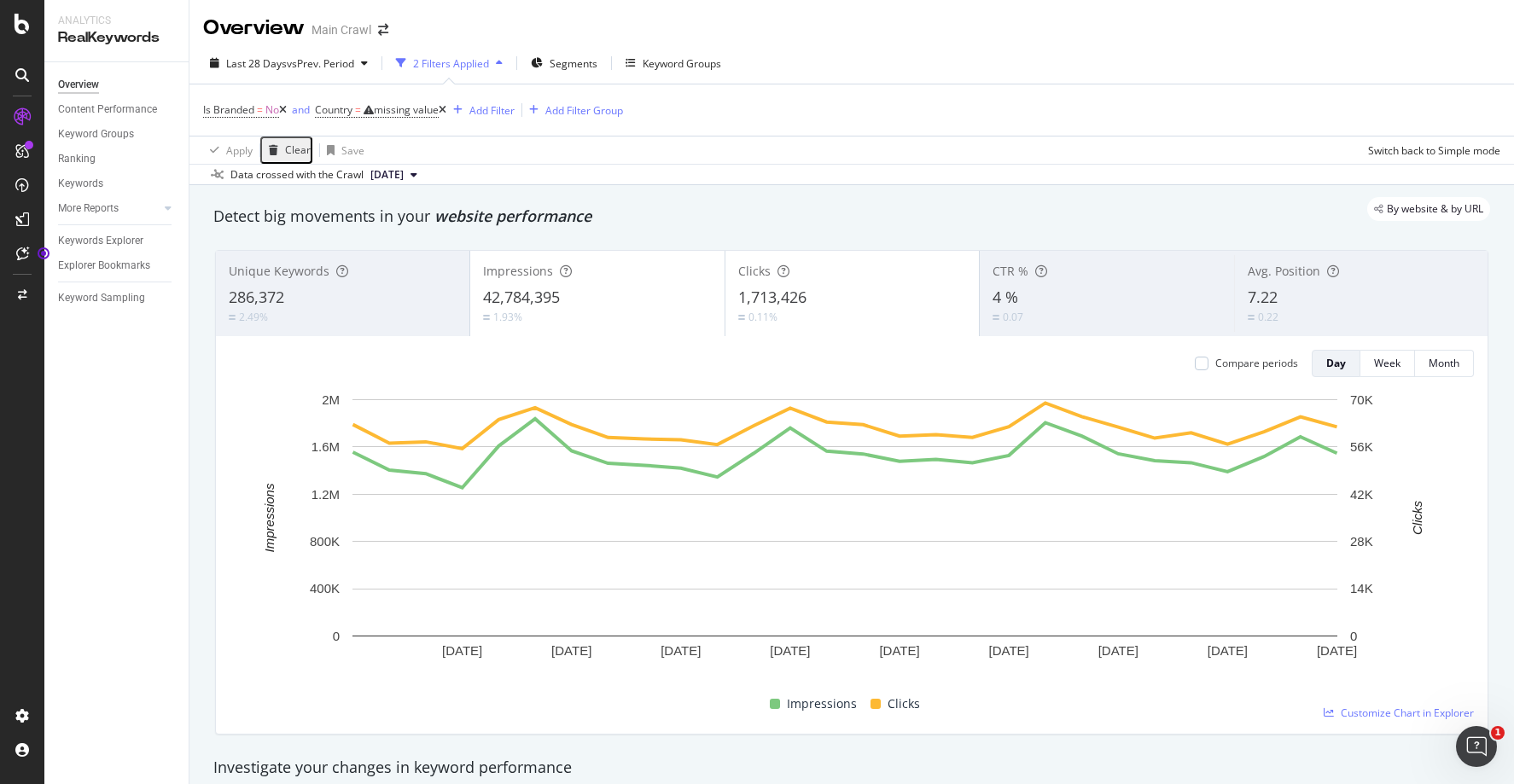
click at [512, 214] on div "By website & by URL" at bounding box center [843, 208] width 1294 height 24
click at [620, 216] on div "By website & by URL" at bounding box center [843, 208] width 1294 height 24
click at [446, 110] on icon at bounding box center [442, 110] width 7 height 10
click at [446, 109] on icon at bounding box center [442, 110] width 7 height 10
click at [446, 110] on icon at bounding box center [442, 110] width 7 height 10
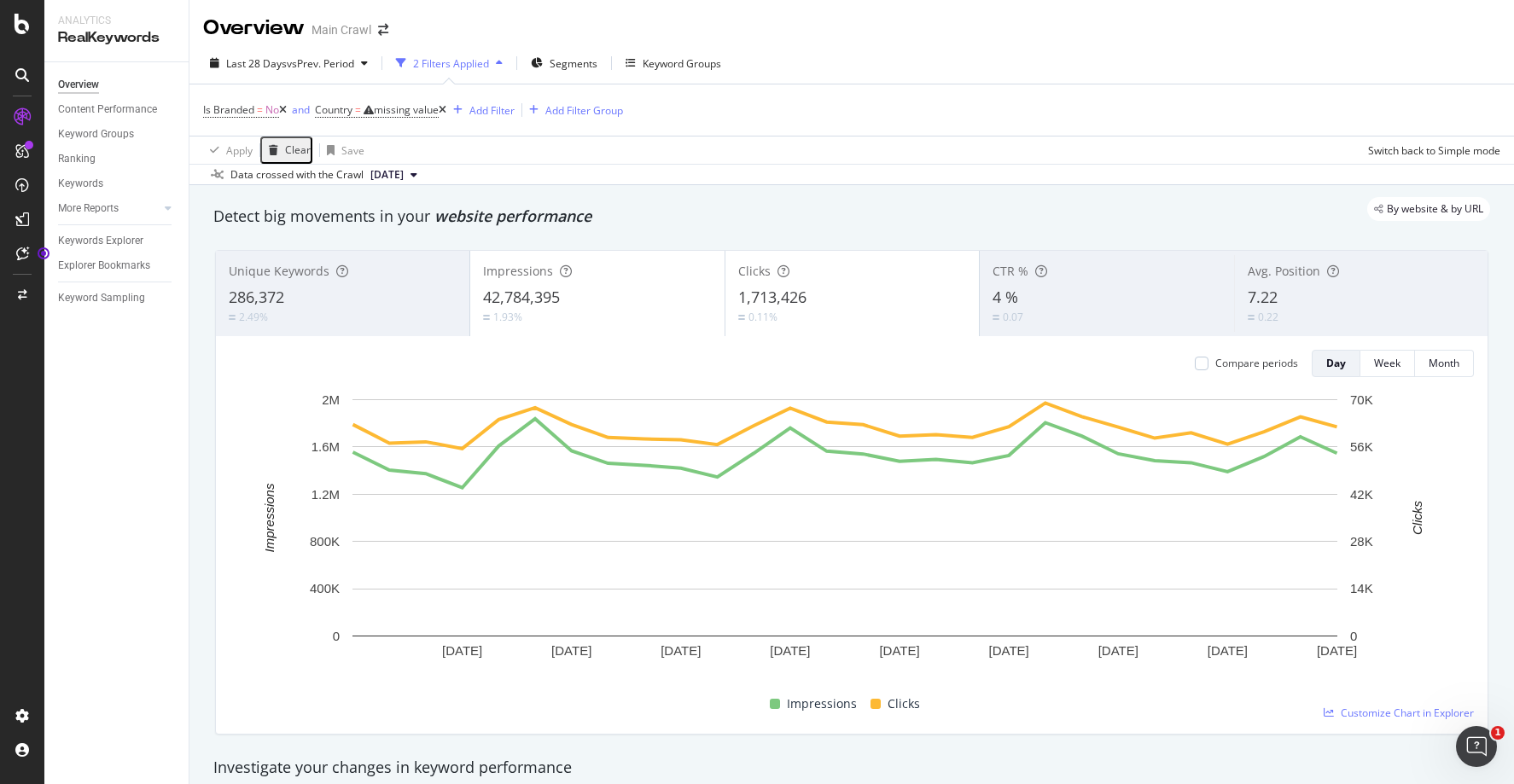
click at [446, 105] on icon at bounding box center [442, 110] width 7 height 10
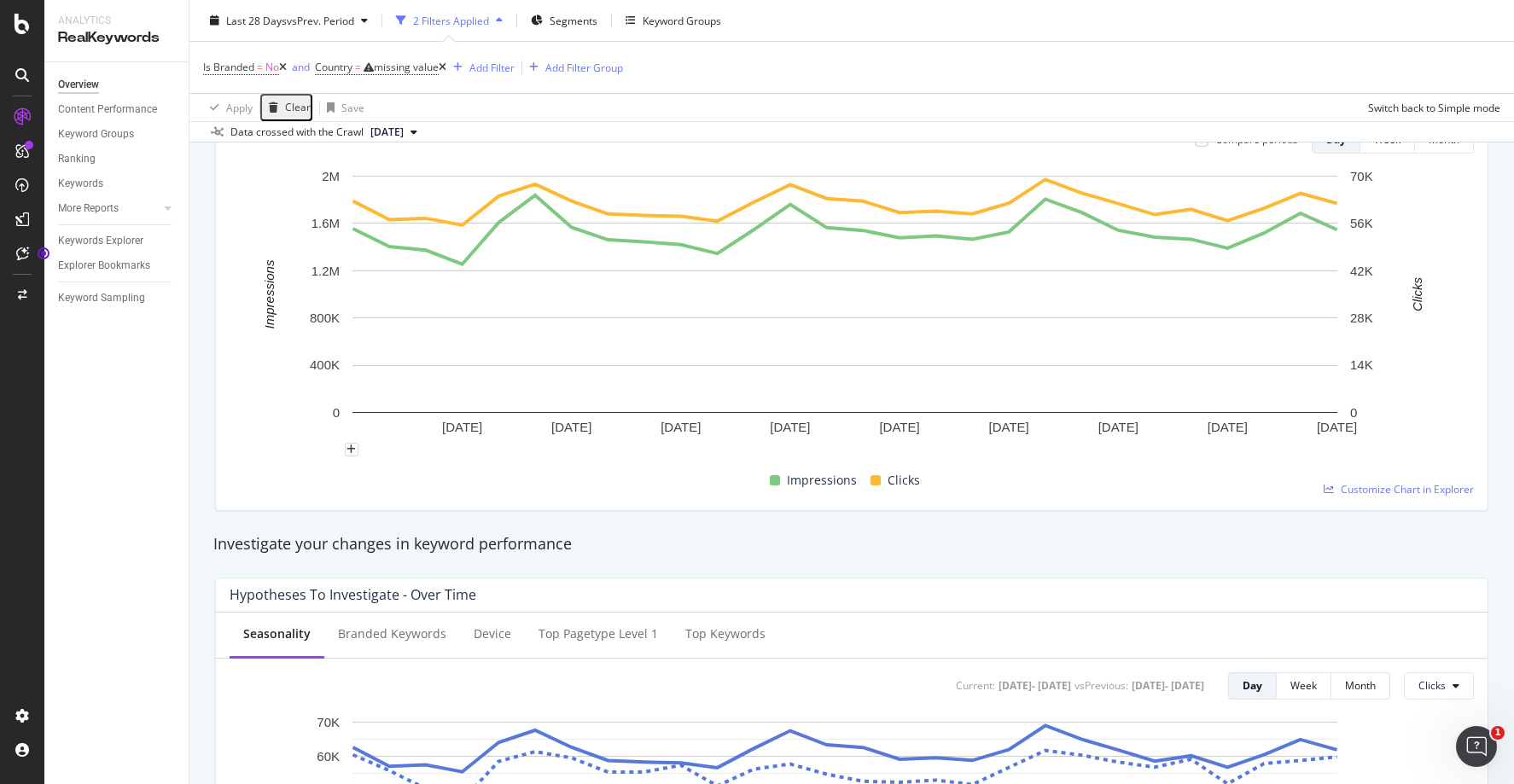
scroll to position [5, 0]
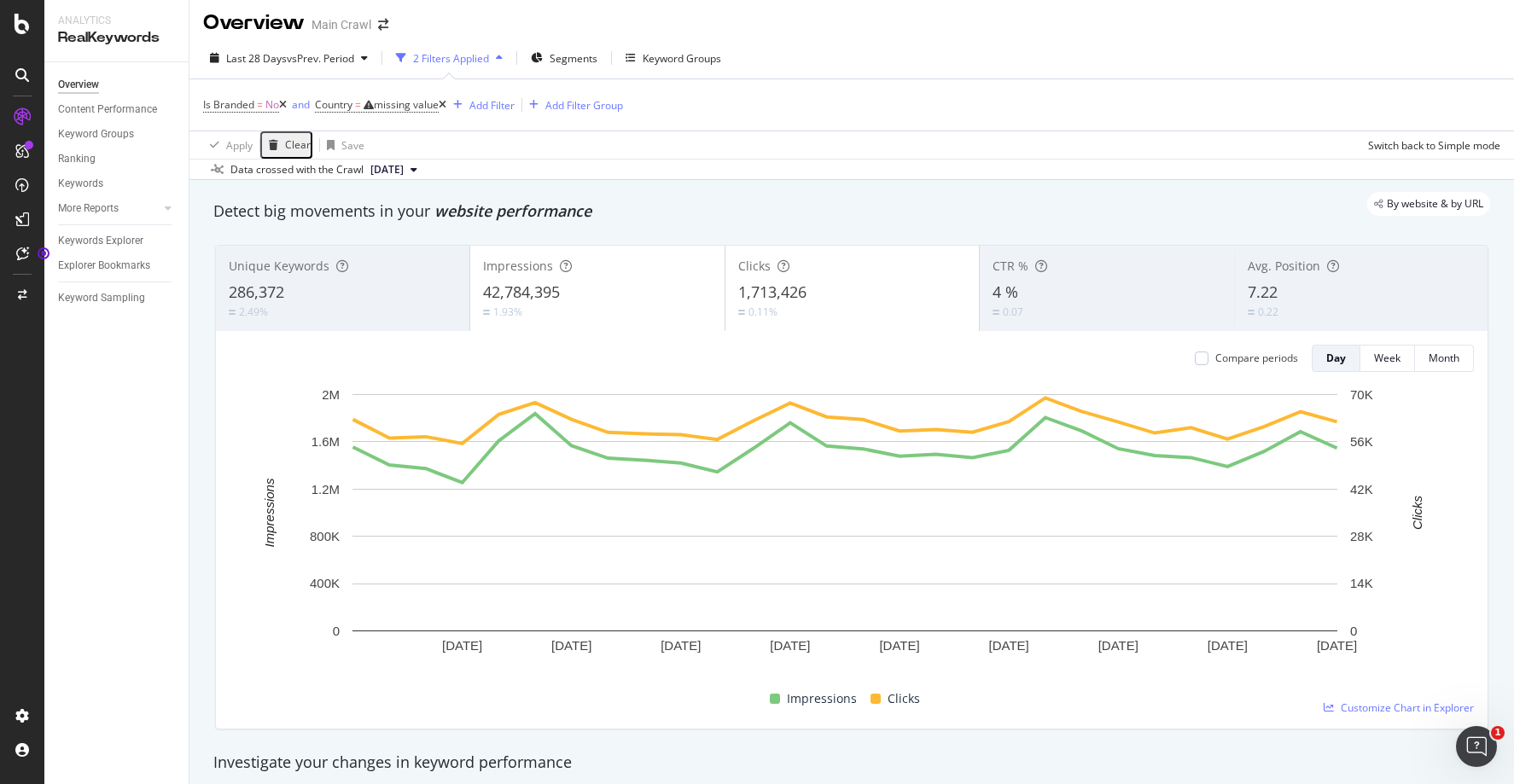
click at [267, 369] on div "Compare periods Day Week Month" at bounding box center [851, 358] width 1245 height 27
click at [338, 265] on icon at bounding box center [342, 266] width 12 height 12
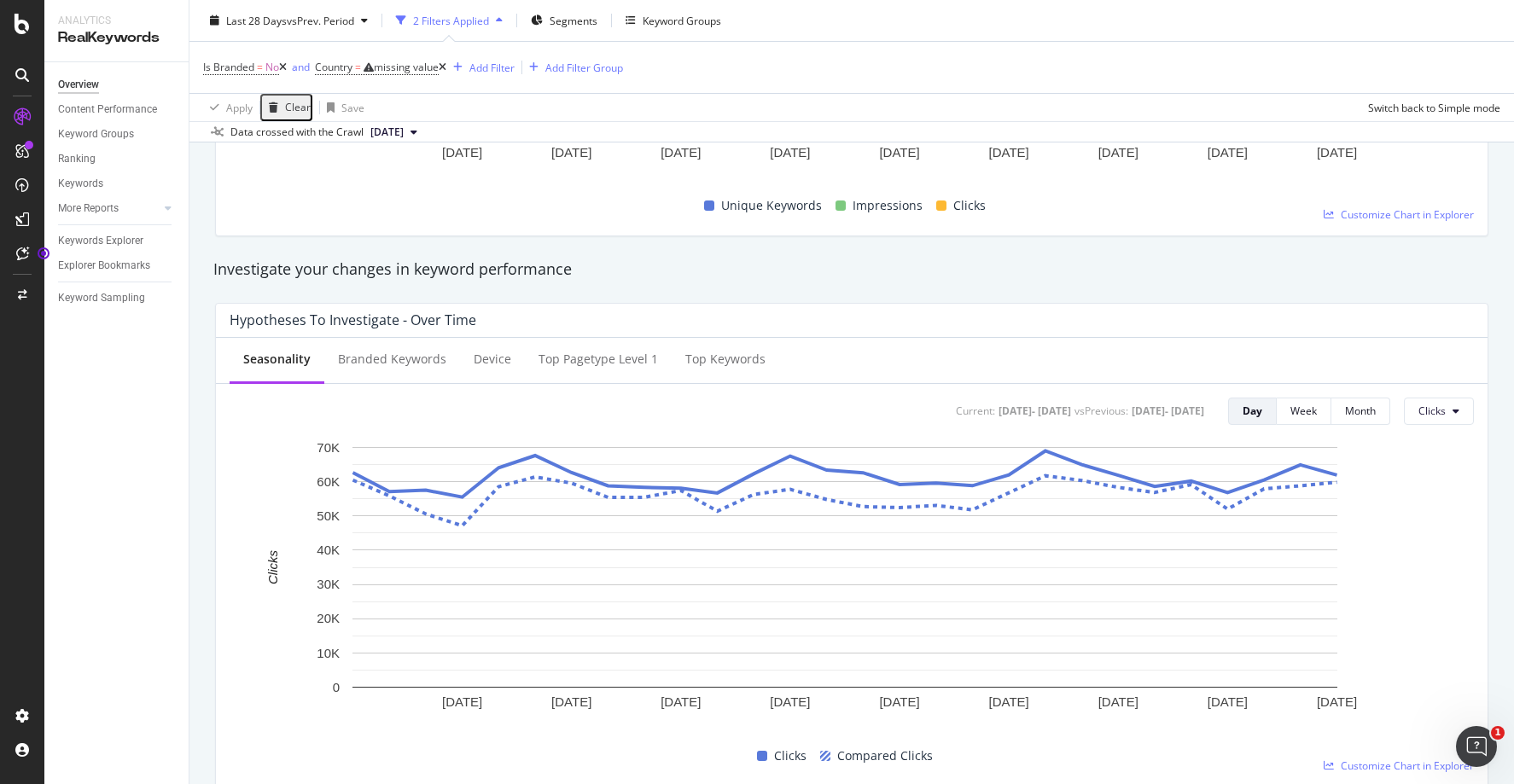
scroll to position [0, 0]
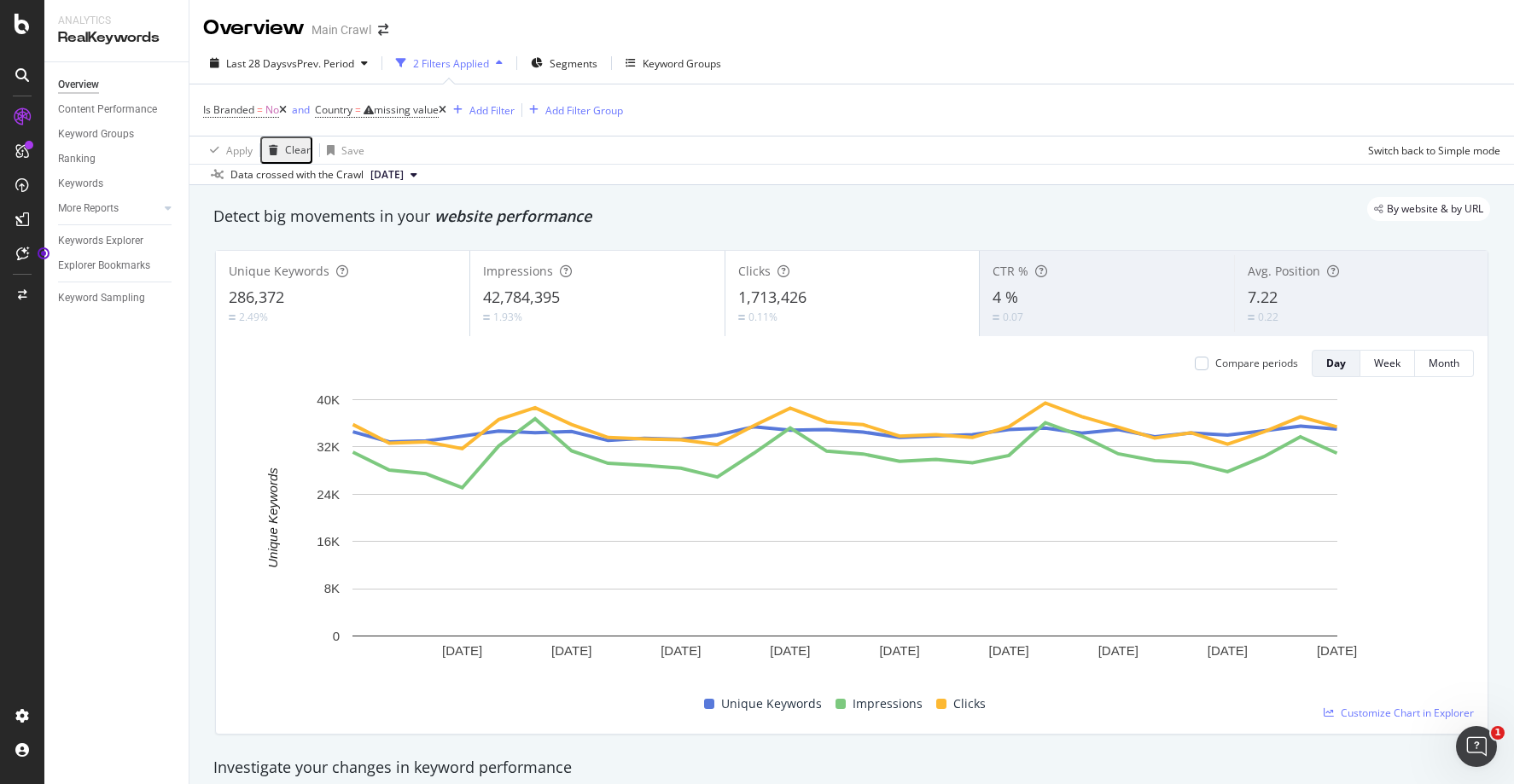
click at [1213, 7] on div "Overview Main Crawl" at bounding box center [851, 21] width 1325 height 43
click at [354, 33] on div "Main Crawl" at bounding box center [342, 30] width 60 height 17
click at [351, 31] on div "Main Crawl" at bounding box center [342, 30] width 60 height 17
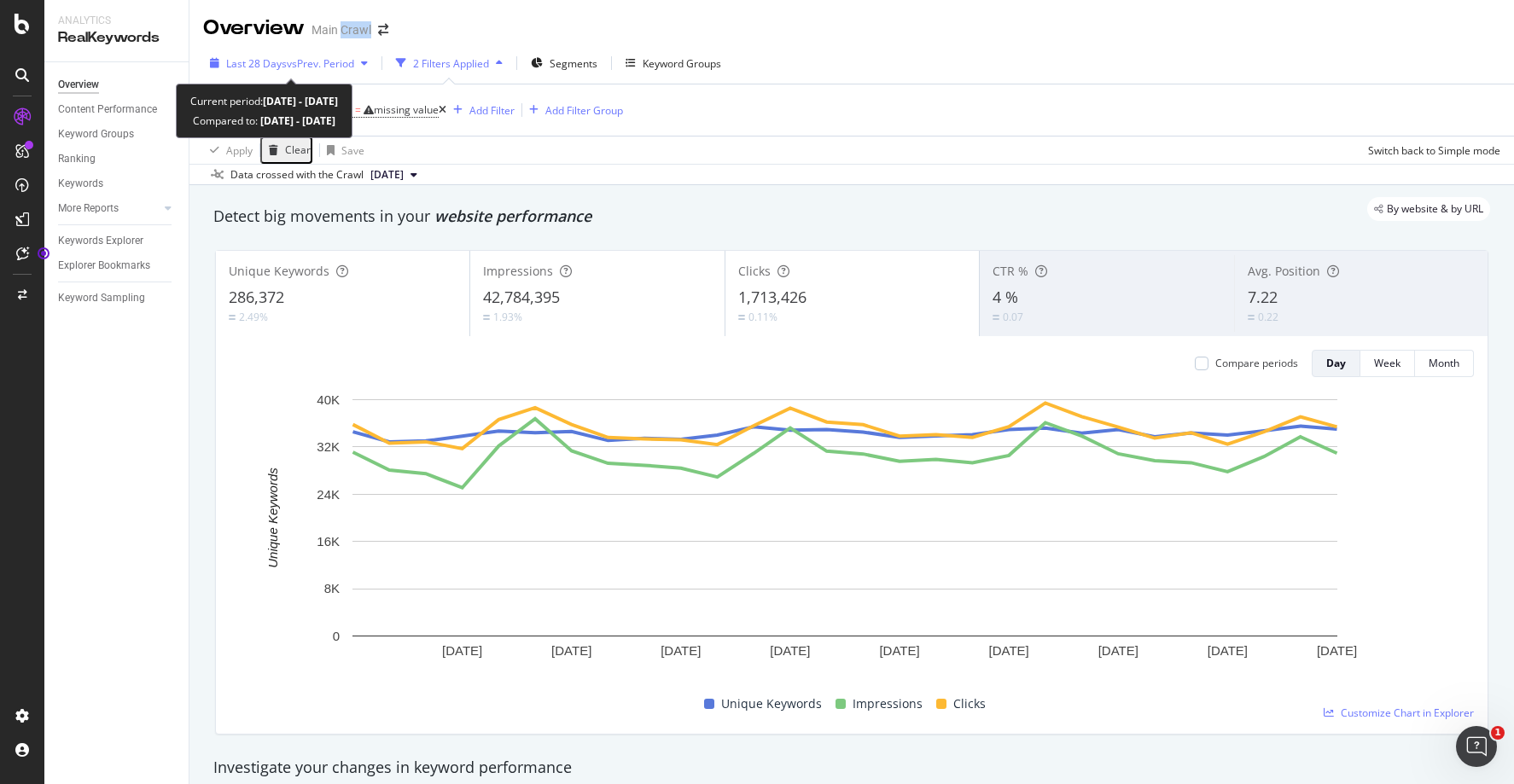
click at [346, 73] on div "Last 28 Days vs Prev. Period" at bounding box center [288, 63] width 171 height 25
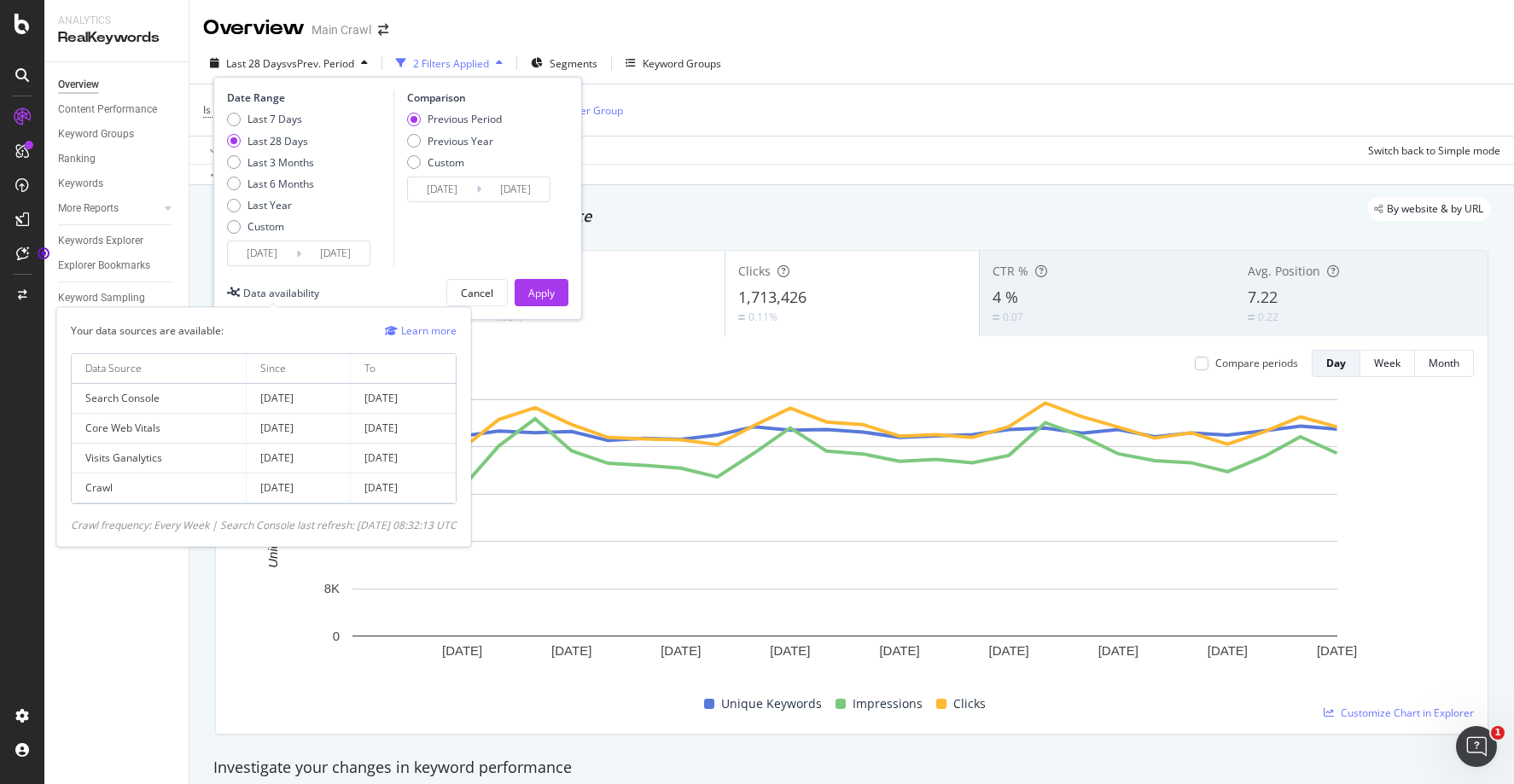
click at [306, 296] on div "Data availability" at bounding box center [281, 293] width 76 height 15
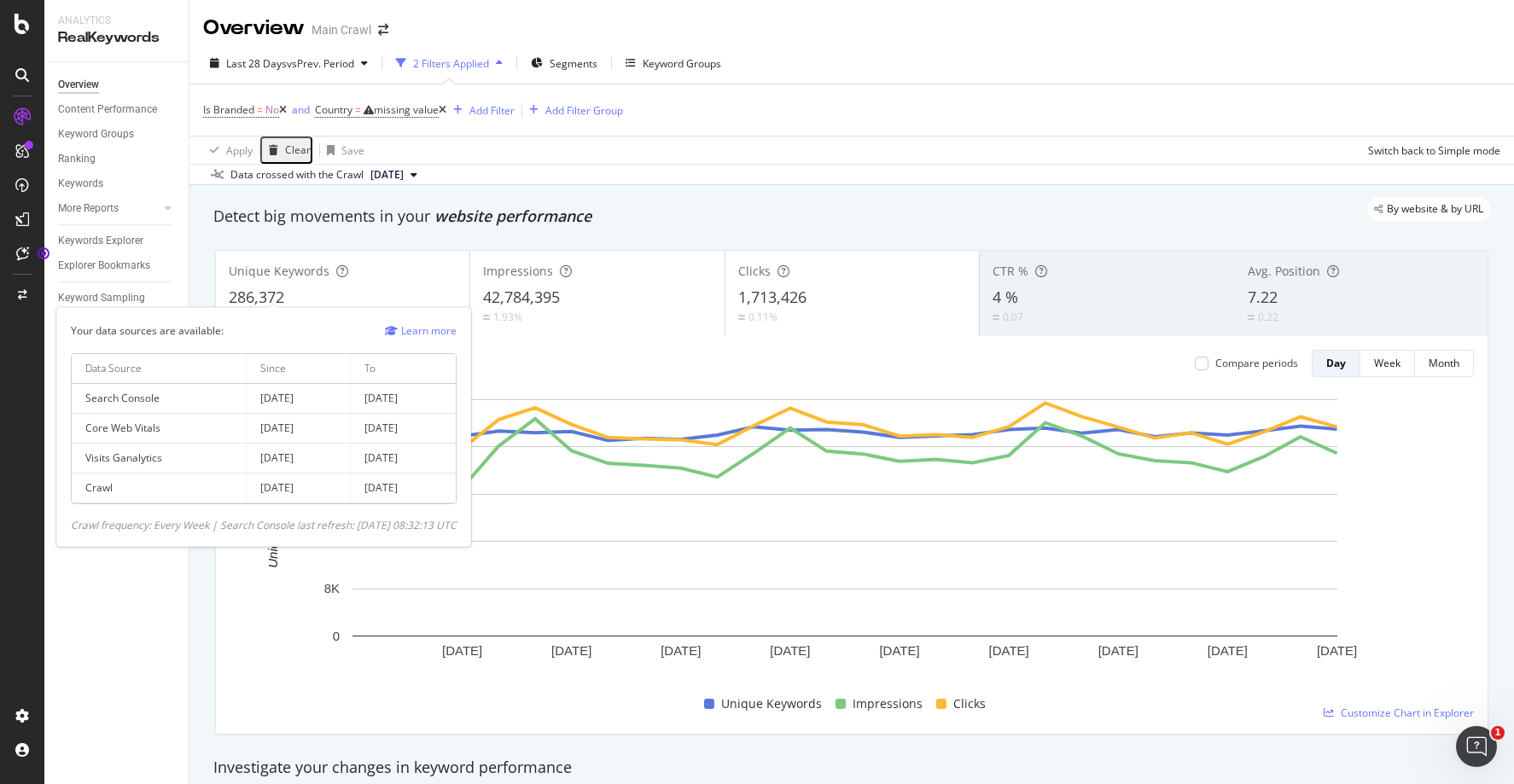
drag, startPoint x: 328, startPoint y: 396, endPoint x: 270, endPoint y: 398, distance: 58.0
click at [270, 398] on td "[DATE]" at bounding box center [299, 399] width 105 height 30
copy td "[DATE]"
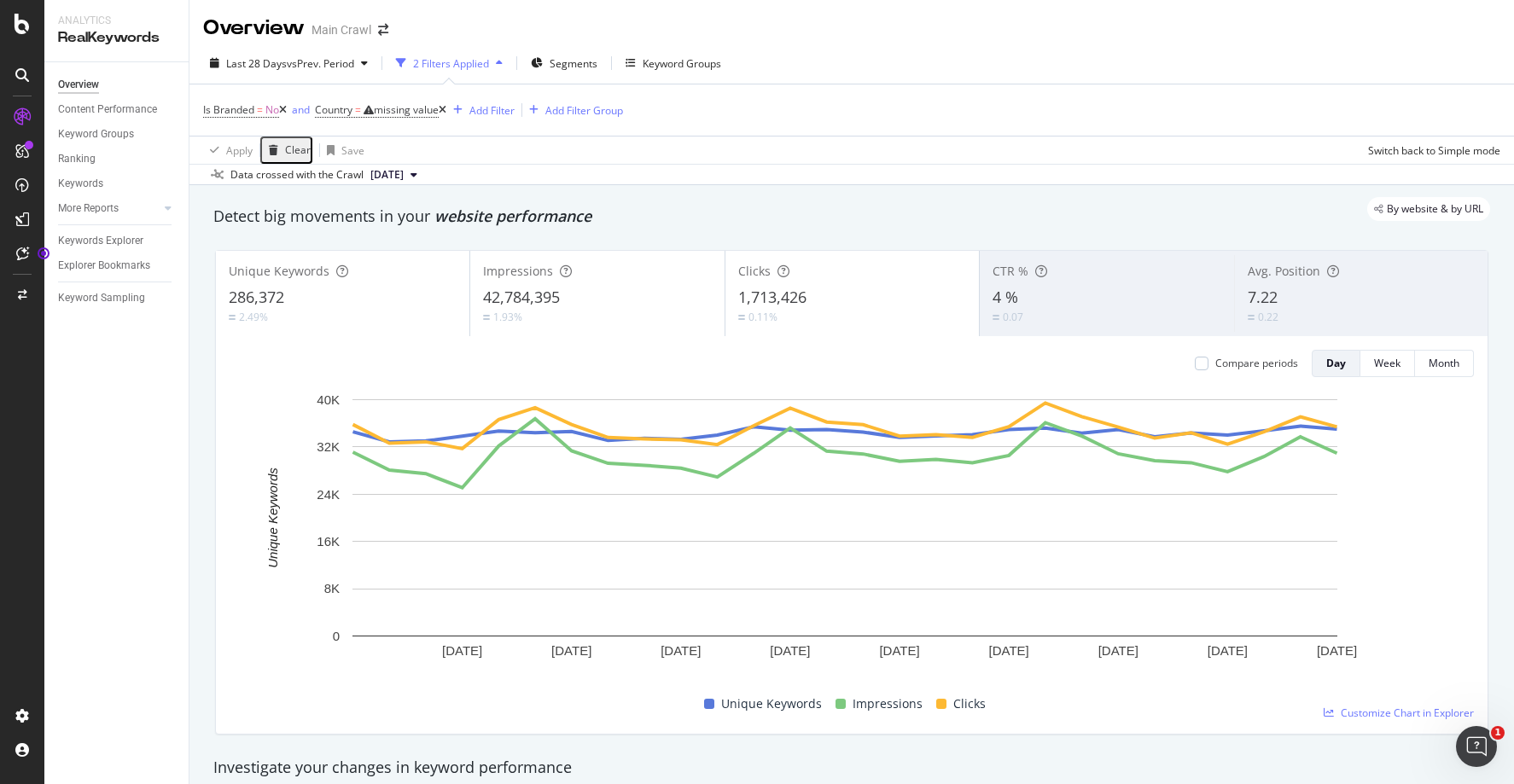
click at [403, 175] on span "[DATE]" at bounding box center [387, 175] width 34 height 15
click at [403, 172] on span "[DATE]" at bounding box center [387, 175] width 34 height 15
click at [259, 61] on span "Last 28 Days" at bounding box center [256, 63] width 61 height 15
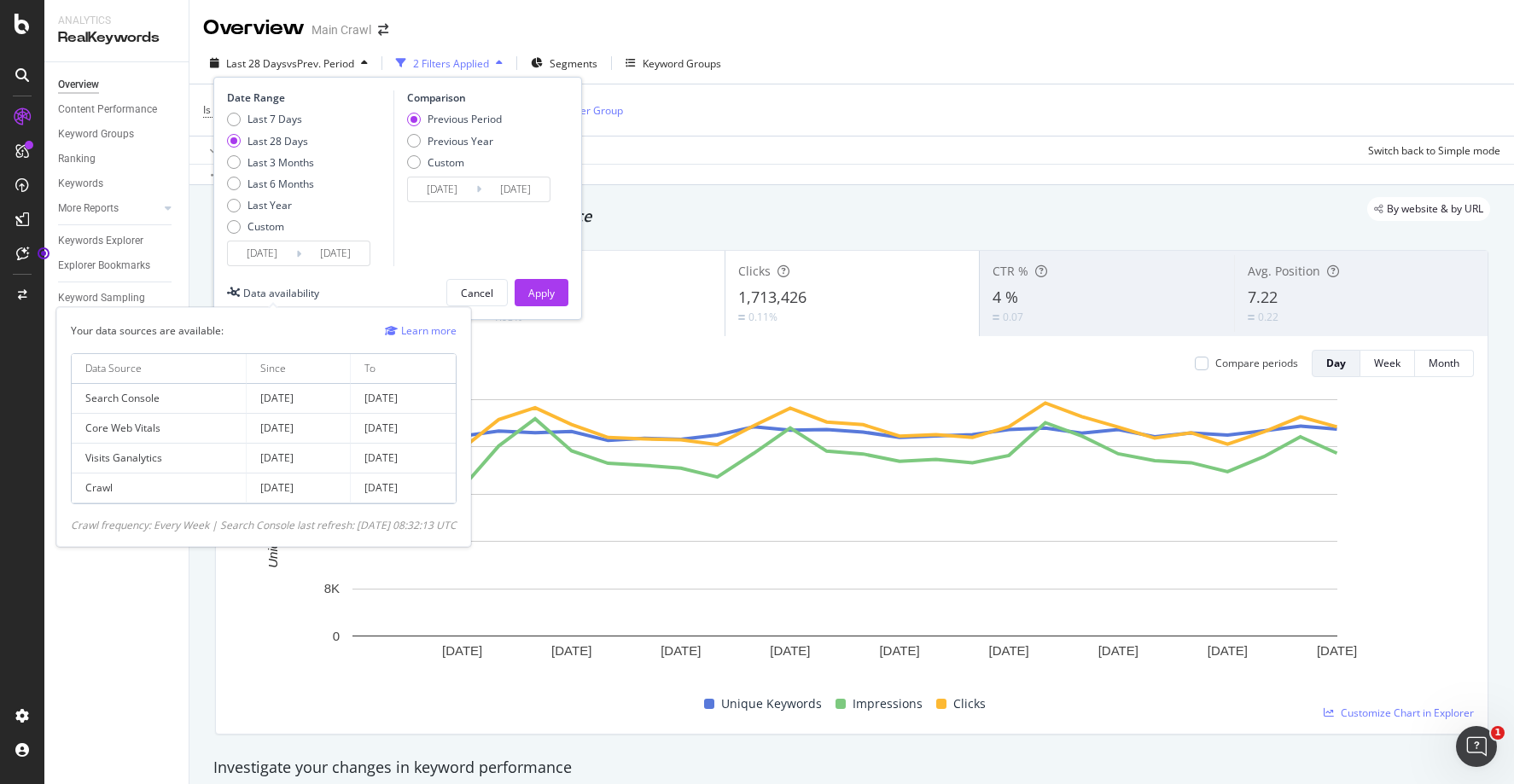
click at [285, 292] on div "Data availability" at bounding box center [281, 293] width 76 height 15
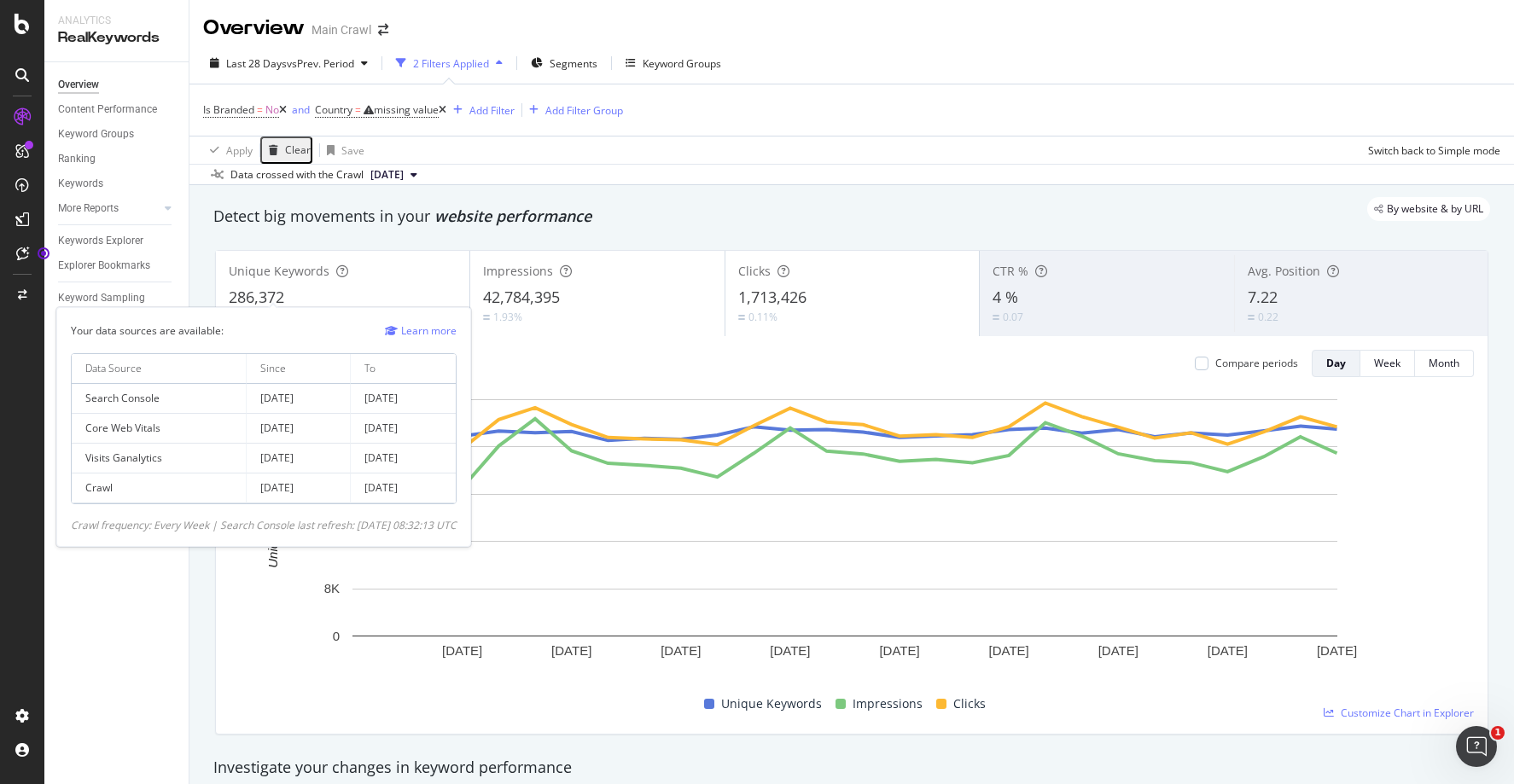
drag, startPoint x: 451, startPoint y: 399, endPoint x: 380, endPoint y: 397, distance: 71.0
click at [380, 397] on td "[DATE]" at bounding box center [403, 399] width 105 height 30
copy td "[DATE]"
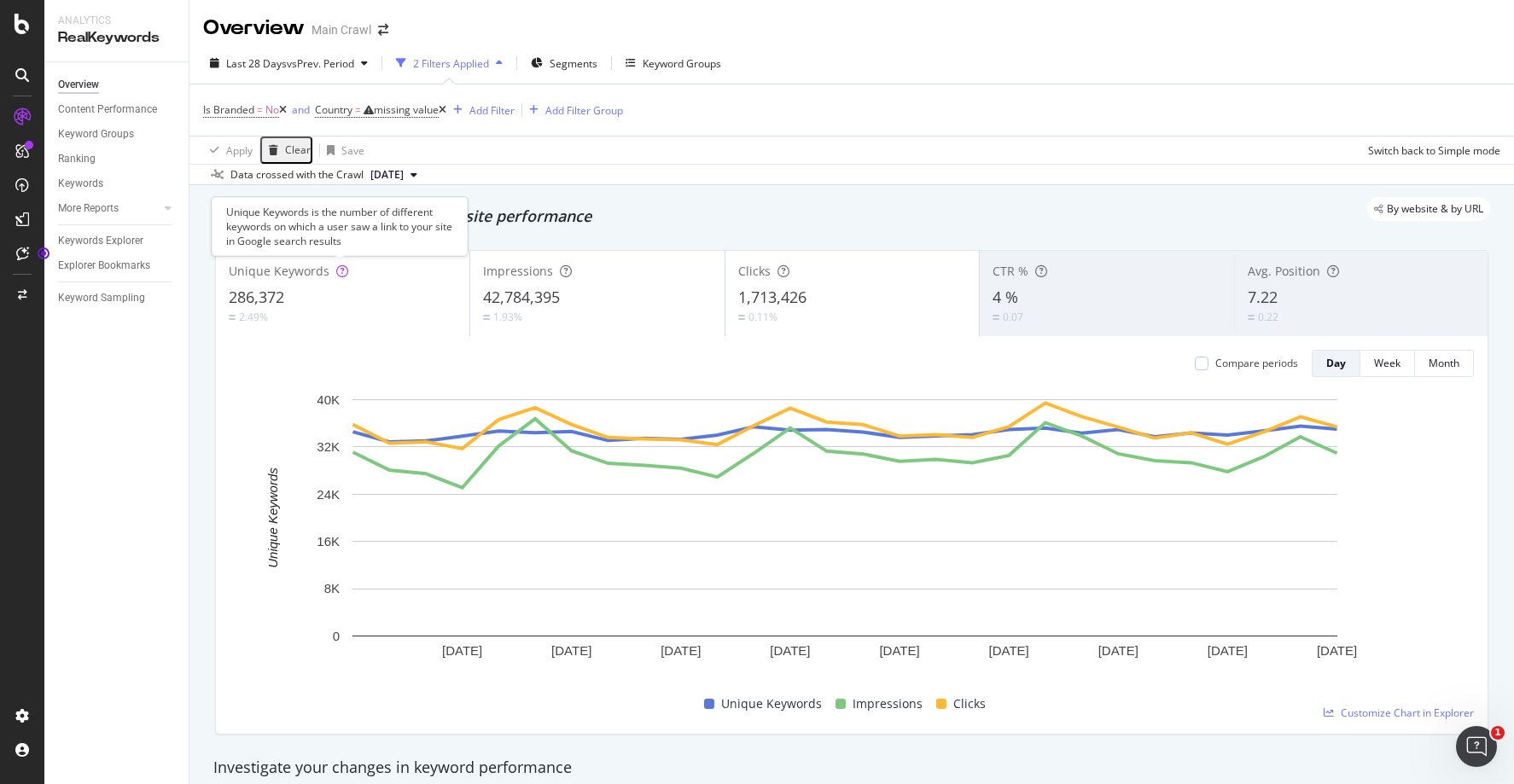
click at [341, 269] on icon at bounding box center [342, 271] width 12 height 12
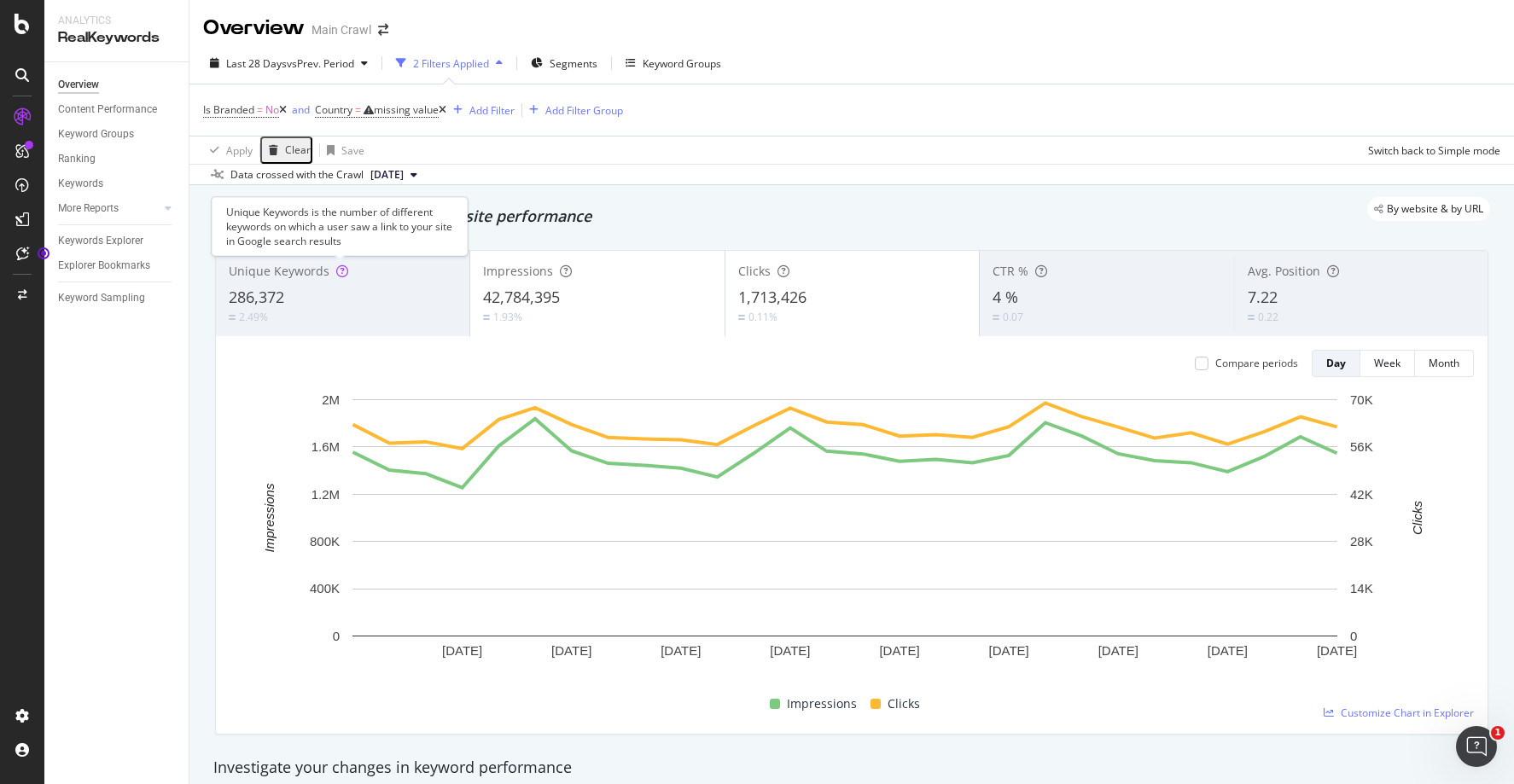
click at [341, 269] on icon at bounding box center [342, 271] width 12 height 12
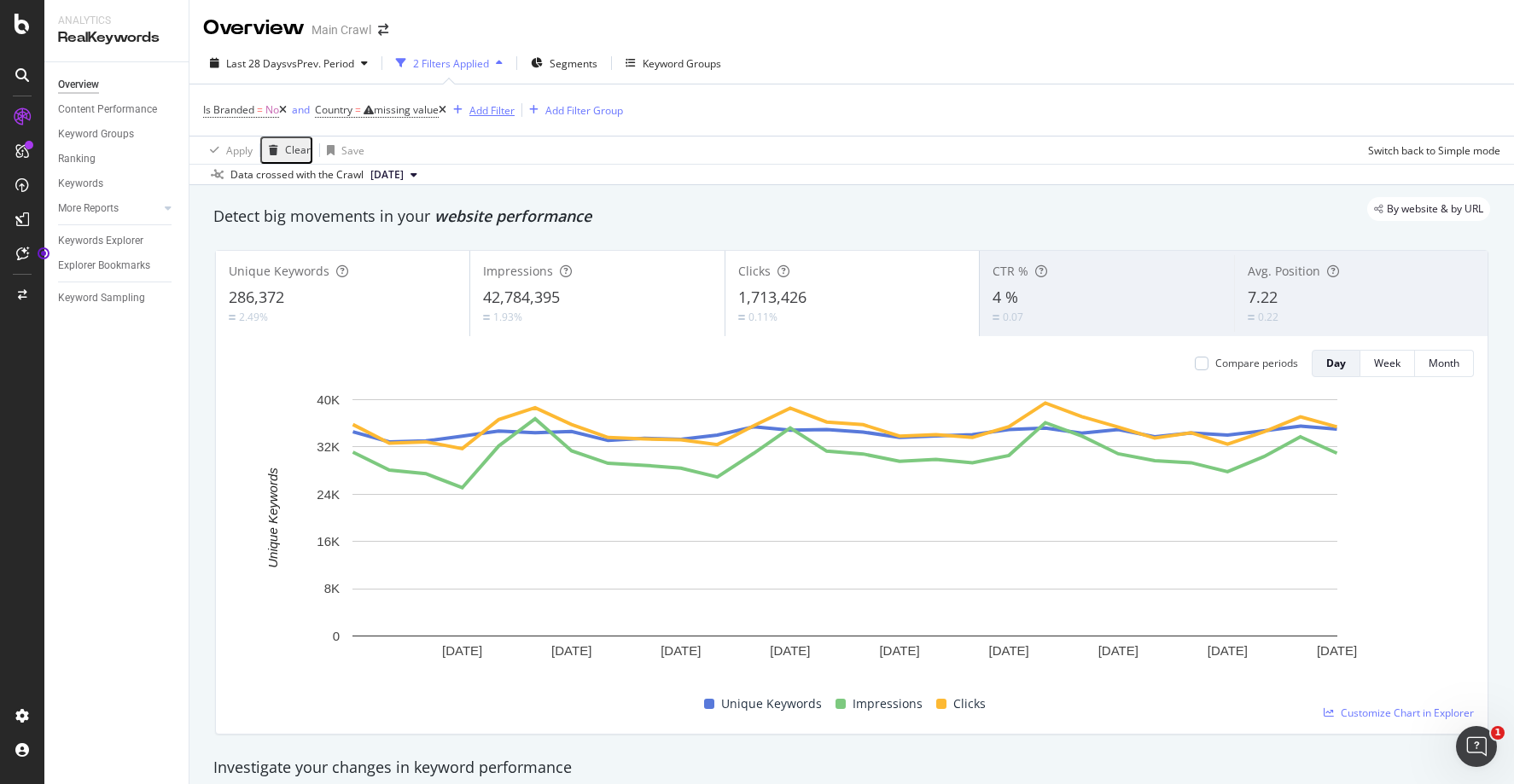
click at [493, 111] on div "Add Filter" at bounding box center [492, 111] width 45 height 15
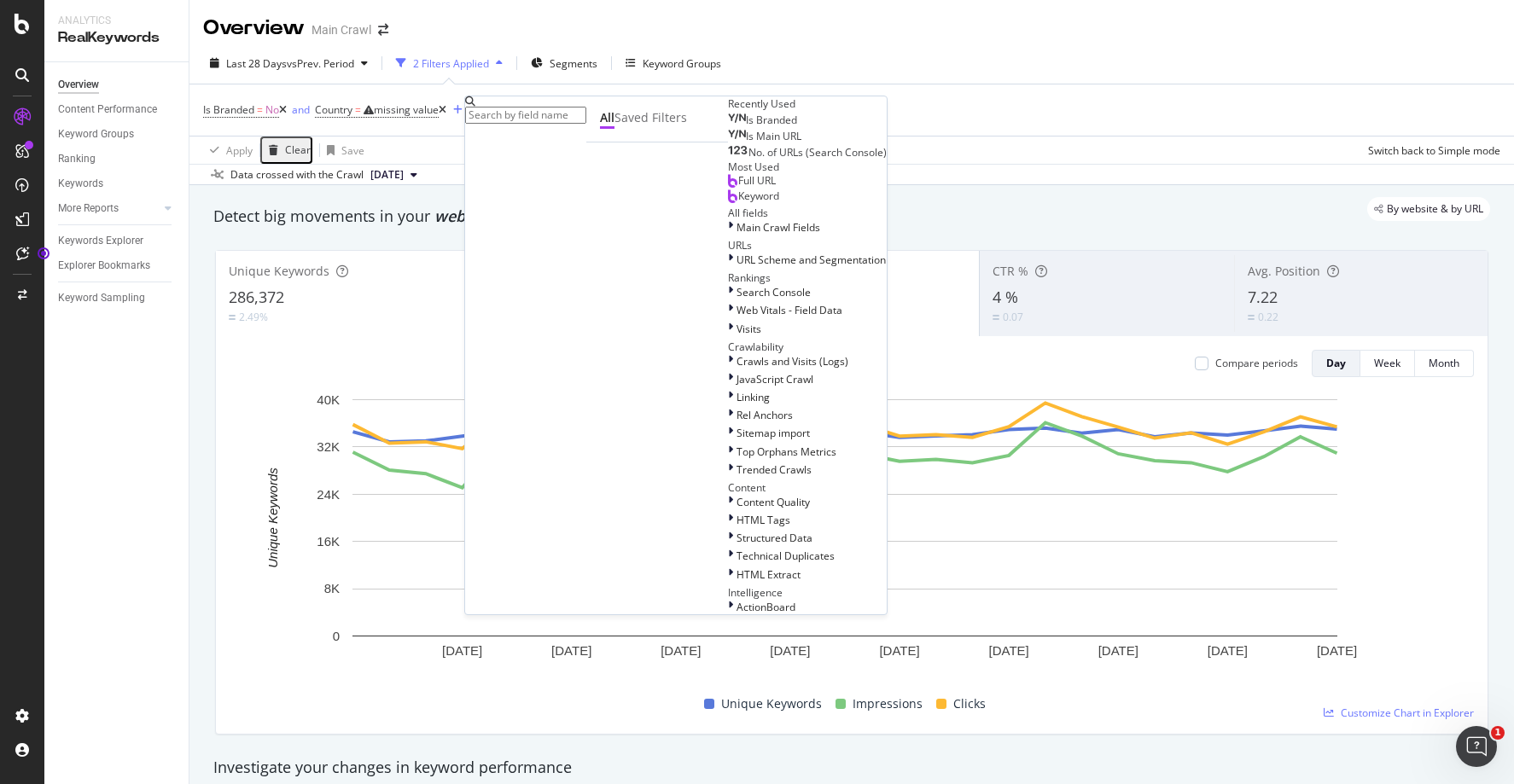
scroll to position [287, 0]
click at [736, 285] on span "Search Console" at bounding box center [773, 292] width 74 height 15
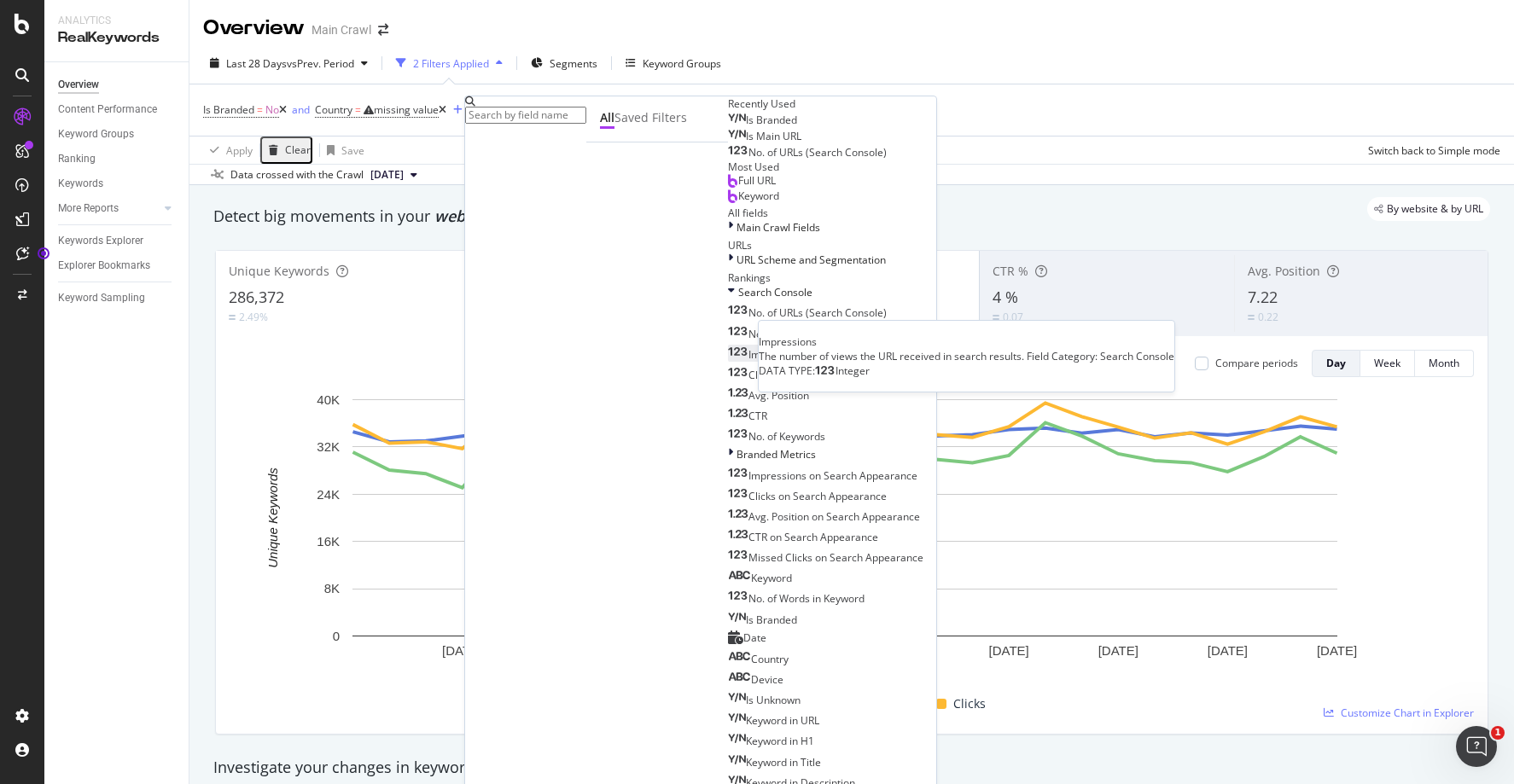
click at [749, 347] on span "Impressions" at bounding box center [778, 354] width 58 height 15
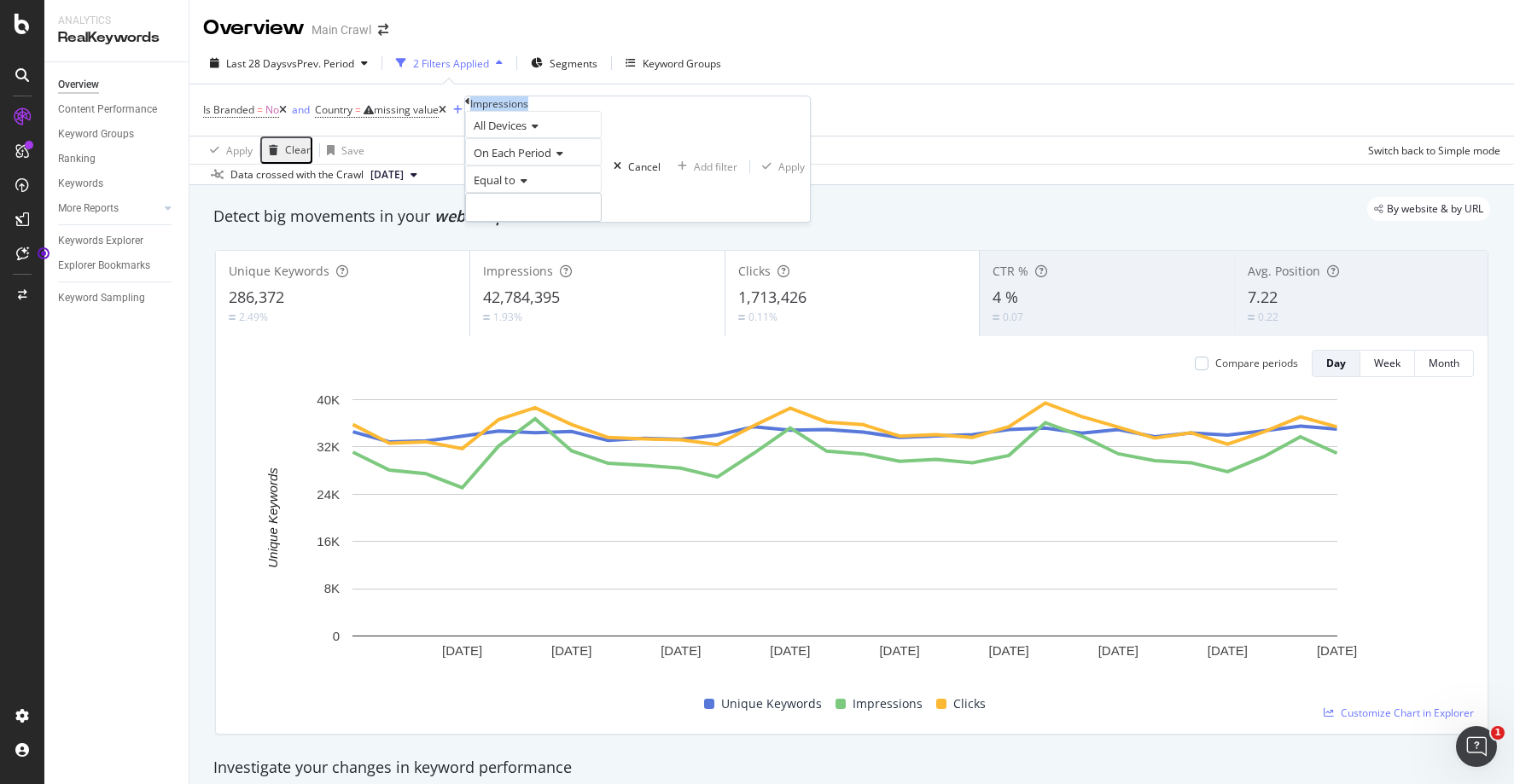
drag, startPoint x: 567, startPoint y: 111, endPoint x: 485, endPoint y: 110, distance: 82.0
click at [485, 110] on div "Impressions" at bounding box center [637, 103] width 345 height 15
copy div "Impressions"
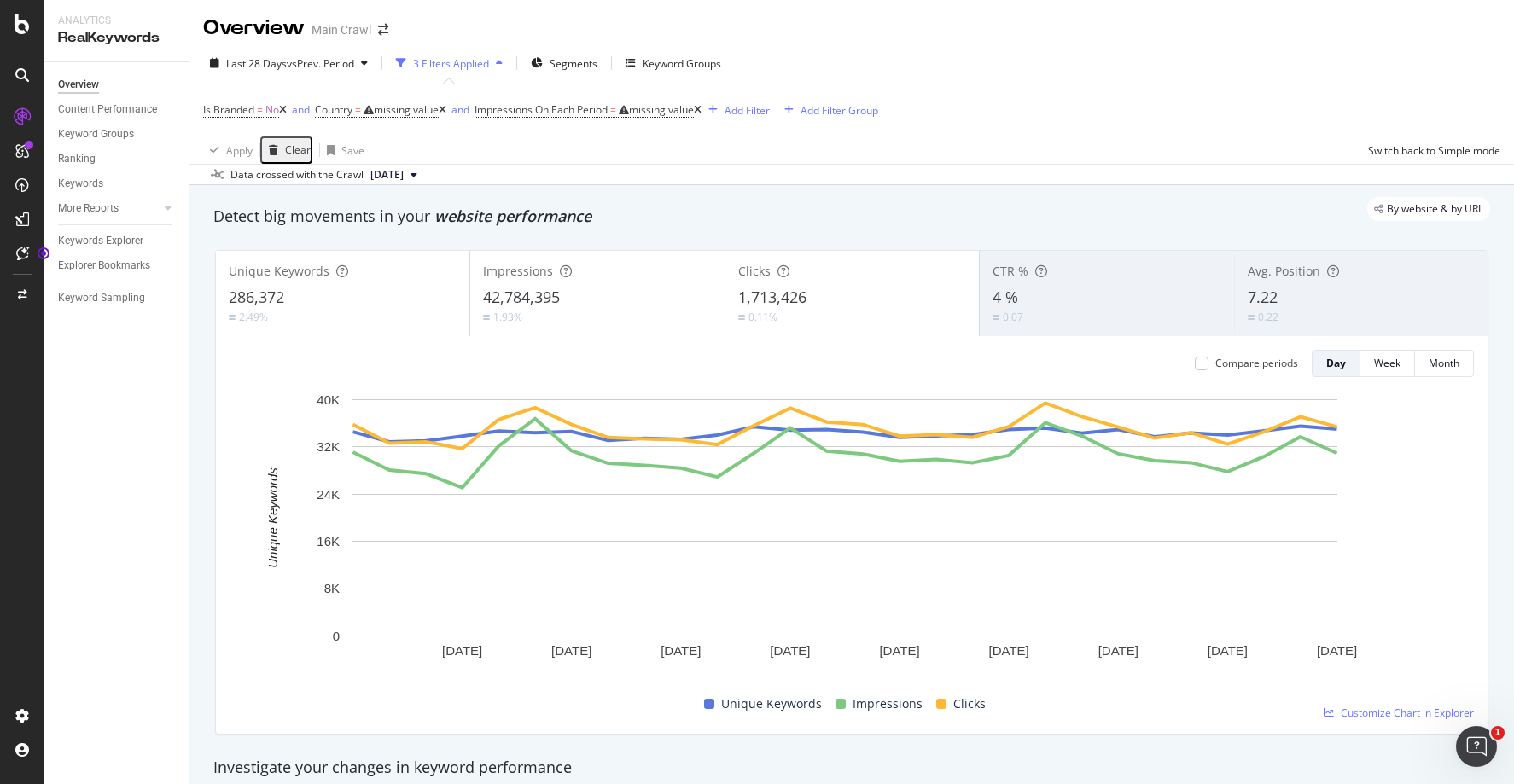
click at [749, 176] on div "Data crossed with the Crawl [DATE]" at bounding box center [851, 174] width 1325 height 21
click at [763, 111] on div "Add Filter" at bounding box center [747, 111] width 45 height 15
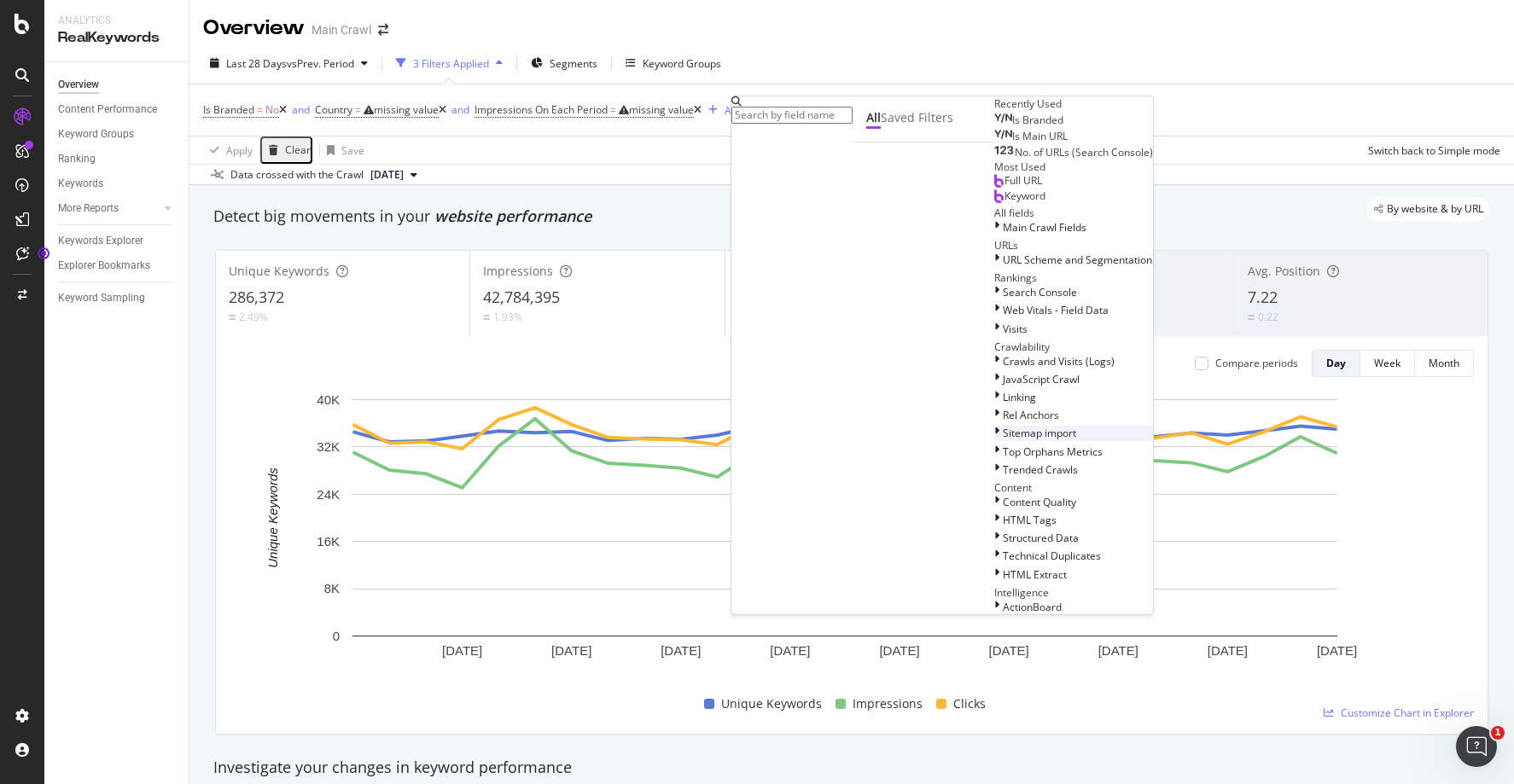
scroll to position [314, 0]
click at [995, 285] on icon at bounding box center [997, 292] width 5 height 15
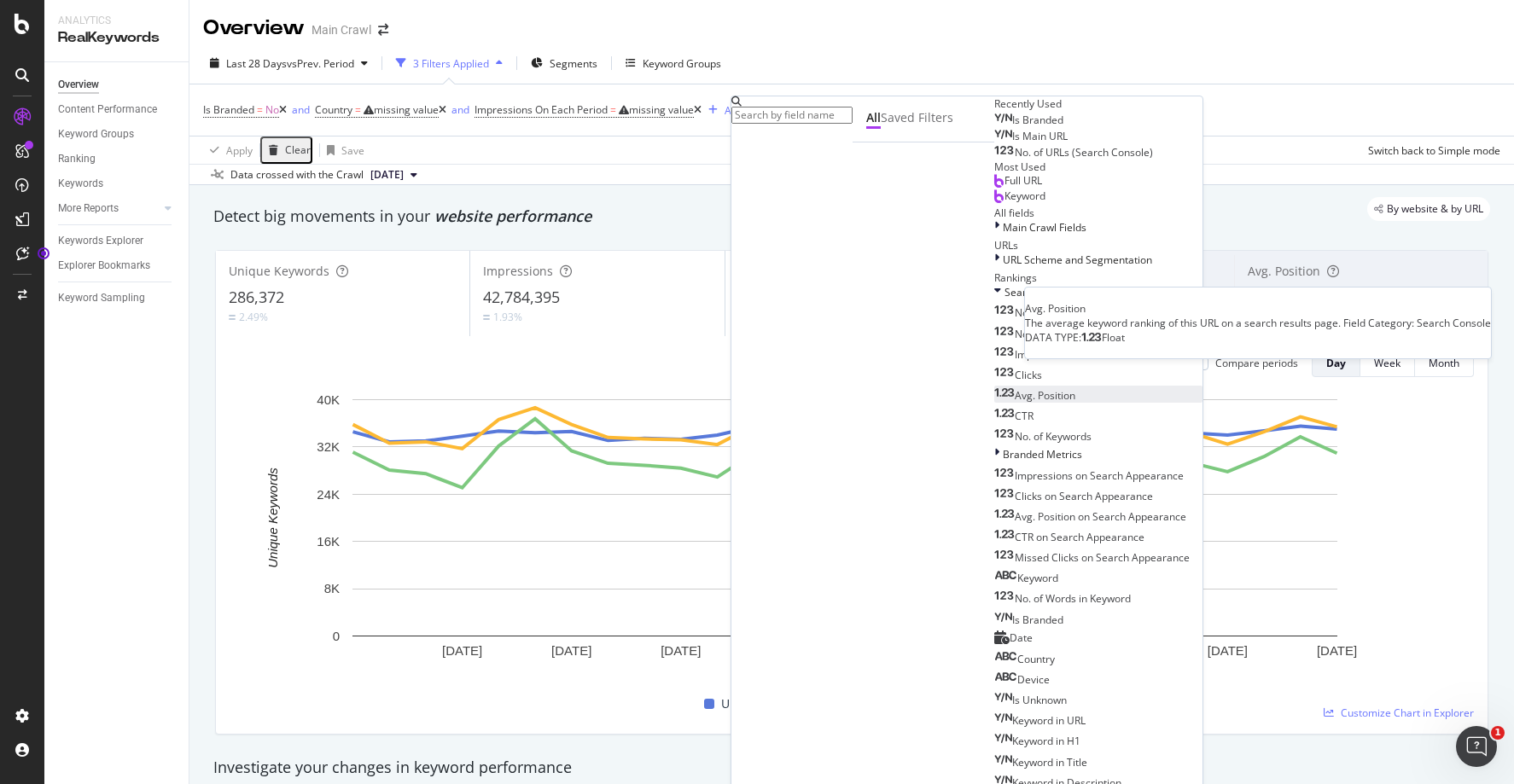
scroll to position [214, 0]
click at [1041, 46] on div "Last 28 Days vs Prev. Period 3 Filters Applied Segments Keyword Groups Is Brand…" at bounding box center [851, 113] width 1325 height 142
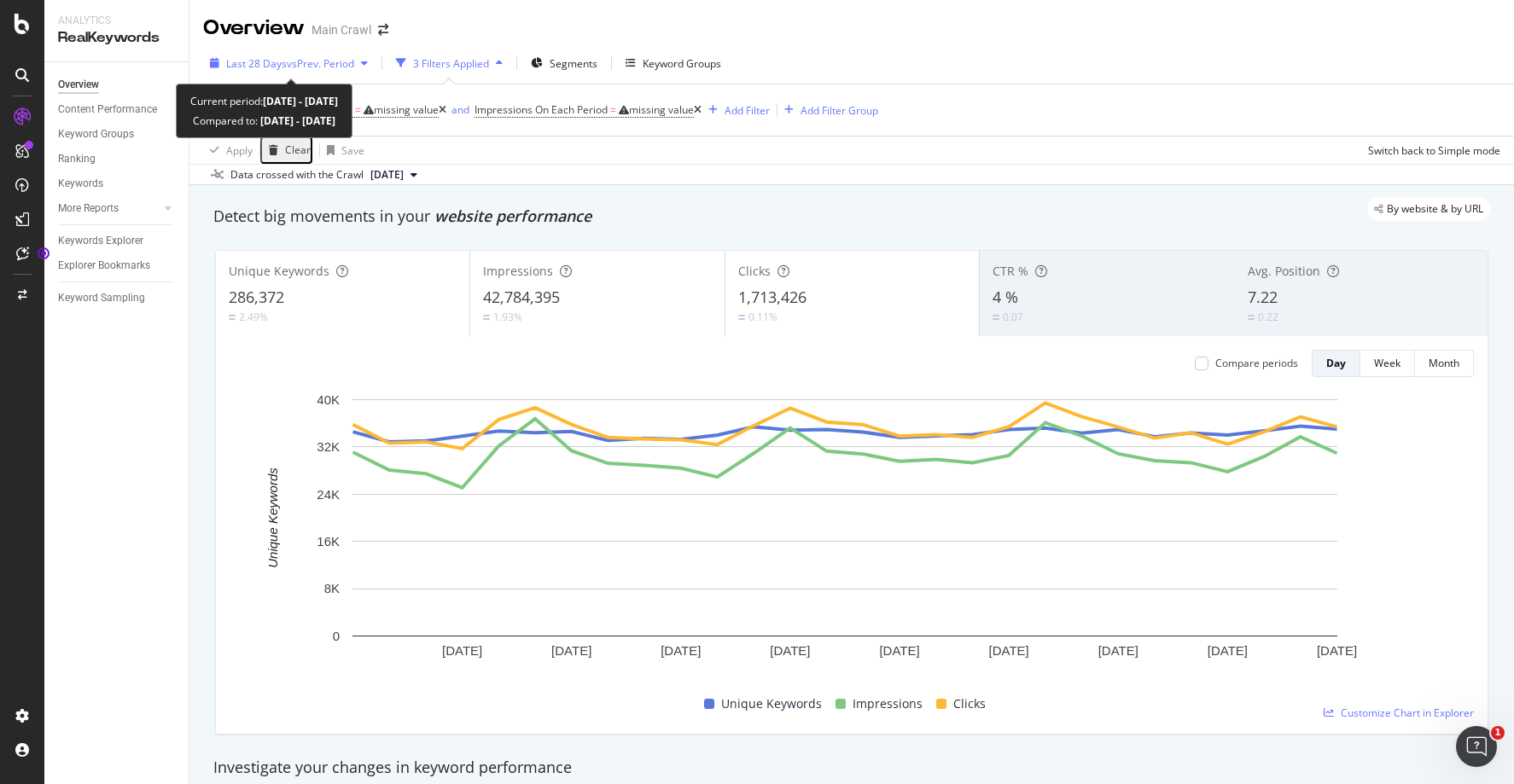
click at [351, 64] on span "vs Prev. Period" at bounding box center [320, 63] width 67 height 15
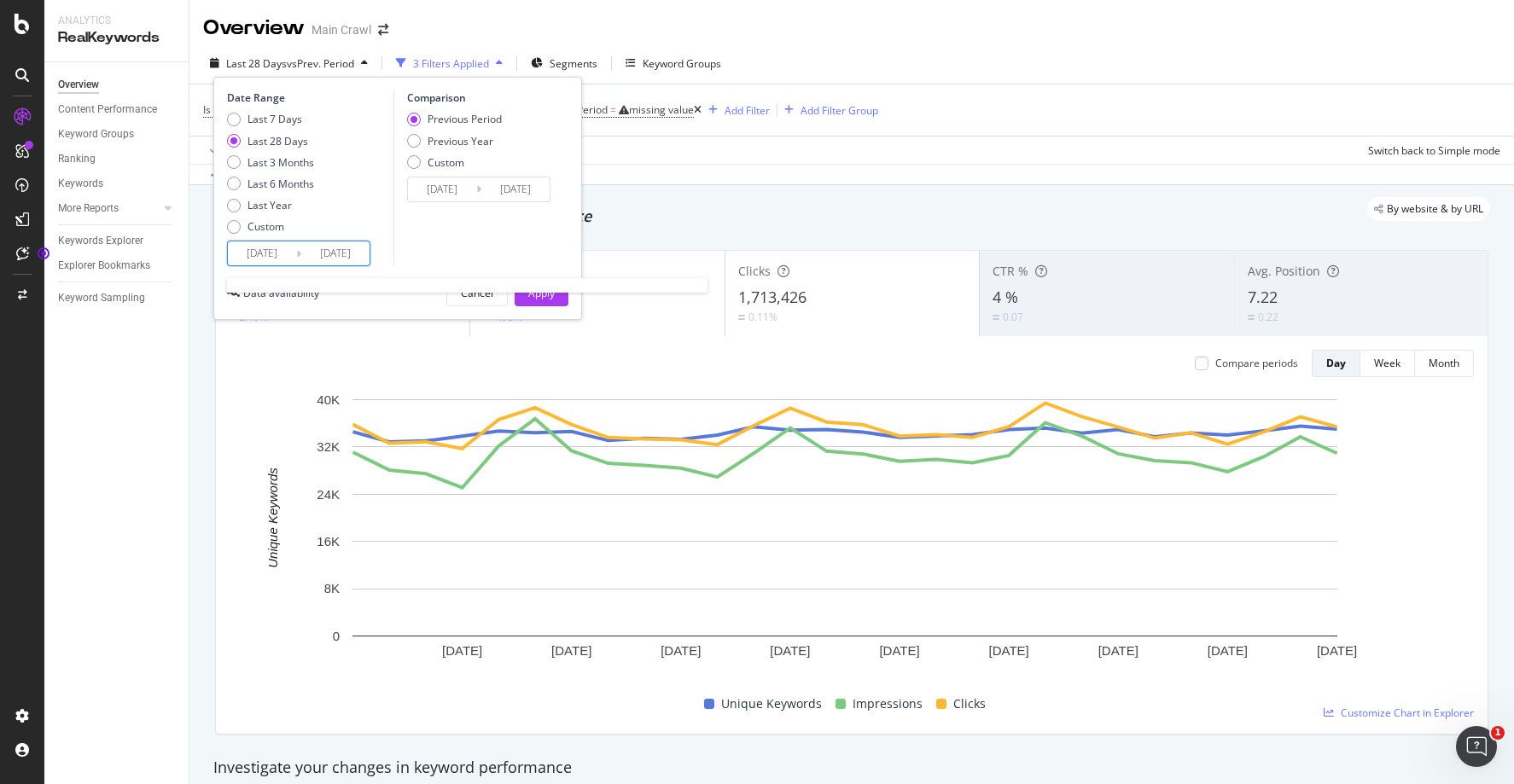
click at [288, 249] on input "[DATE]" at bounding box center [261, 253] width 68 height 24
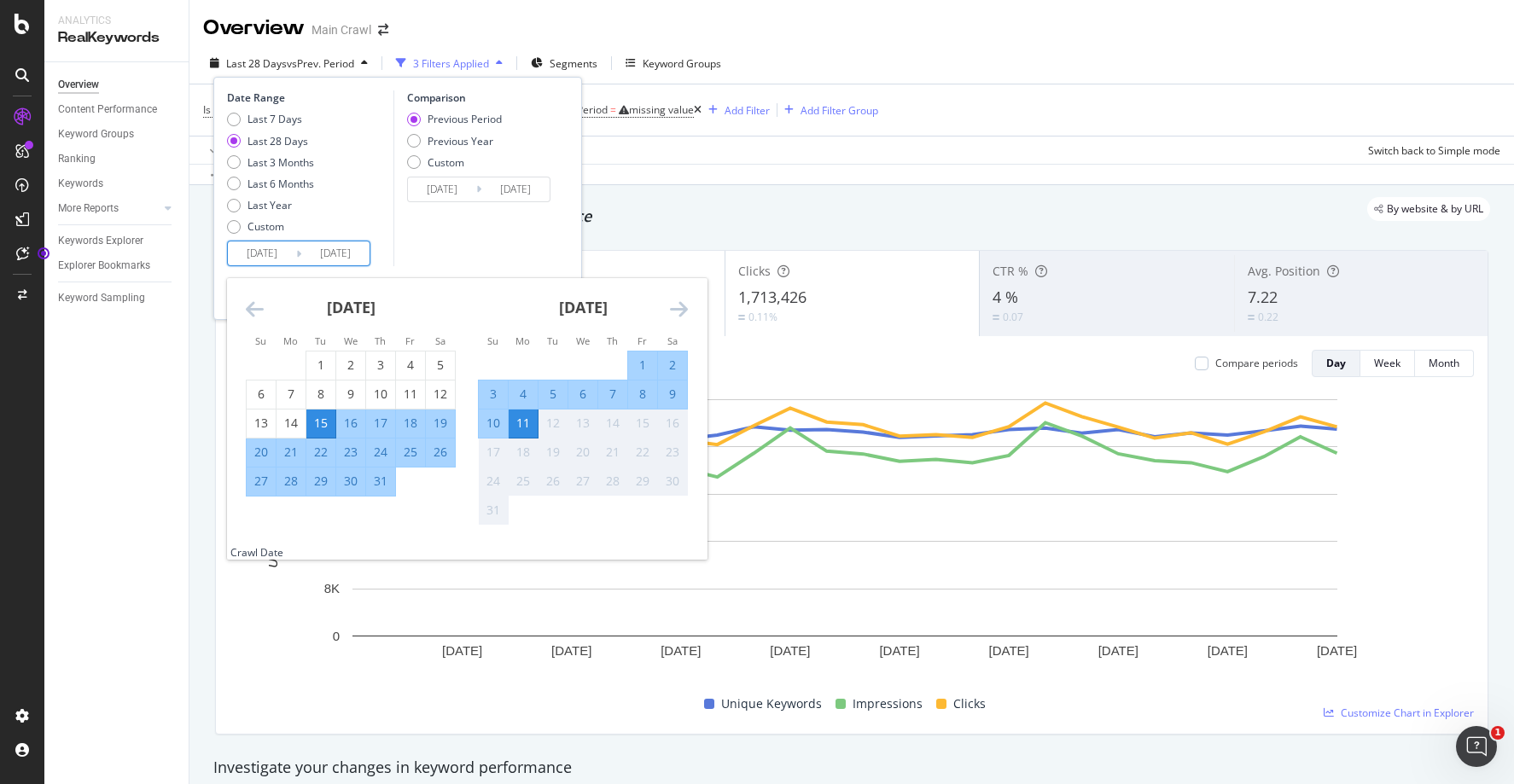
type input "[DATE]"
click at [272, 251] on input "[DATE]" at bounding box center [261, 253] width 68 height 24
type input "[DATE]"
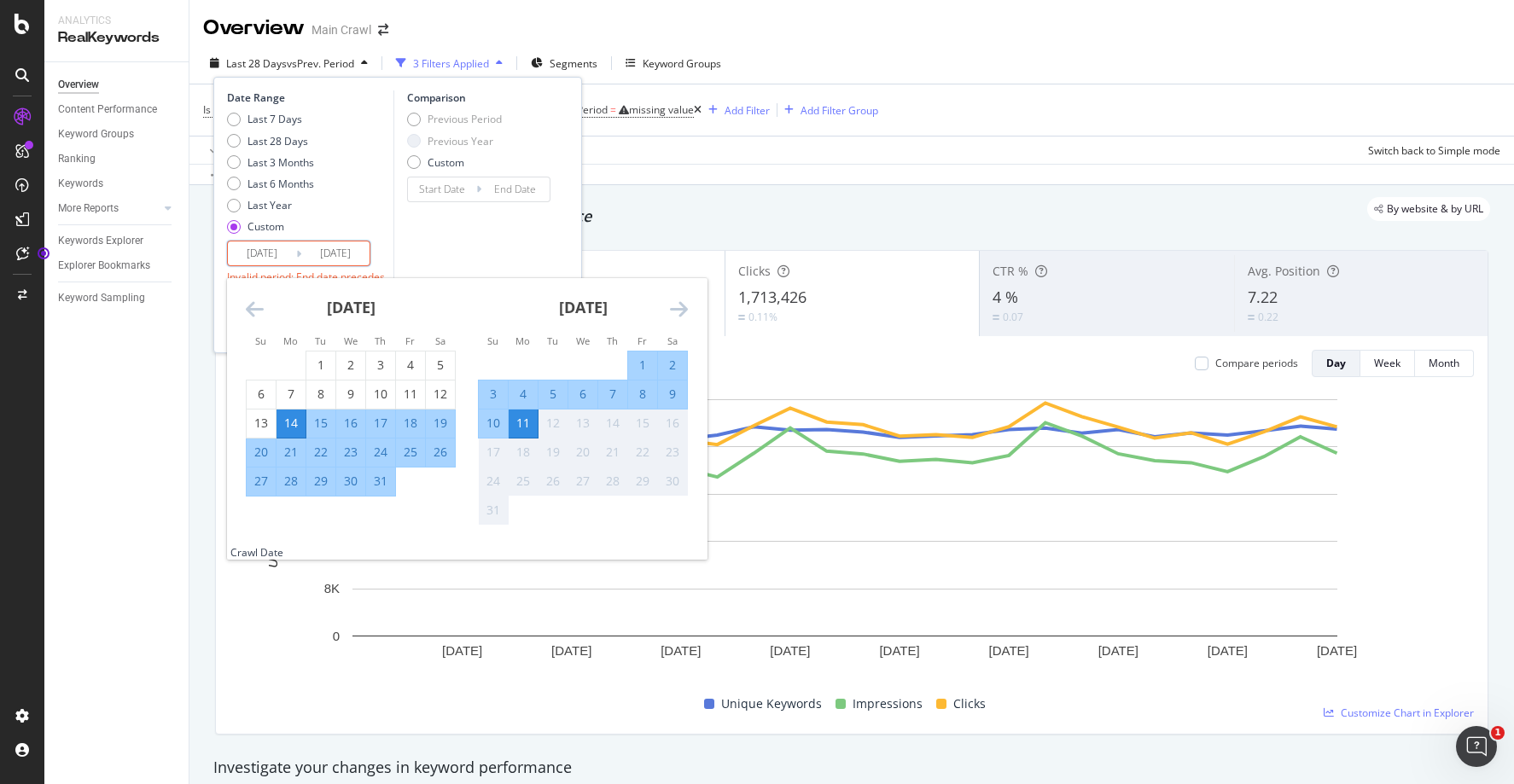
type input "[DATE]"
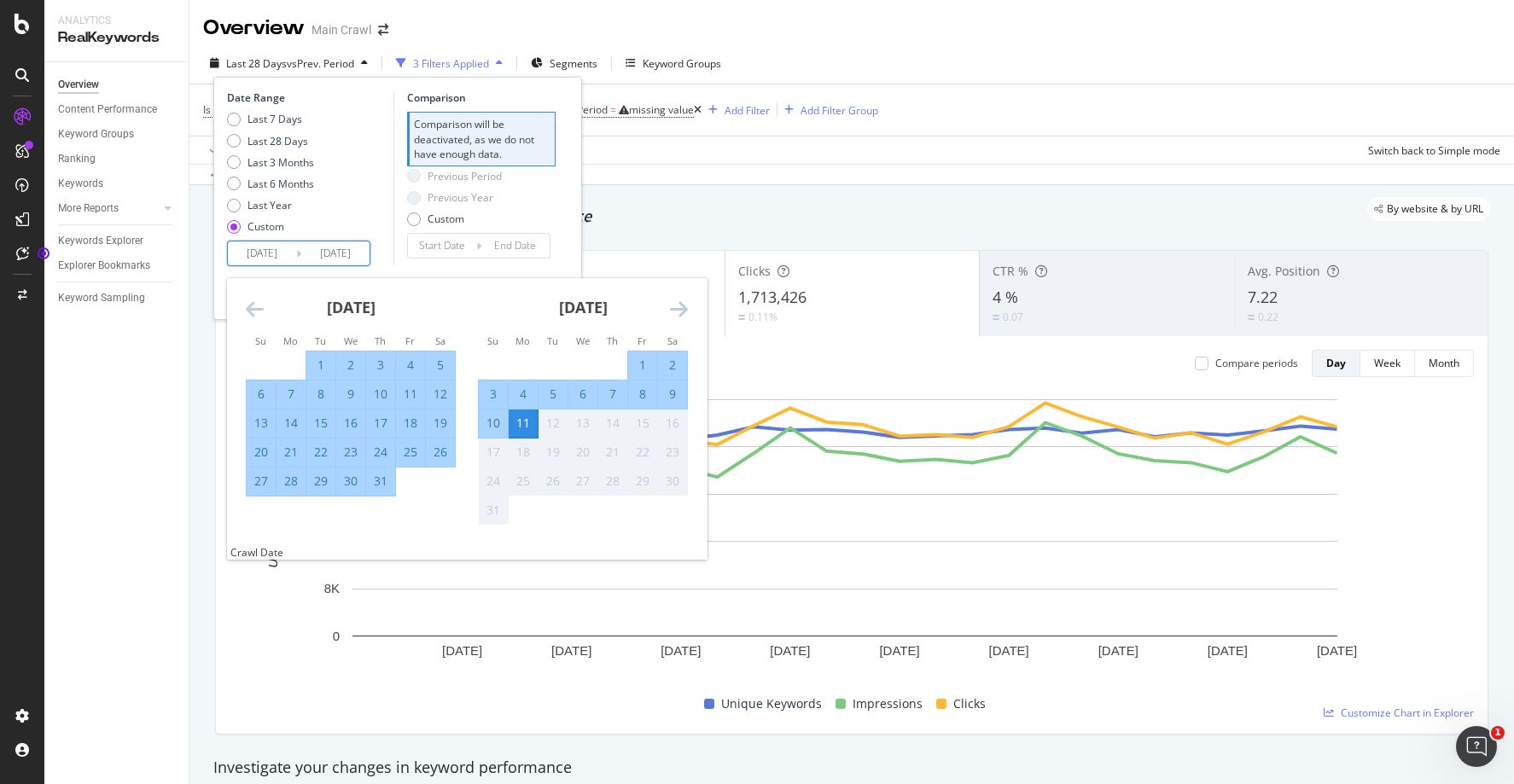
click at [351, 226] on div "Last 7 Days Last 28 Days Last 3 Months Last 6 Months Last Year Custom" at bounding box center [307, 176] width 162 height 129
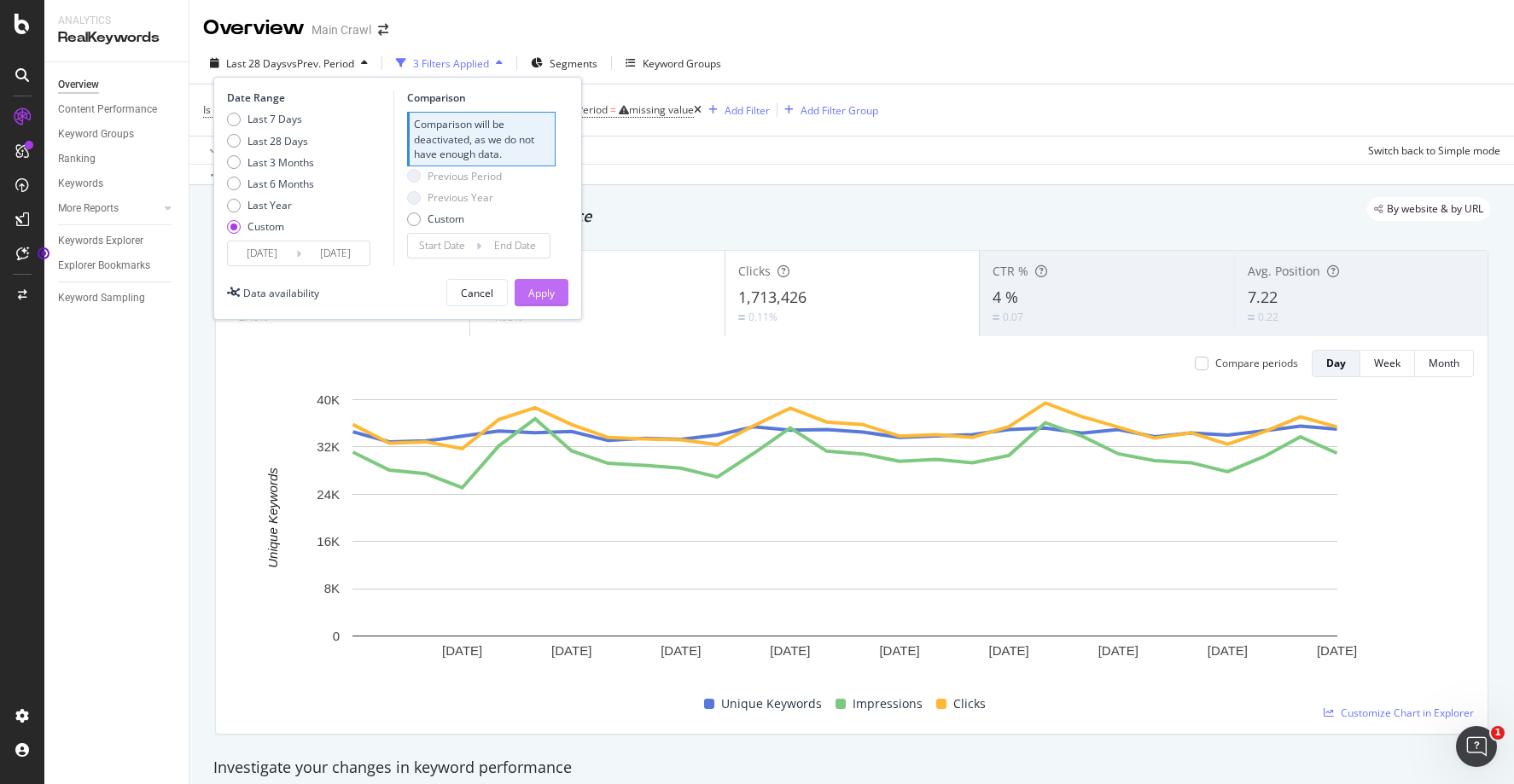
click at [553, 295] on div "Apply" at bounding box center [541, 293] width 26 height 15
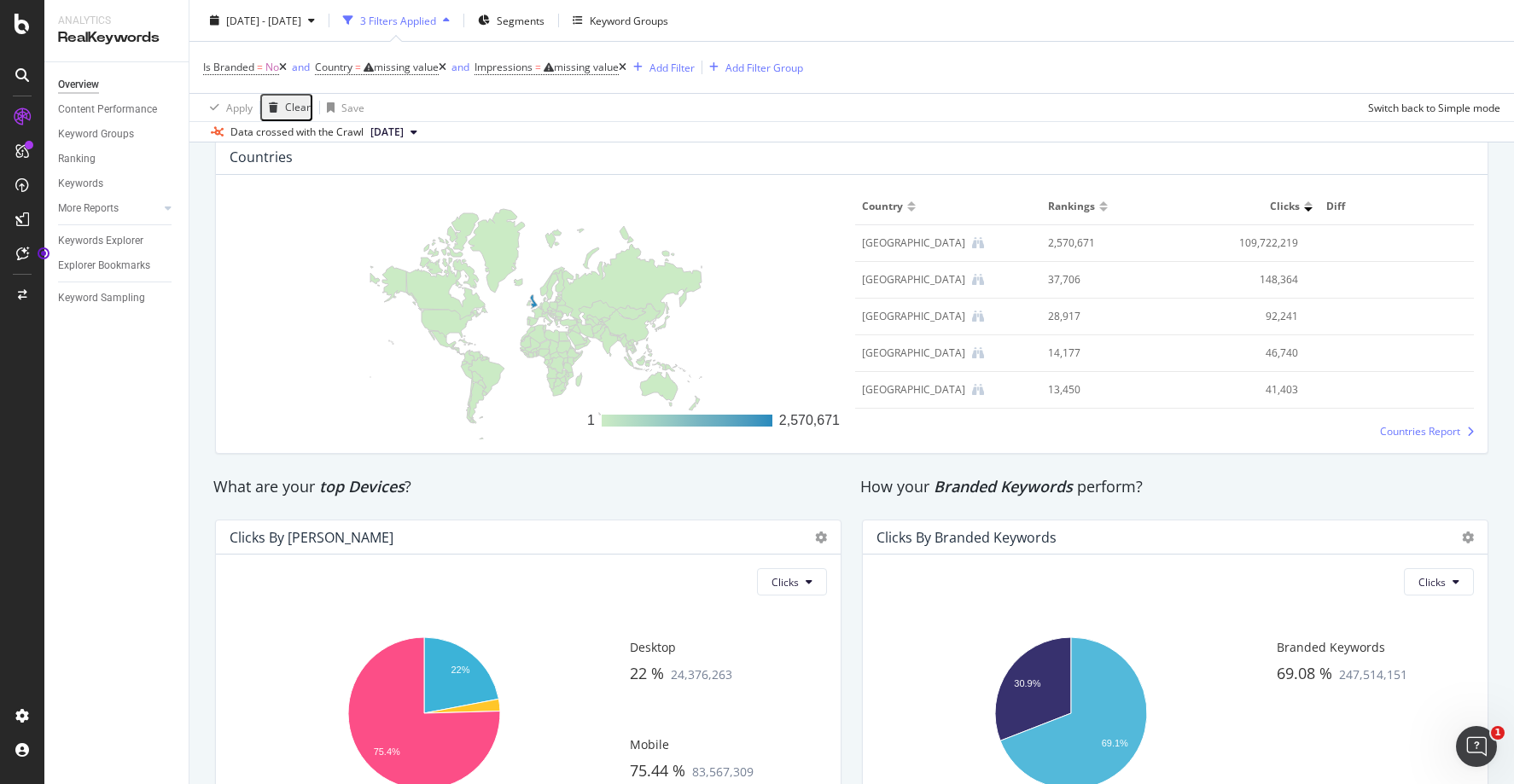
scroll to position [2509, 0]
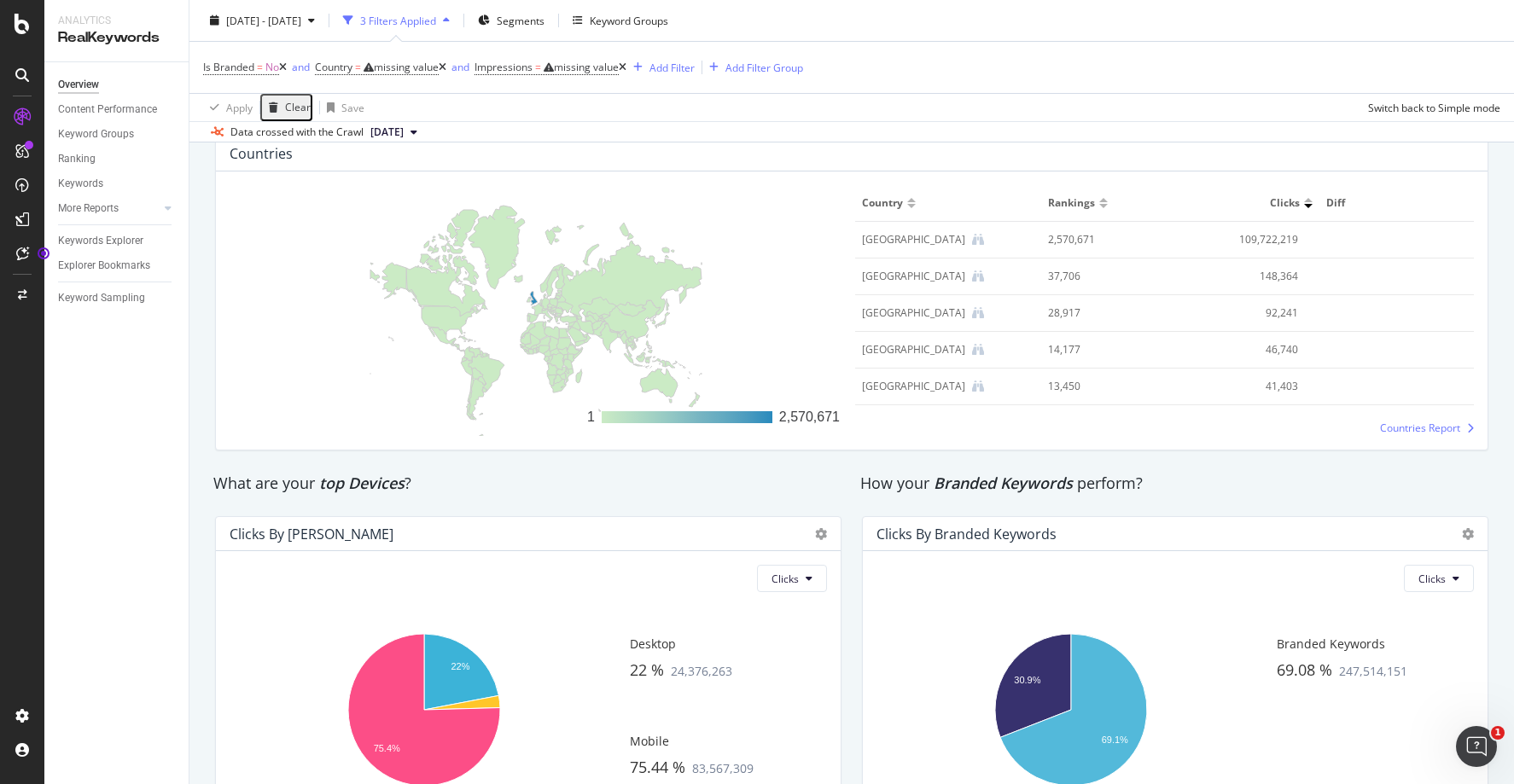
click at [1278, 205] on span "Clicks" at bounding box center [1285, 203] width 30 height 15
click at [1305, 201] on div at bounding box center [1308, 199] width 8 height 5
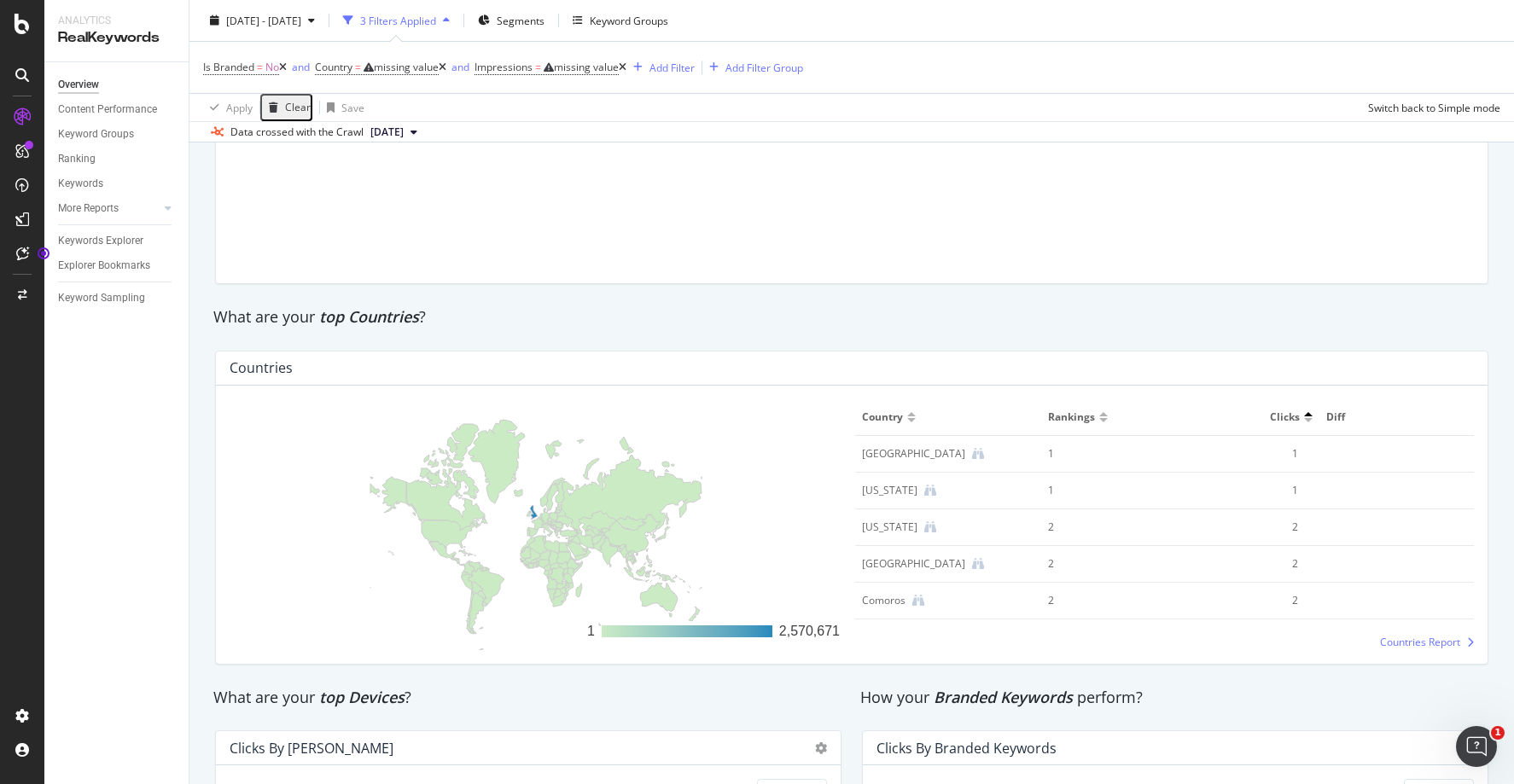
scroll to position [2296, 0]
click at [1305, 417] on div at bounding box center [1308, 419] width 8 height 5
click at [1270, 416] on span "Clicks" at bounding box center [1285, 416] width 30 height 15
copy span "Clicks"
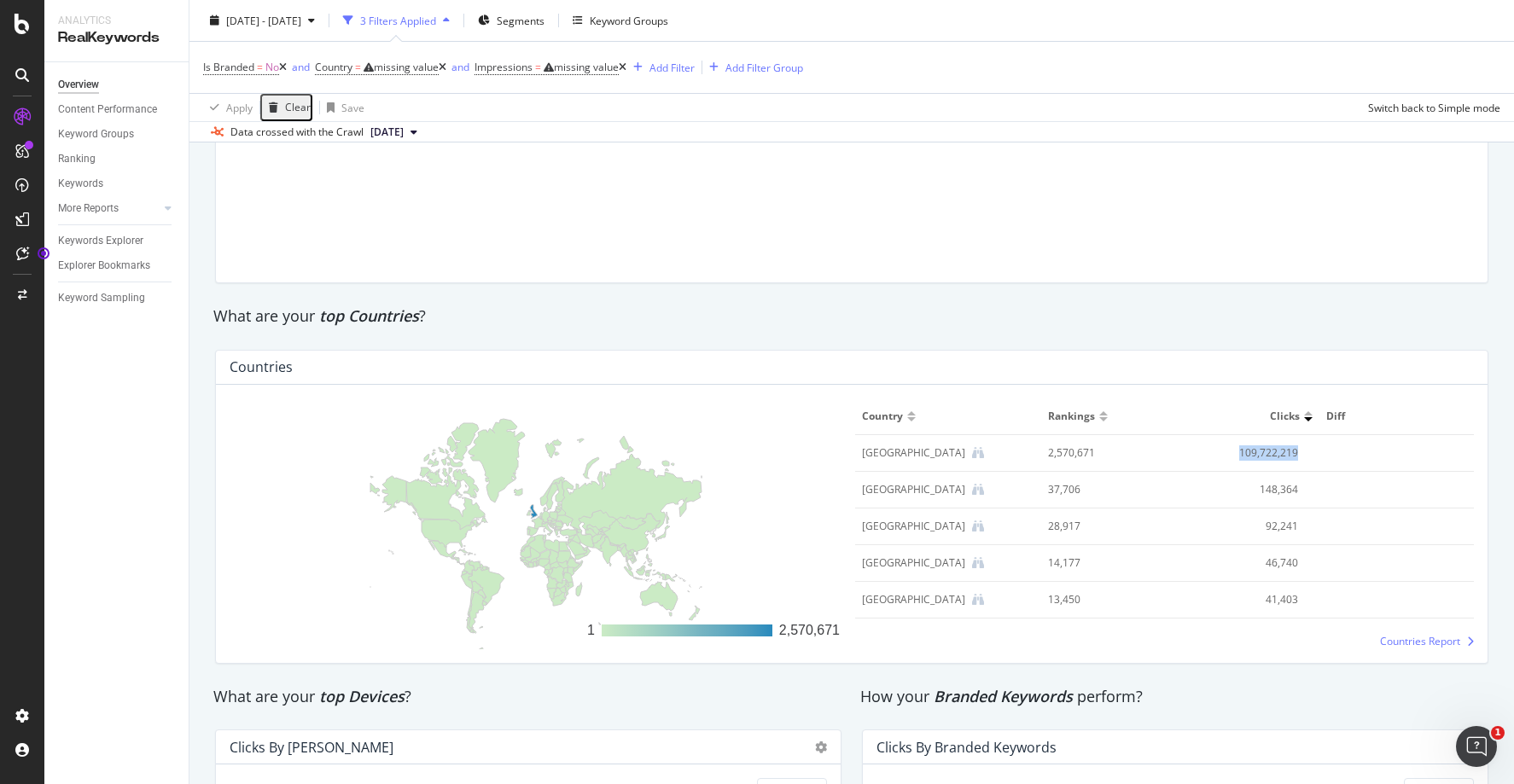
drag, startPoint x: 1263, startPoint y: 450, endPoint x: 1229, endPoint y: 449, distance: 34.0
click at [1229, 449] on td "109,722,219" at bounding box center [1242, 453] width 154 height 36
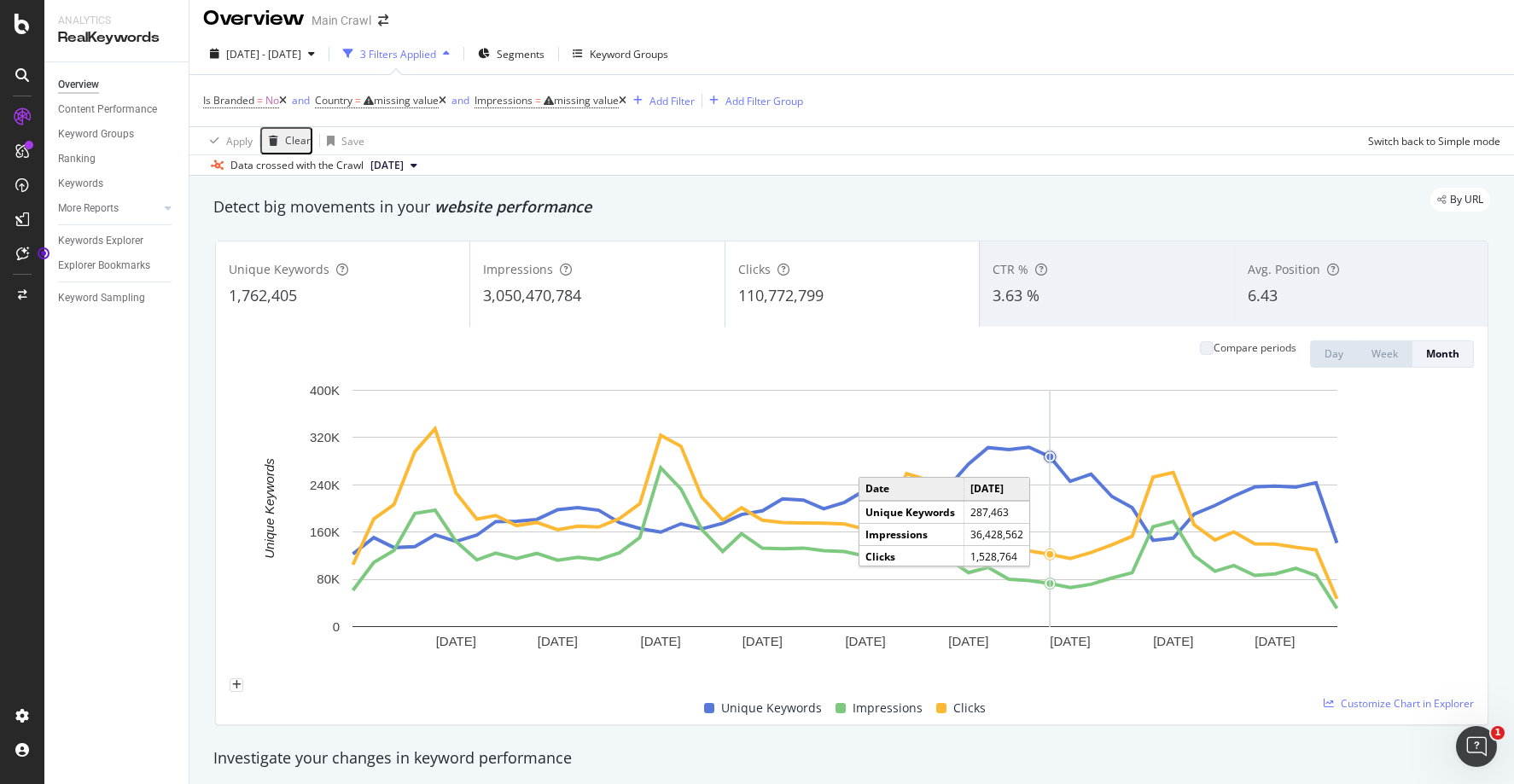
scroll to position [0, 0]
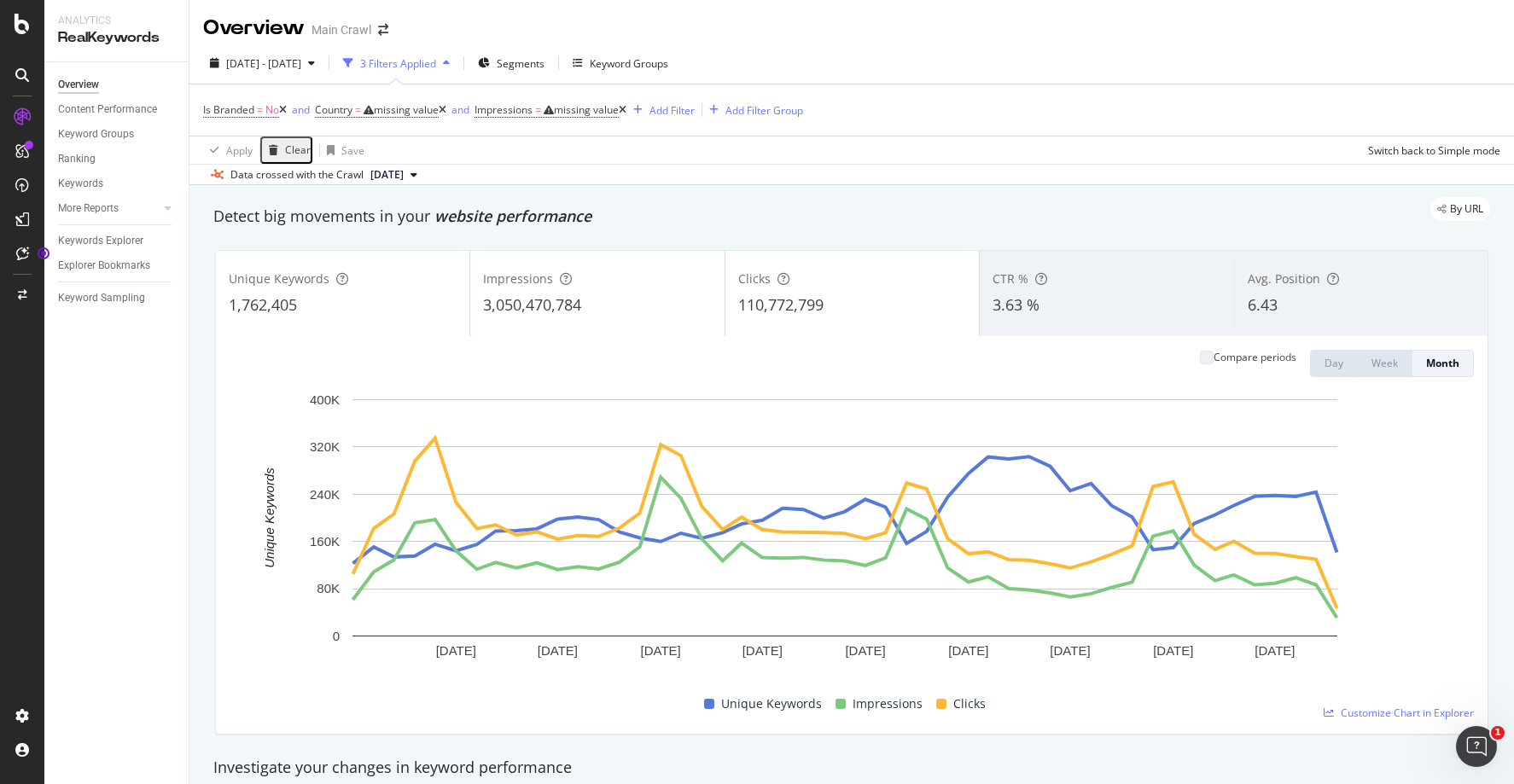
click at [626, 108] on icon at bounding box center [623, 110] width 7 height 10
click at [626, 109] on icon at bounding box center [623, 110] width 7 height 10
click at [526, 107] on span "Impressions" at bounding box center [503, 110] width 58 height 15
click at [657, 158] on div "Cancel" at bounding box center [674, 150] width 33 height 15
click at [606, 108] on div "missing value" at bounding box center [587, 110] width 65 height 15
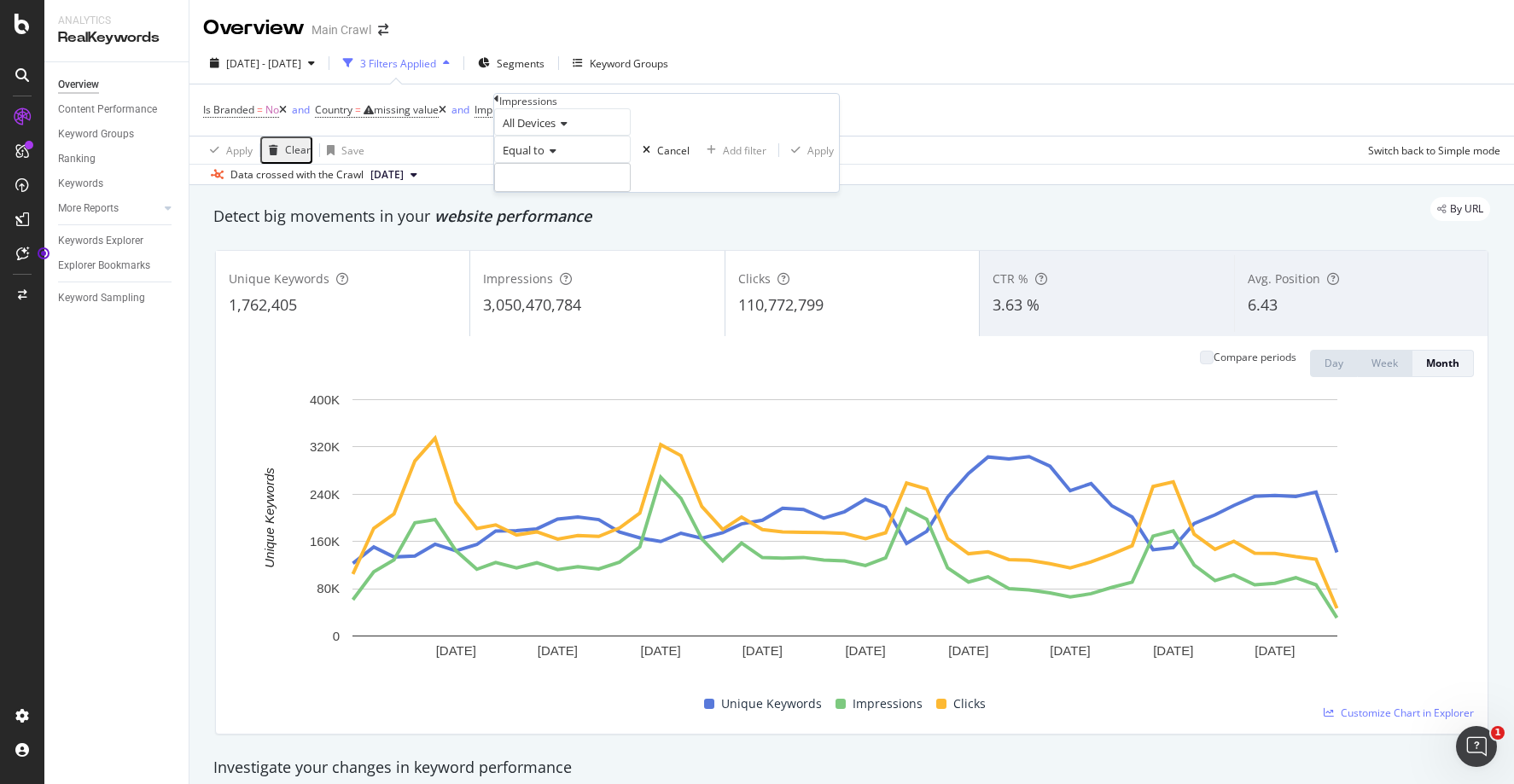
click at [500, 104] on icon at bounding box center [497, 99] width 5 height 10
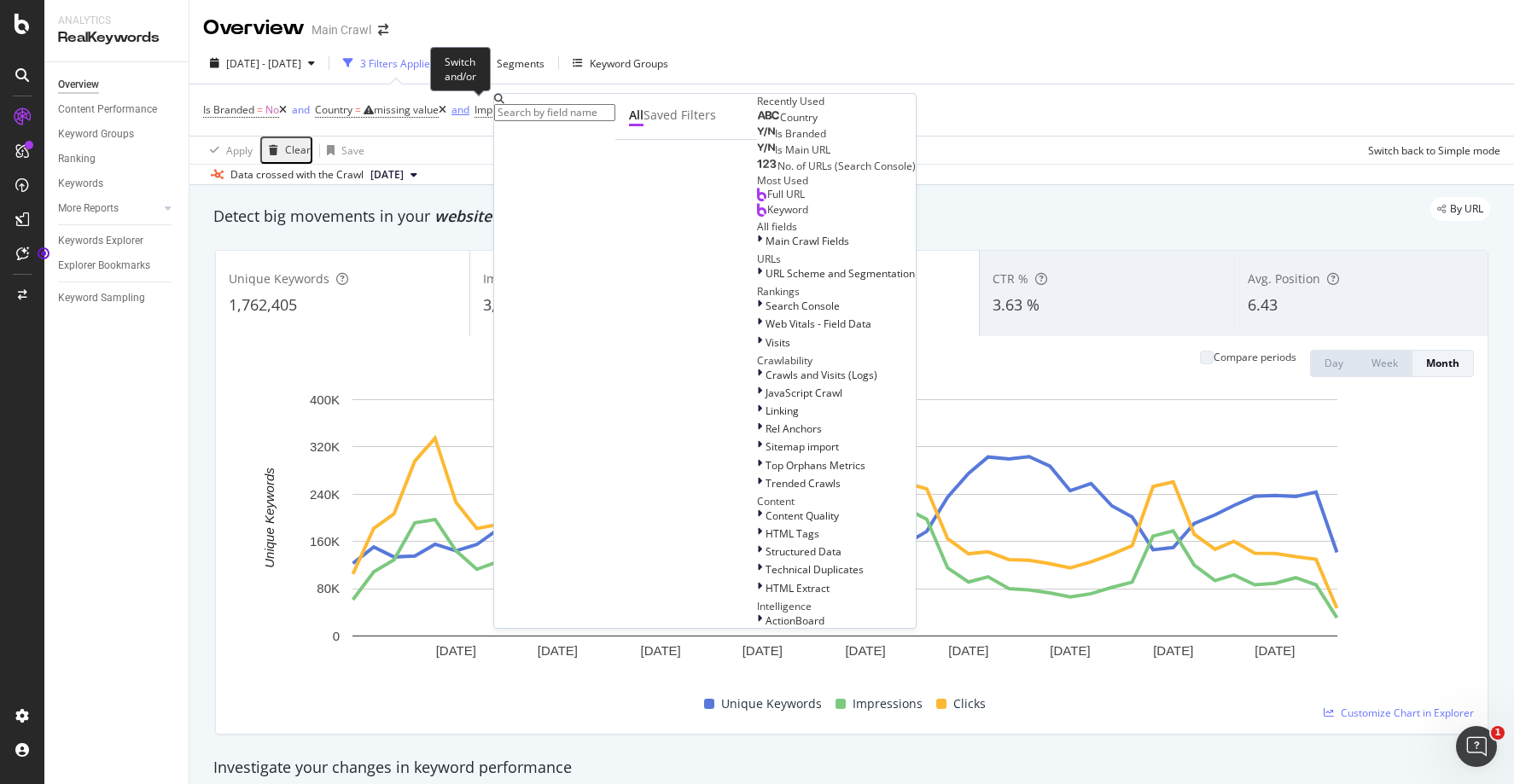
click at [474, 117] on button "and" at bounding box center [460, 110] width 28 height 16
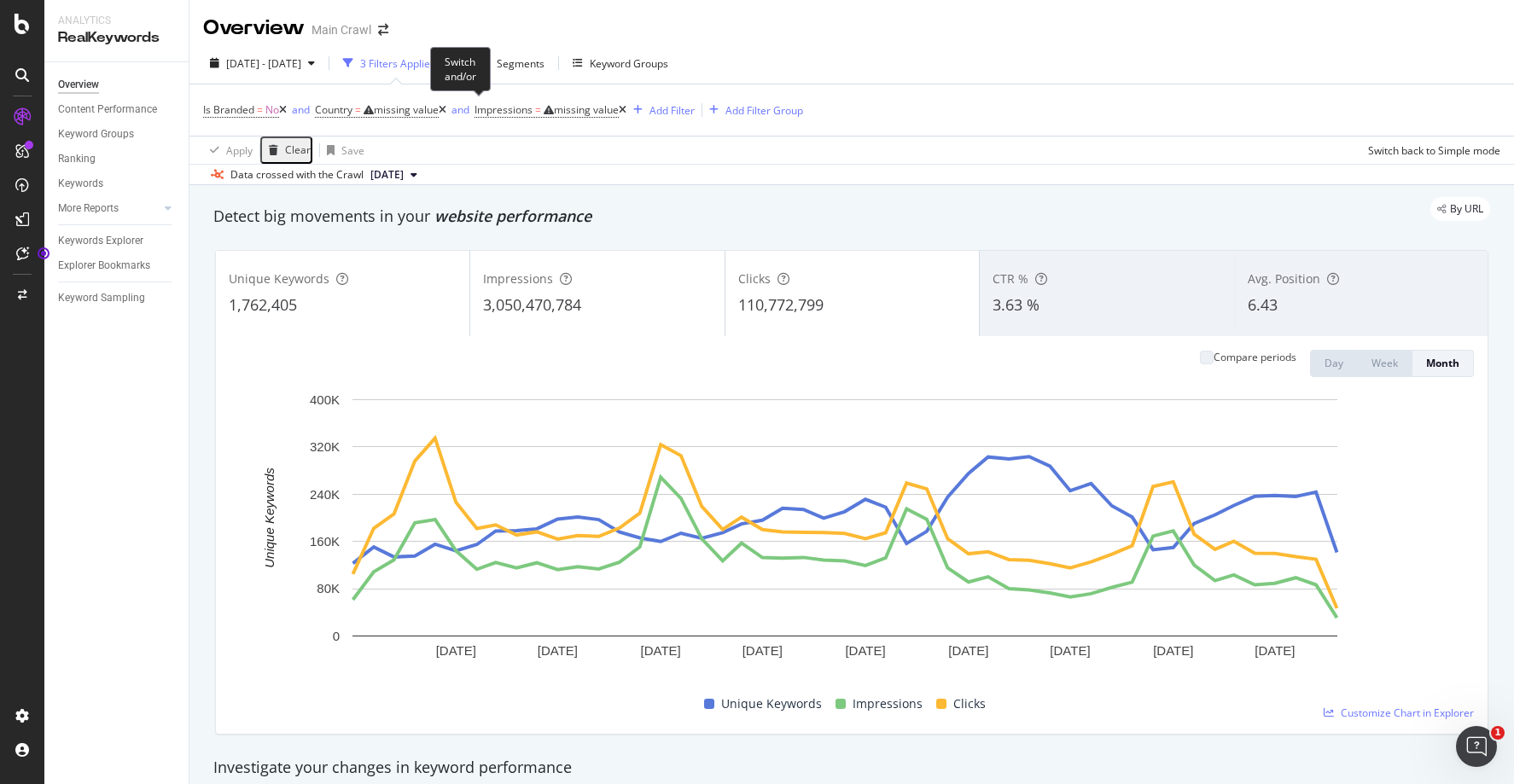
click at [464, 110] on span "and" at bounding box center [460, 110] width 28 height 24
click at [446, 110] on icon at bounding box center [442, 110] width 7 height 10
click at [446, 111] on icon at bounding box center [442, 110] width 7 height 10
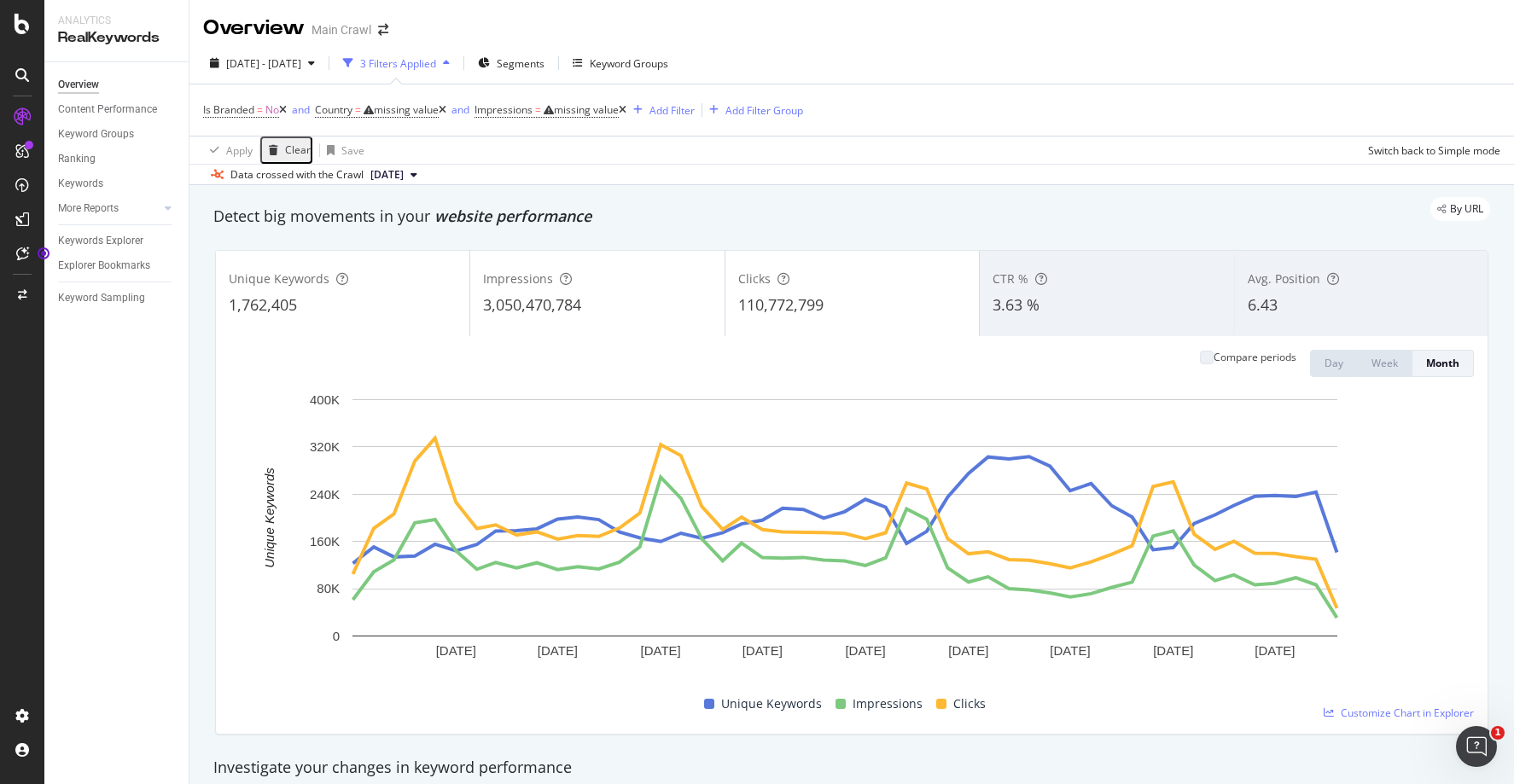
click at [285, 111] on icon at bounding box center [283, 110] width 7 height 10
click at [286, 110] on icon at bounding box center [283, 110] width 7 height 10
click at [297, 151] on div "Clear" at bounding box center [297, 150] width 25 height 12
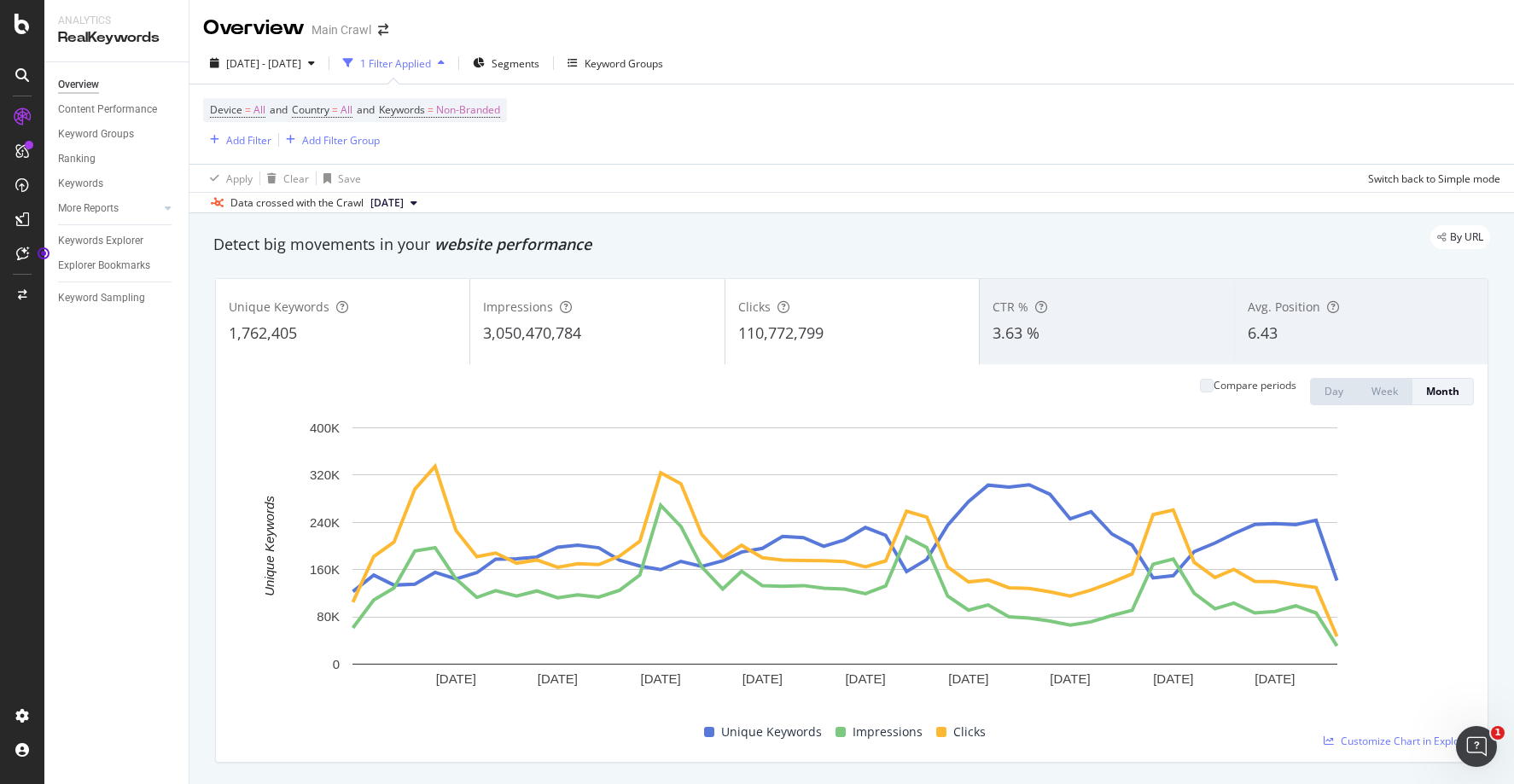
scroll to position [4, 0]
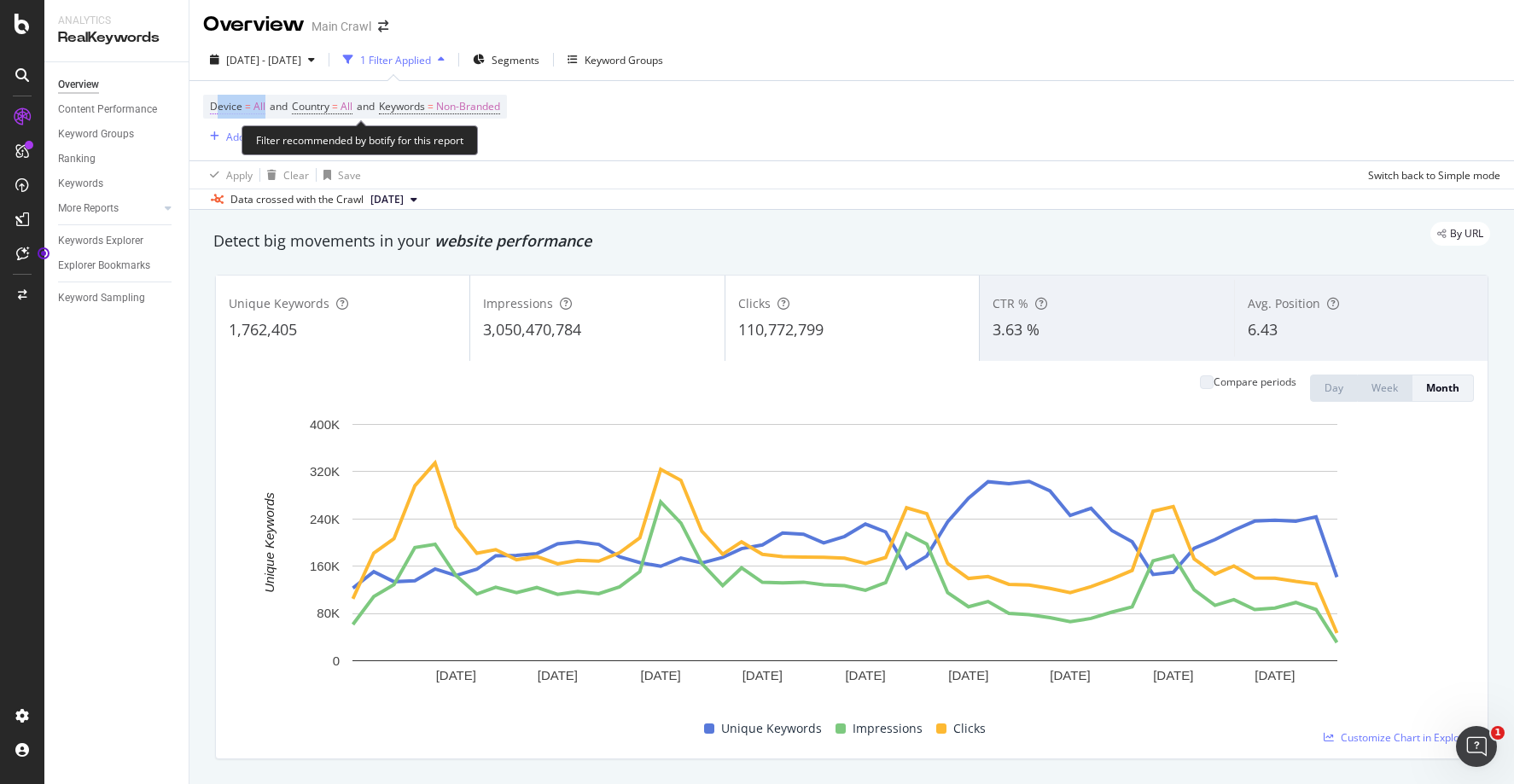
drag, startPoint x: 268, startPoint y: 105, endPoint x: 216, endPoint y: 103, distance: 52.0
click at [216, 103] on span "Device = All and" at bounding box center [251, 106] width 82 height 15
drag, startPoint x: 390, startPoint y: 101, endPoint x: 432, endPoint y: 102, distance: 42.0
click at [425, 102] on span "Keywords" at bounding box center [402, 106] width 46 height 15
click at [232, 103] on span "Device" at bounding box center [227, 106] width 33 height 15
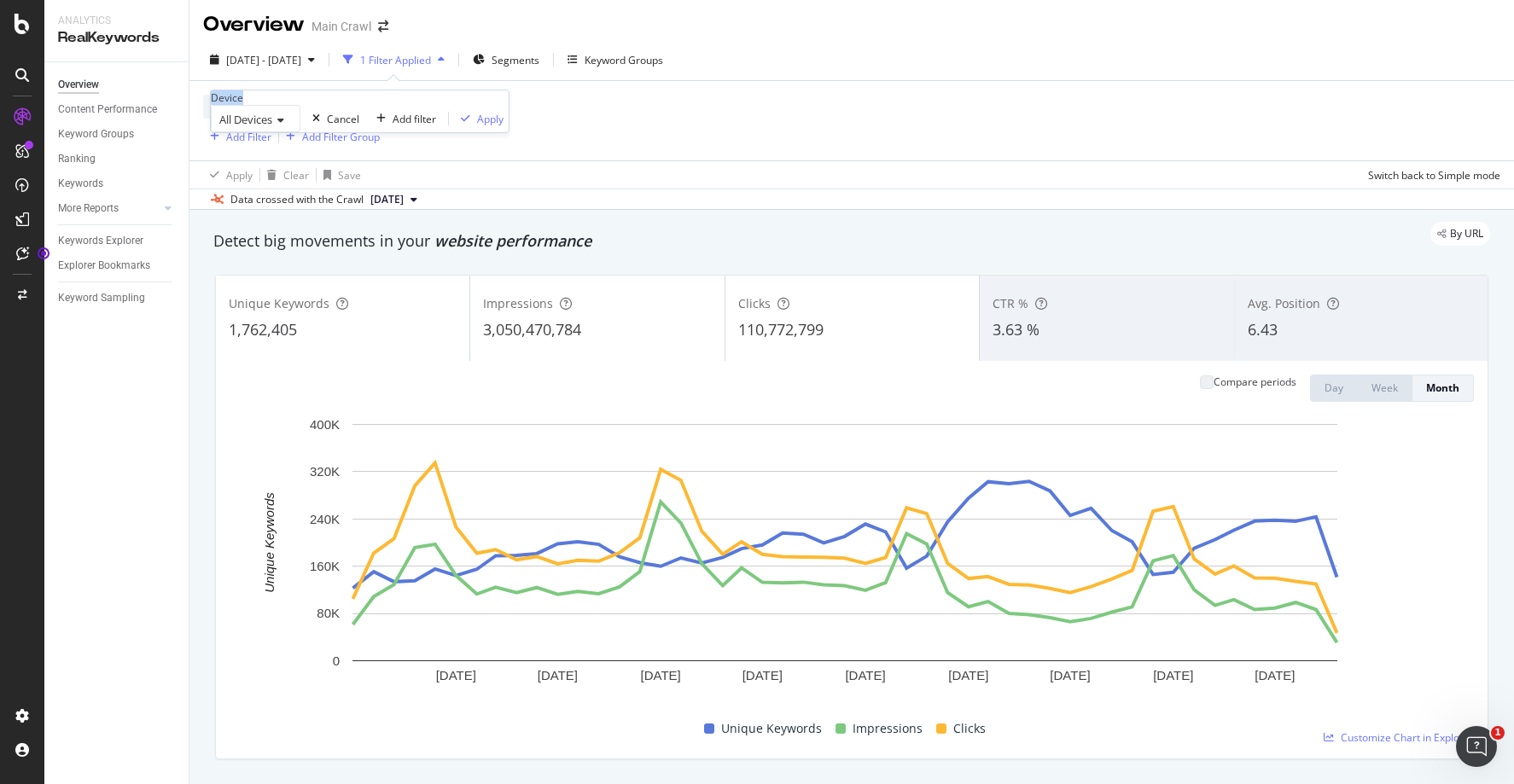
click at [232, 103] on div "Device" at bounding box center [228, 98] width 33 height 15
click at [602, 111] on div "Device = All and Country = All and Keywords = Non-Branded Add Filter Add Filter…" at bounding box center [851, 121] width 1297 height 80
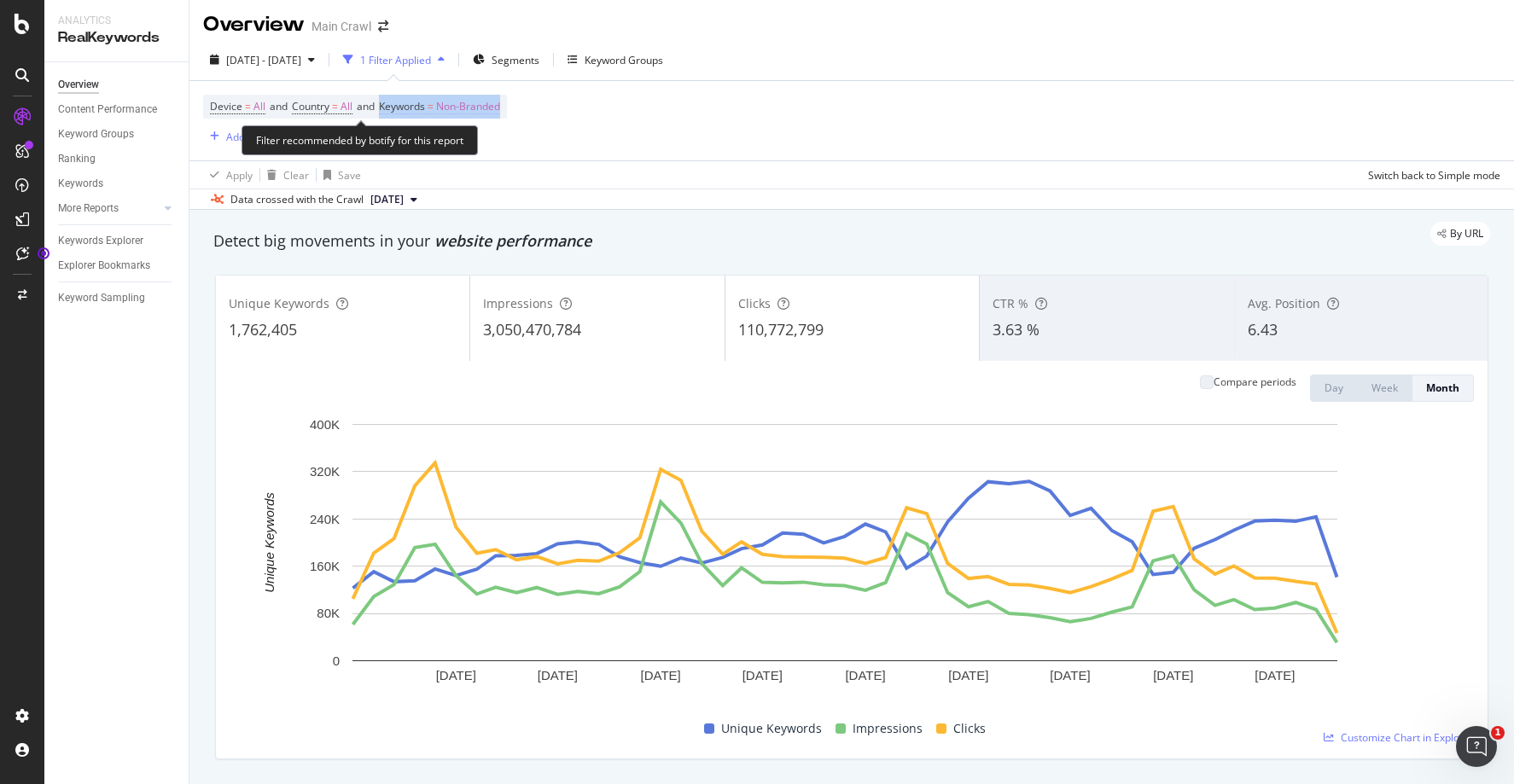
drag, startPoint x: 487, startPoint y: 103, endPoint x: 392, endPoint y: 103, distance: 95.0
click at [392, 103] on div "Device = All and Country = All and Keywords = Non-Branded Add Filter Add Filter…" at bounding box center [851, 121] width 1297 height 80
copy span "Keywords = Non-Branded"
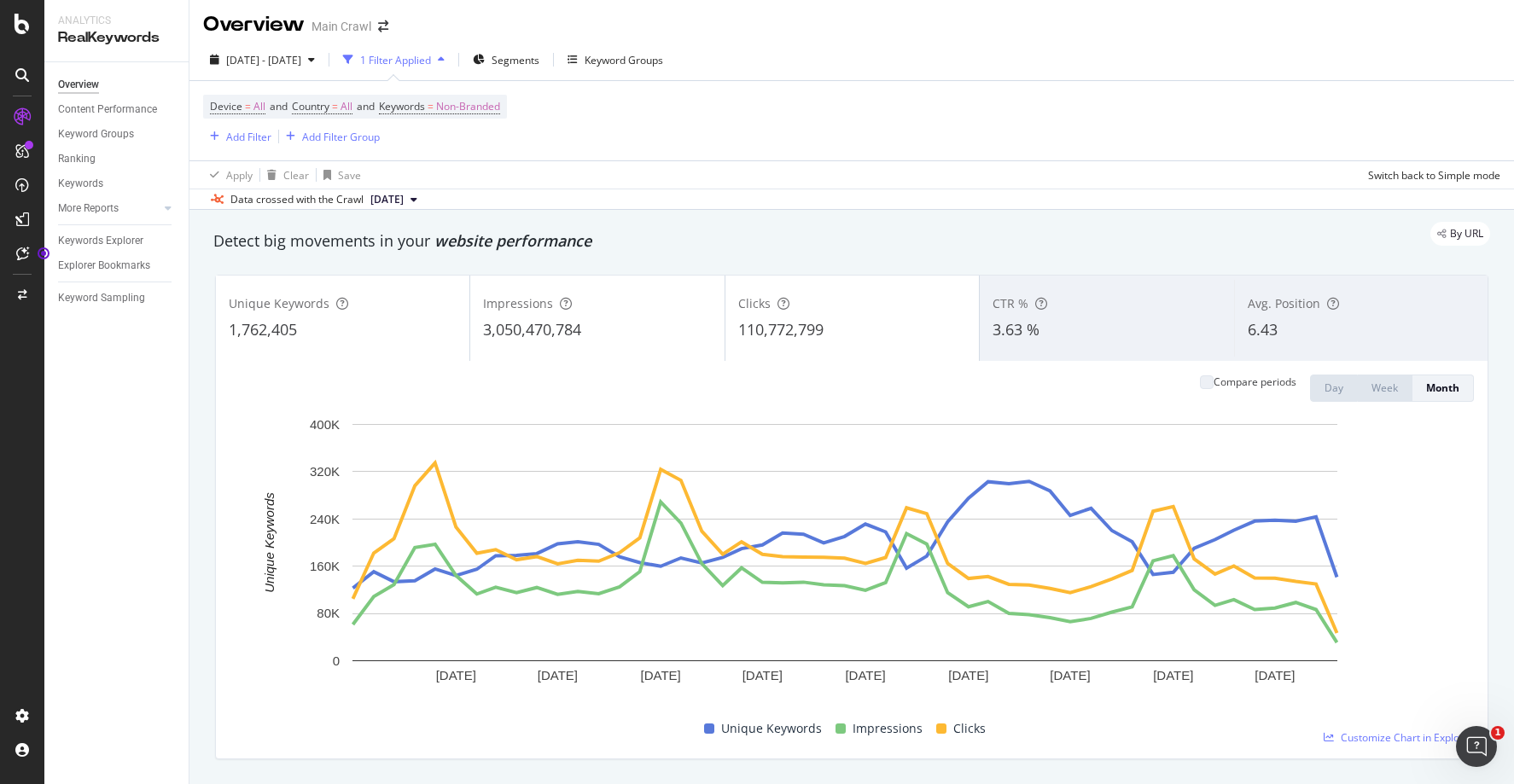
click at [552, 94] on div "Device = All and Country = All and Keywords = Non-Branded Add Filter Add Filter…" at bounding box center [851, 121] width 1297 height 80
drag, startPoint x: 519, startPoint y: 106, endPoint x: 451, endPoint y: 107, distance: 68.0
click at [451, 107] on div "Device = All and Country = All and Keywords = Non-Branded Add Filter Add Filter…" at bounding box center [851, 121] width 1297 height 80
copy span "Non-Branded"
drag, startPoint x: 570, startPoint y: 135, endPoint x: 526, endPoint y: 117, distance: 47.5
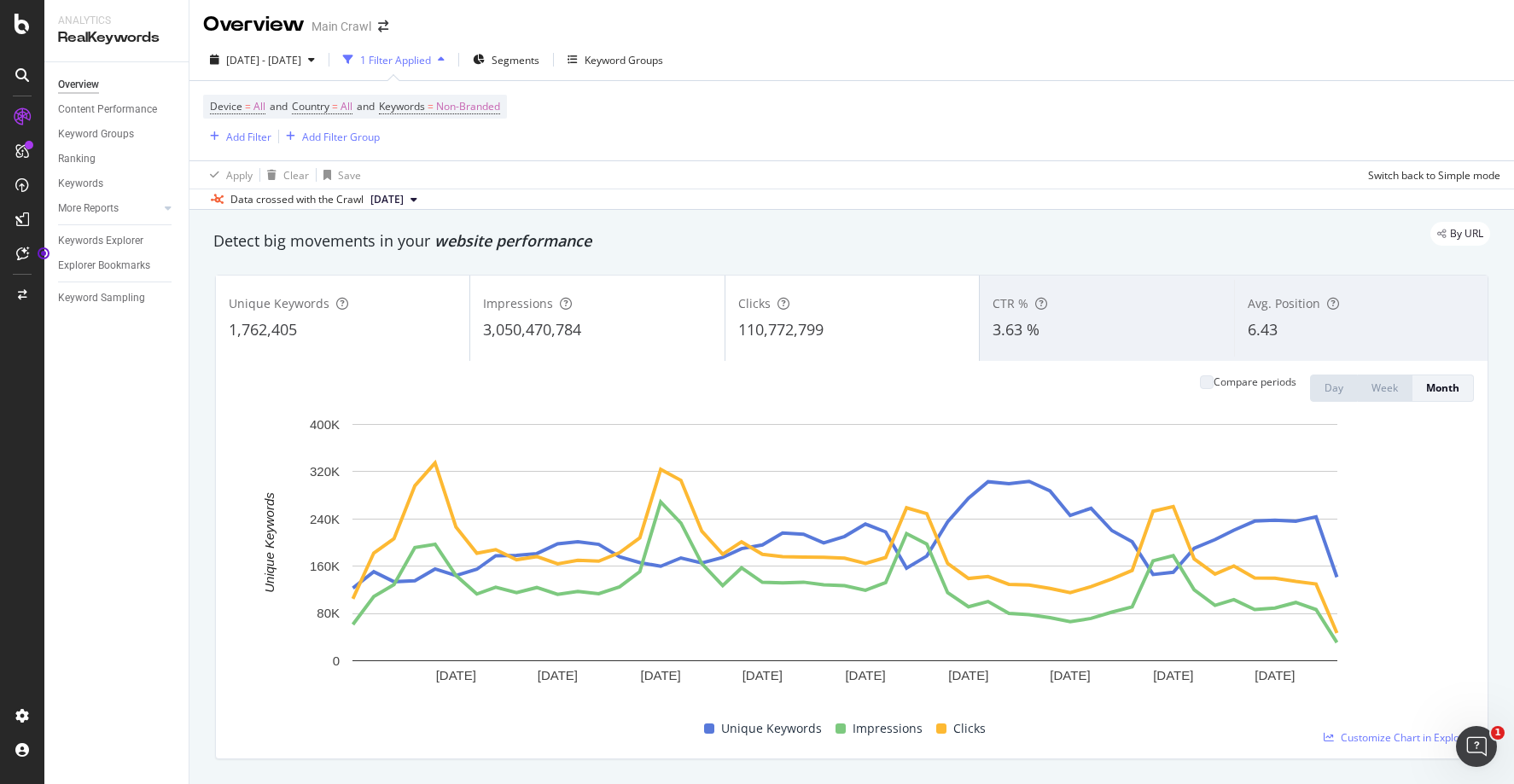
click at [569, 133] on div "Device = All and Country = All and Keywords = Non-Branded Add Filter Add Filter…" at bounding box center [851, 121] width 1297 height 80
click at [493, 104] on span "Non-Branded" at bounding box center [468, 107] width 64 height 24
click at [470, 124] on icon "button" at bounding box center [466, 118] width 7 height 10
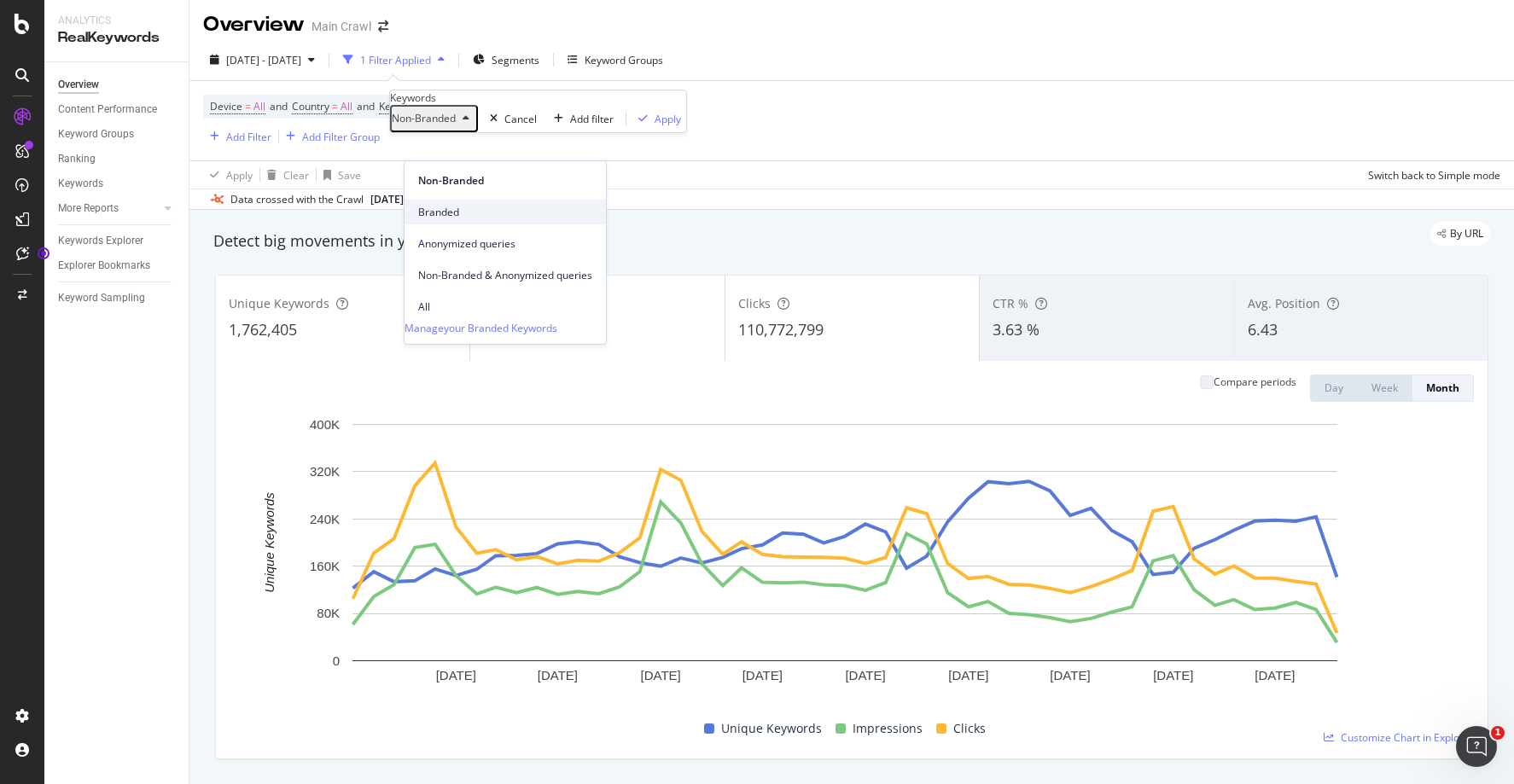
click at [451, 205] on span "Branded" at bounding box center [505, 212] width 174 height 15
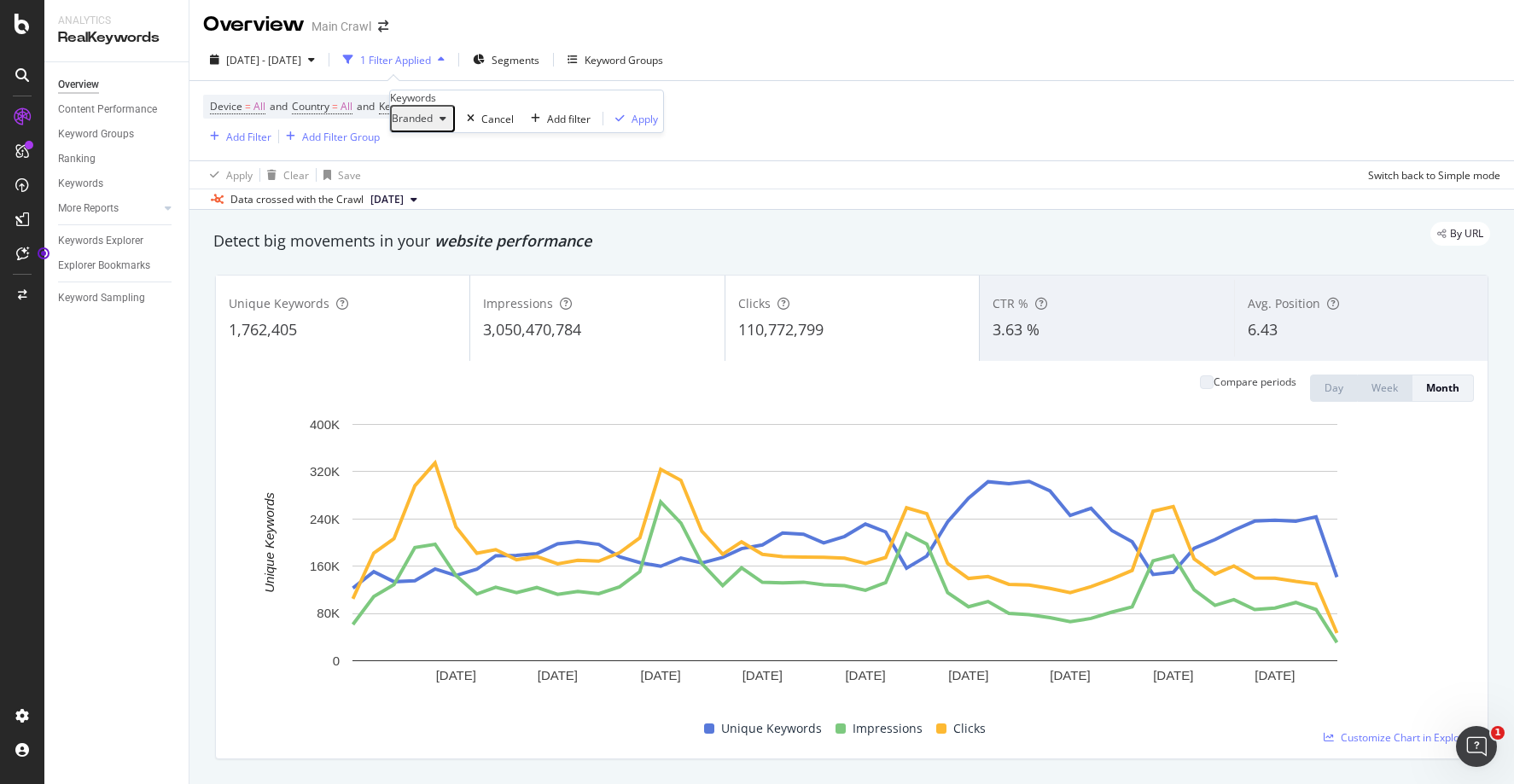
click at [677, 121] on div "Device = All and Country = All and Keywords = Non-Branded Add Filter Add Filter…" at bounding box center [851, 121] width 1297 height 80
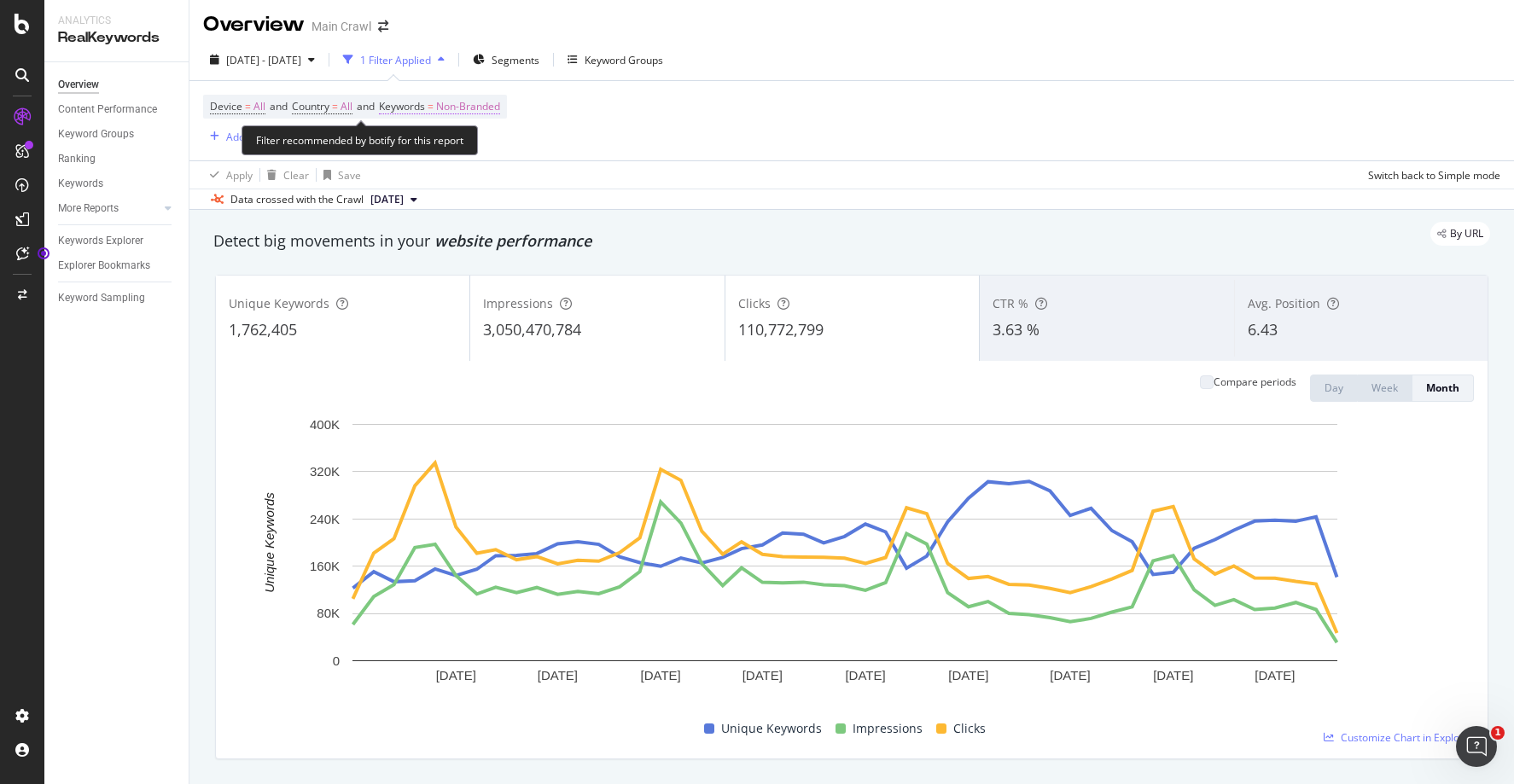
click at [498, 109] on span "Non-Branded" at bounding box center [468, 107] width 64 height 24
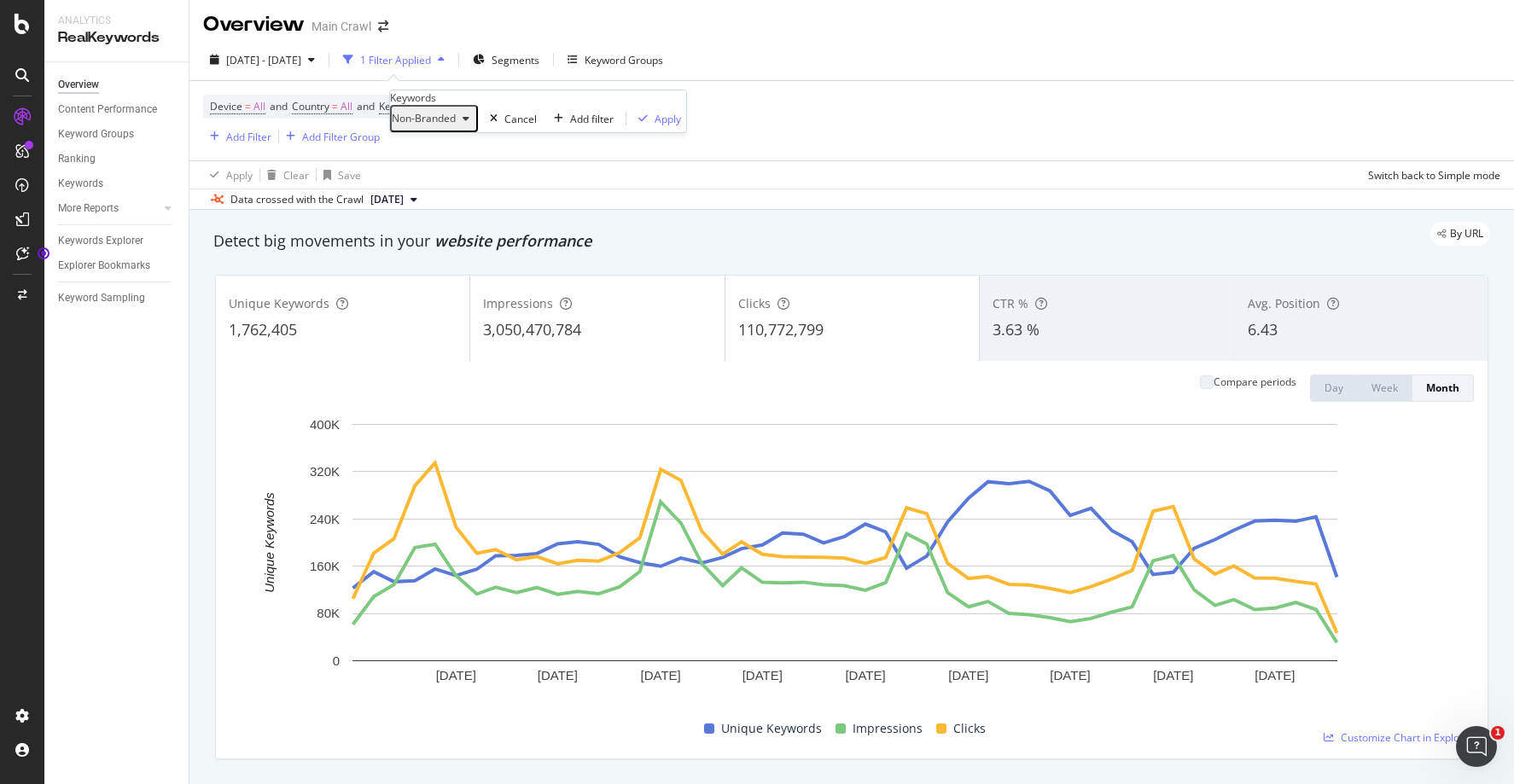
click at [456, 125] on span "Non-Branded" at bounding box center [423, 118] width 64 height 15
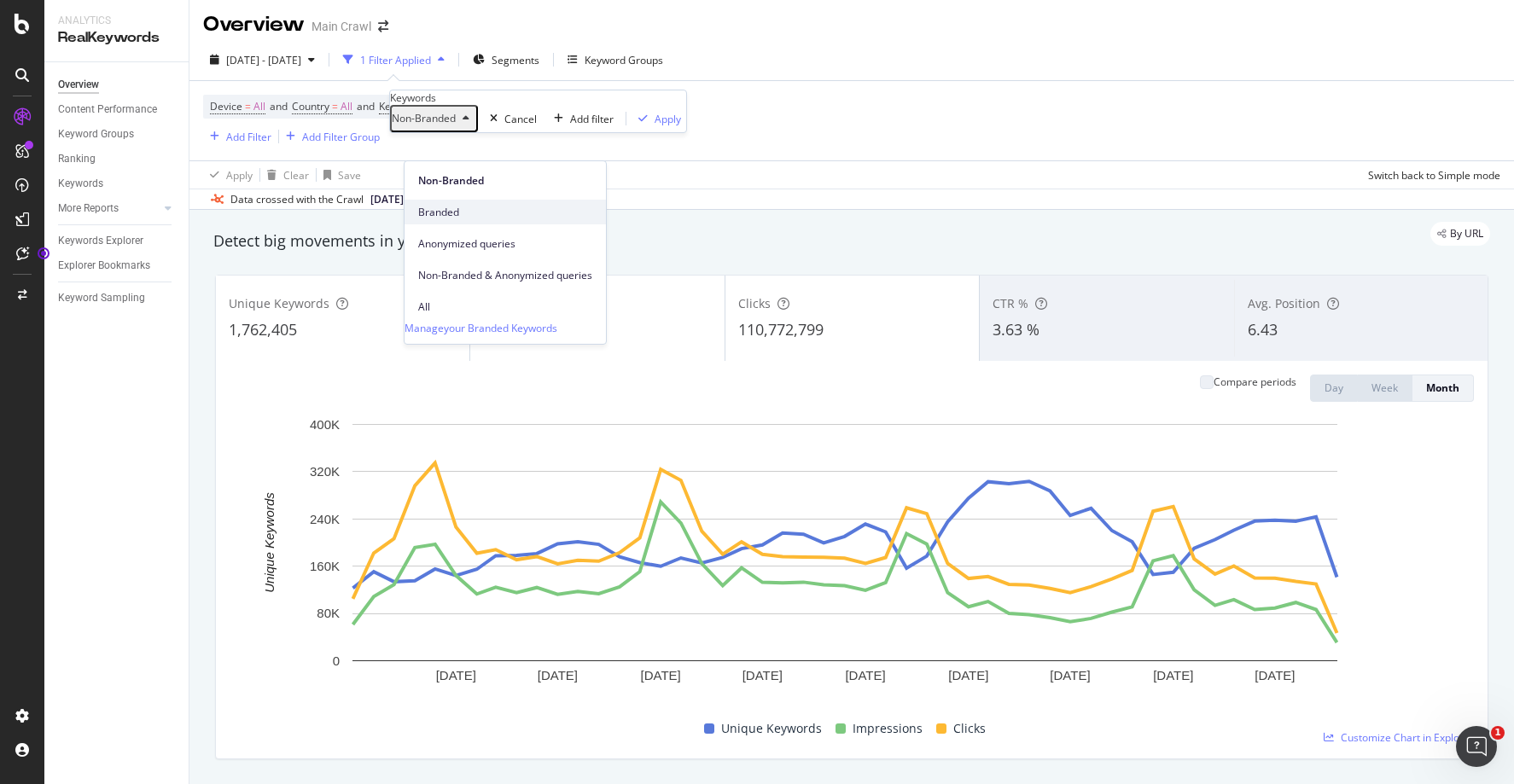
click at [458, 205] on span "Branded" at bounding box center [505, 212] width 174 height 15
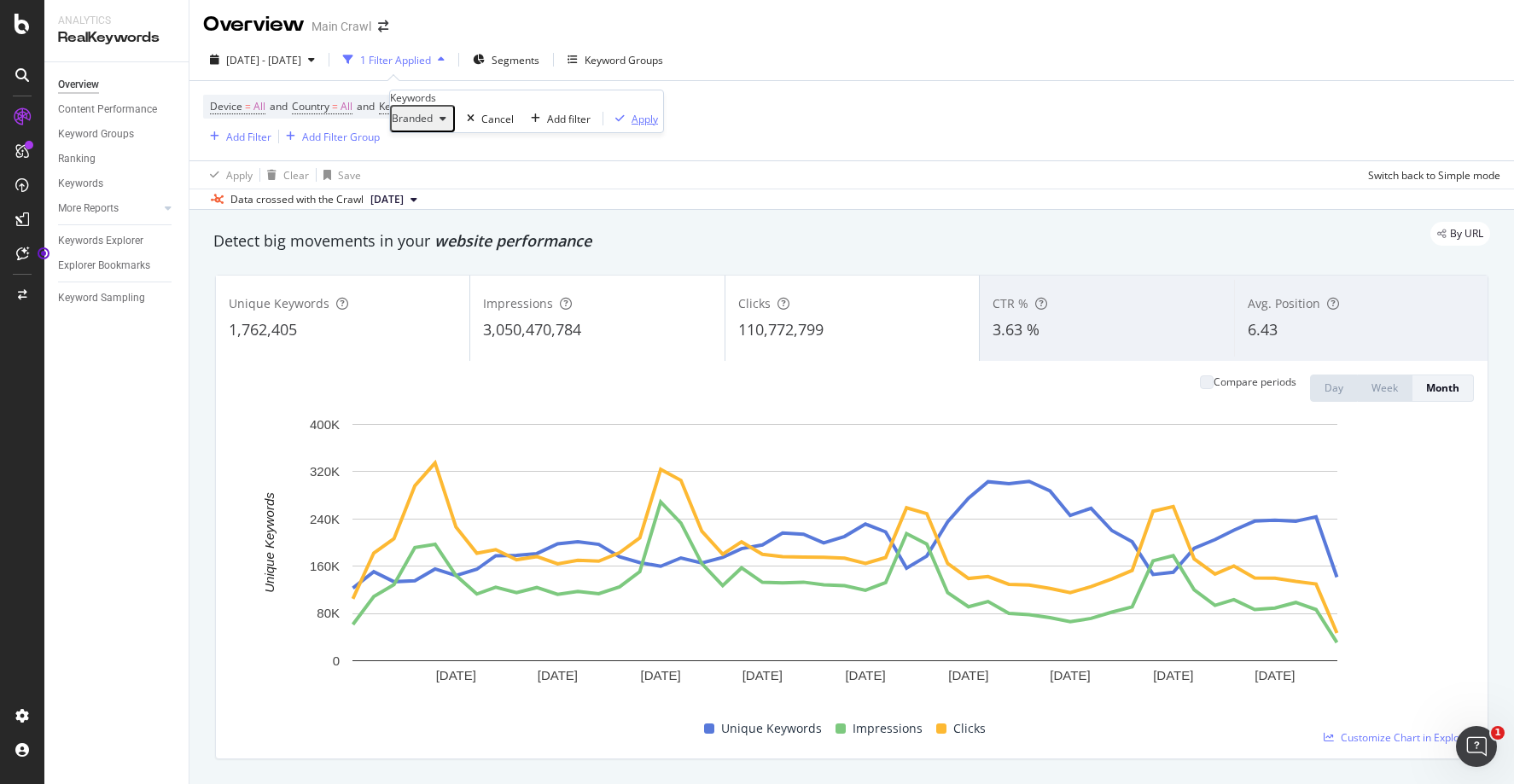
click at [588, 132] on div "Branded Cancel Add filter Apply" at bounding box center [526, 119] width 273 height 27
click at [632, 126] on div "Apply" at bounding box center [645, 119] width 26 height 15
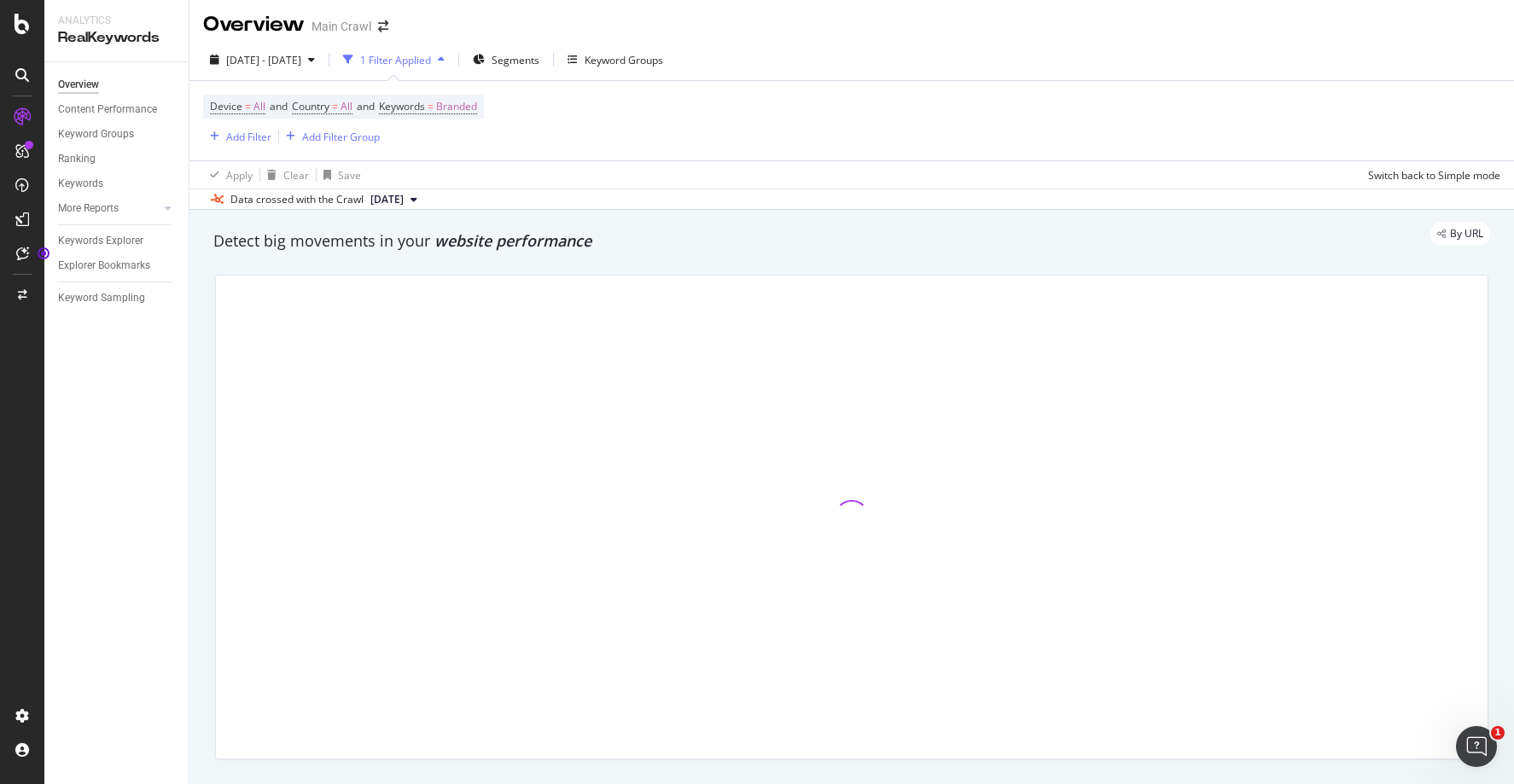
click at [662, 127] on div "Device = All and Country = All and Keywords = Branded Add Filter Add Filter Gro…" at bounding box center [851, 121] width 1297 height 80
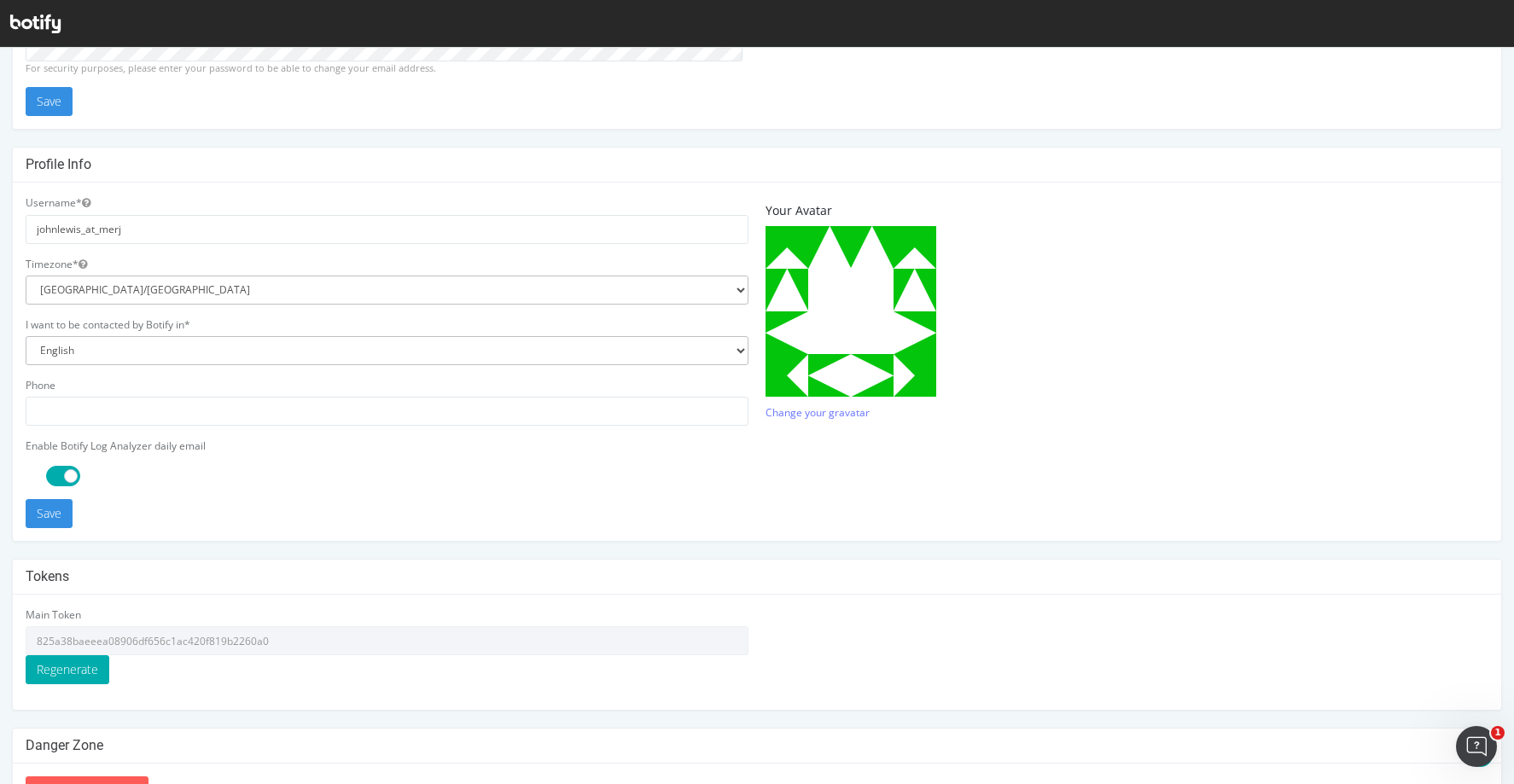
scroll to position [337, 0]
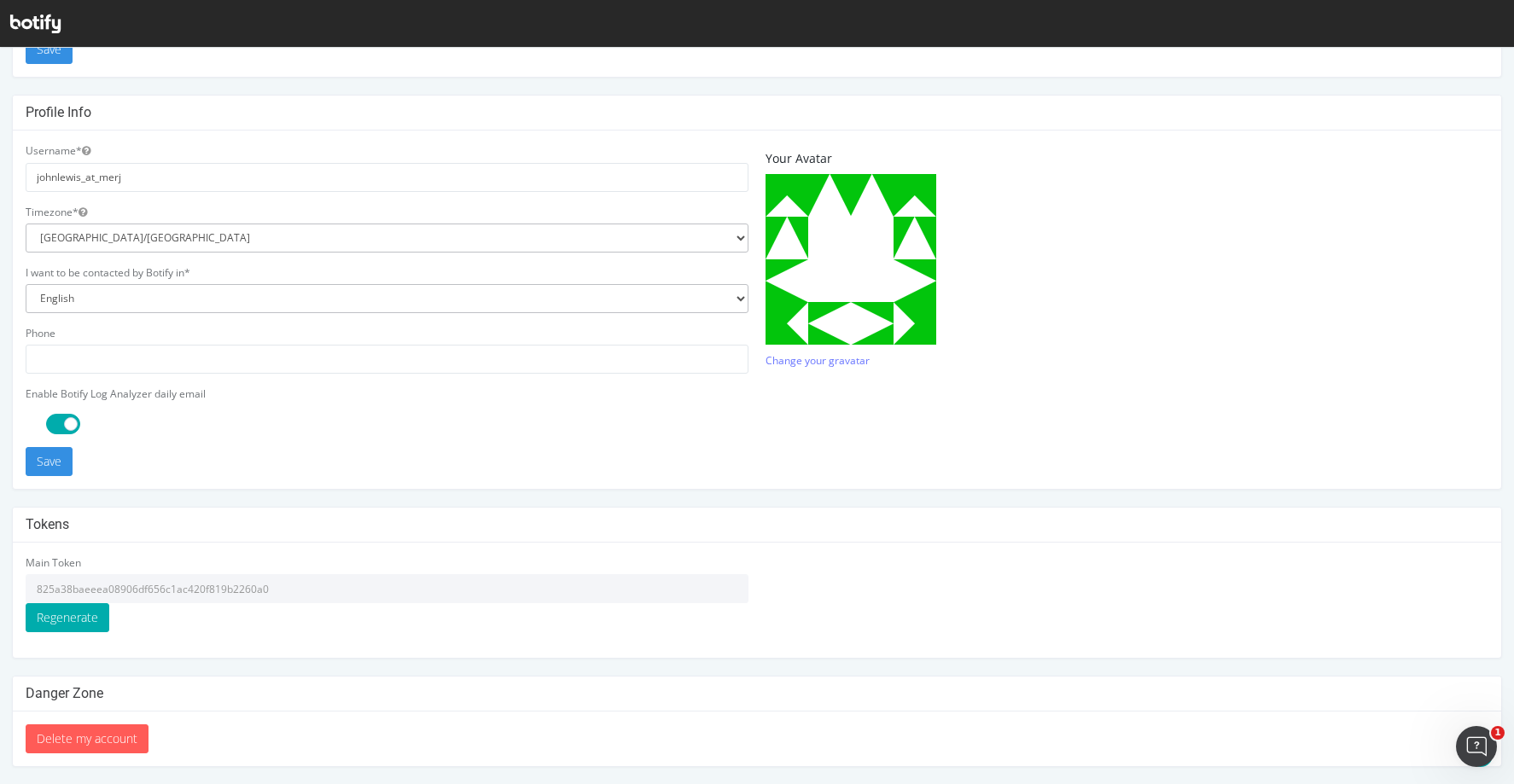
click at [259, 591] on input "825a38baeeea08906df656c1ac420f819b2260a0" at bounding box center [386, 589] width 723 height 29
click at [245, 590] on input "825a38baeeea08906df656c1ac420f819b2260a0" at bounding box center [386, 589] width 723 height 29
click at [246, 590] on input "825a38baeeea08906df656c1ac420f819b2260a0" at bounding box center [386, 589] width 723 height 29
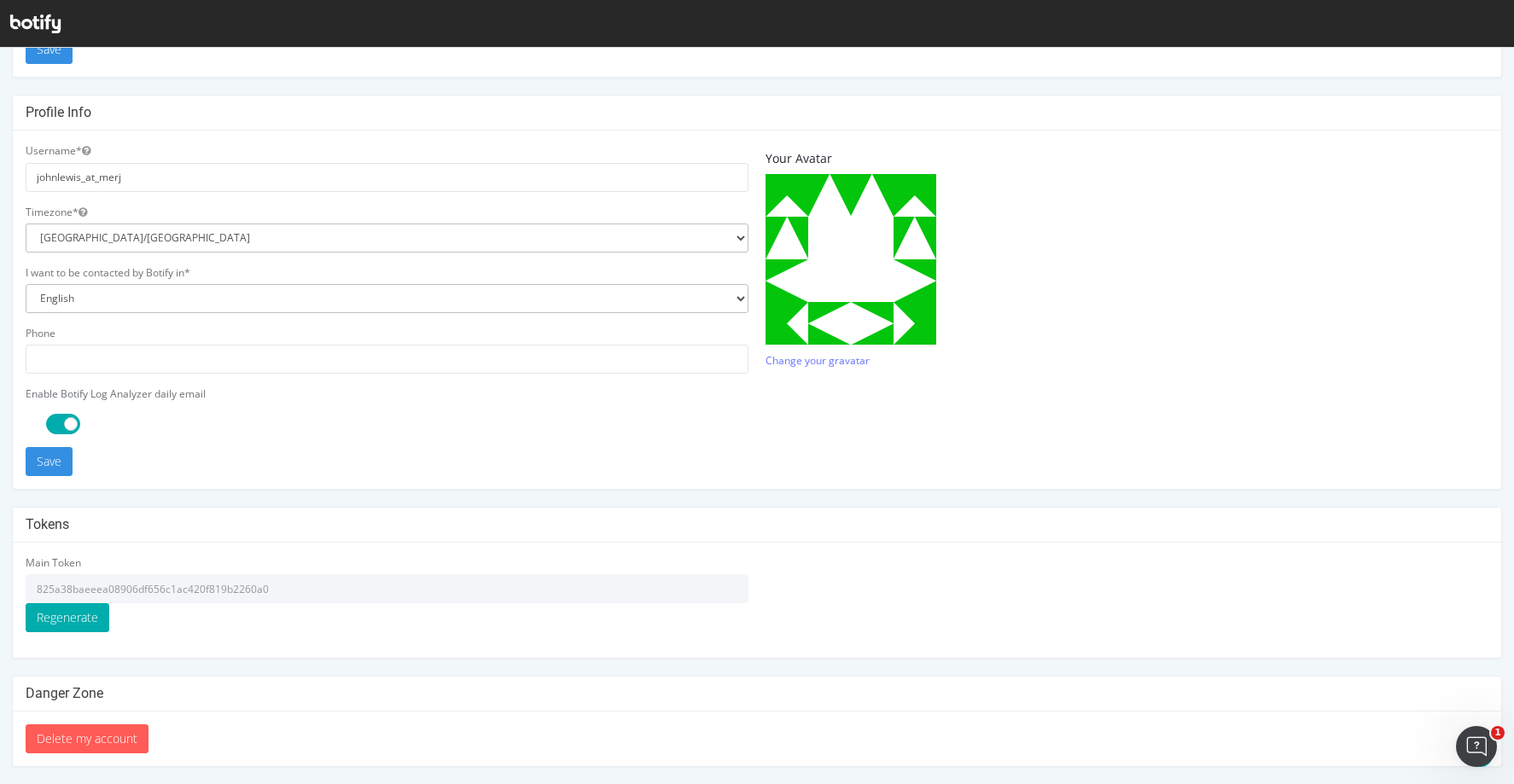
click at [246, 590] on input "825a38baeeea08906df656c1ac420f819b2260a0" at bounding box center [386, 589] width 723 height 29
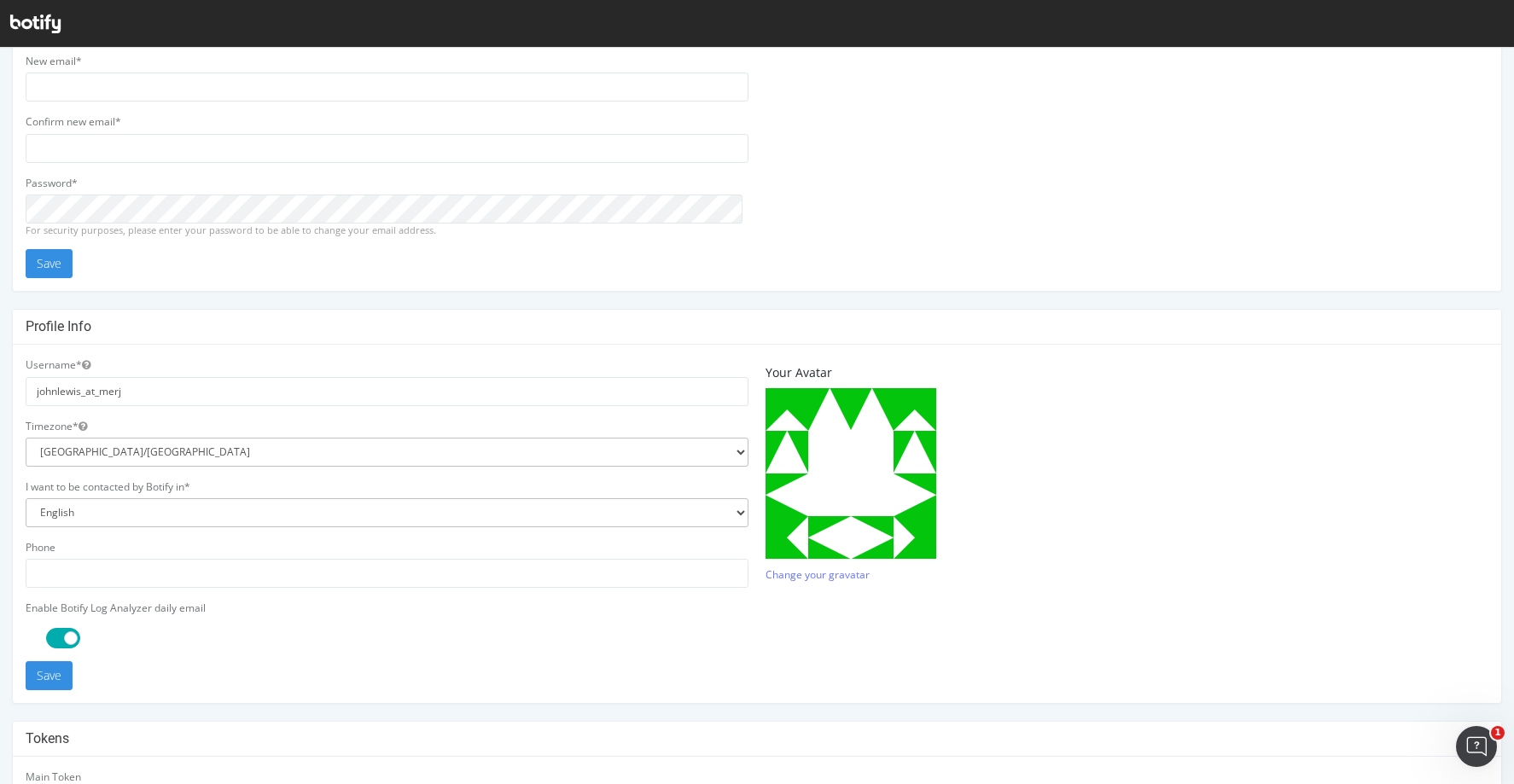
scroll to position [0, 0]
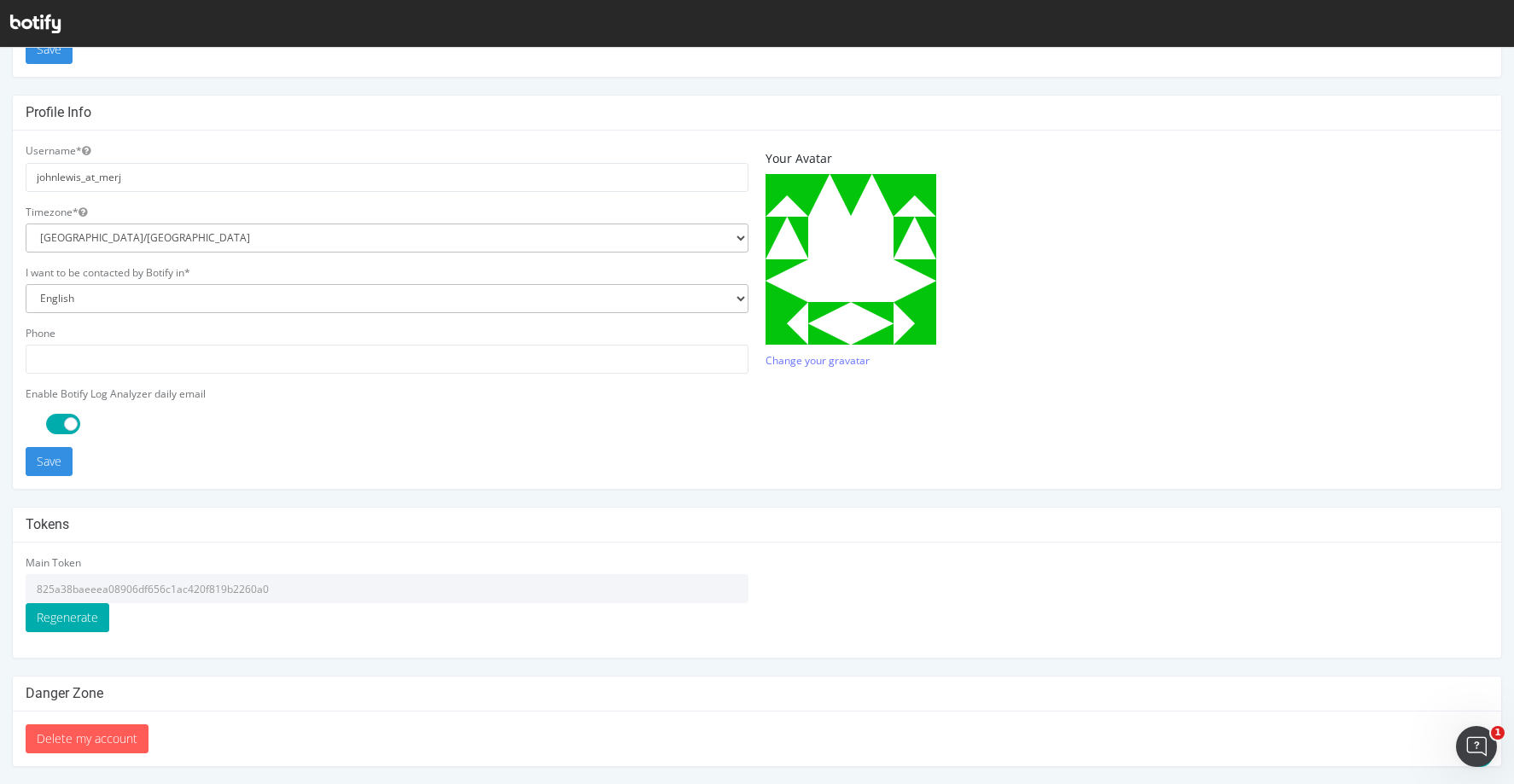
click at [148, 589] on input "825a38baeeea08906df656c1ac420f819b2260a0" at bounding box center [386, 589] width 723 height 29
